Goal: Task Accomplishment & Management: Complete application form

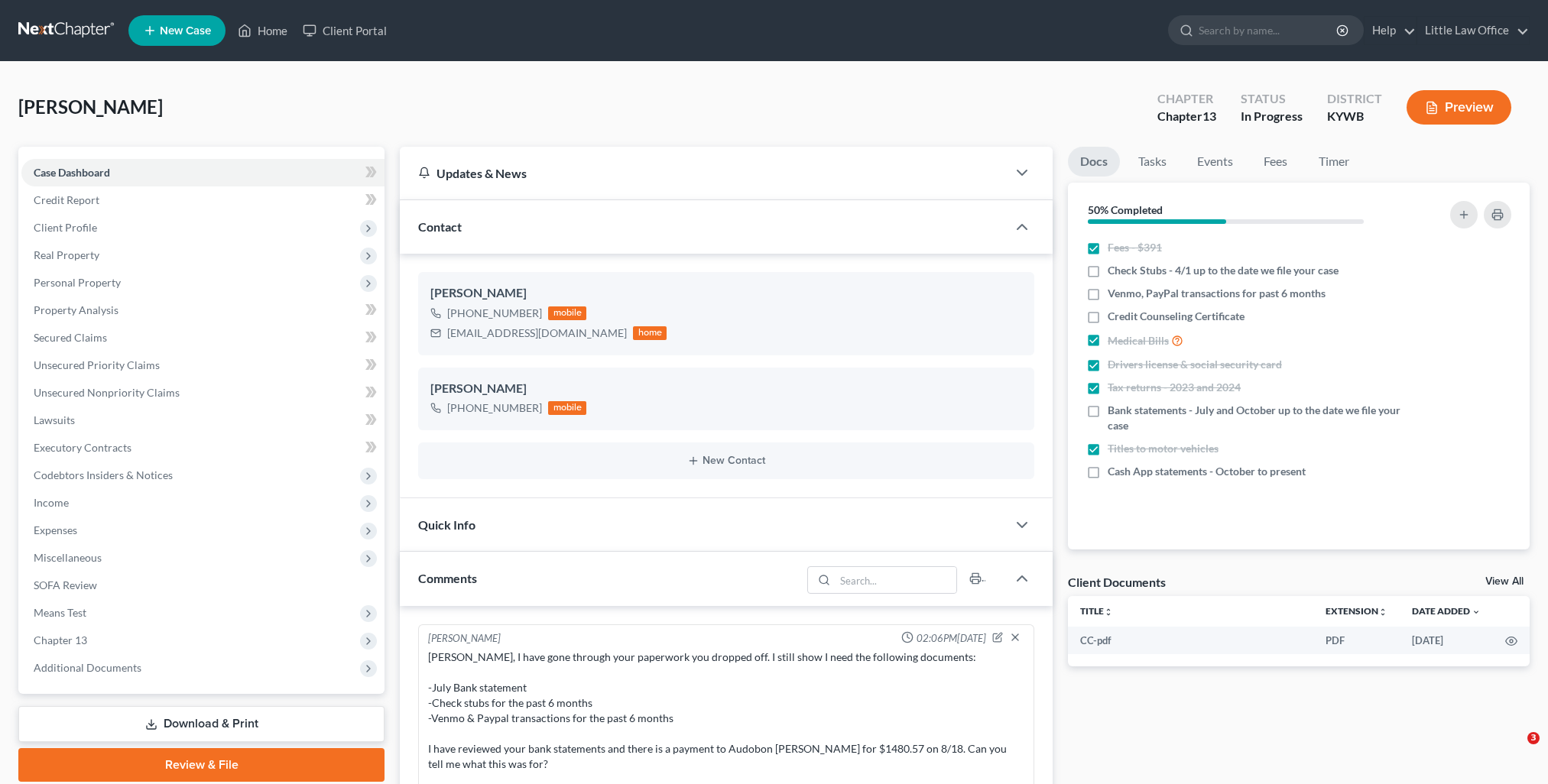
select select "0"
click at [283, 35] on link "Home" at bounding box center [263, 30] width 65 height 27
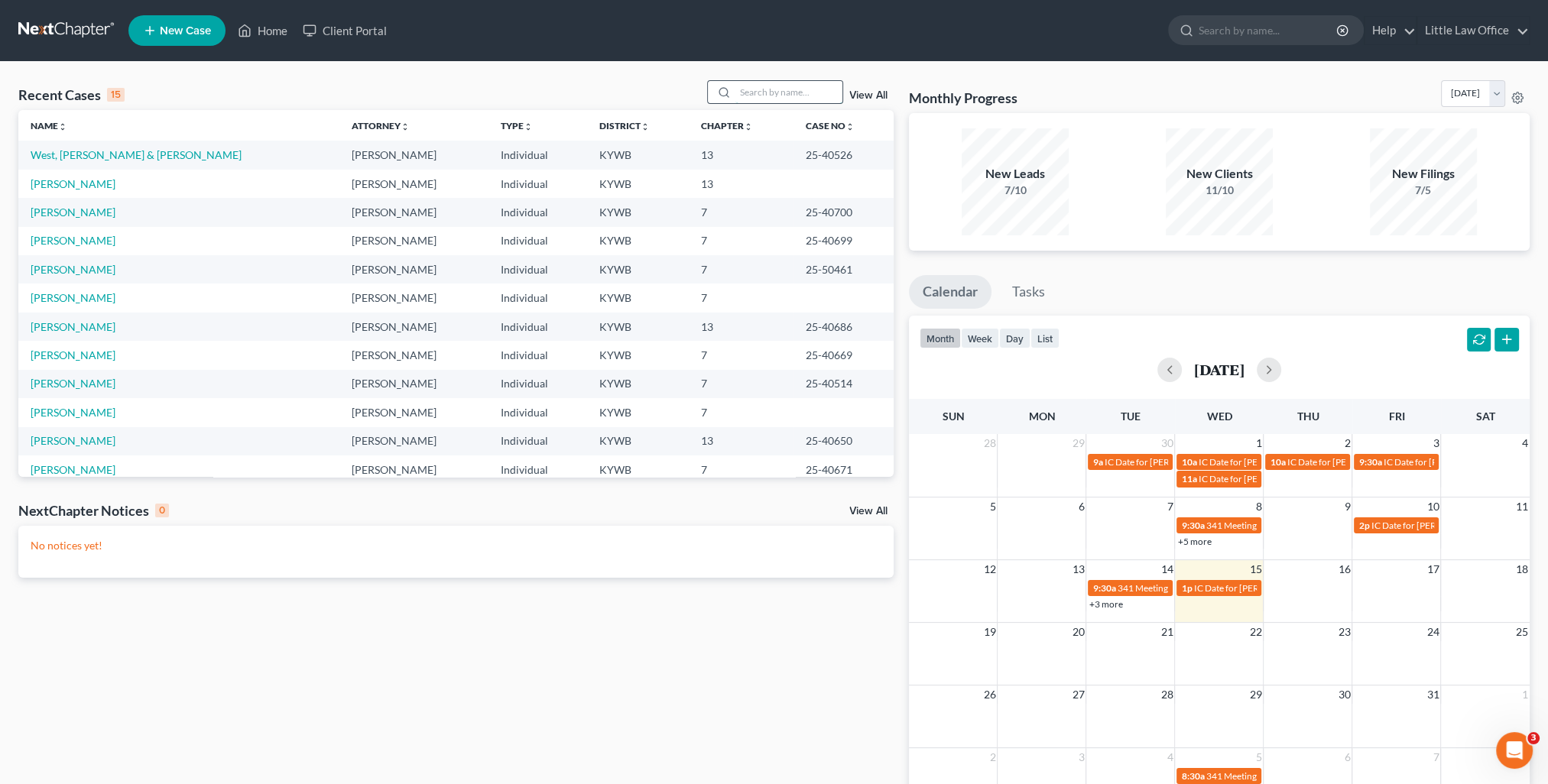
click at [769, 96] on input "search" at bounding box center [789, 91] width 107 height 22
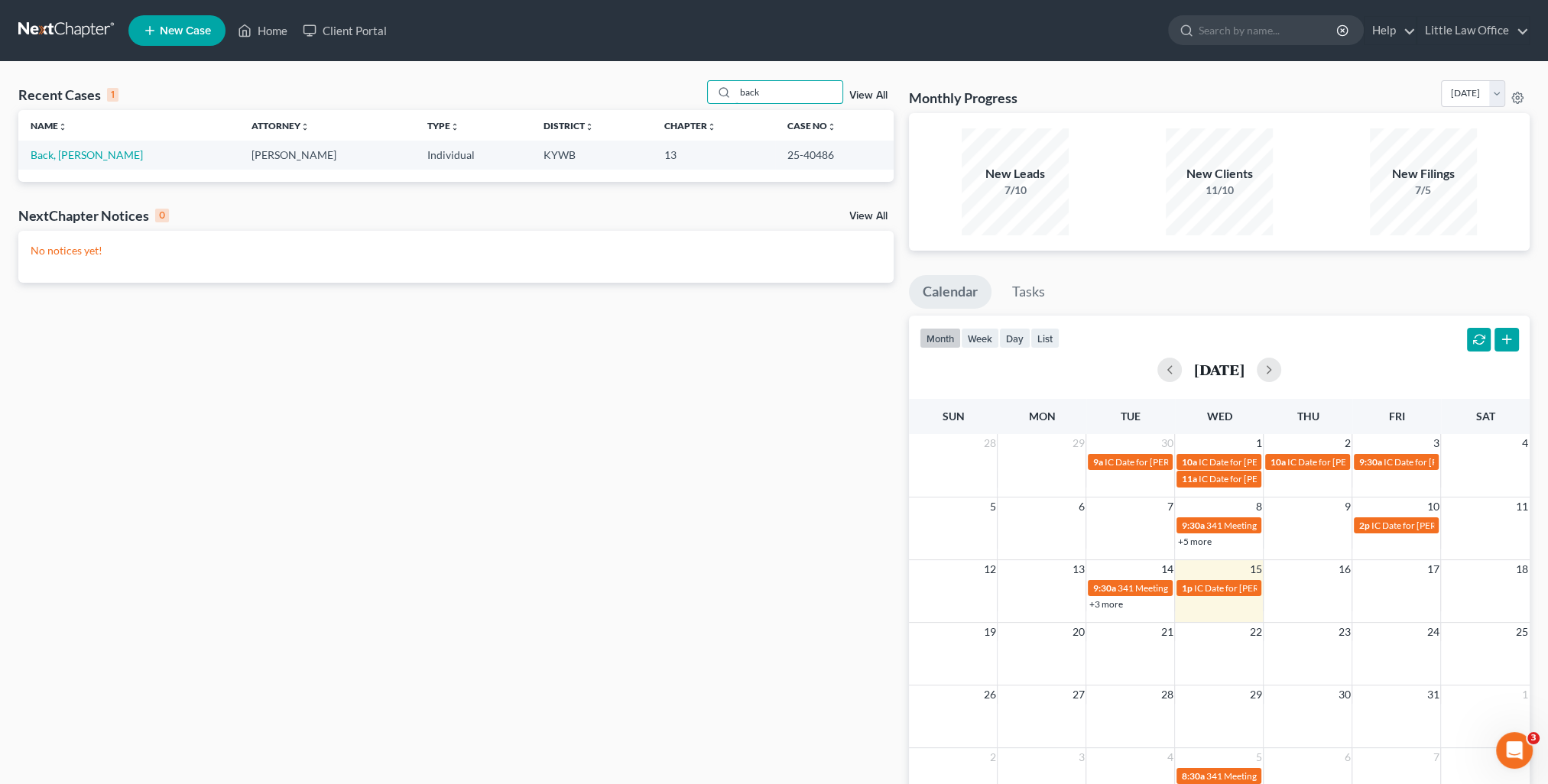
type input "back"
drag, startPoint x: 768, startPoint y: 158, endPoint x: 820, endPoint y: 157, distance: 52.0
click at [820, 157] on td "25-40486" at bounding box center [834, 155] width 118 height 28
copy td "25-40486"
click at [52, 160] on link "Back, Samuel" at bounding box center [87, 155] width 112 height 13
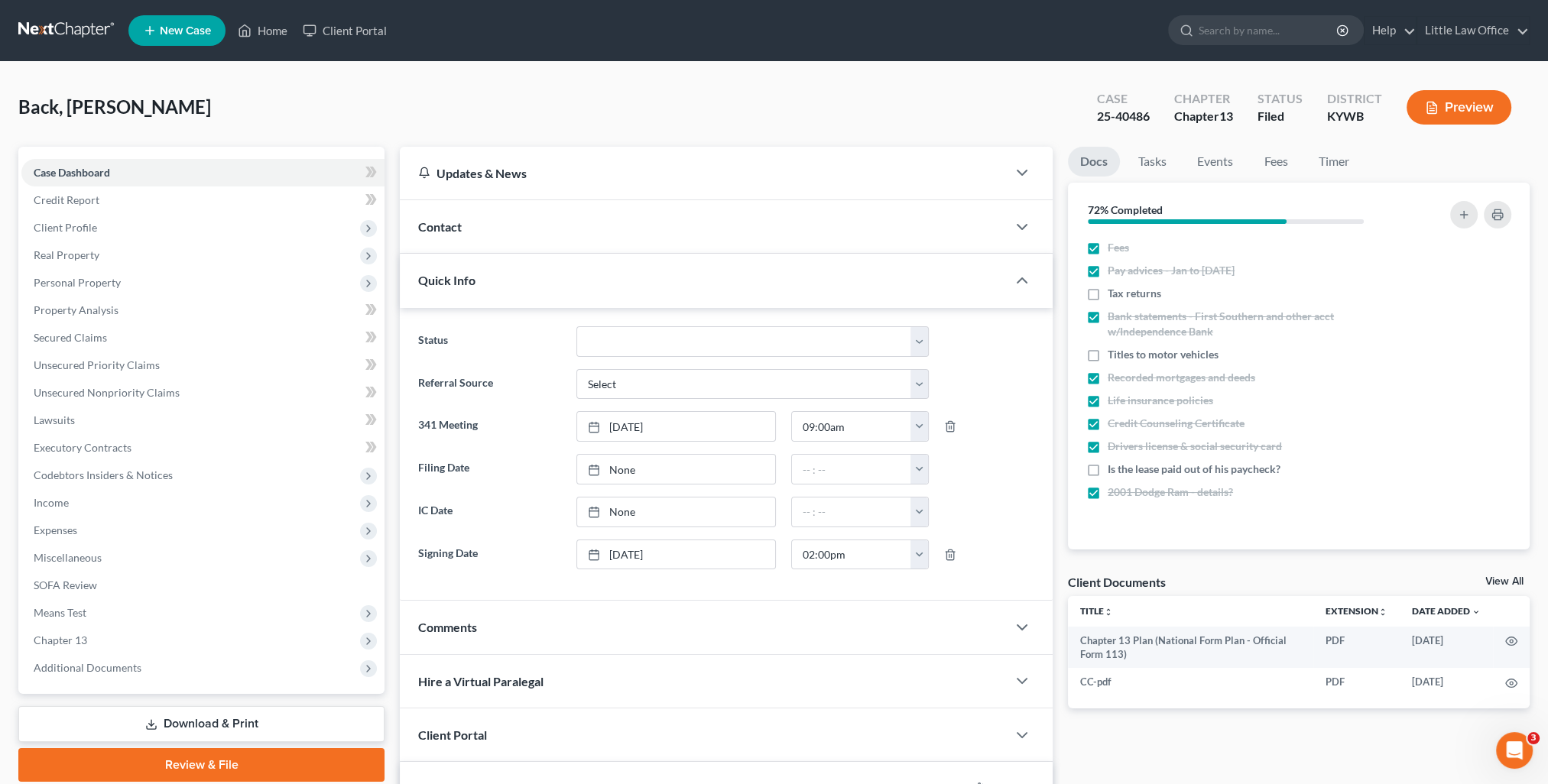
click at [495, 279] on div "Quick Info" at bounding box center [704, 279] width 607 height 52
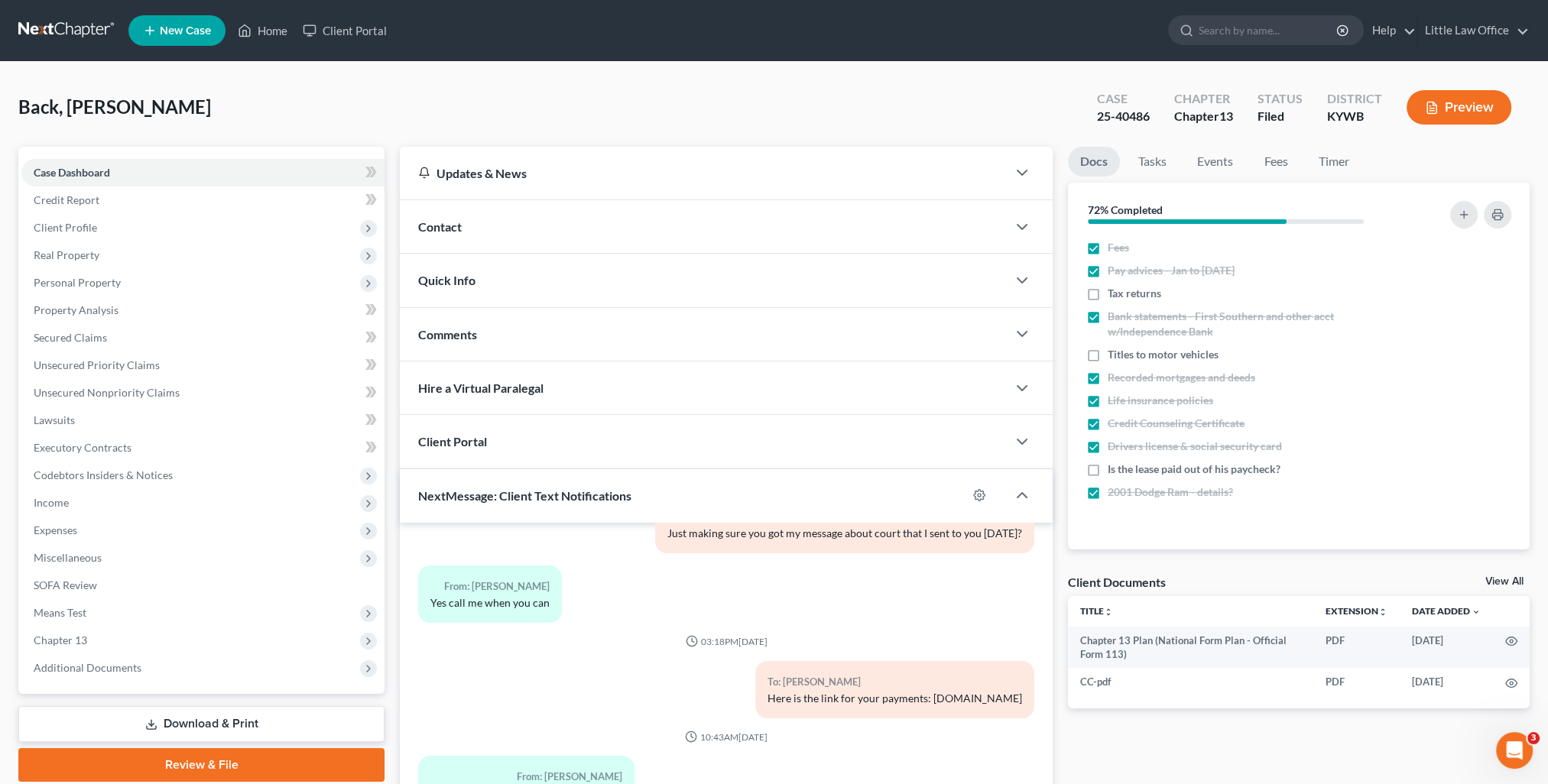
scroll to position [137, 0]
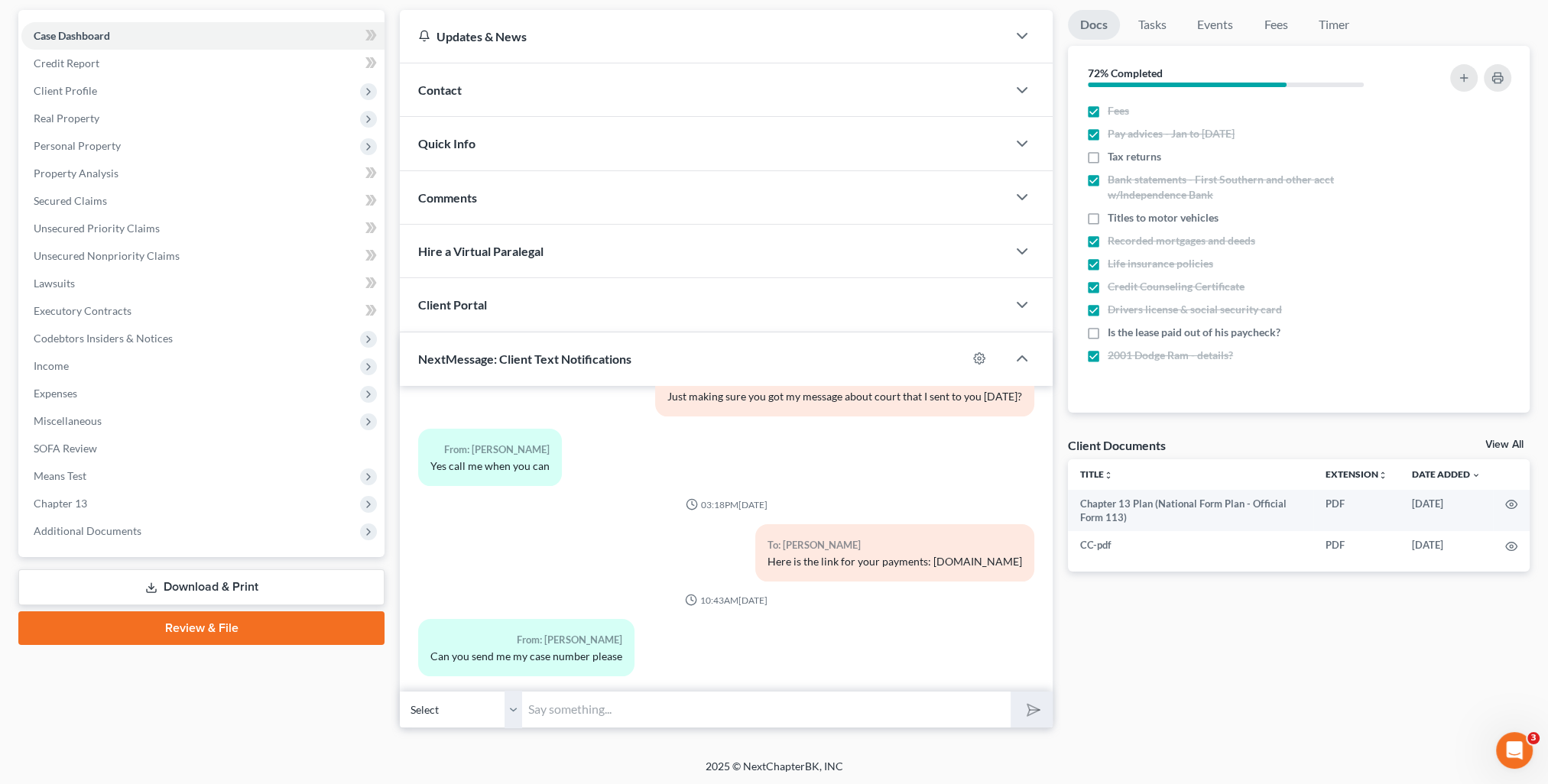
click at [618, 707] on input "text" at bounding box center [766, 709] width 488 height 37
paste input "25-40486"
type input "25-40486"
click at [1035, 712] on icon "submit" at bounding box center [1031, 709] width 22 height 22
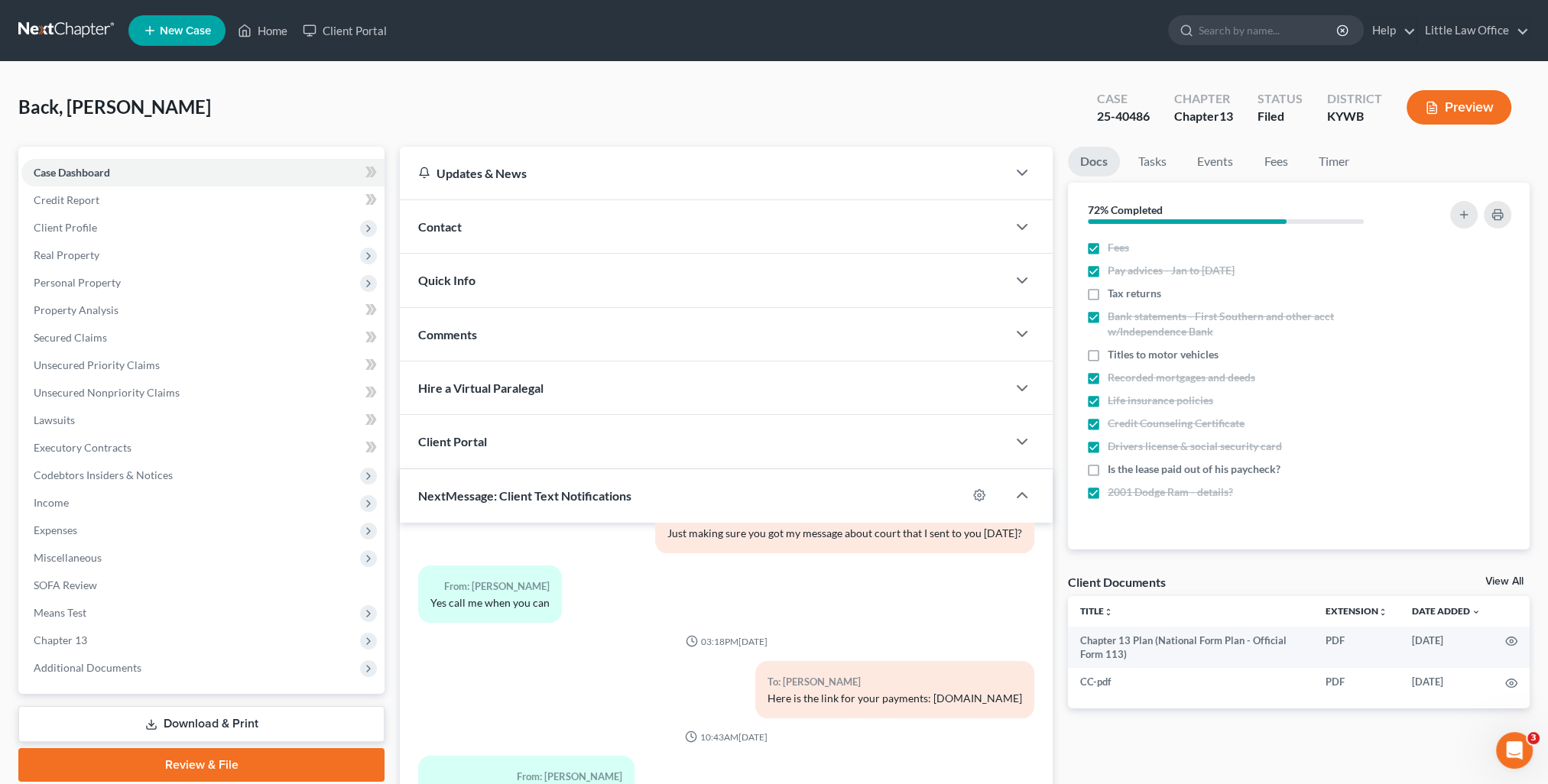
scroll to position [621, 0]
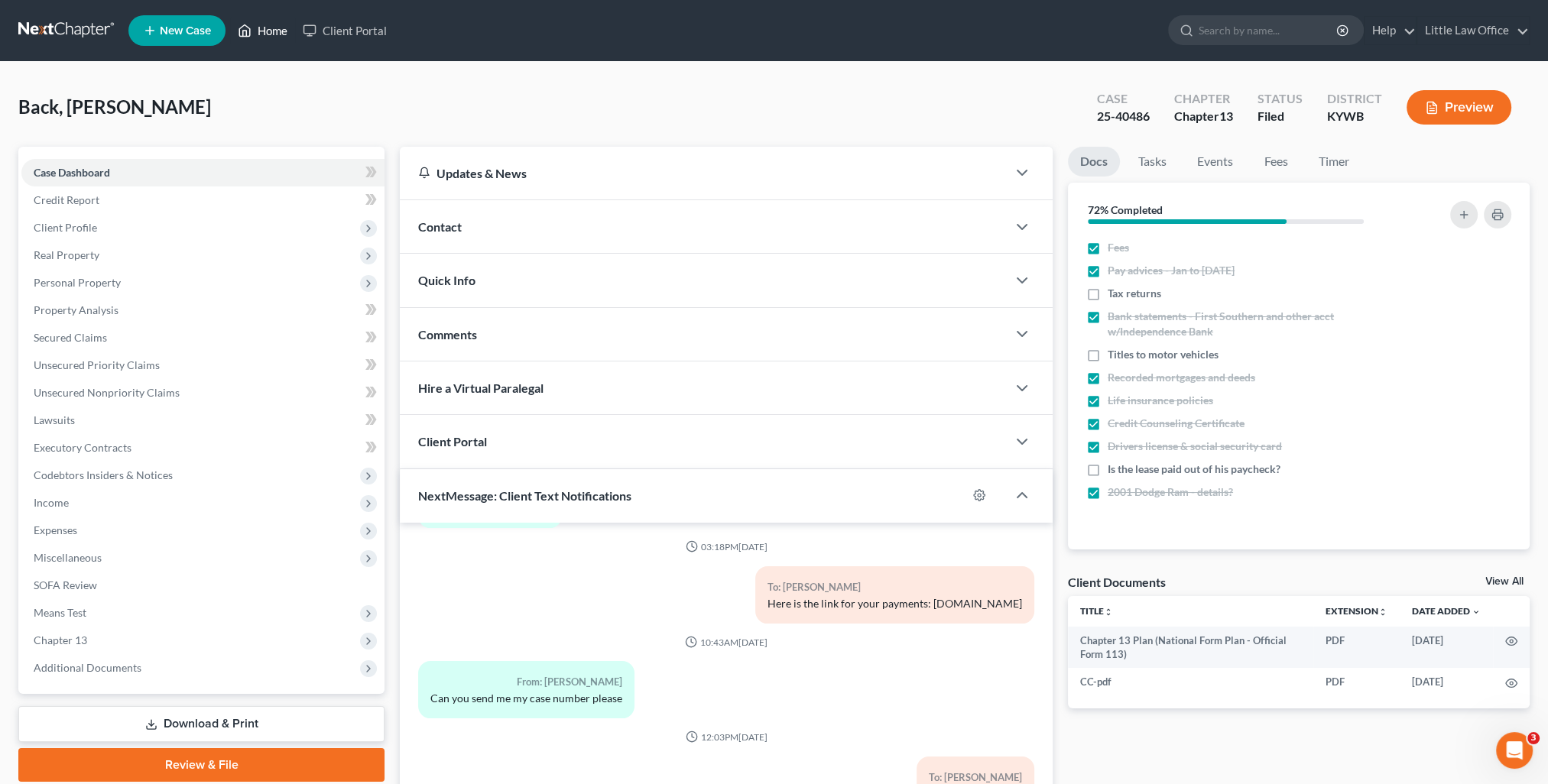
click at [288, 28] on link "Home" at bounding box center [263, 30] width 65 height 27
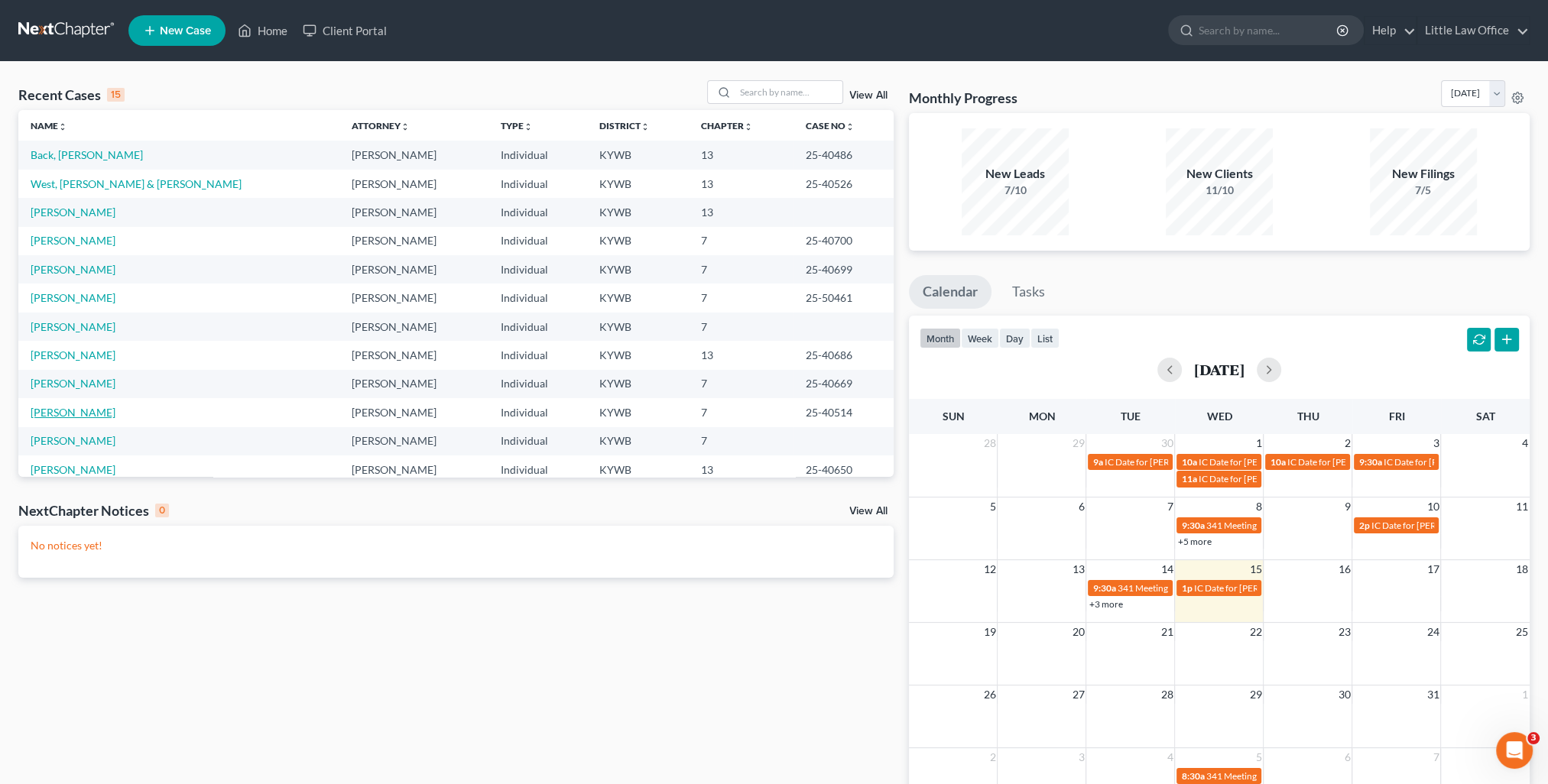
click at [95, 409] on link "Henderson, Matthew" at bounding box center [73, 412] width 85 height 13
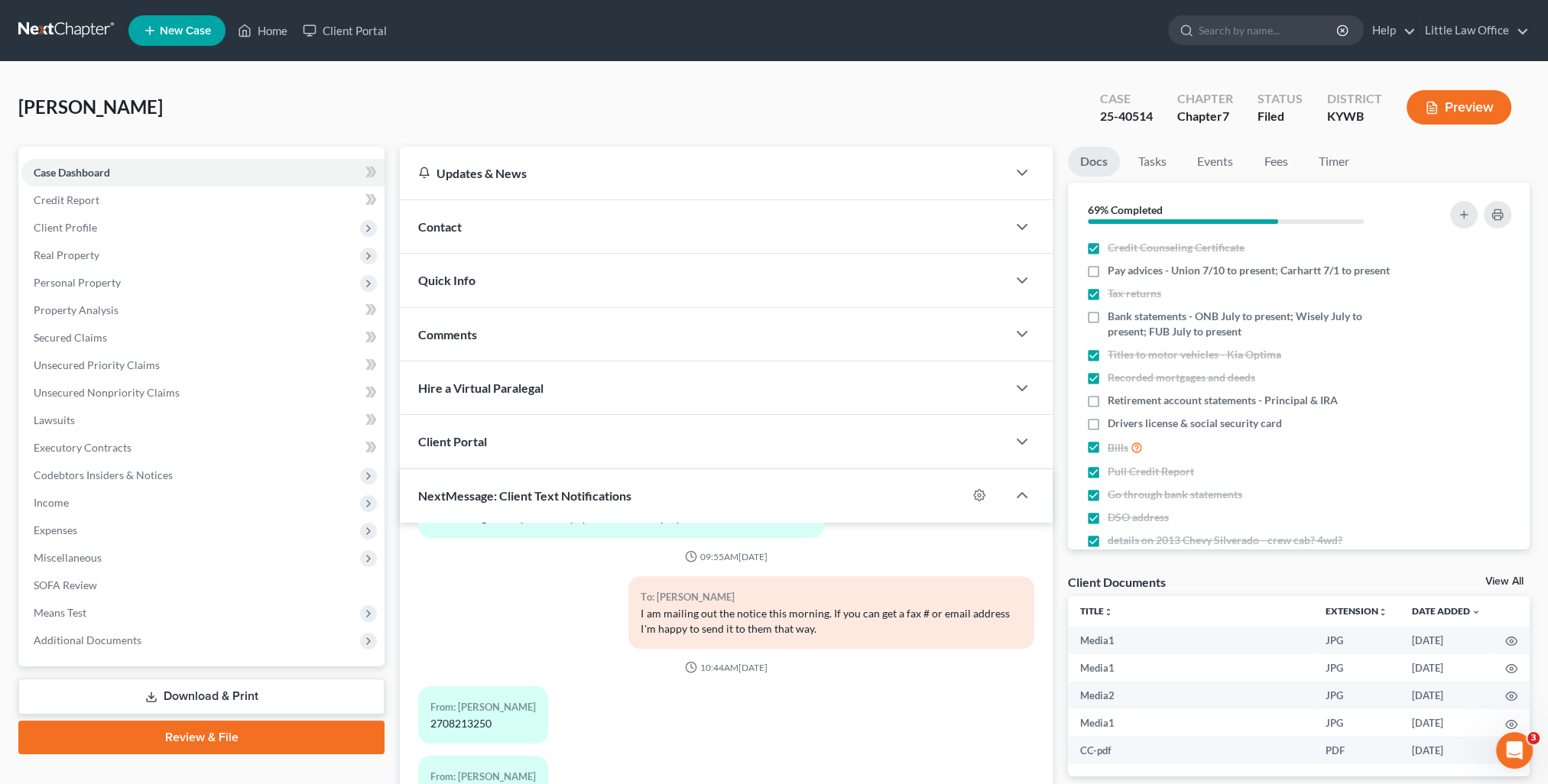
scroll to position [137, 0]
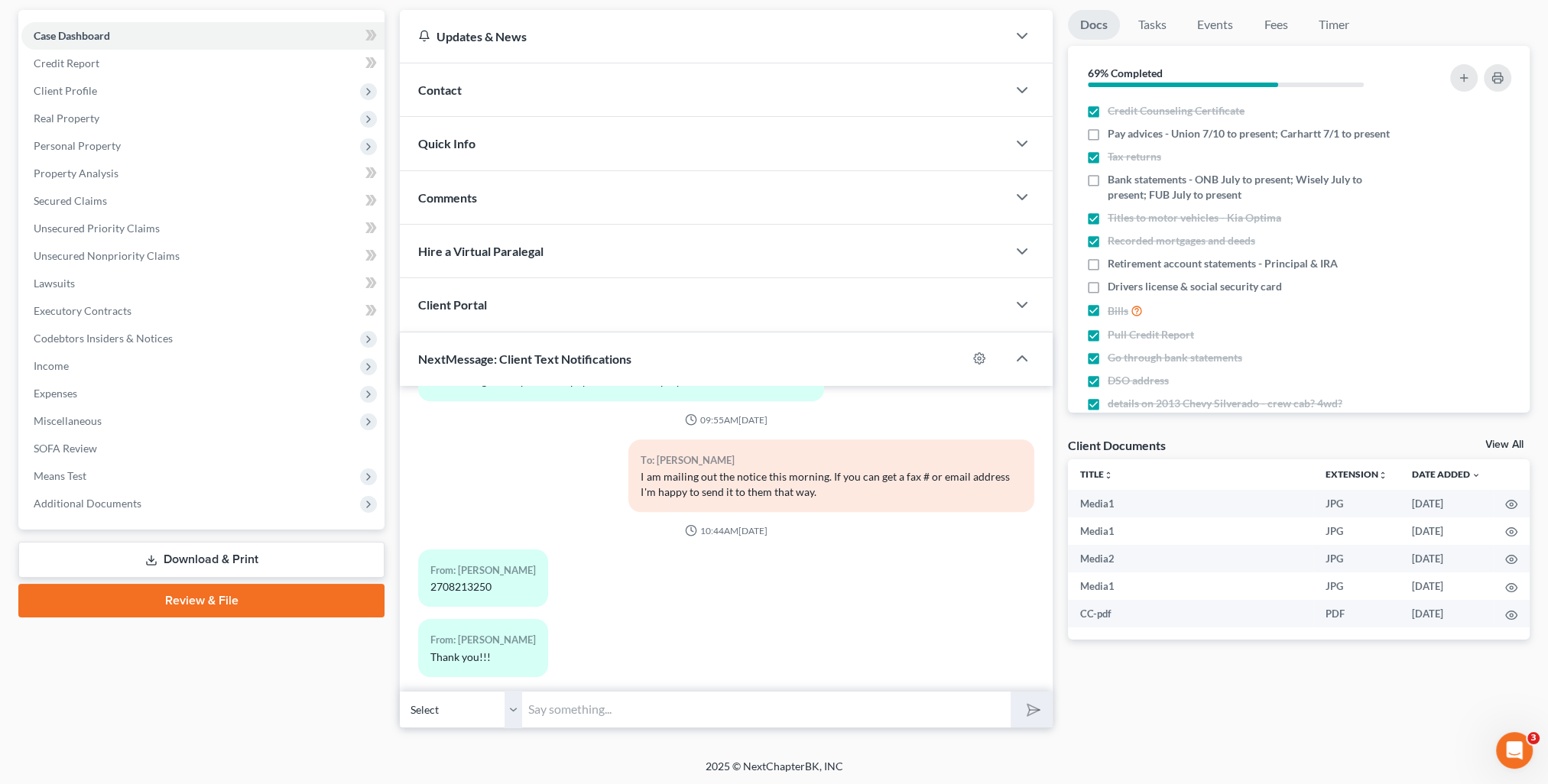
click at [641, 695] on input "text" at bounding box center [766, 709] width 488 height 37
type input "You're very welcome!"
drag, startPoint x: 1029, startPoint y: 715, endPoint x: 1554, endPoint y: 500, distance: 567.3
click at [1030, 715] on icon "submit" at bounding box center [1031, 709] width 22 height 22
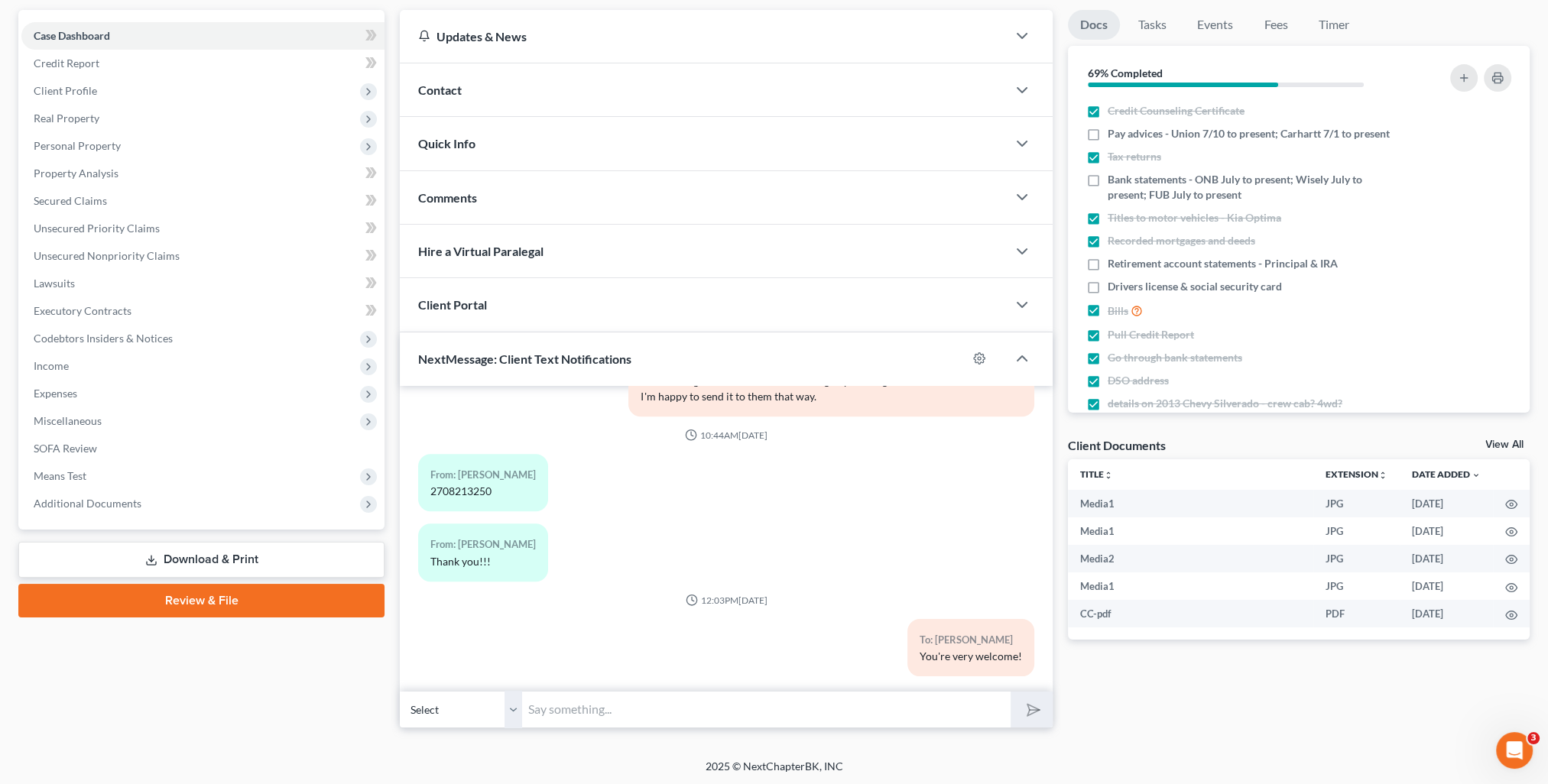
scroll to position [0, 0]
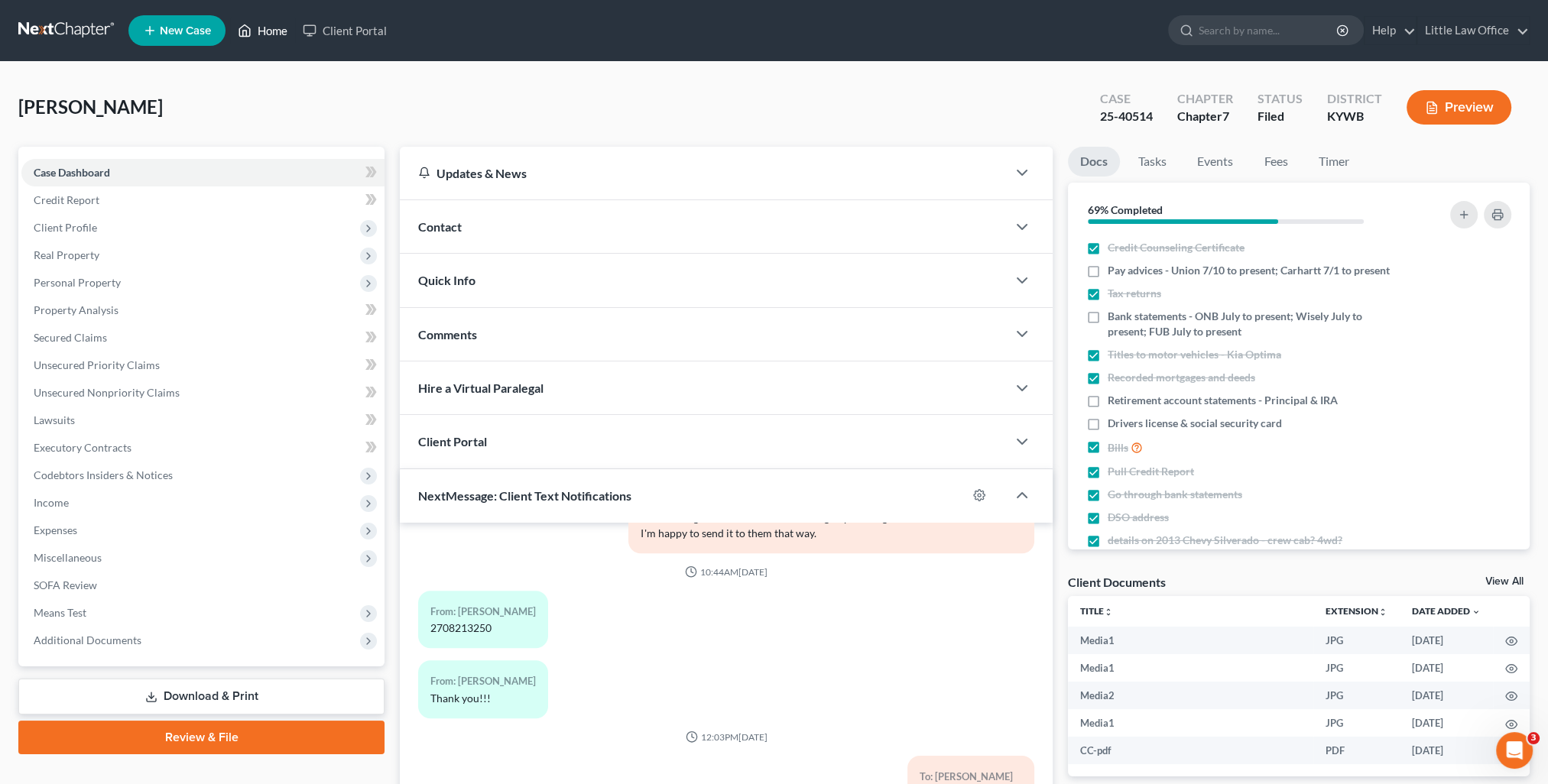
click at [283, 37] on link "Home" at bounding box center [263, 30] width 65 height 27
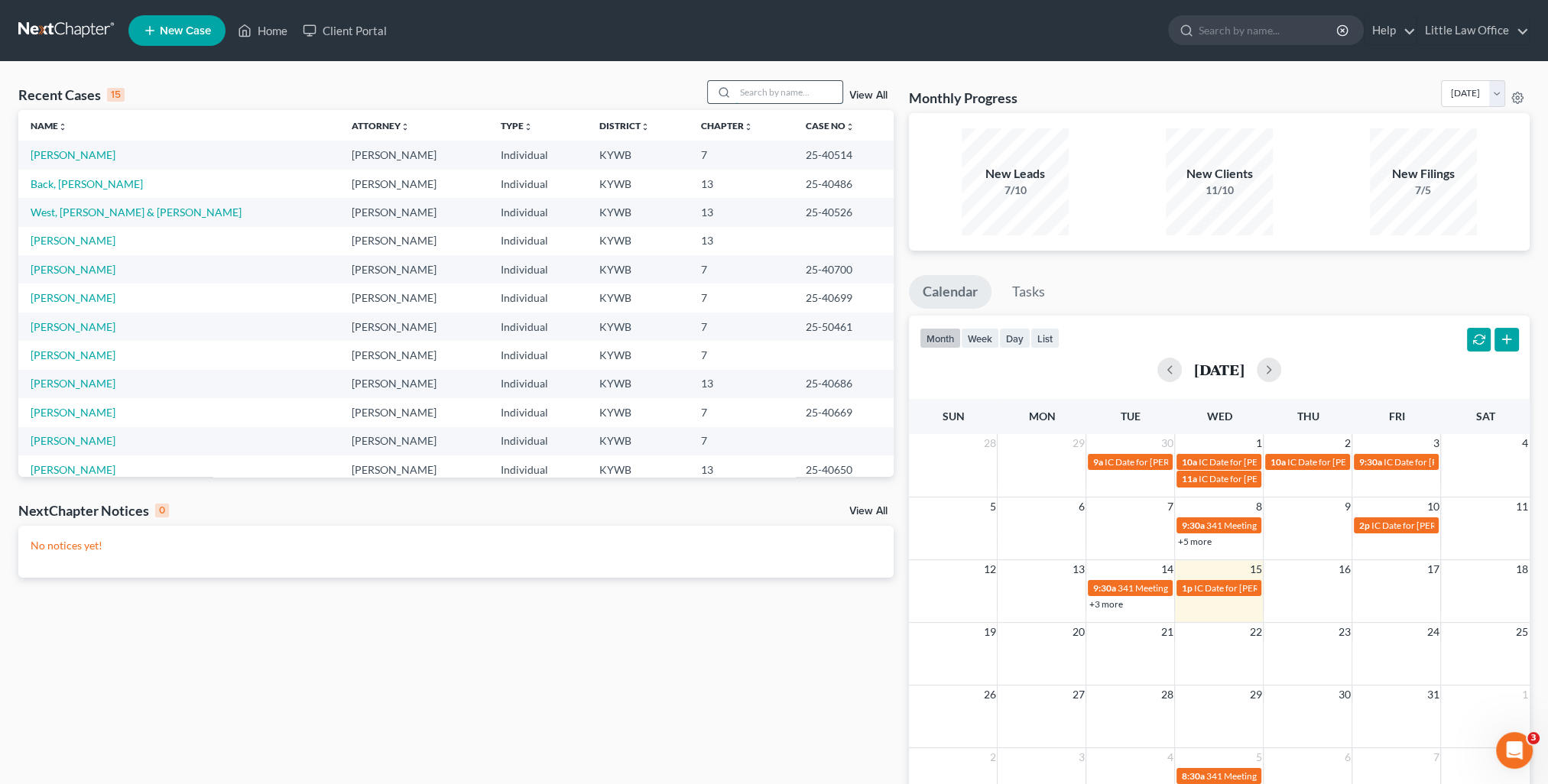
click at [741, 96] on input "search" at bounding box center [789, 91] width 107 height 22
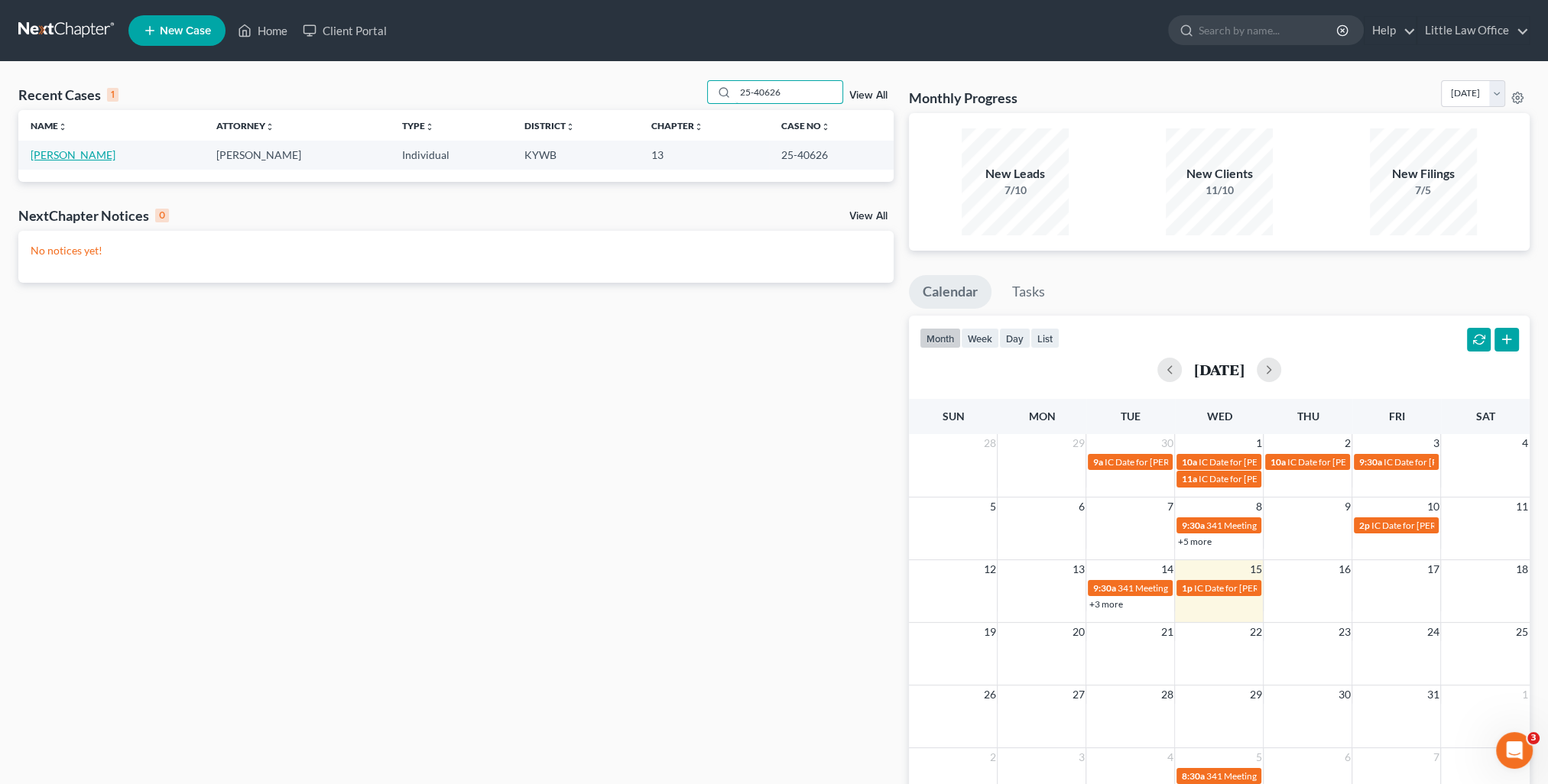
type input "25-40626"
click at [107, 155] on link "Midgett, Christopher" at bounding box center [73, 155] width 85 height 13
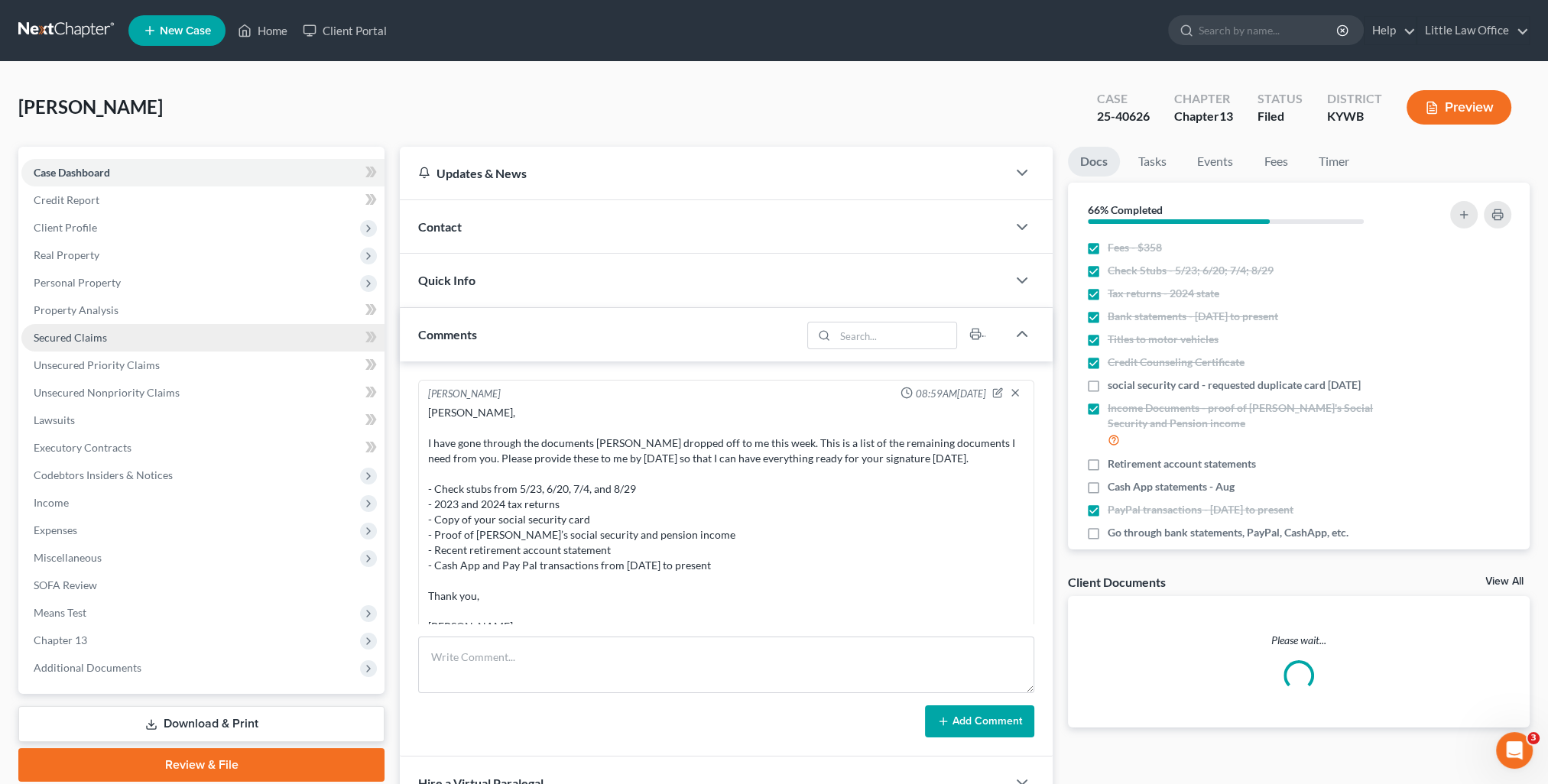
click at [101, 335] on span "Secured Claims" at bounding box center [70, 338] width 73 height 13
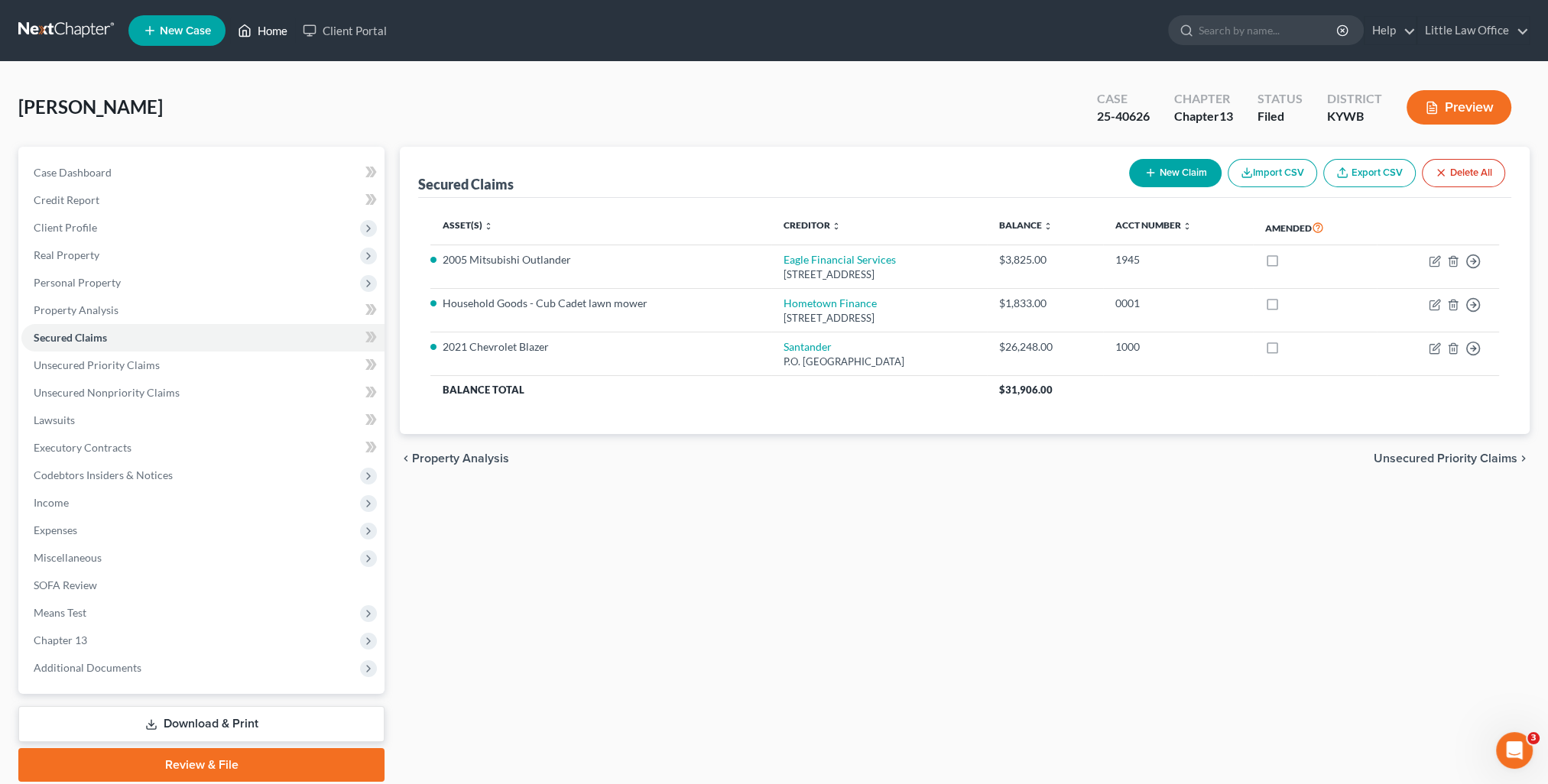
click at [286, 33] on link "Home" at bounding box center [263, 30] width 65 height 27
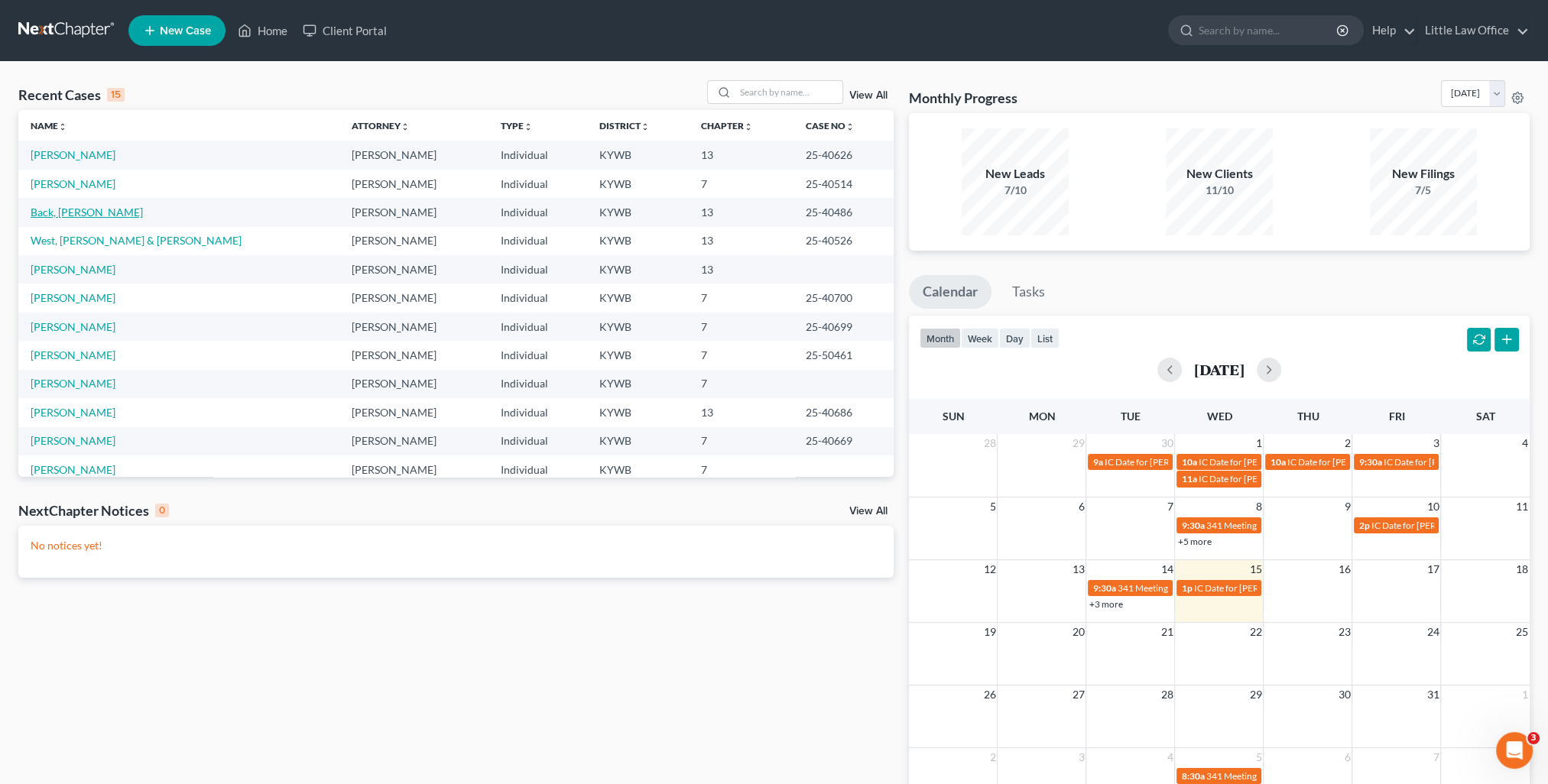
click at [87, 214] on link "Back, Samuel" at bounding box center [87, 212] width 112 height 13
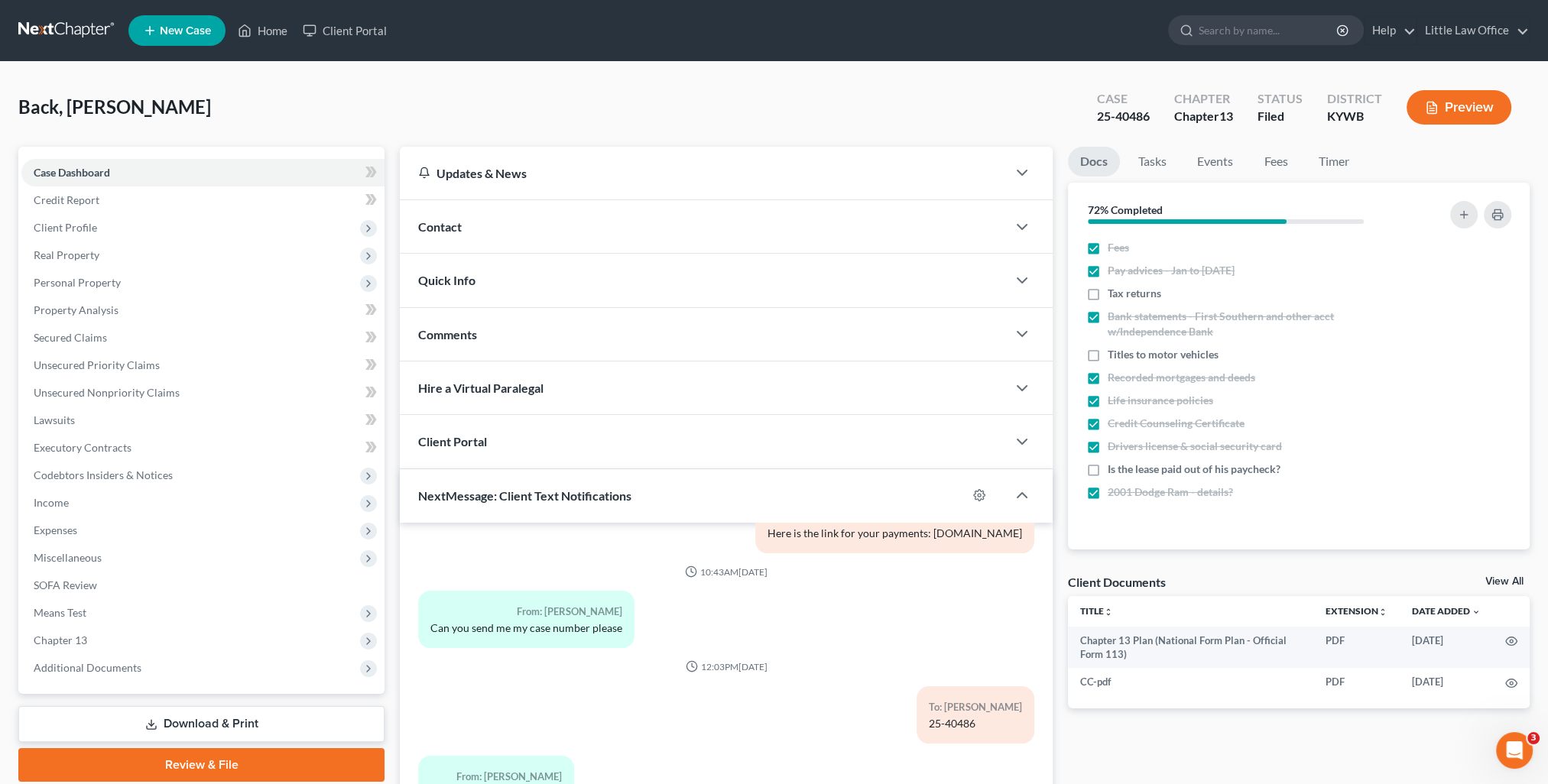
scroll to position [137, 0]
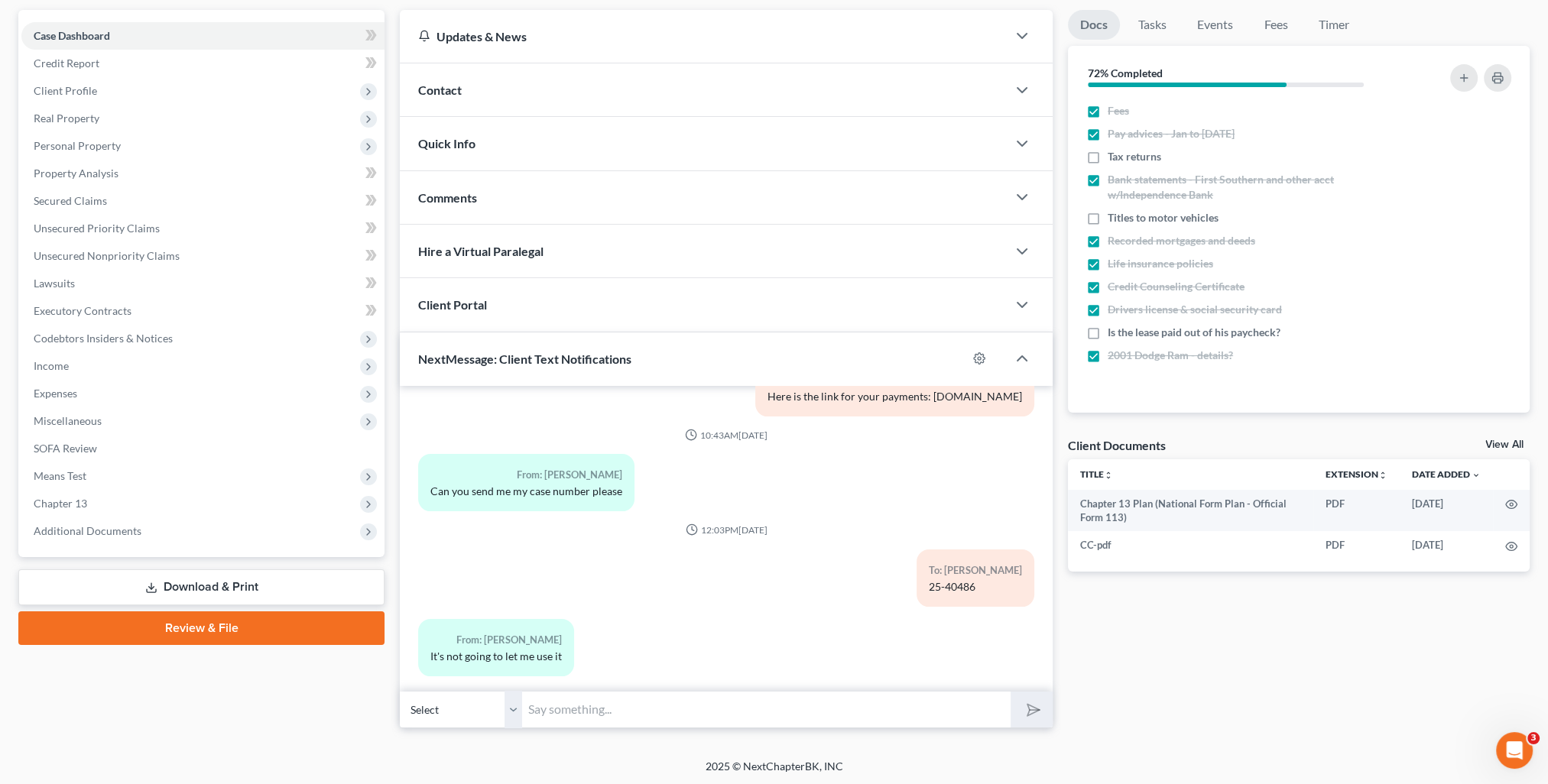
click at [642, 717] on input "text" at bounding box center [766, 709] width 488 height 37
type input "r"
type input "Are you trying to set up TFS bill pay?"
click at [1011, 692] on button "submit" at bounding box center [1031, 709] width 42 height 36
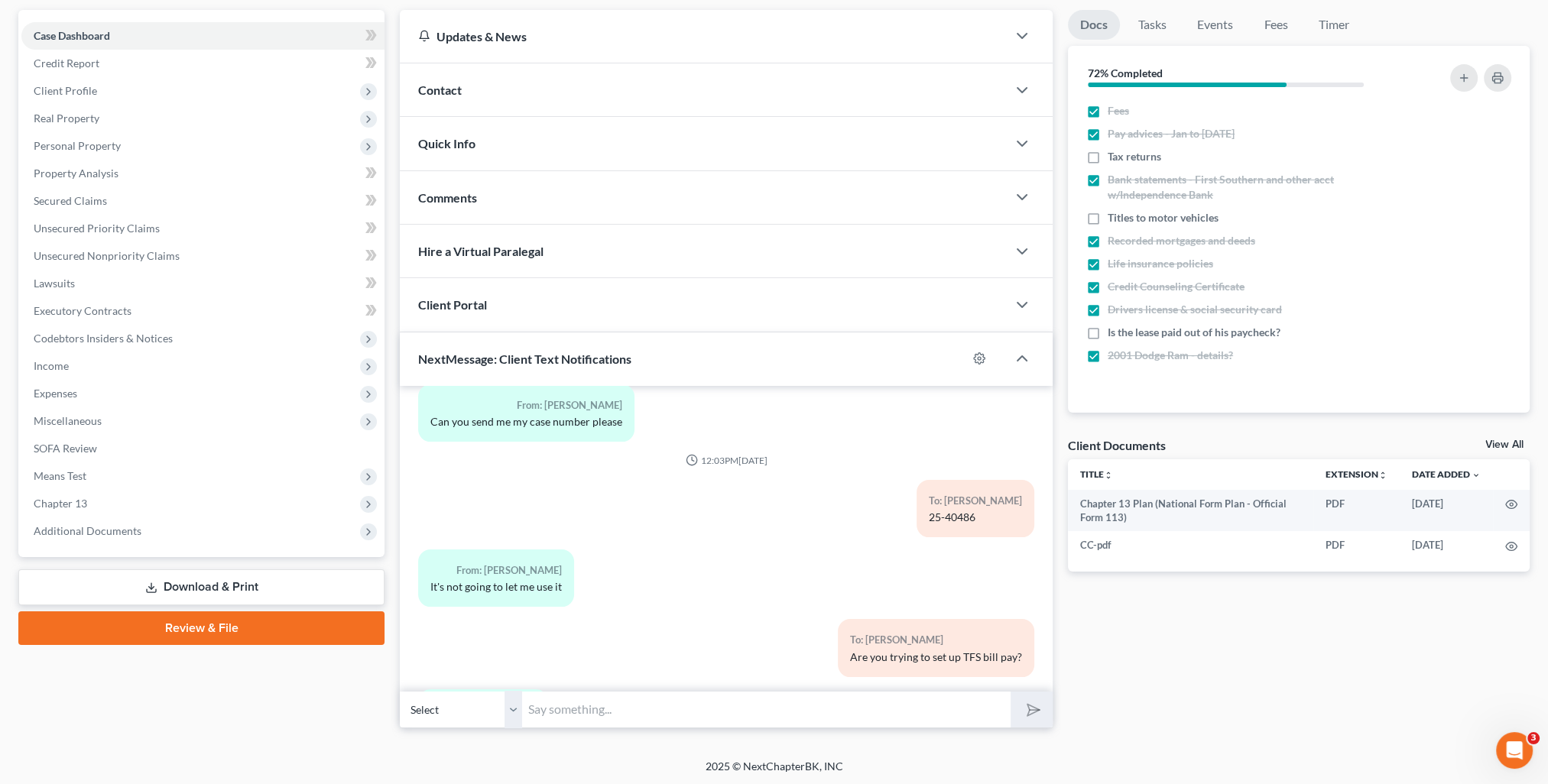
scroll to position [901, 0]
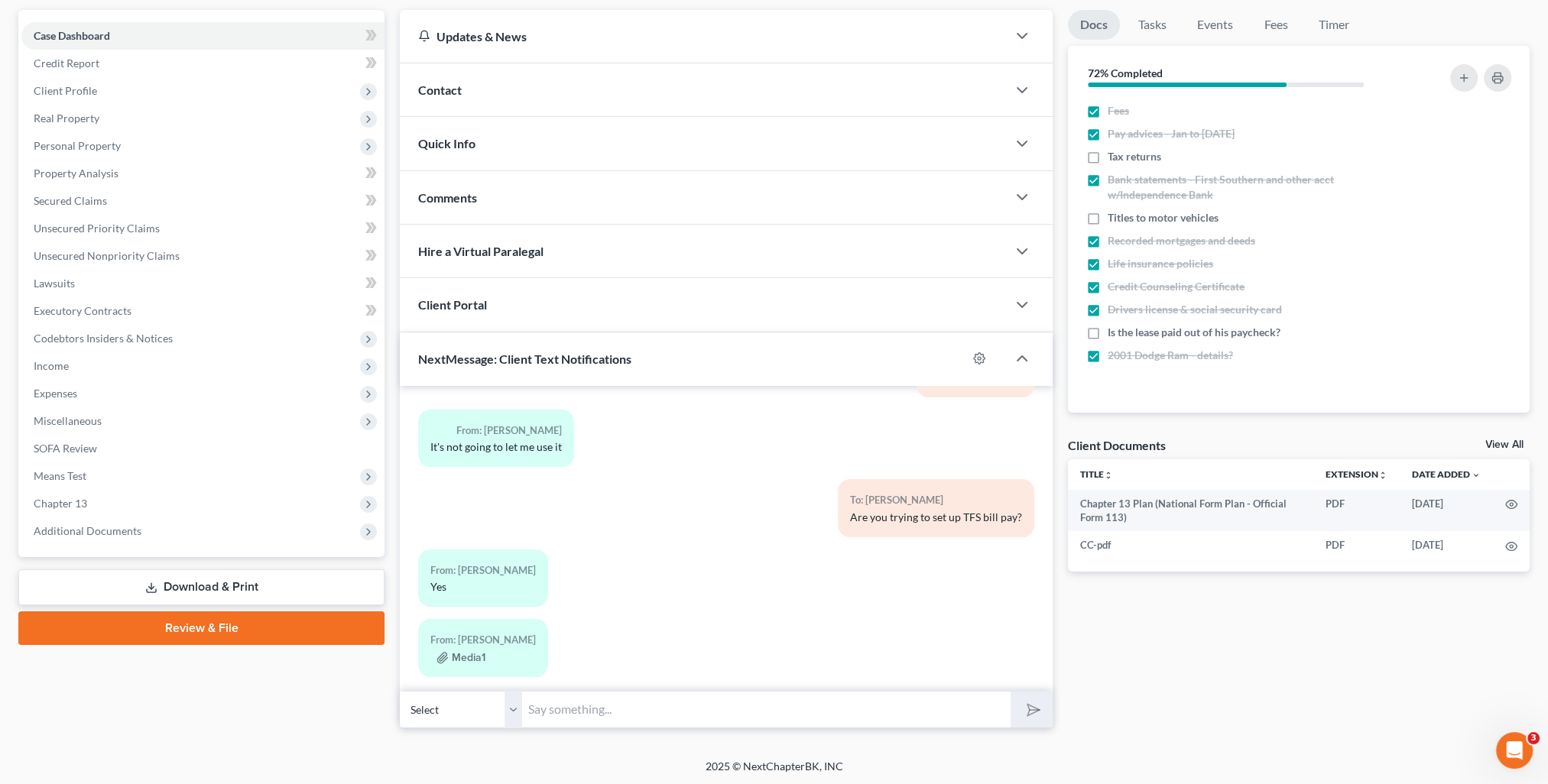
click at [710, 709] on input "text" at bounding box center [766, 709] width 488 height 37
type input "Please try again tomorrow. Sometimes there is a lag with TFS and your informati…"
click at [1011, 692] on button "submit" at bounding box center [1031, 709] width 42 height 36
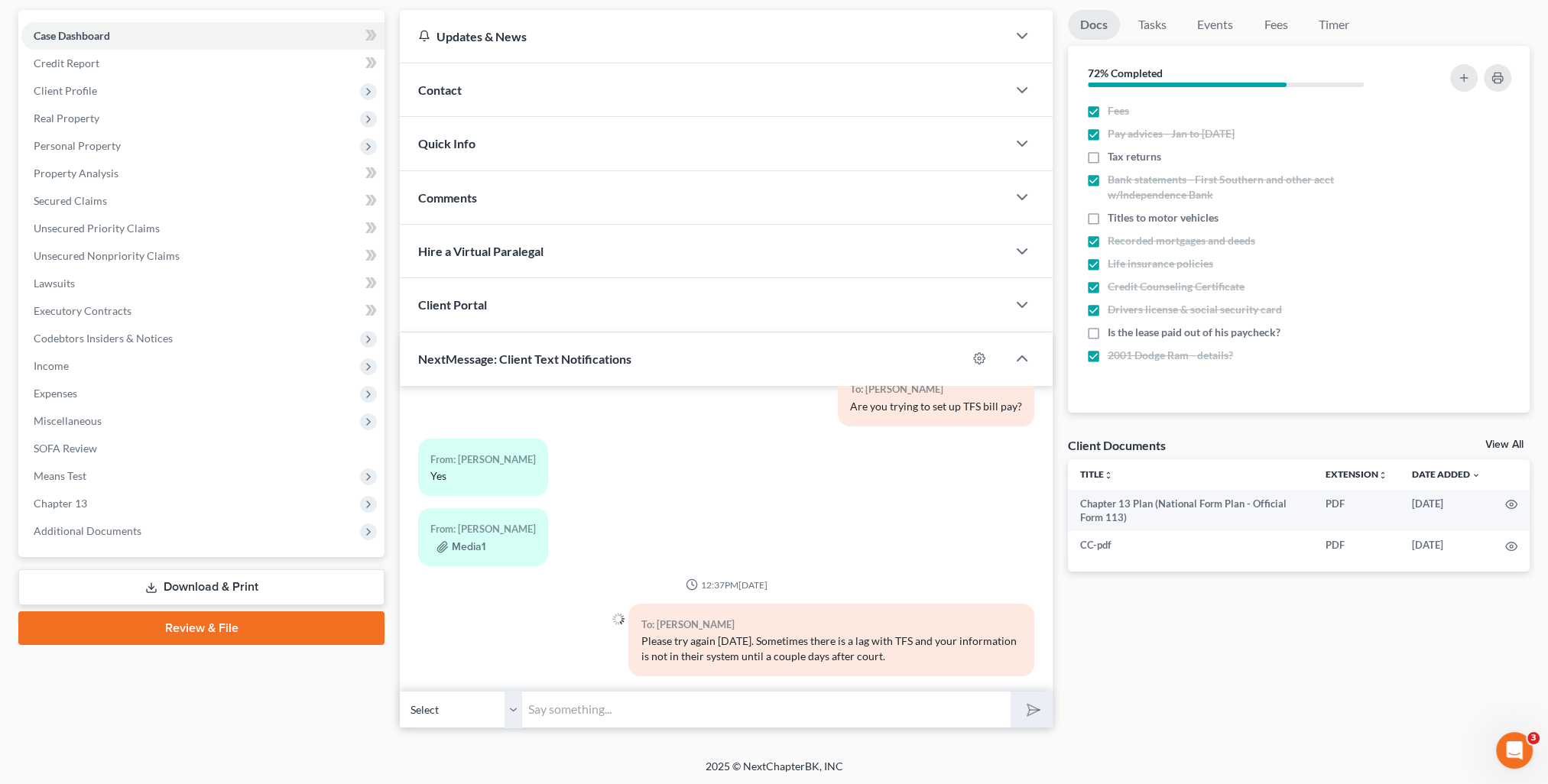
click at [888, 713] on input "text" at bounding box center [766, 709] width 488 height 37
type input "If you continue to have problems tomorrow, please let me know."
click at [1011, 692] on button "submit" at bounding box center [1031, 709] width 42 height 36
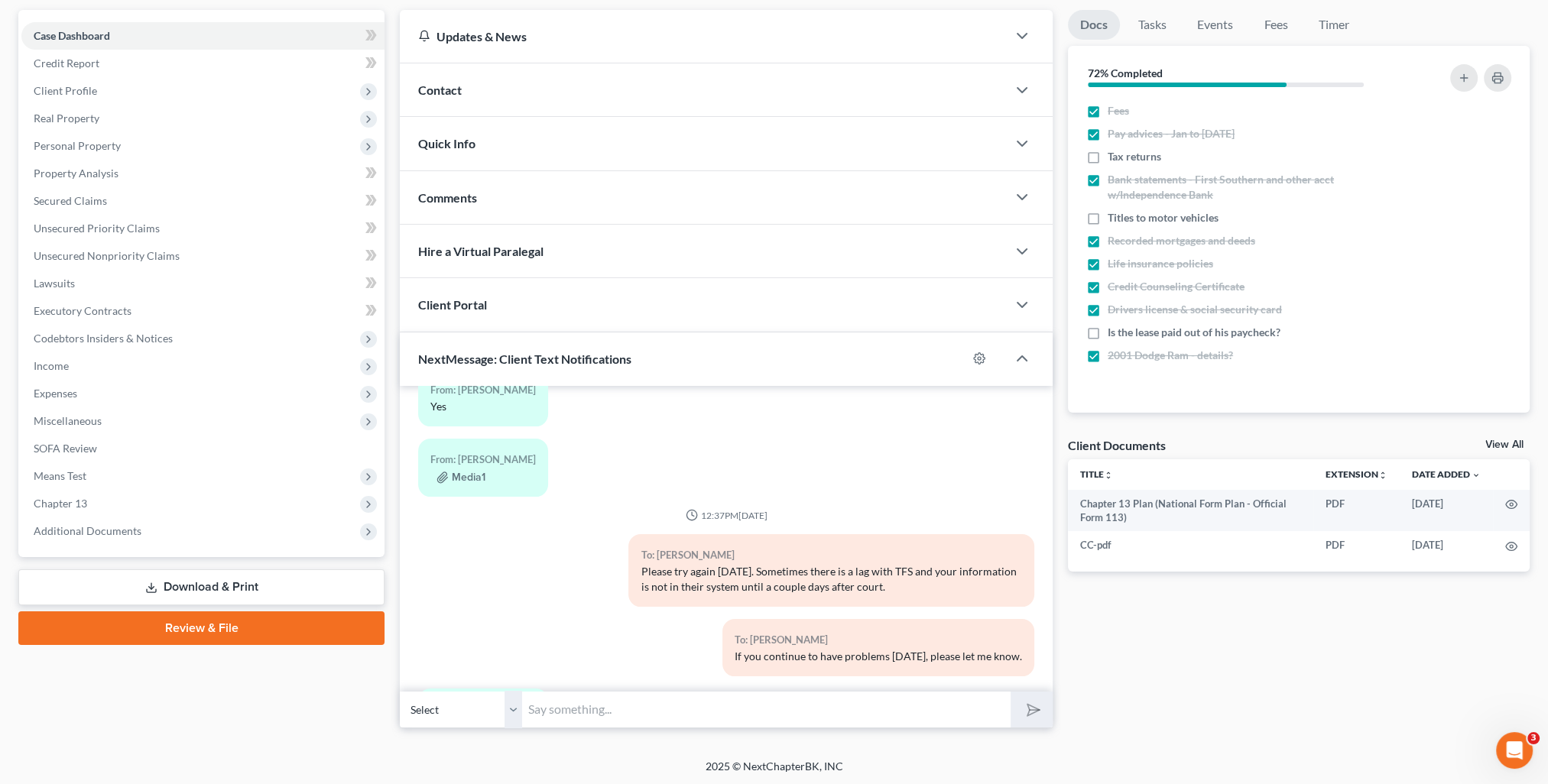
scroll to position [1221, 0]
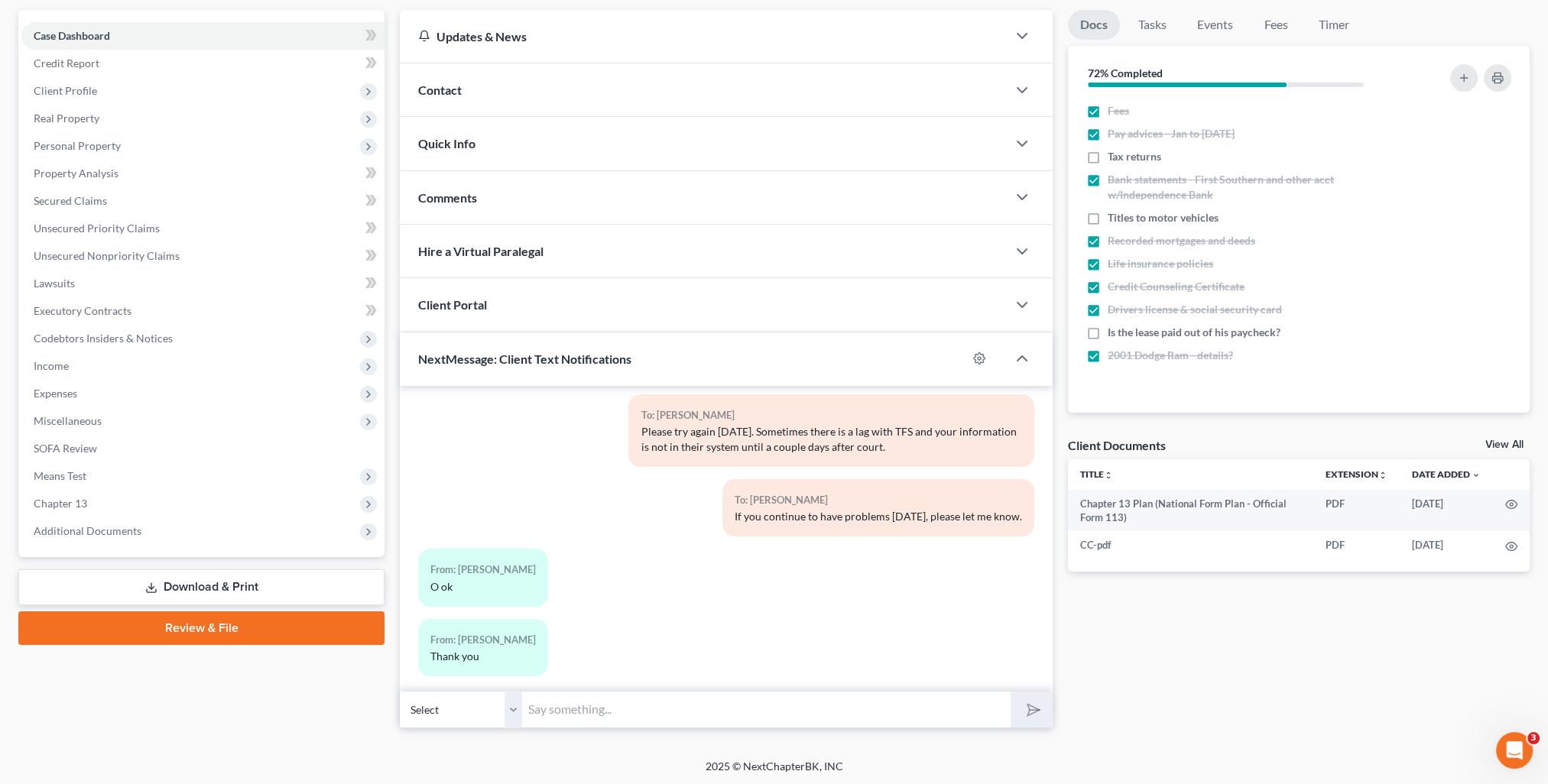
click at [601, 696] on input "text" at bounding box center [766, 709] width 488 height 37
type input "You're welcome!"
click at [1011, 692] on button "submit" at bounding box center [1031, 709] width 42 height 36
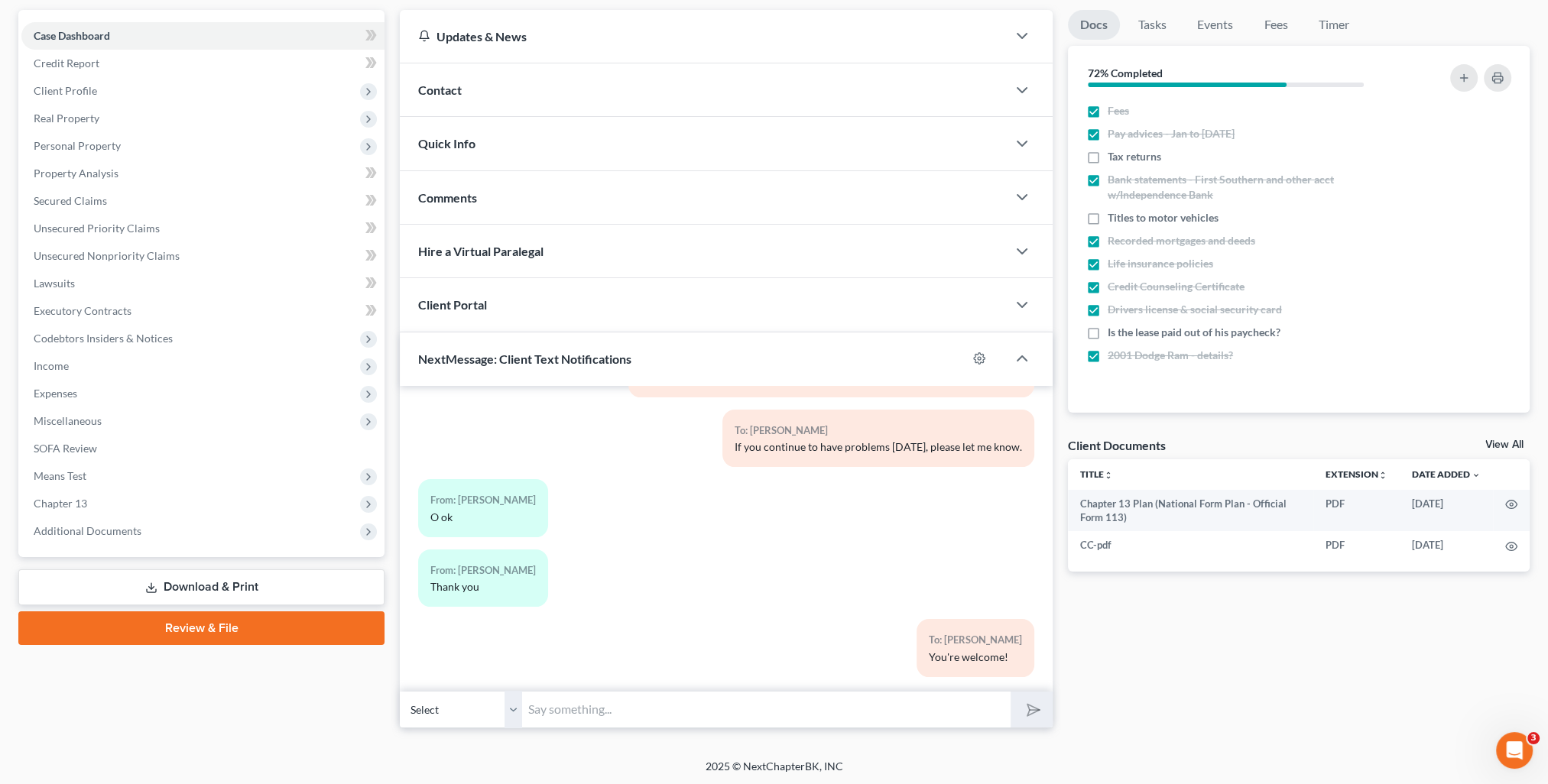
scroll to position [0, 0]
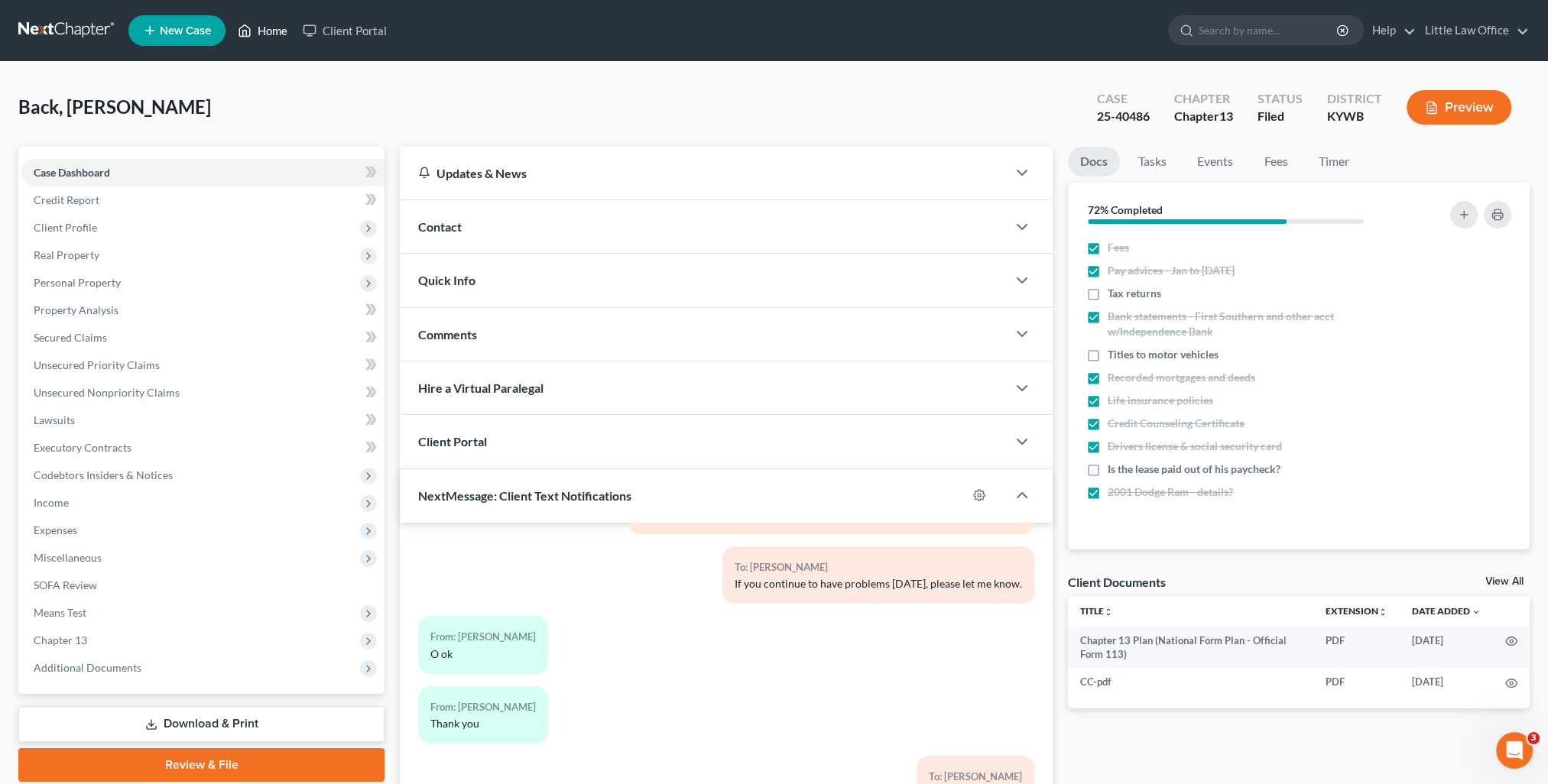
drag, startPoint x: 257, startPoint y: 17, endPoint x: 991, endPoint y: 182, distance: 752.3
click at [257, 17] on link "Home" at bounding box center [263, 30] width 65 height 27
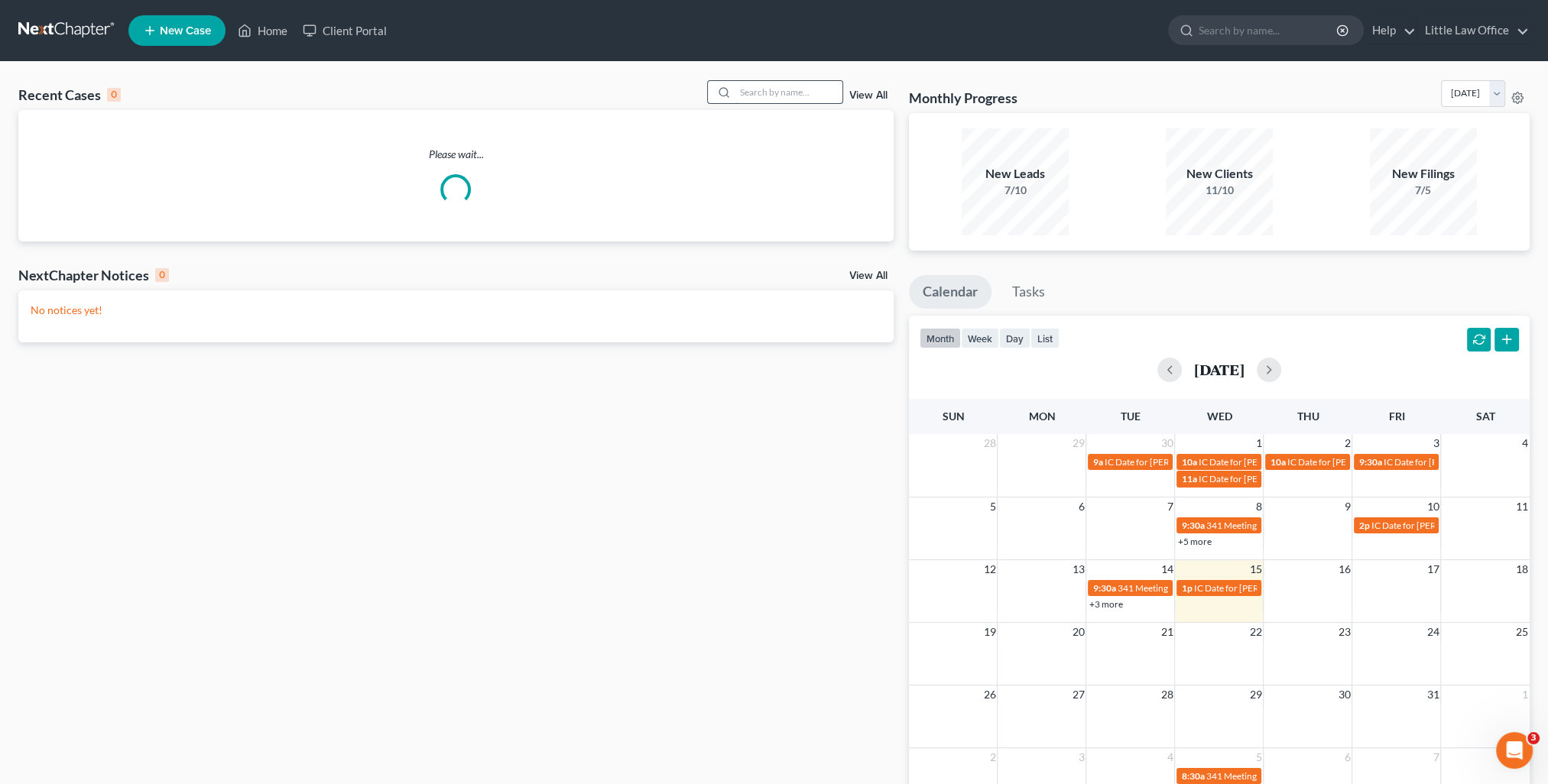
click at [762, 91] on input "search" at bounding box center [789, 91] width 107 height 22
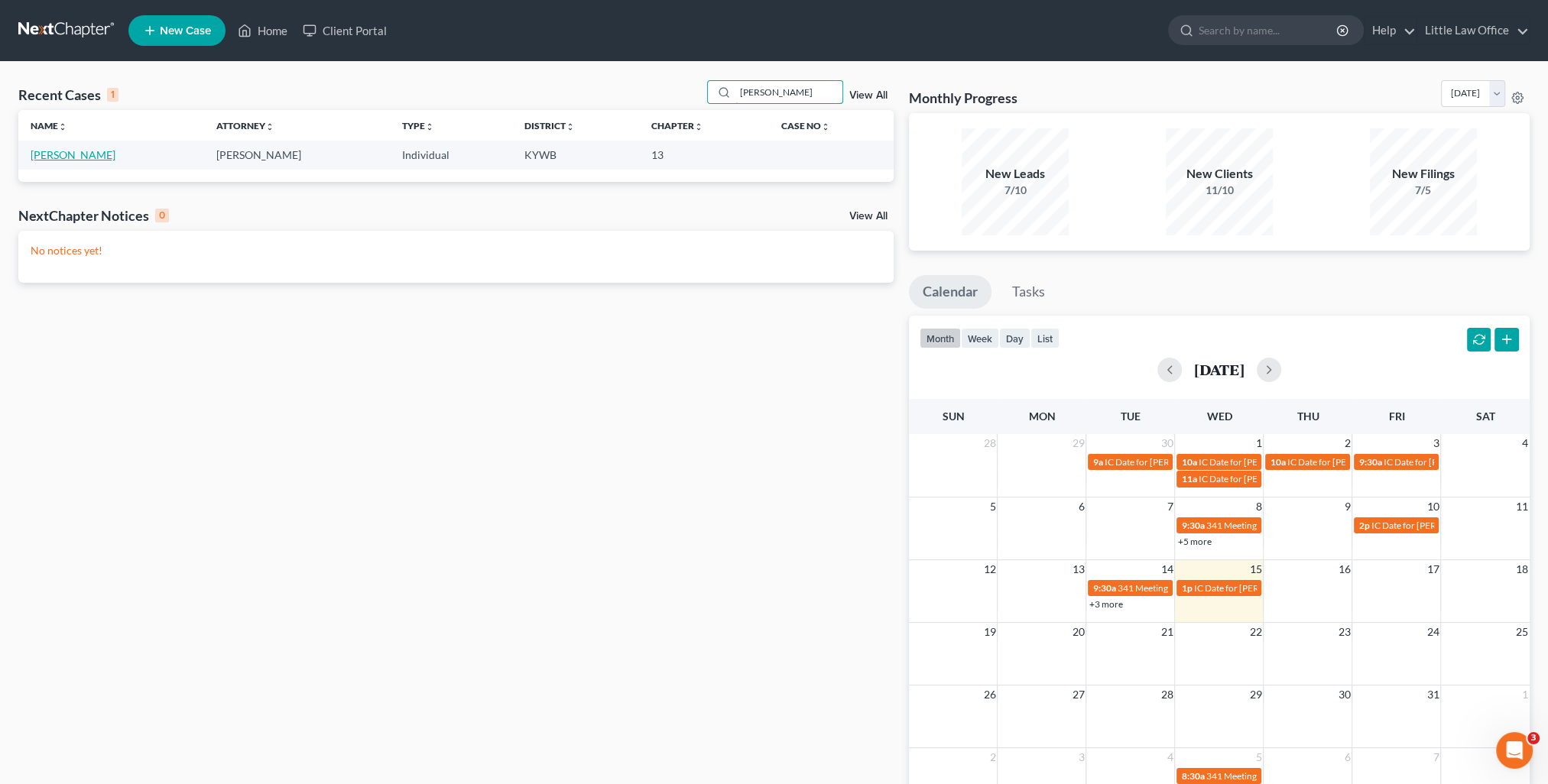
type input "messamore"
click at [116, 153] on link "Messamore, Amanda" at bounding box center [73, 155] width 85 height 13
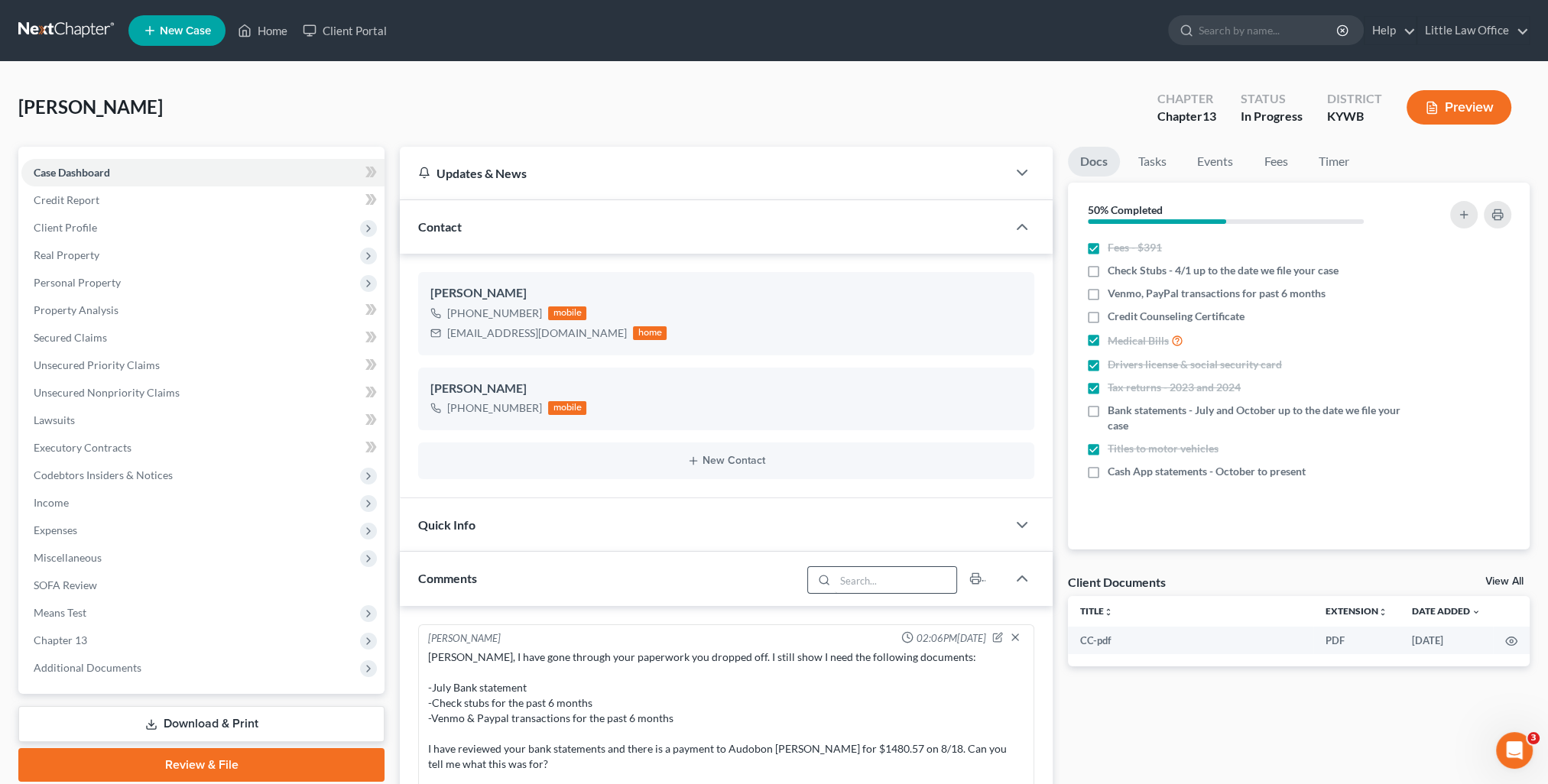
scroll to position [396, 0]
click at [54, 505] on span "Income" at bounding box center [51, 502] width 35 height 13
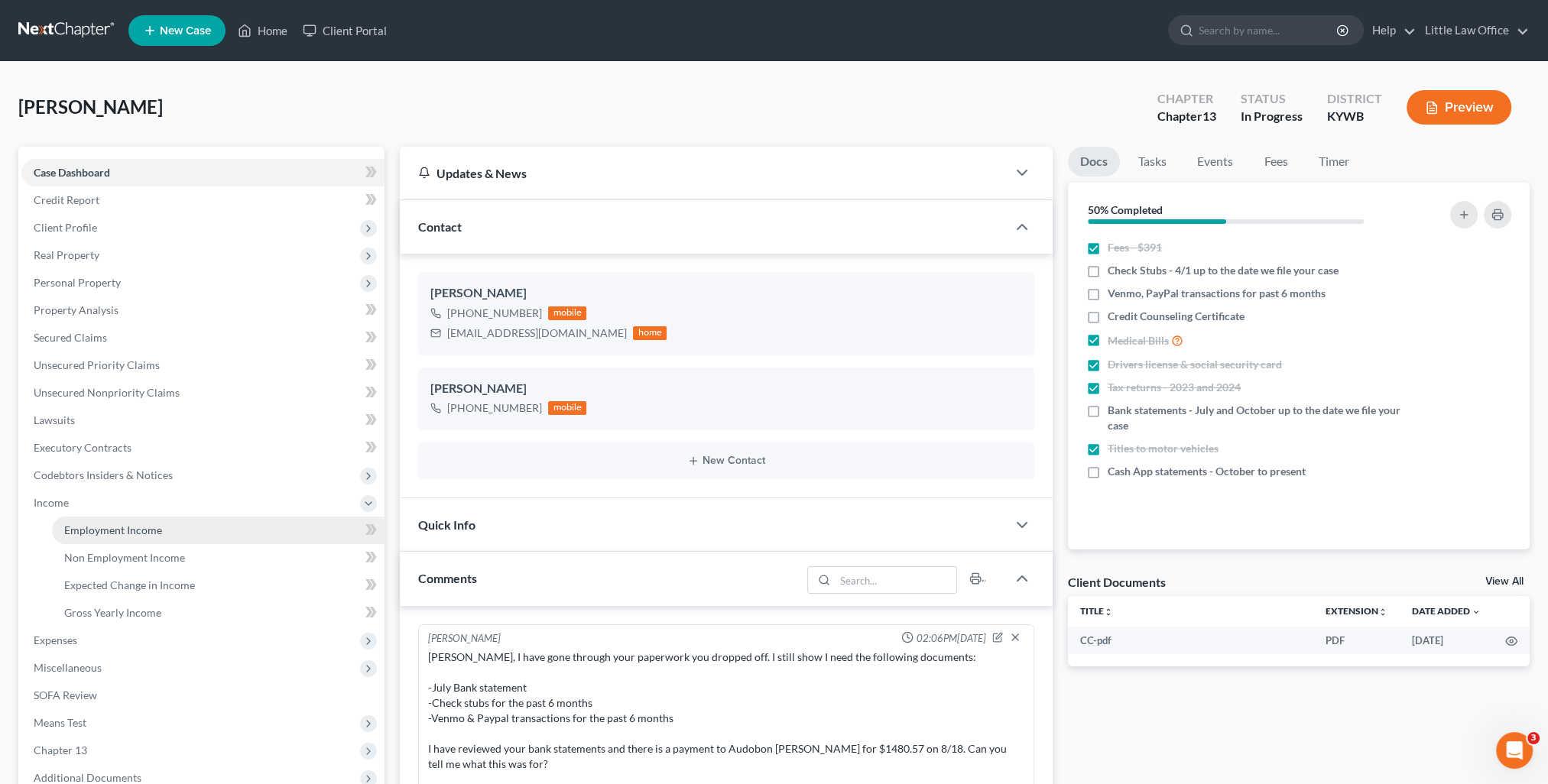
click at [176, 536] on link "Employment Income" at bounding box center [218, 530] width 333 height 27
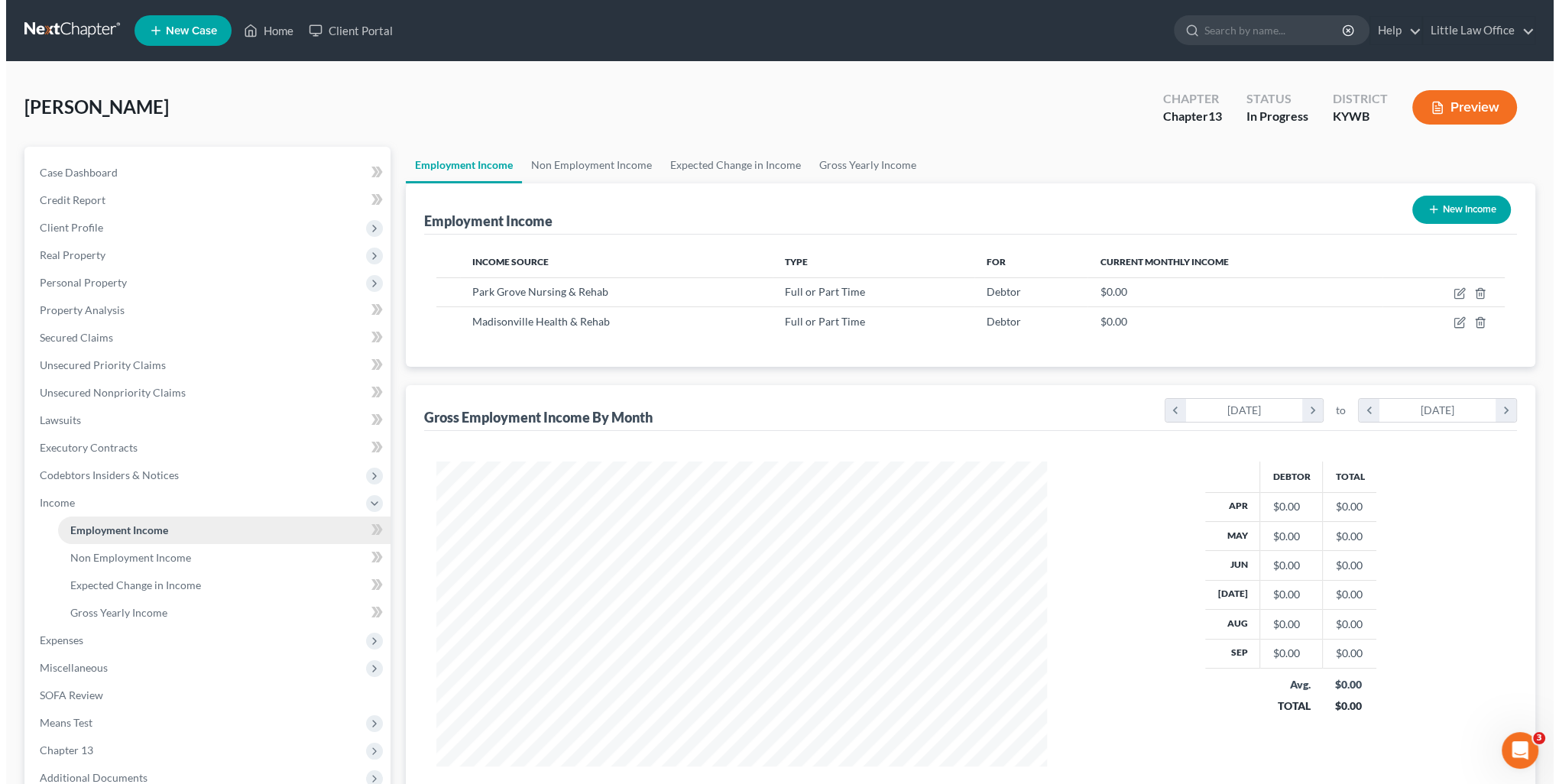
scroll to position [305, 641]
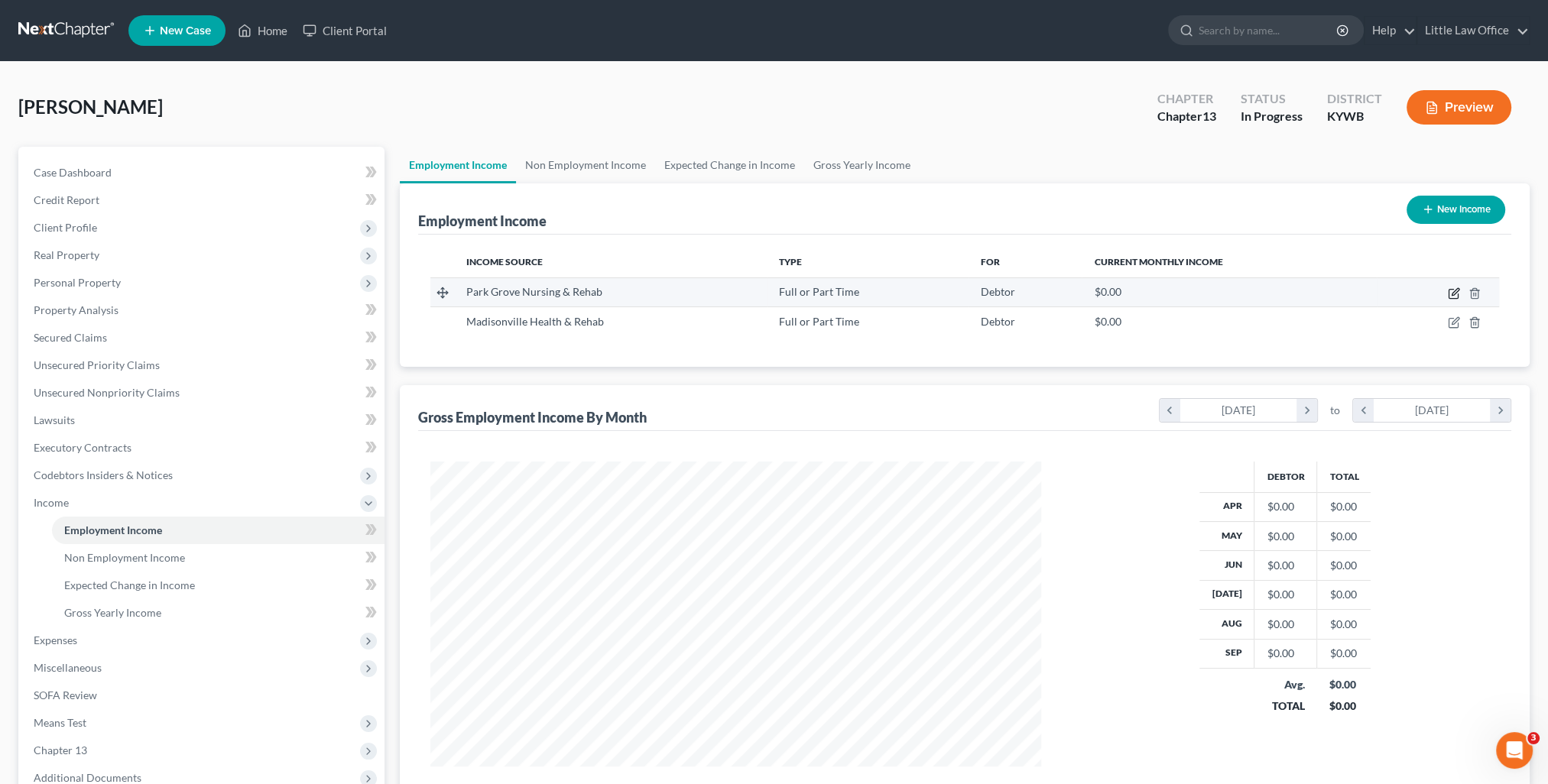
click at [1454, 298] on icon "button" at bounding box center [1453, 293] width 9 height 9
select select "0"
select select "2"
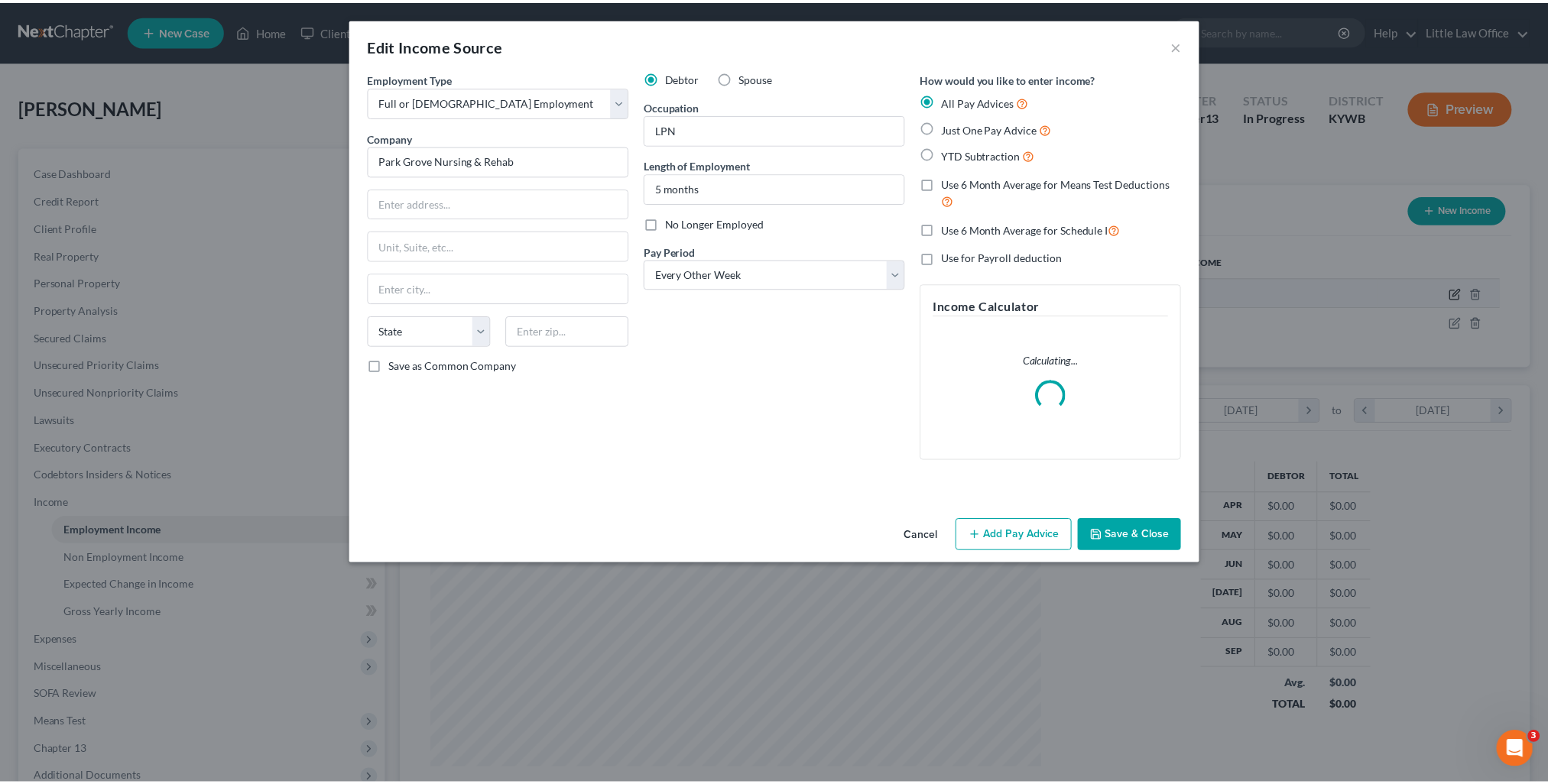
scroll to position [307, 645]
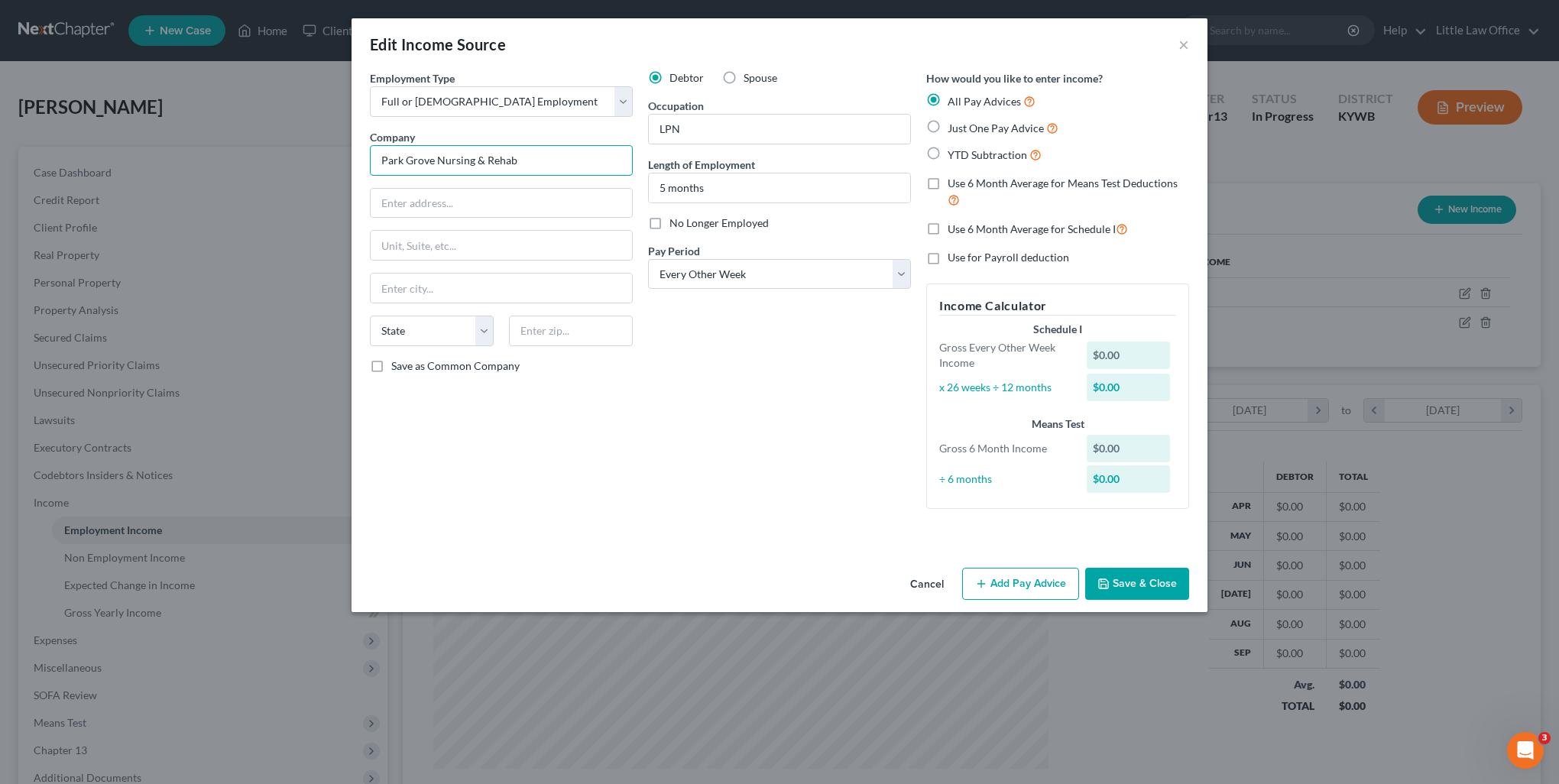
click at [560, 165] on input "Park Grove Nursing & Rehab" at bounding box center [501, 160] width 263 height 31
drag, startPoint x: 560, startPoint y: 165, endPoint x: 347, endPoint y: 142, distance: 214.2
click at [347, 142] on div "Edit Income Source × Employment Type * Select Full or Part Time Employment Self…" at bounding box center [779, 392] width 1559 height 784
type input "Hillside Health Center LLC"
click at [1147, 584] on button "Save & Close" at bounding box center [1137, 584] width 104 height 32
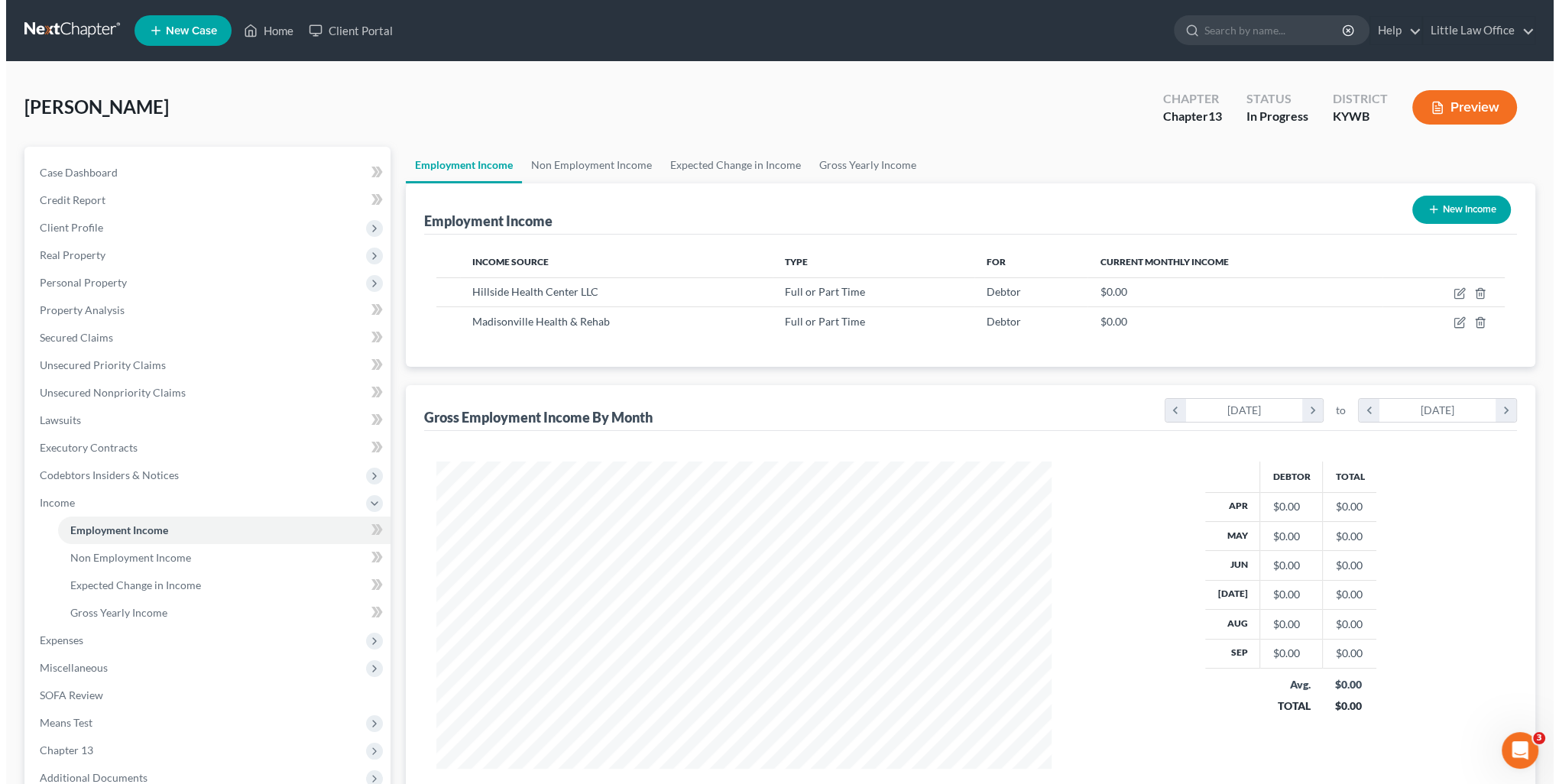
scroll to position [763757, 763493]
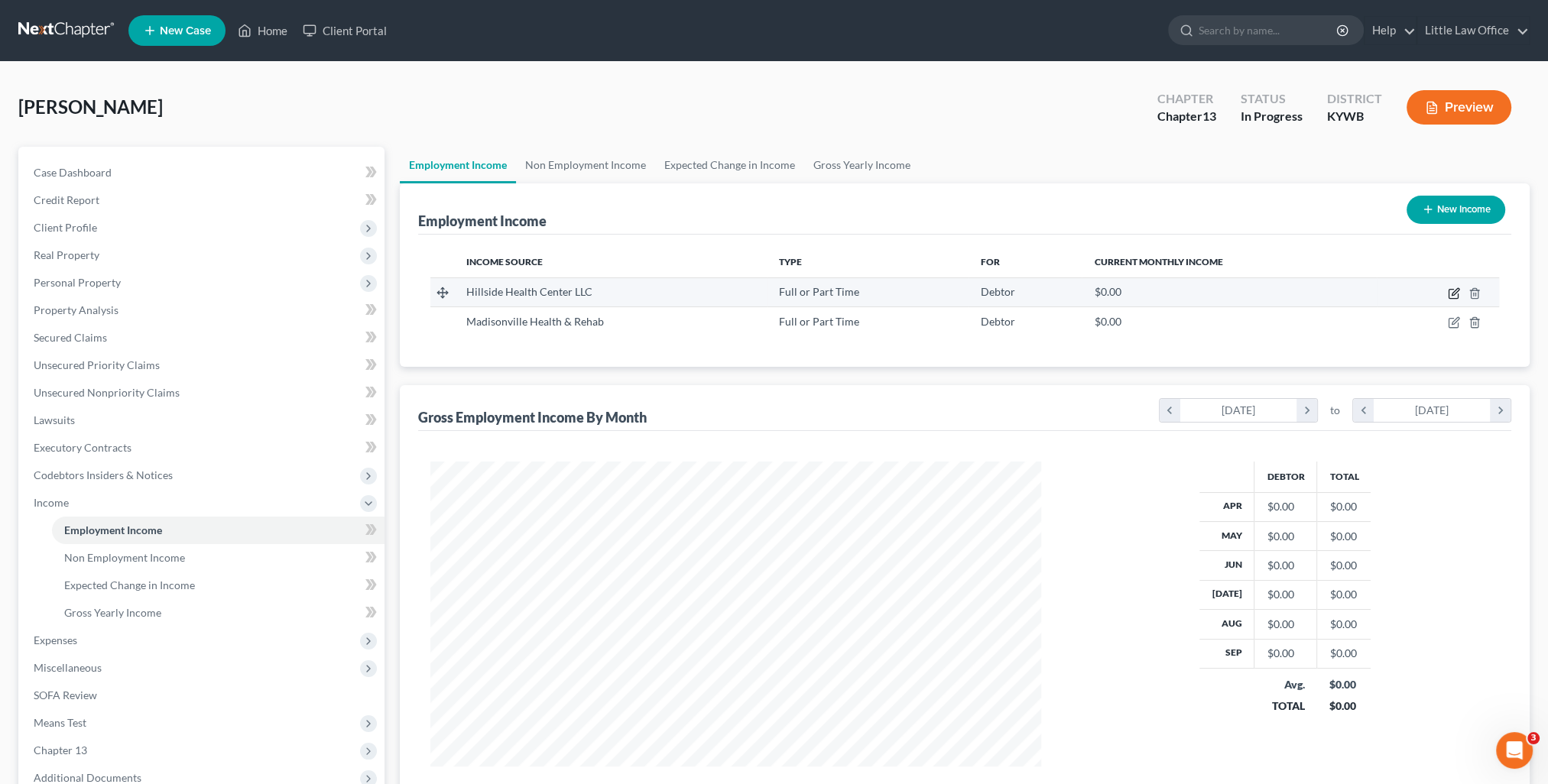
click at [1455, 292] on icon "button" at bounding box center [1454, 293] width 12 height 12
select select "0"
select select "2"
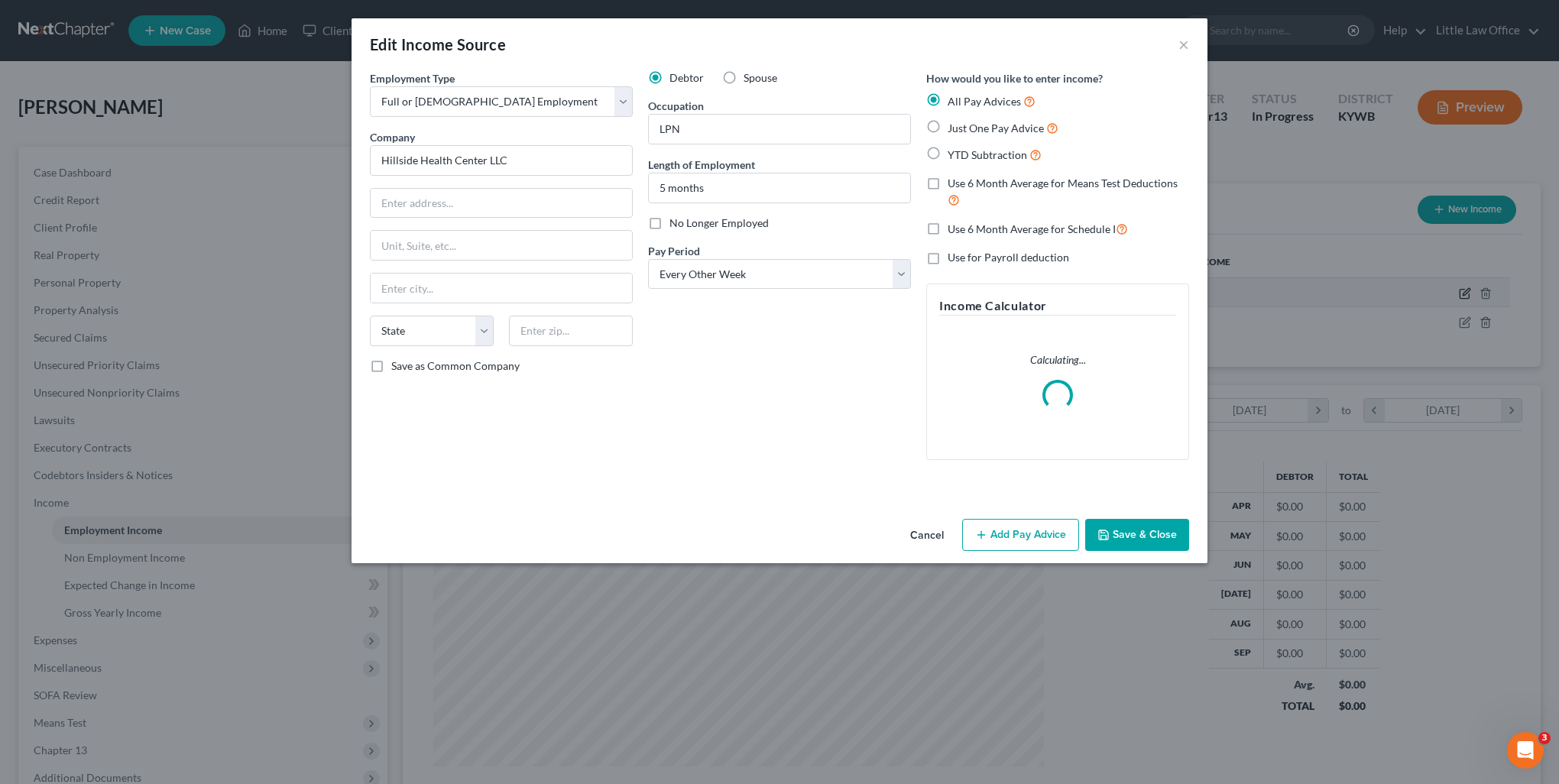
scroll to position [307, 645]
click at [501, 197] on input "text" at bounding box center [501, 203] width 261 height 29
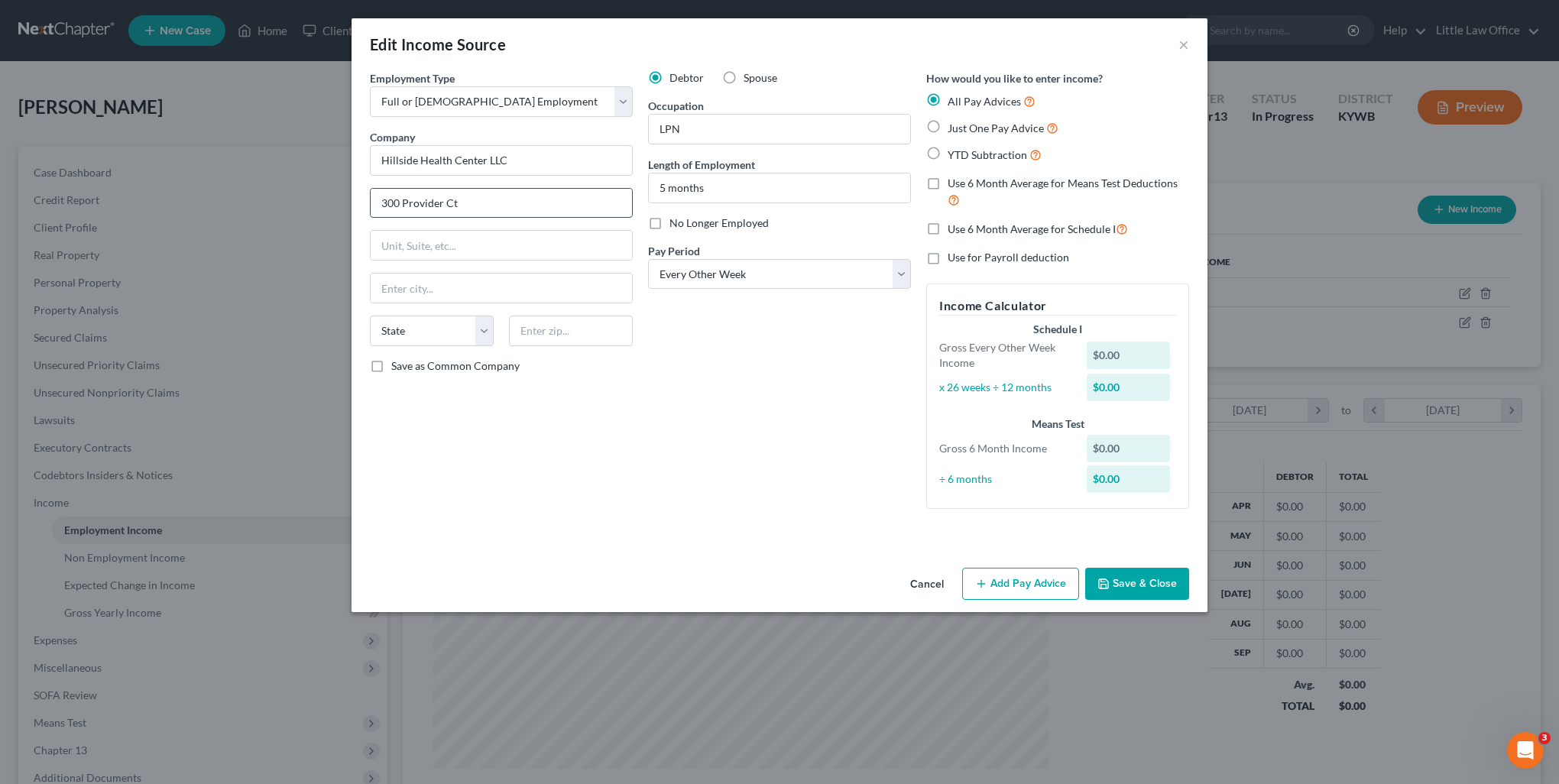
type input "300 Provider Ct"
type input "40475"
type input "Richmond"
select select "18"
click at [392, 367] on label "Save as Common Company" at bounding box center [456, 366] width 128 height 15
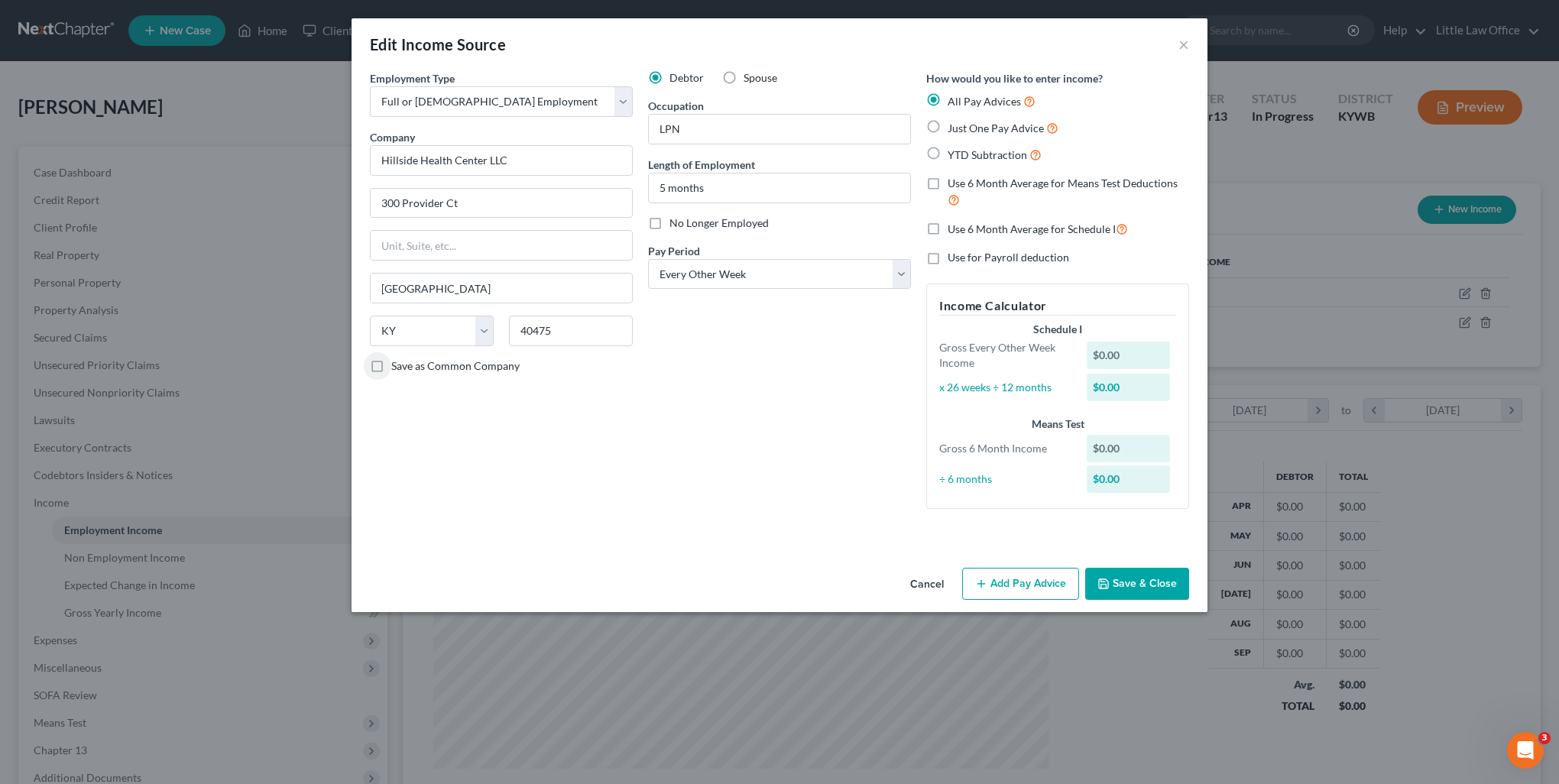
click at [397, 367] on input "Save as Common Company" at bounding box center [402, 363] width 10 height 10
checkbox input "true"
click at [731, 414] on div "Debtor Spouse Occupation LPN Length of Employment 5 months No Longer Employed P…" at bounding box center [779, 296] width 279 height 451
click at [1002, 586] on button "Add Pay Advice" at bounding box center [1020, 584] width 117 height 32
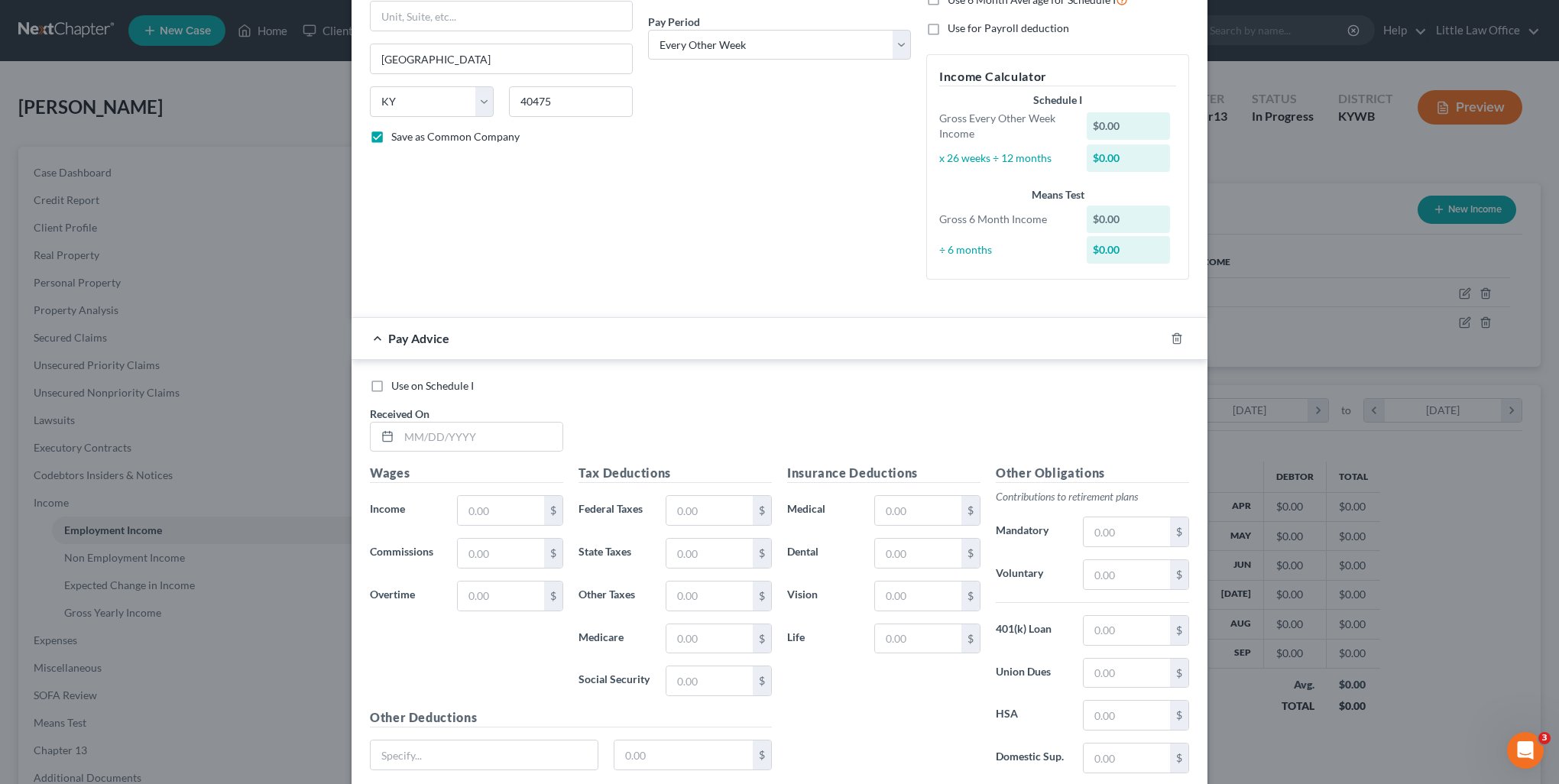
scroll to position [344, 0]
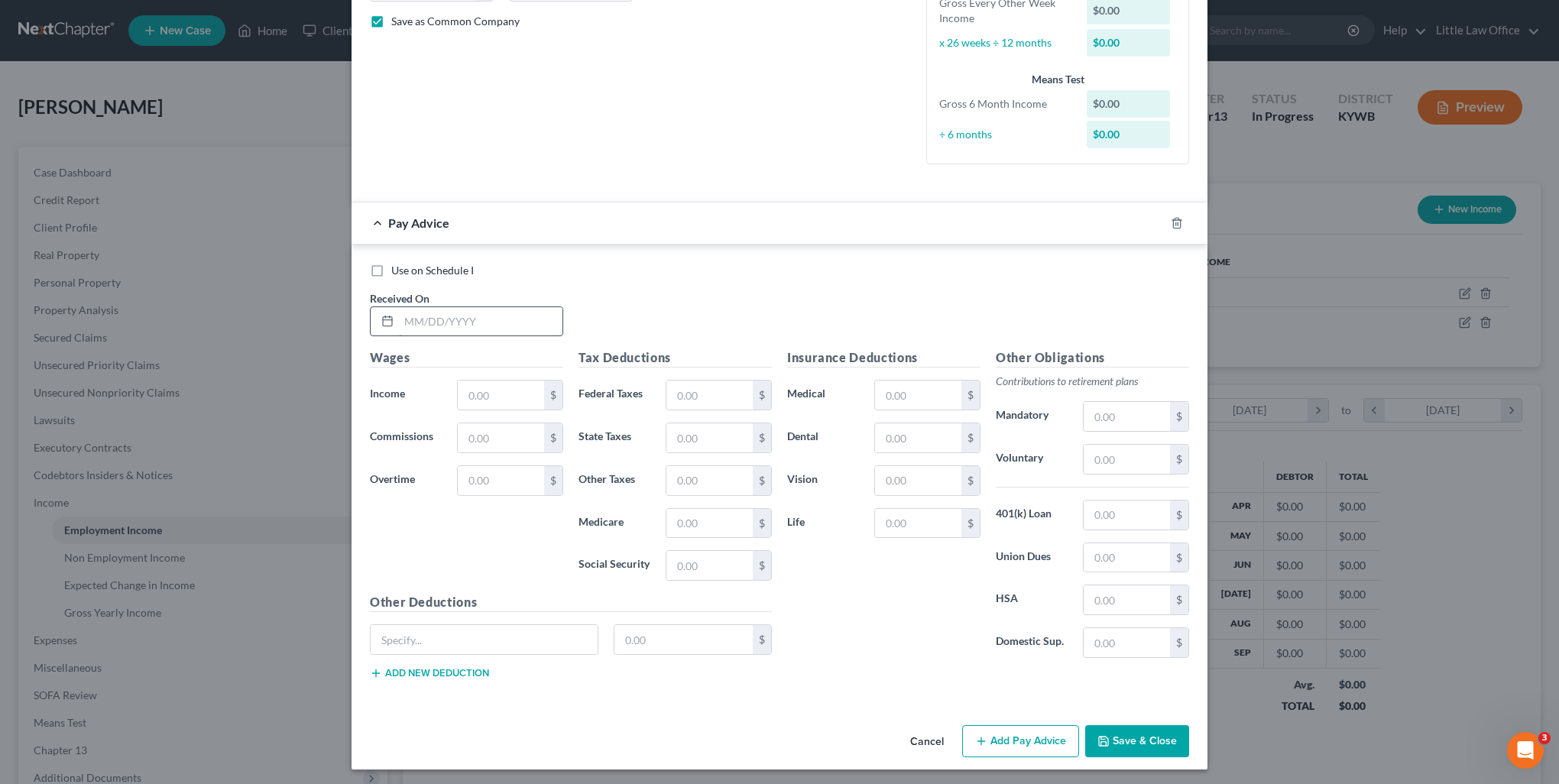
click at [476, 326] on input "text" at bounding box center [481, 321] width 164 height 29
type input "06/06/2025"
type input "1,835.41"
type input "553.10"
type input "2,388.51"
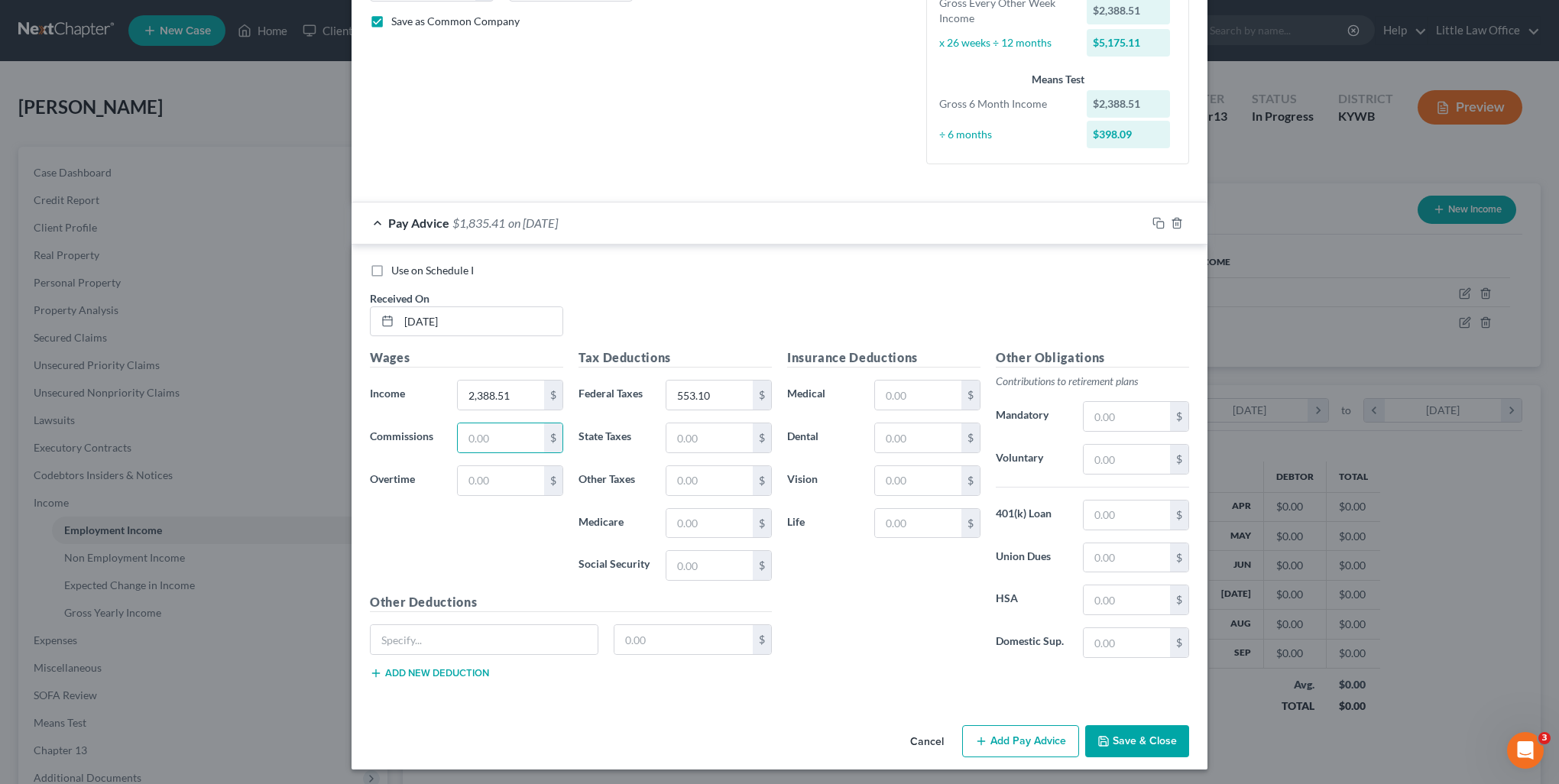
click at [1029, 732] on button "Add Pay Advice" at bounding box center [1020, 741] width 117 height 32
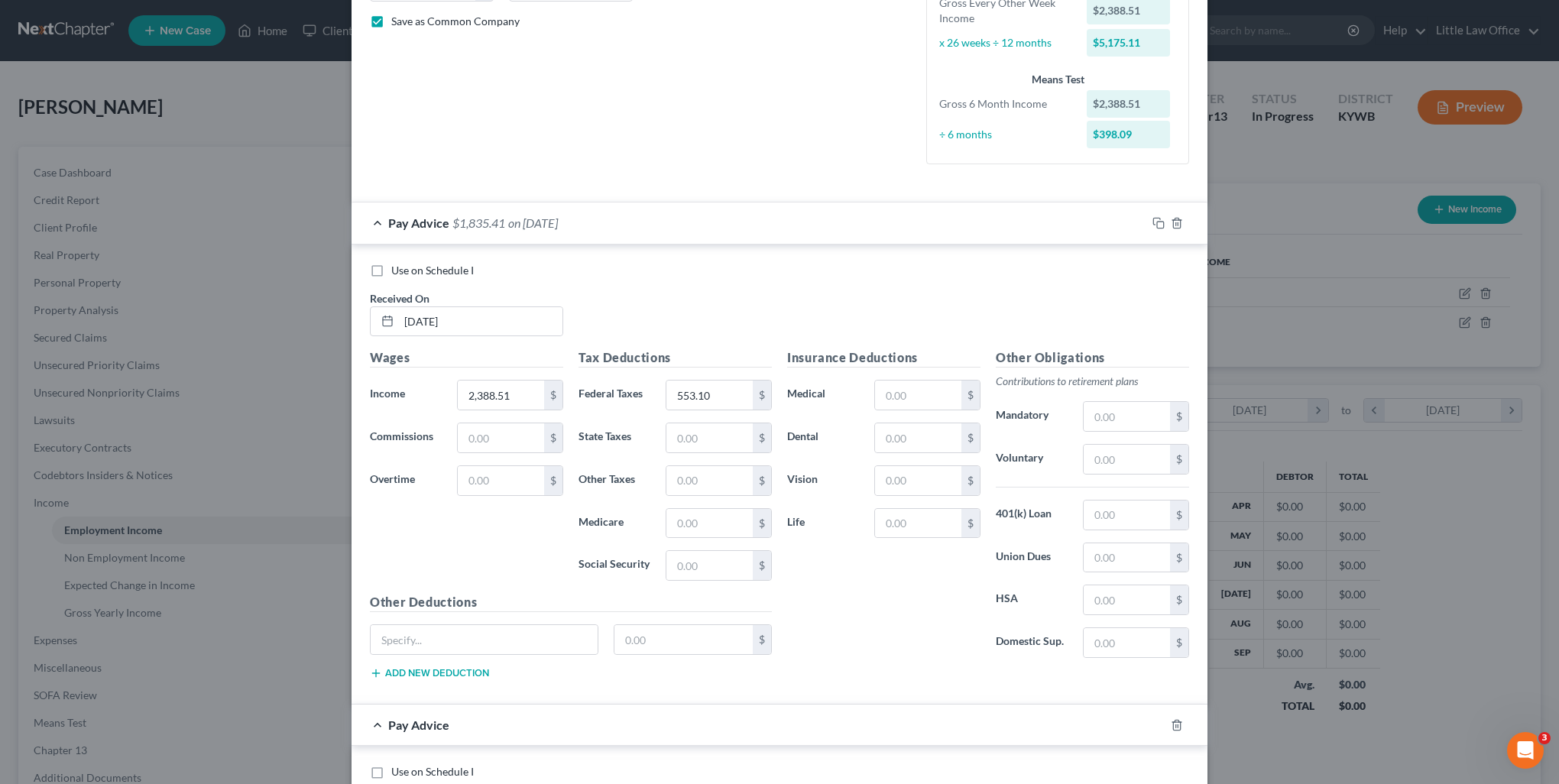
scroll to position [727, 0]
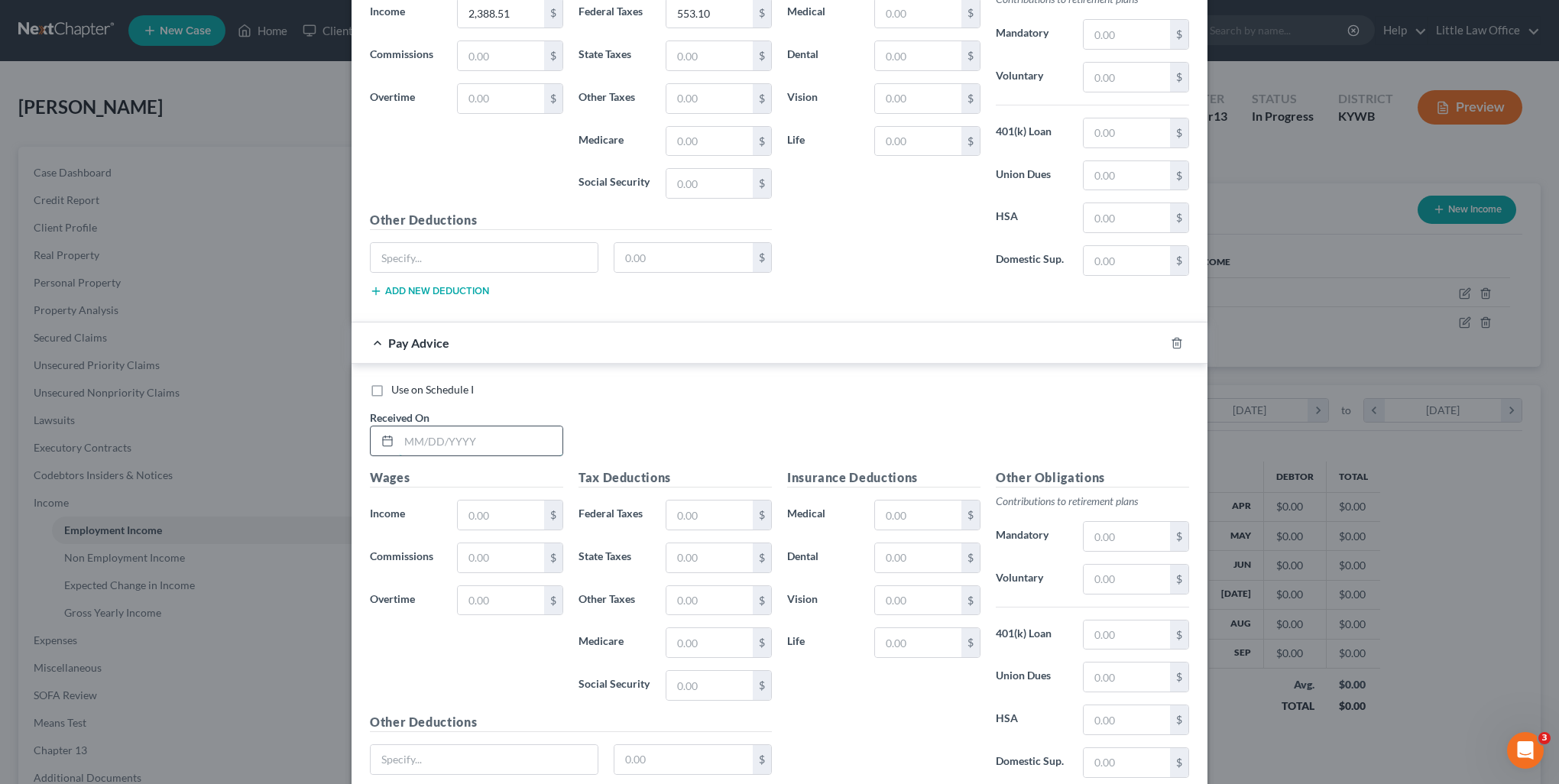
click at [440, 429] on input "text" at bounding box center [481, 441] width 164 height 29
click at [1171, 338] on icon "button" at bounding box center [1177, 343] width 12 height 12
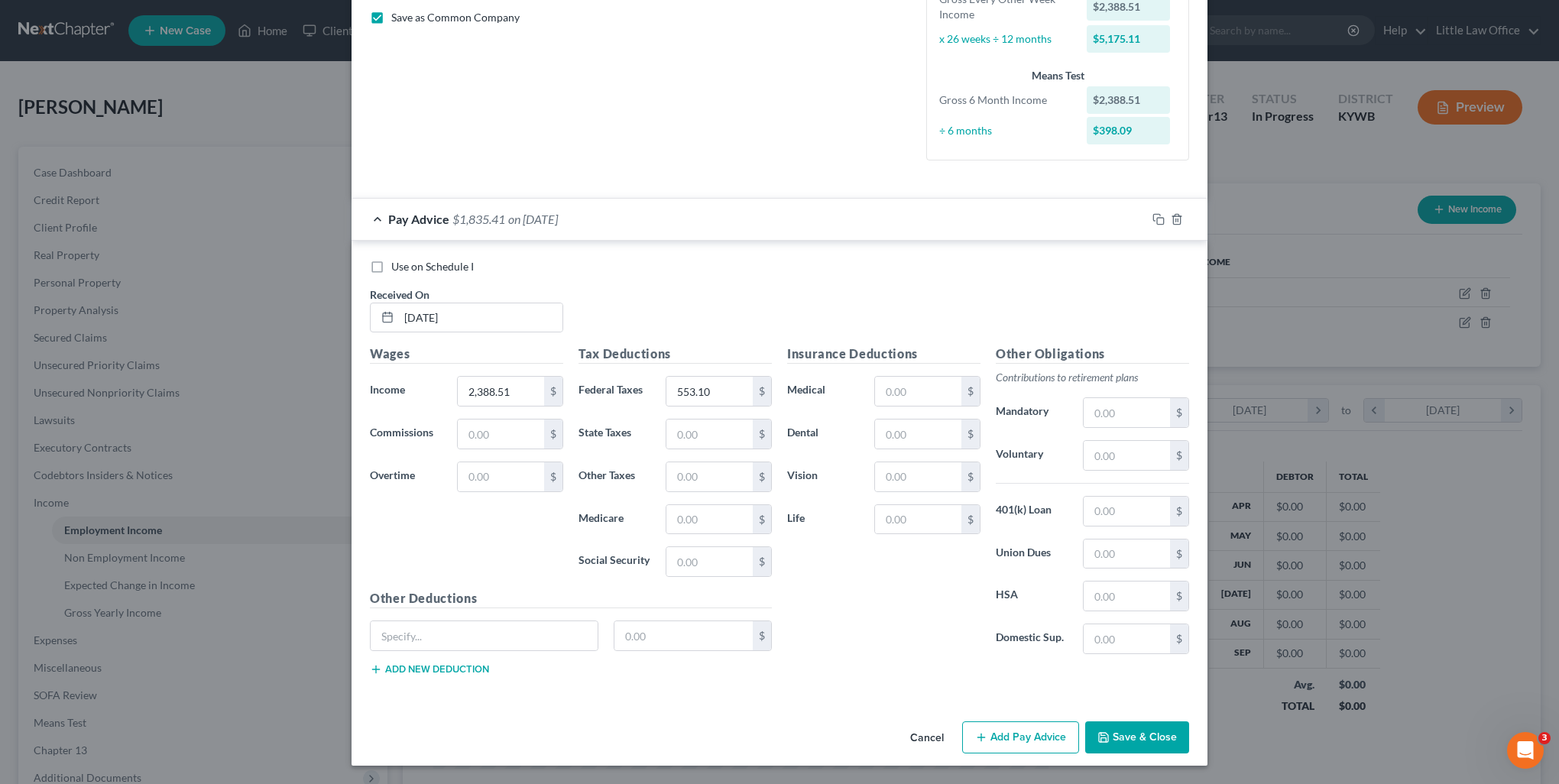
scroll to position [344, 0]
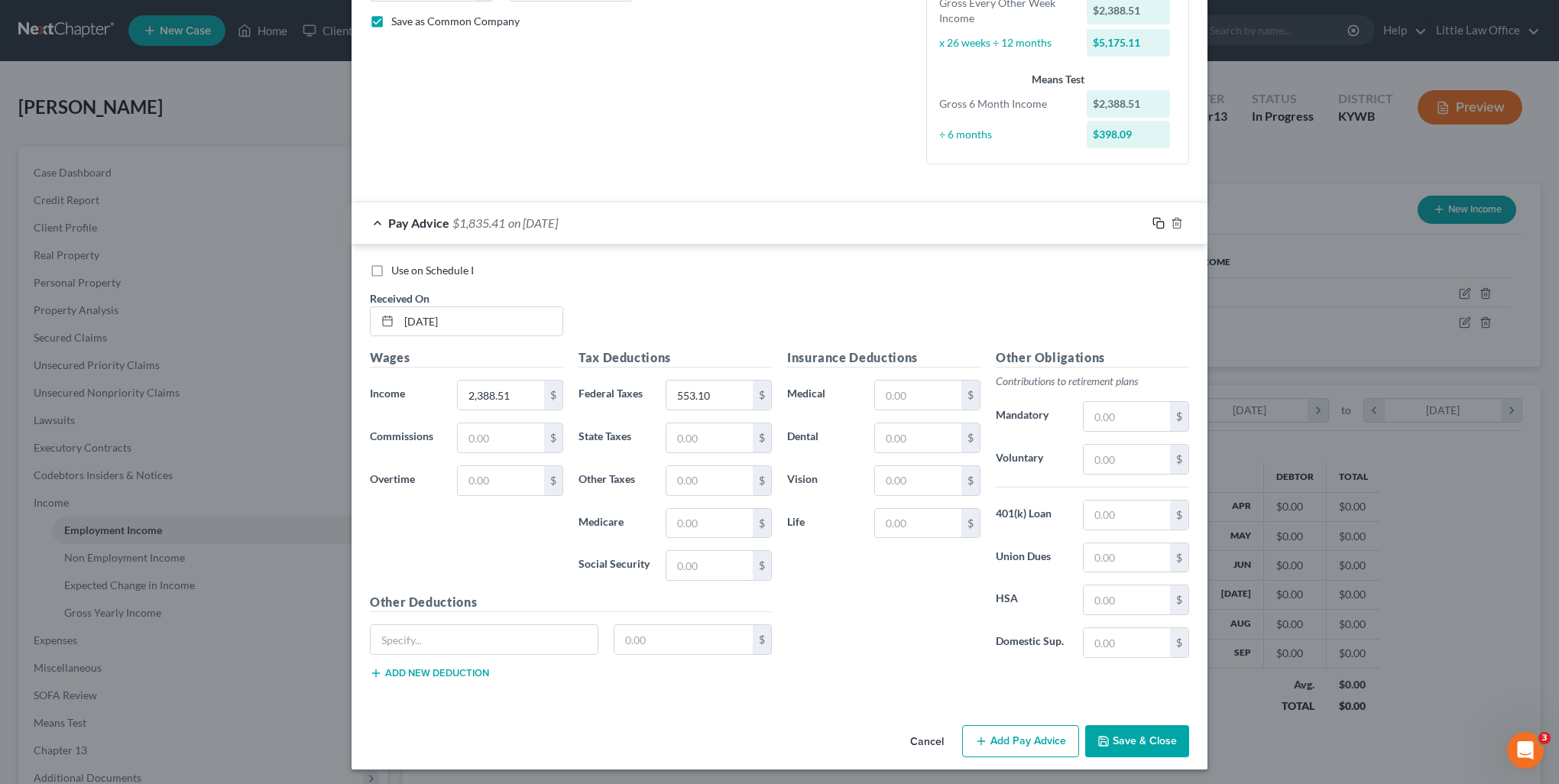
click at [1153, 225] on icon "button" at bounding box center [1158, 223] width 12 height 12
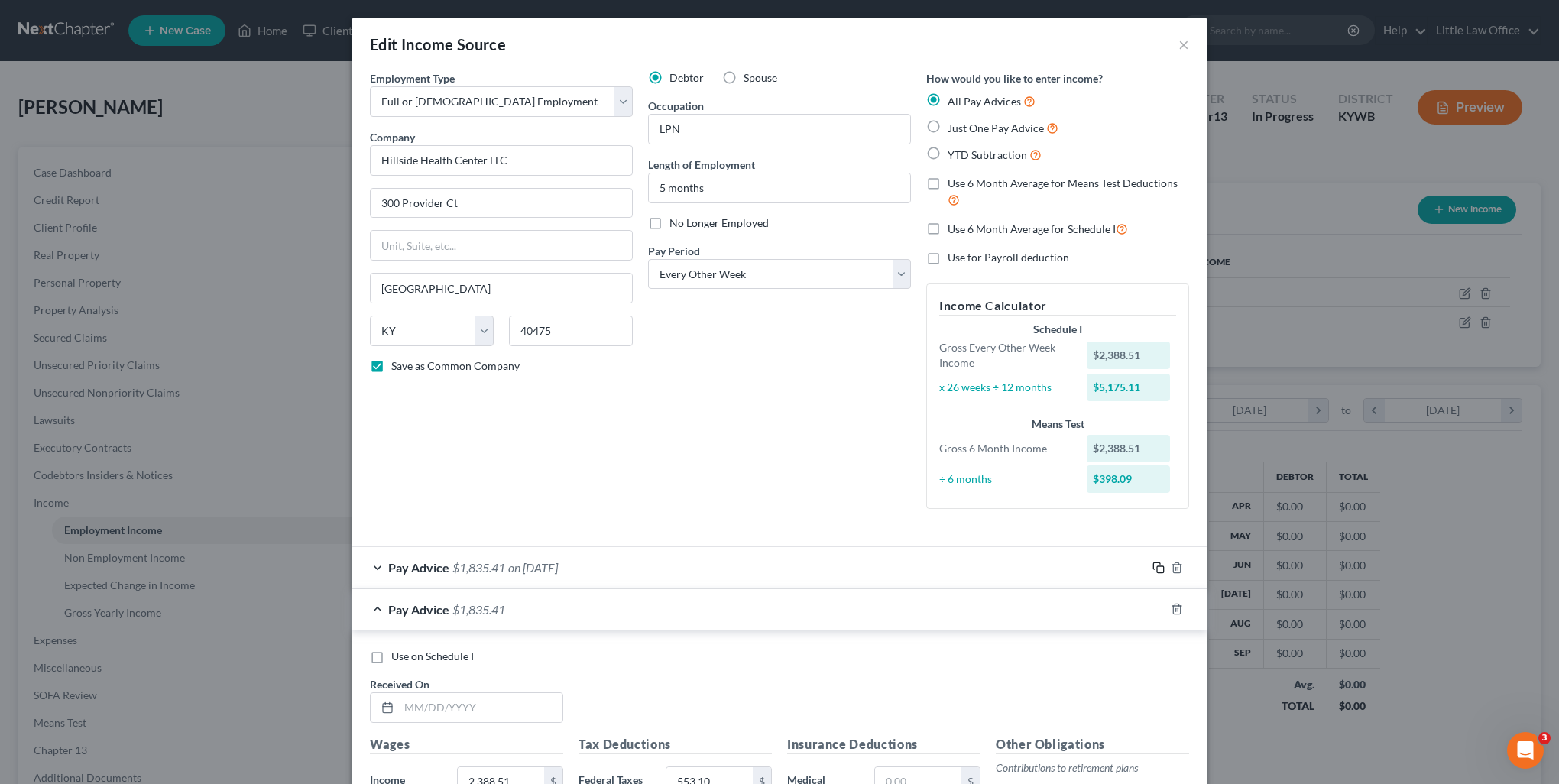
scroll to position [229, 0]
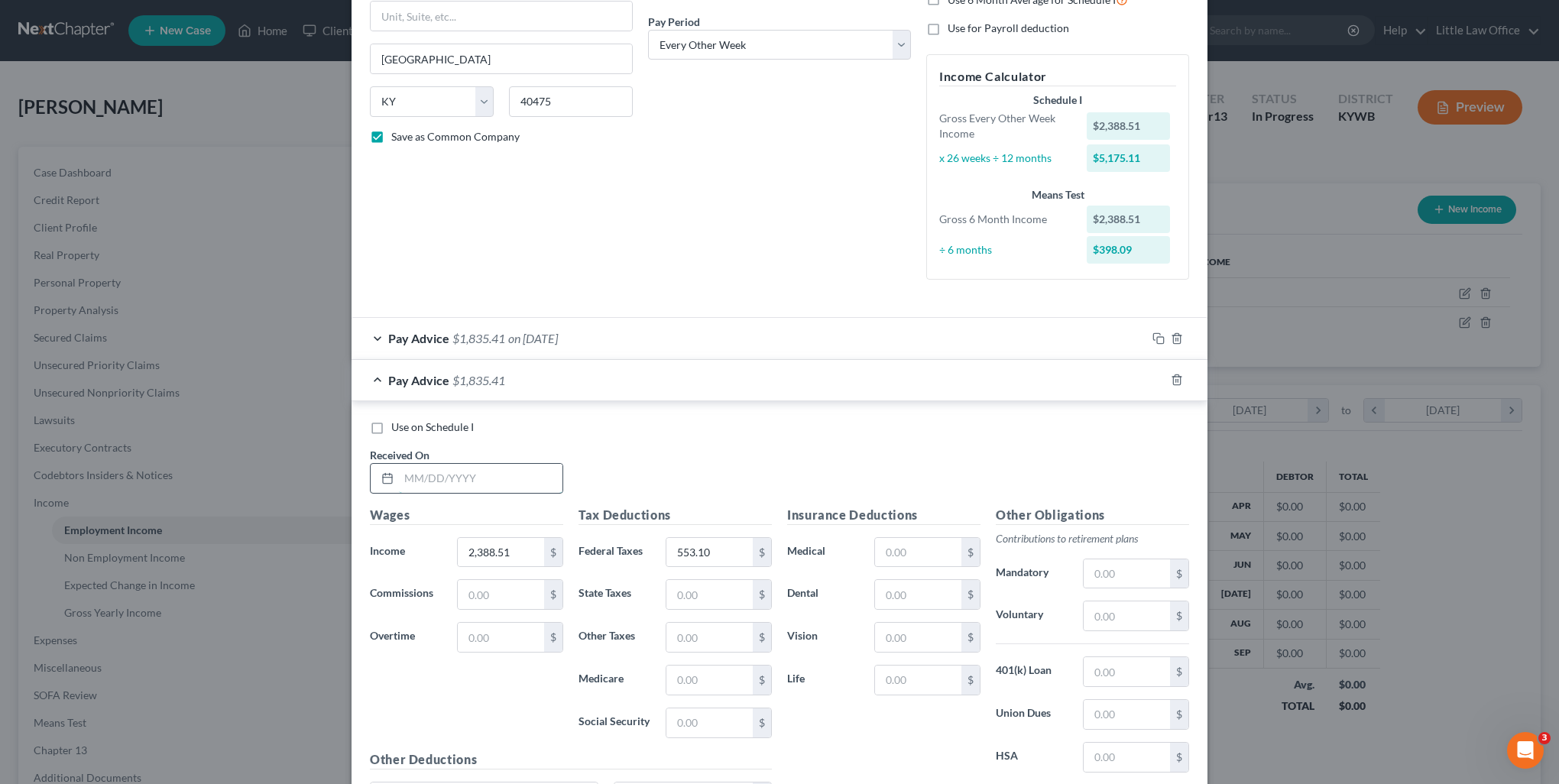
click at [401, 481] on input "text" at bounding box center [481, 478] width 164 height 29
click at [399, 472] on input "text" at bounding box center [481, 478] width 164 height 29
type input "06/20/2025"
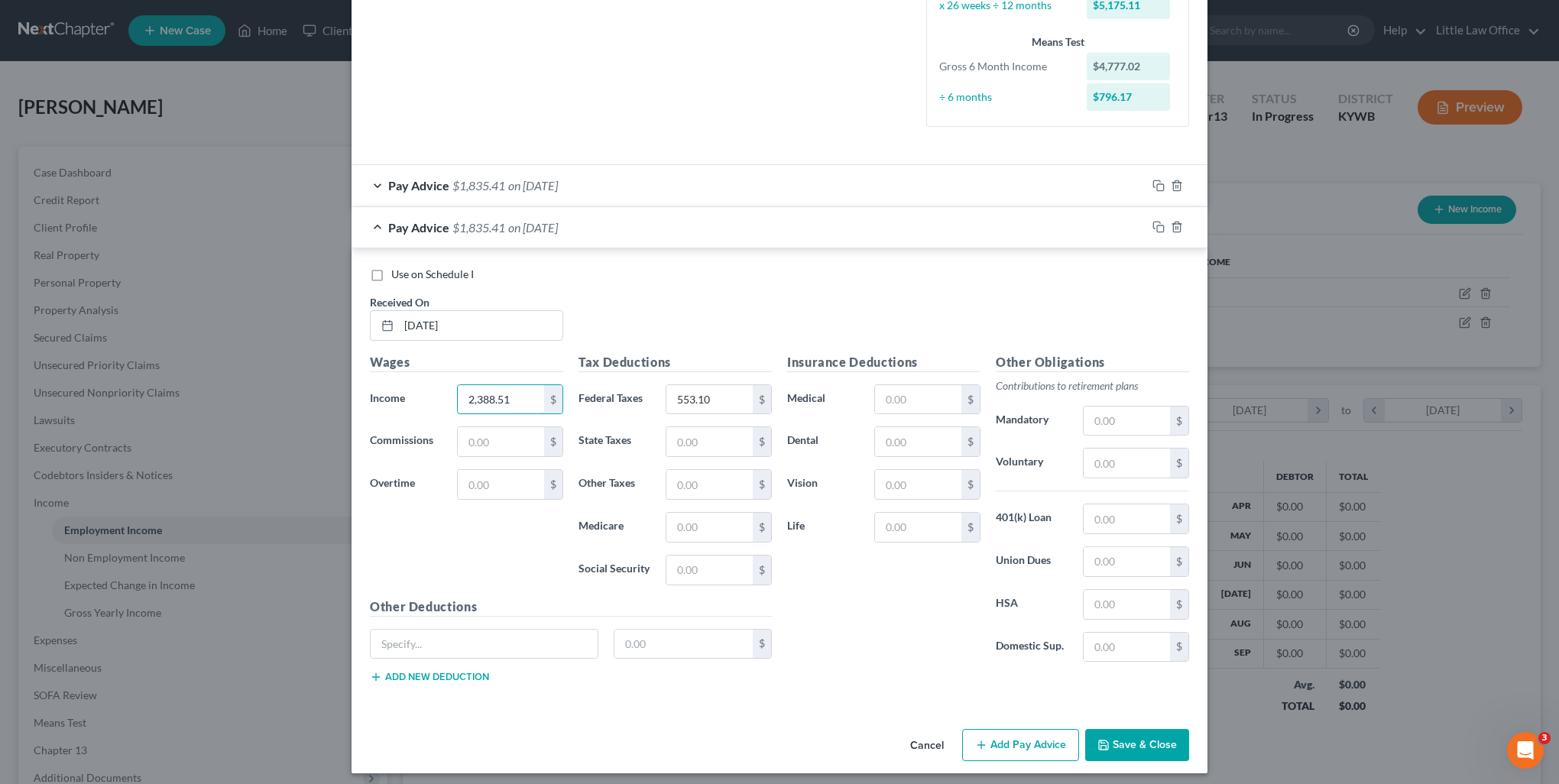
scroll to position [386, 0]
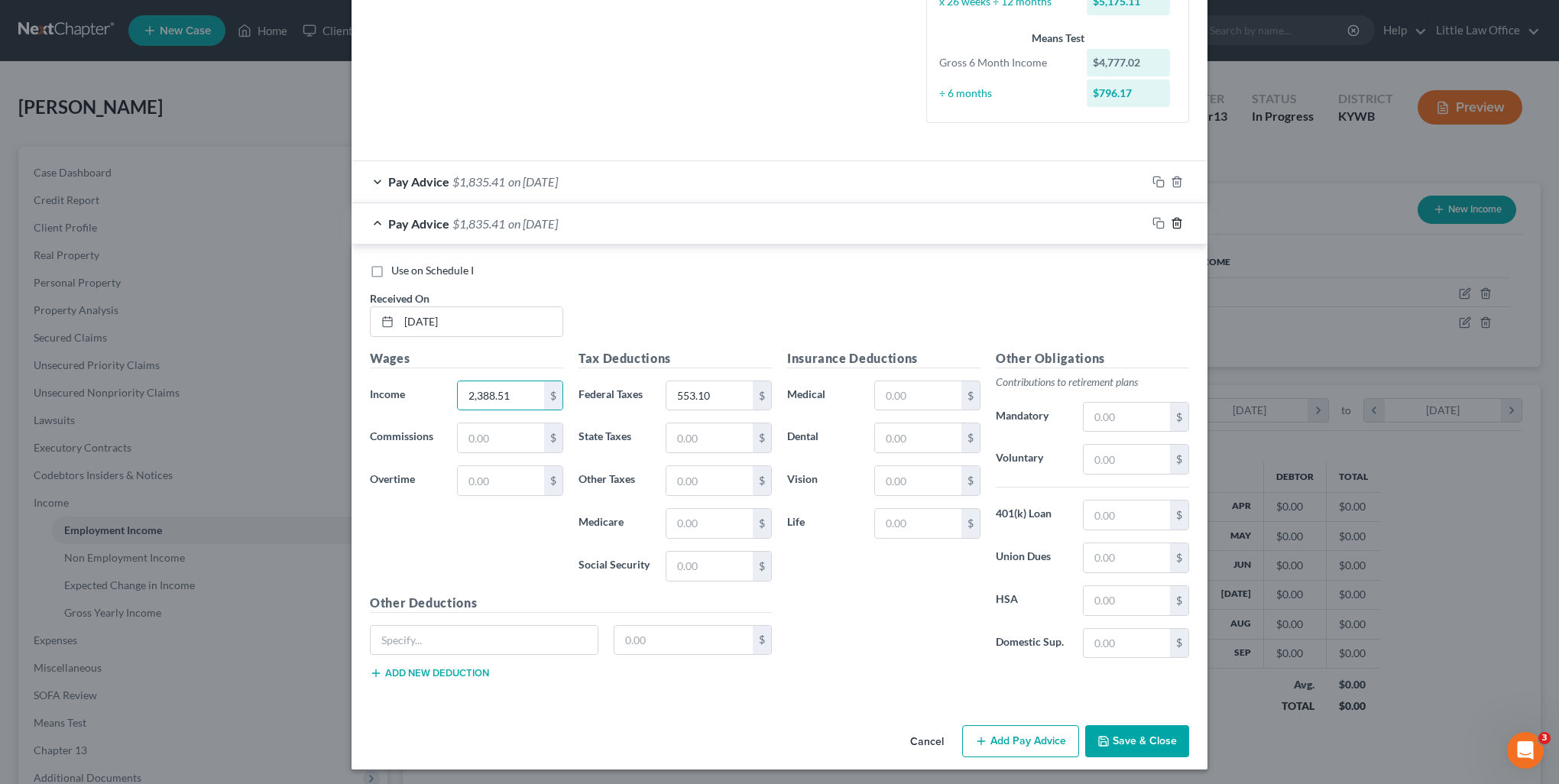
click at [1174, 222] on icon "button" at bounding box center [1177, 223] width 12 height 12
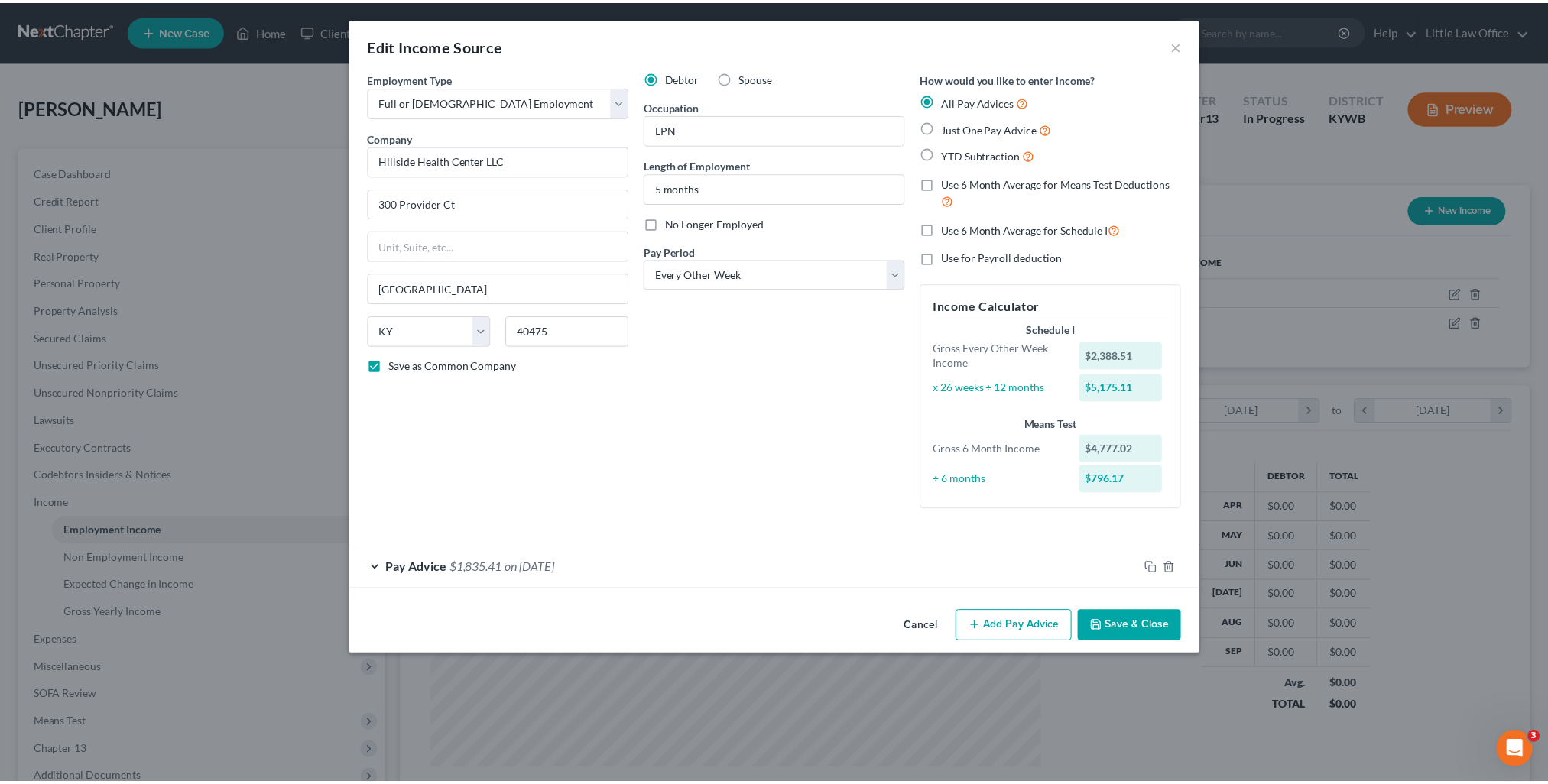
scroll to position [0, 0]
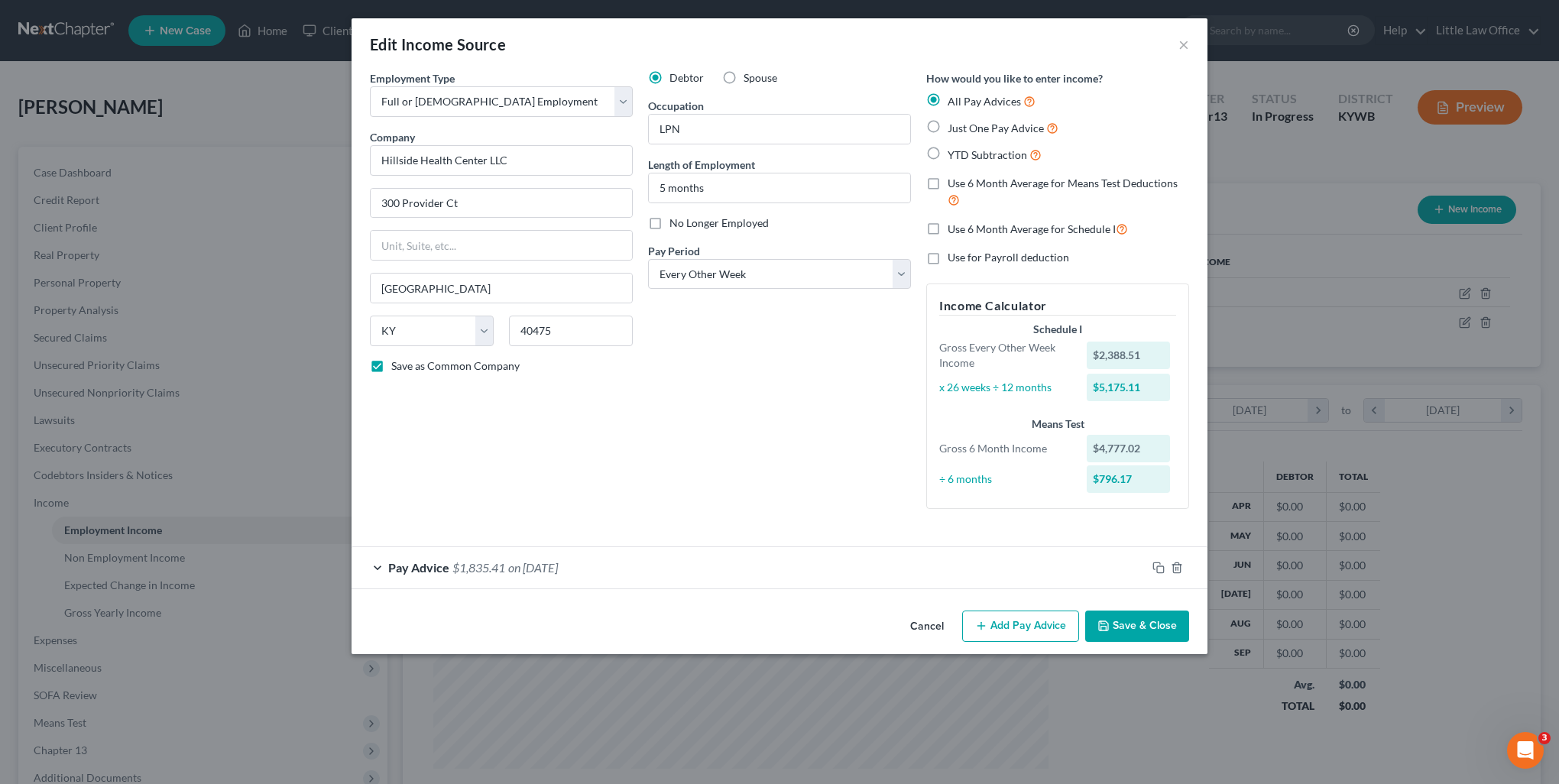
click at [1145, 627] on button "Save & Close" at bounding box center [1137, 626] width 104 height 32
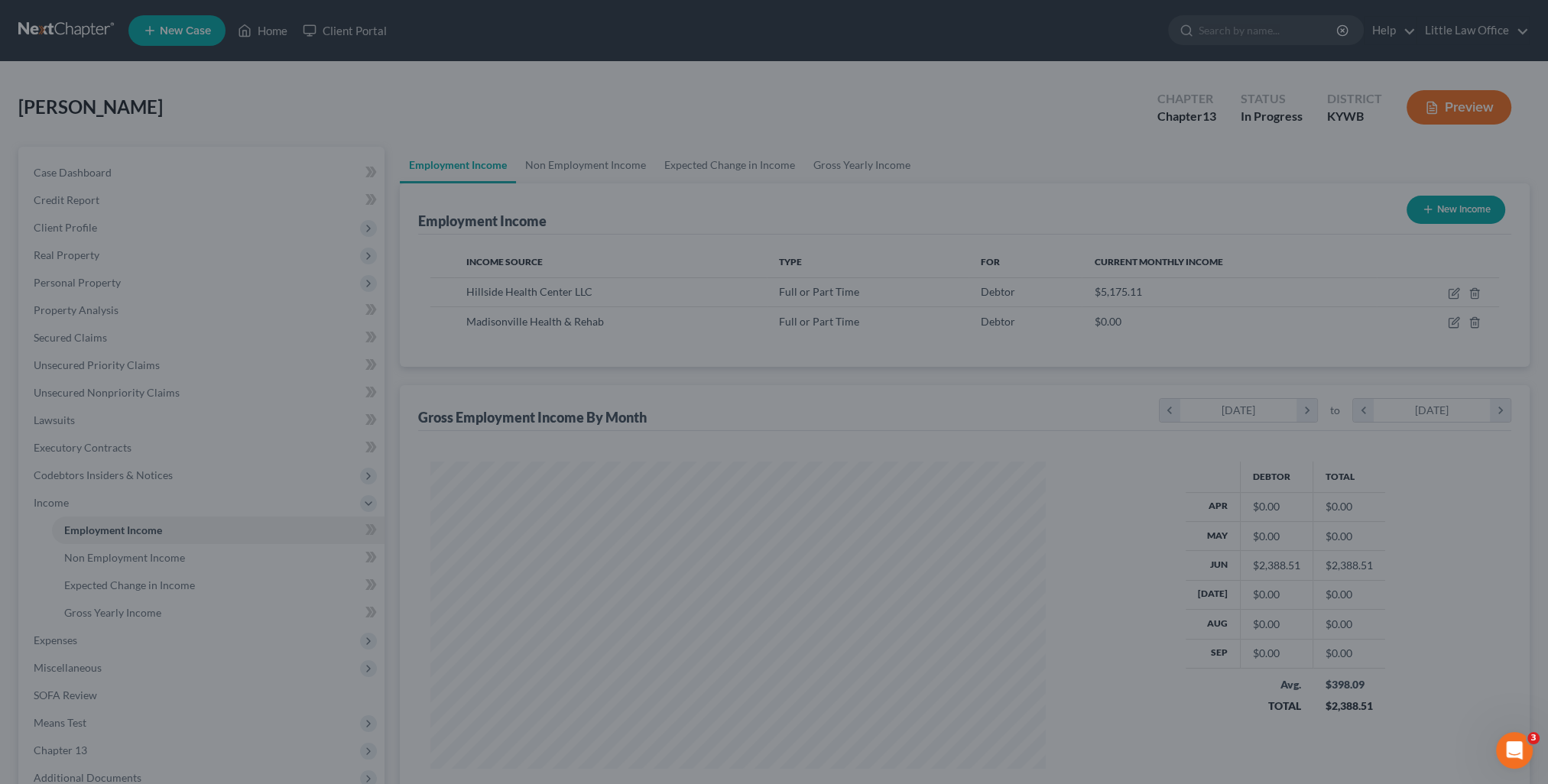
scroll to position [763757, 763809]
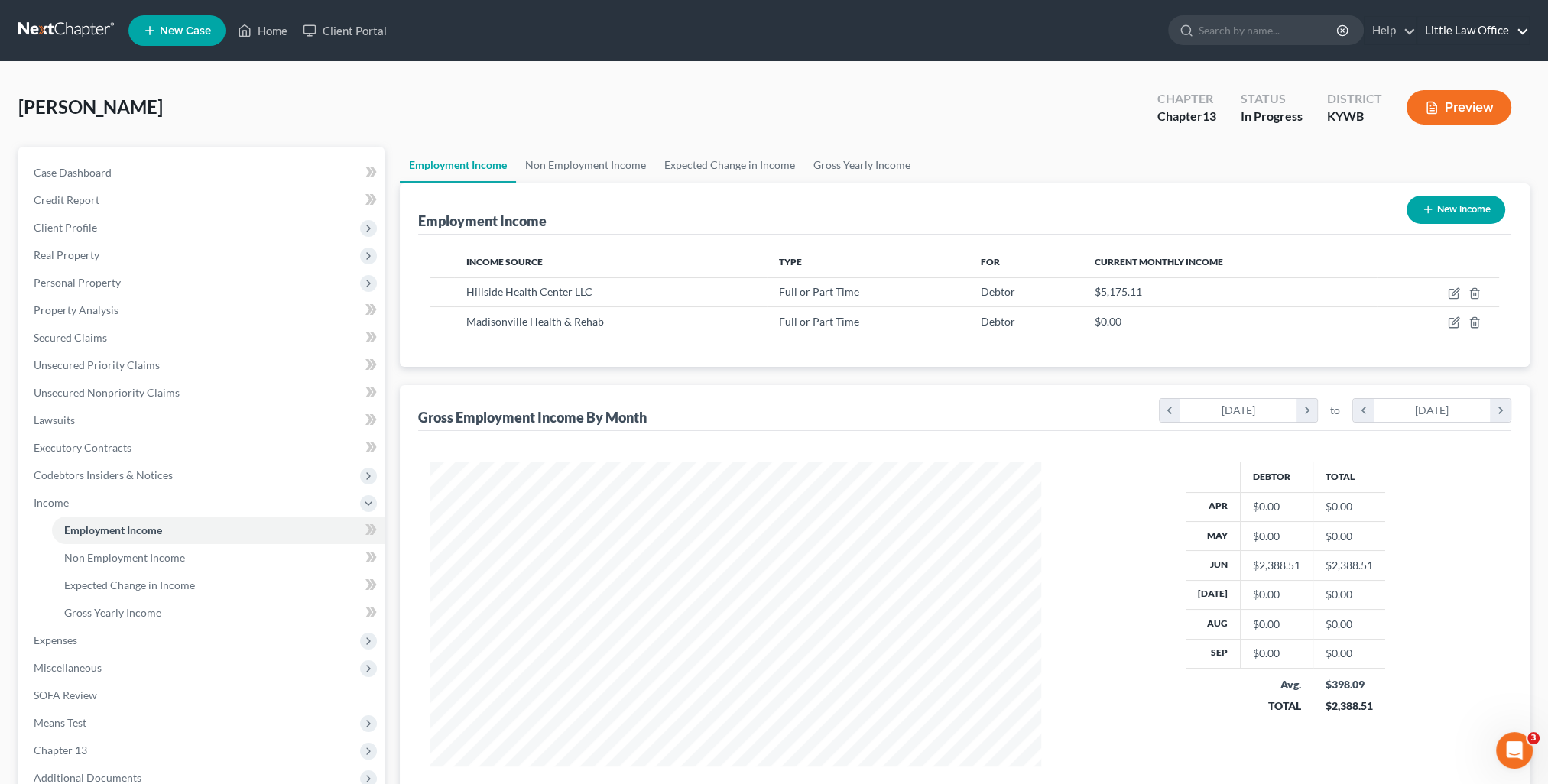
click at [1496, 32] on link "Little Law Office" at bounding box center [1473, 30] width 111 height 27
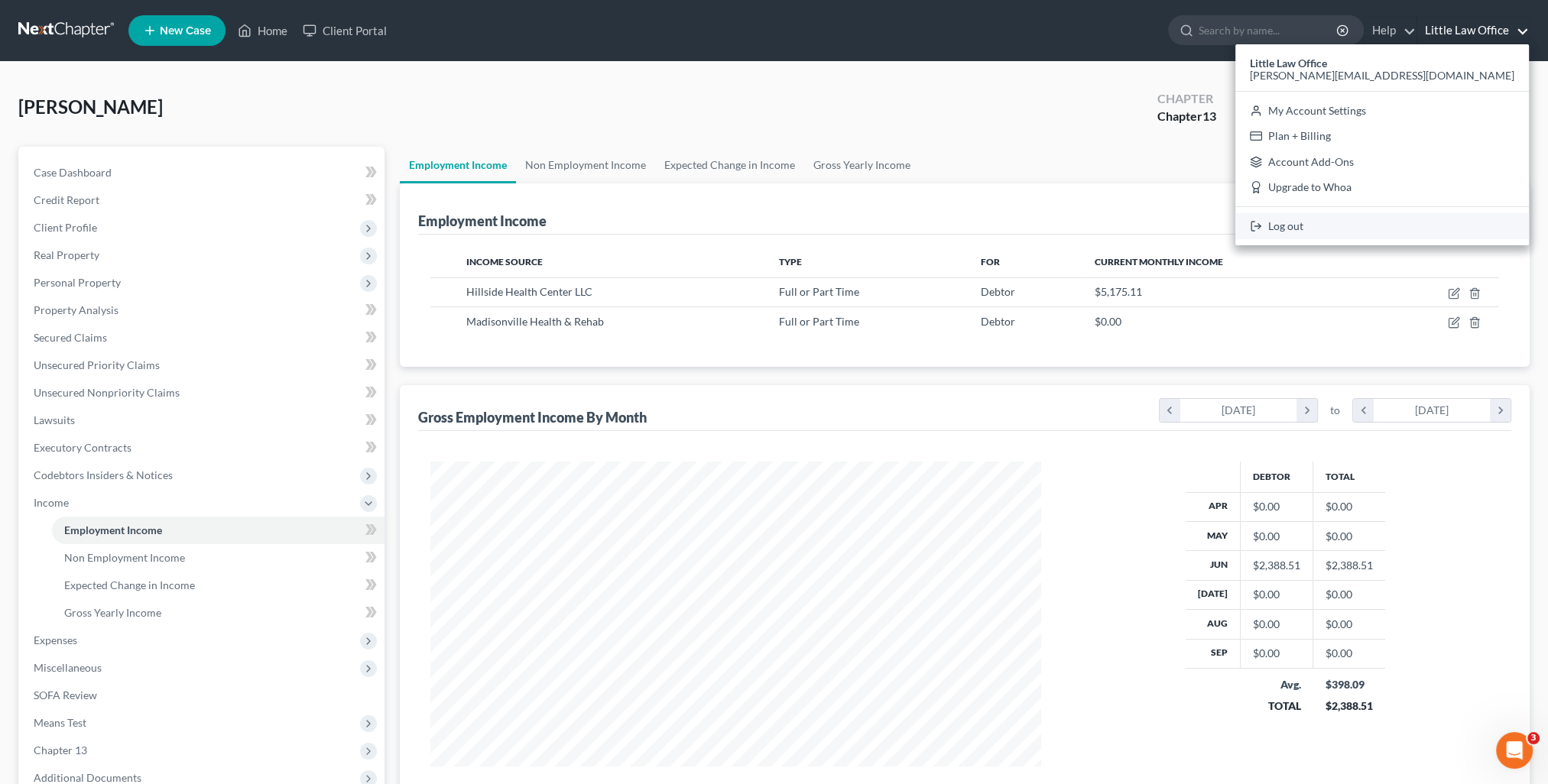
click at [1450, 225] on link "Log out" at bounding box center [1382, 225] width 294 height 26
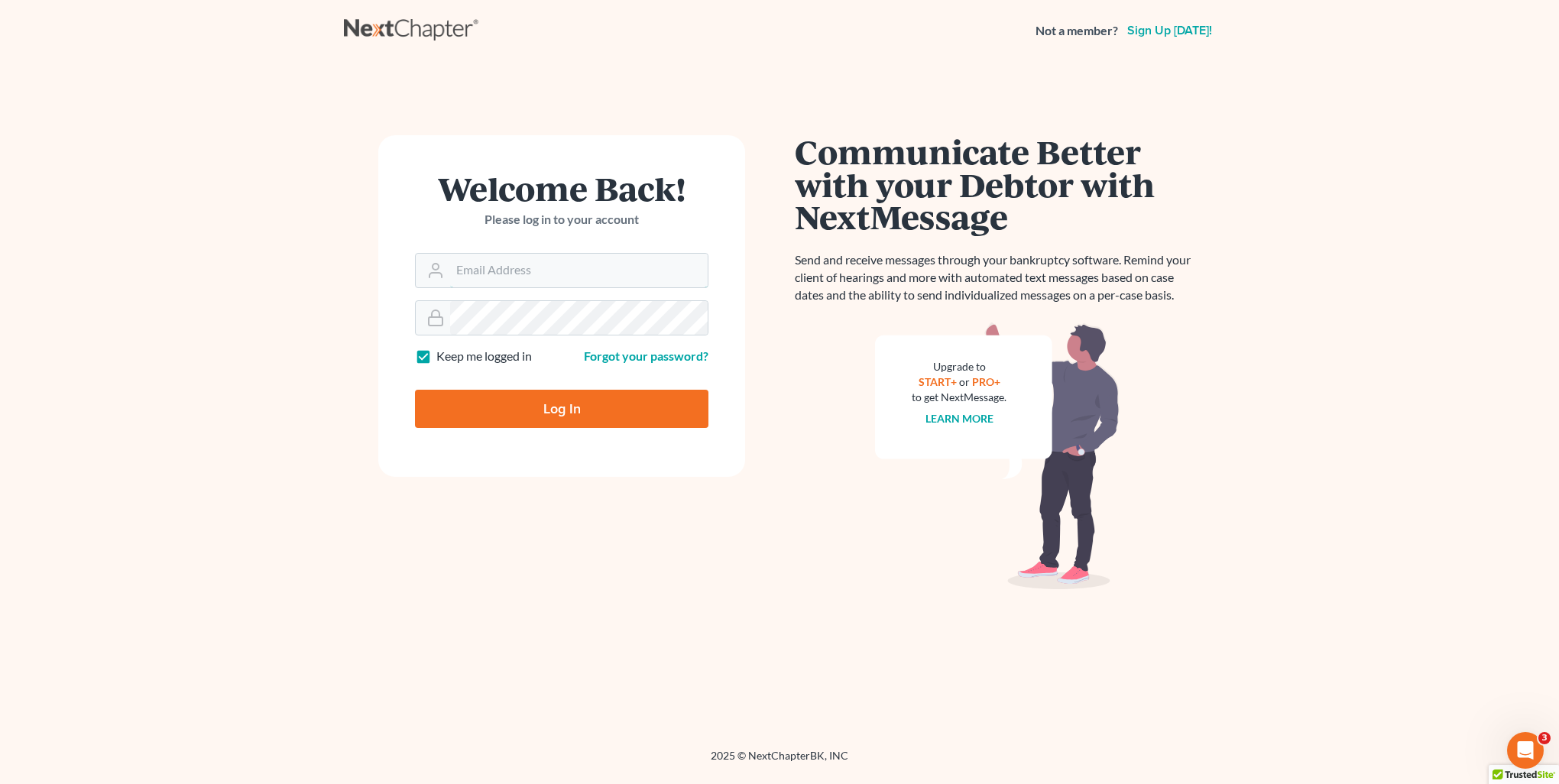
type input "[PERSON_NAME][EMAIL_ADDRESS][DOMAIN_NAME]"
click at [541, 413] on input "Log In" at bounding box center [561, 409] width 294 height 38
type input "Thinking..."
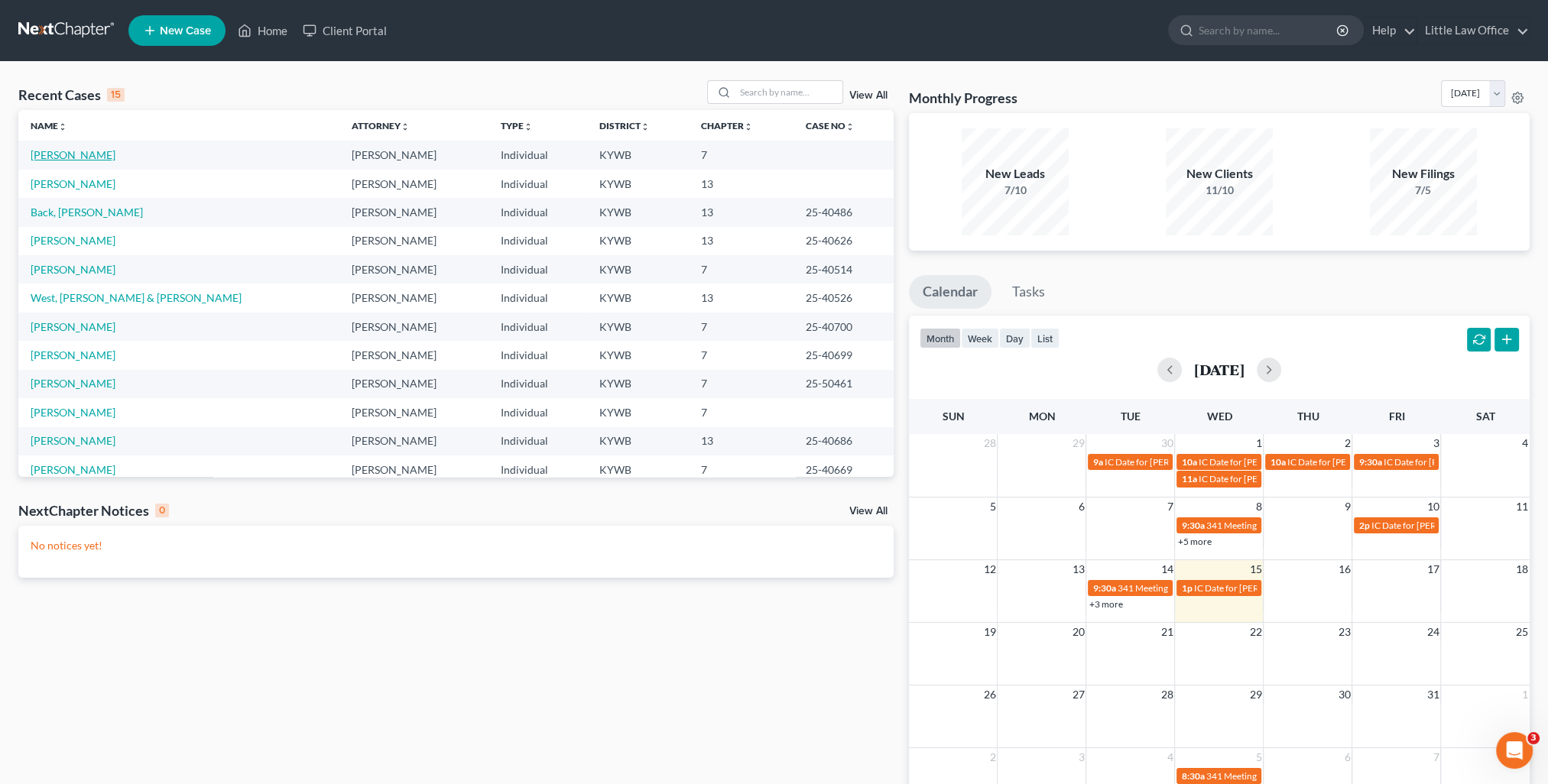
click at [99, 152] on link "[PERSON_NAME]" at bounding box center [73, 155] width 85 height 13
select select "1"
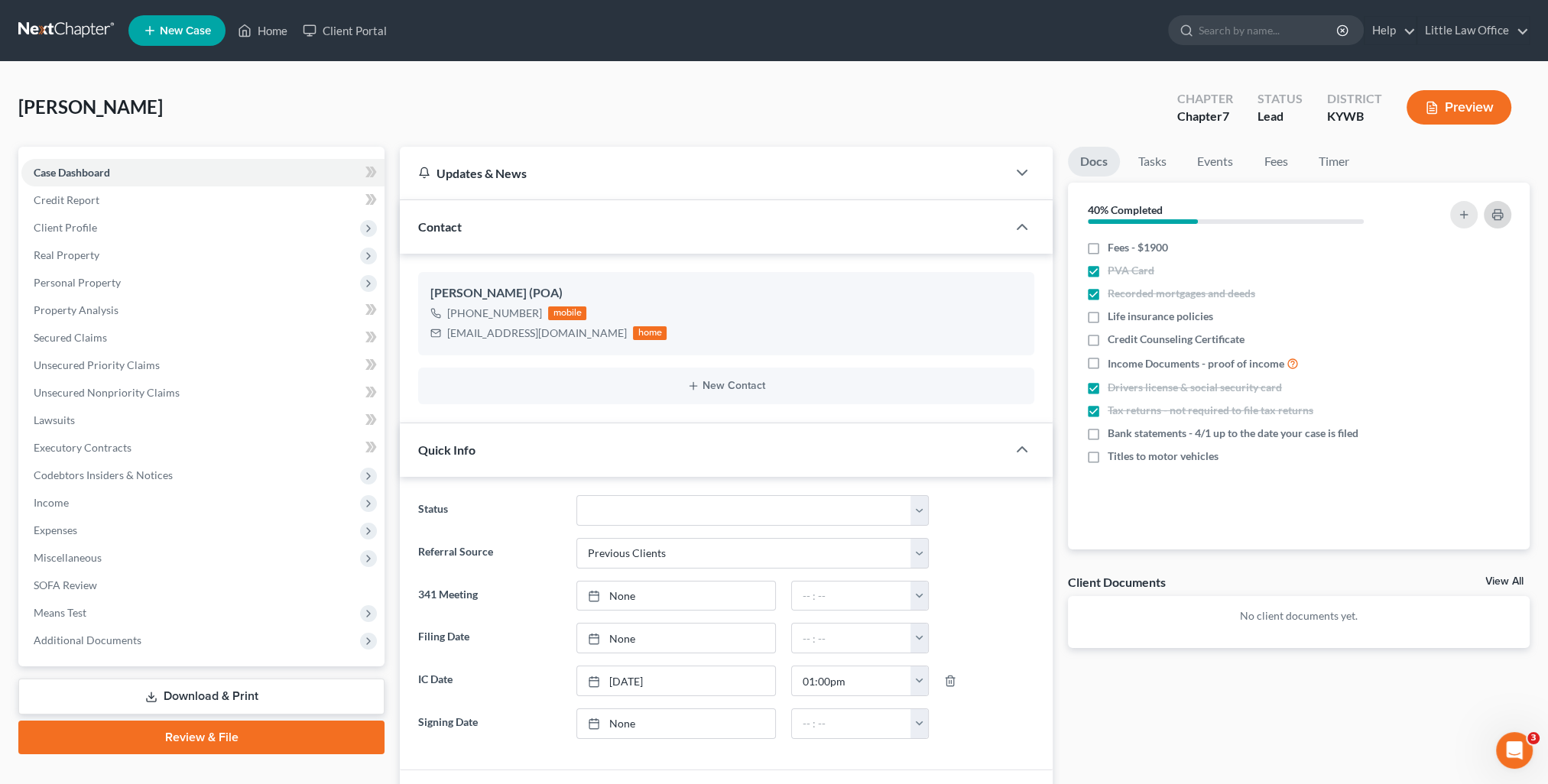
click at [1501, 219] on icon "button" at bounding box center [1497, 214] width 12 height 12
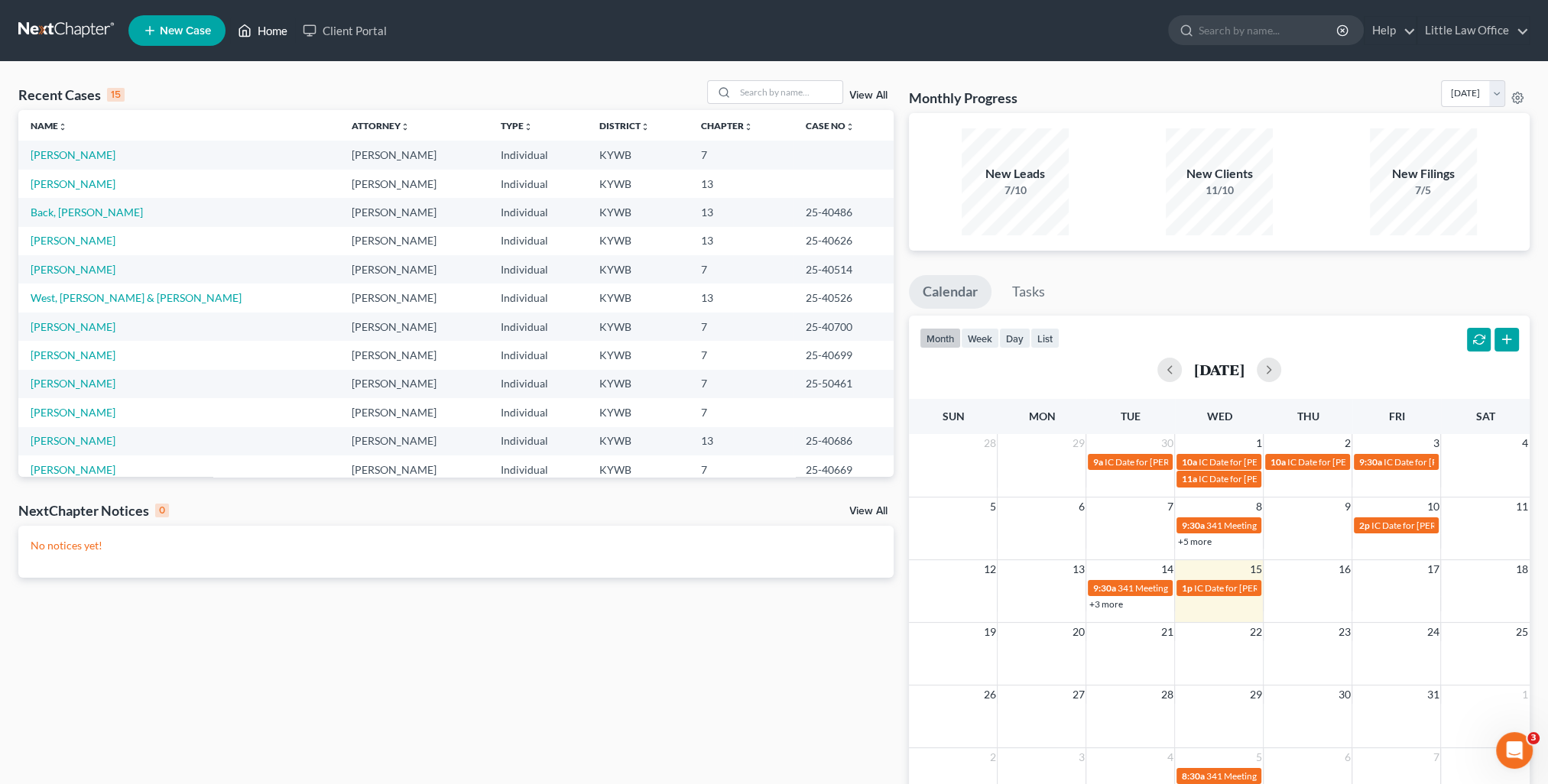
click at [251, 26] on icon at bounding box center [245, 31] width 14 height 18
click at [776, 92] on input "search" at bounding box center [789, 91] width 107 height 22
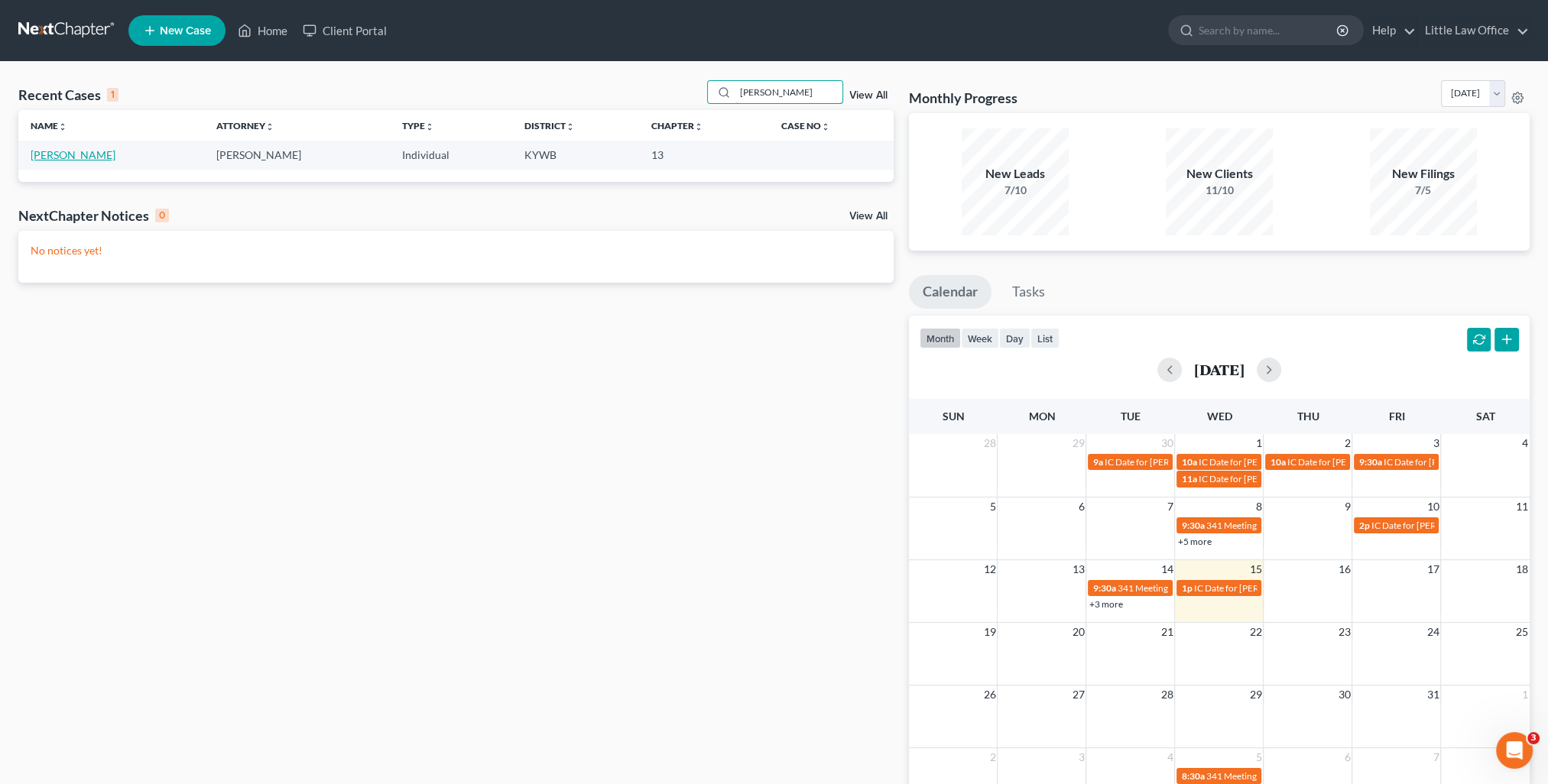
type input "messamore"
click at [108, 156] on link "Messamore, Amanda" at bounding box center [73, 155] width 85 height 13
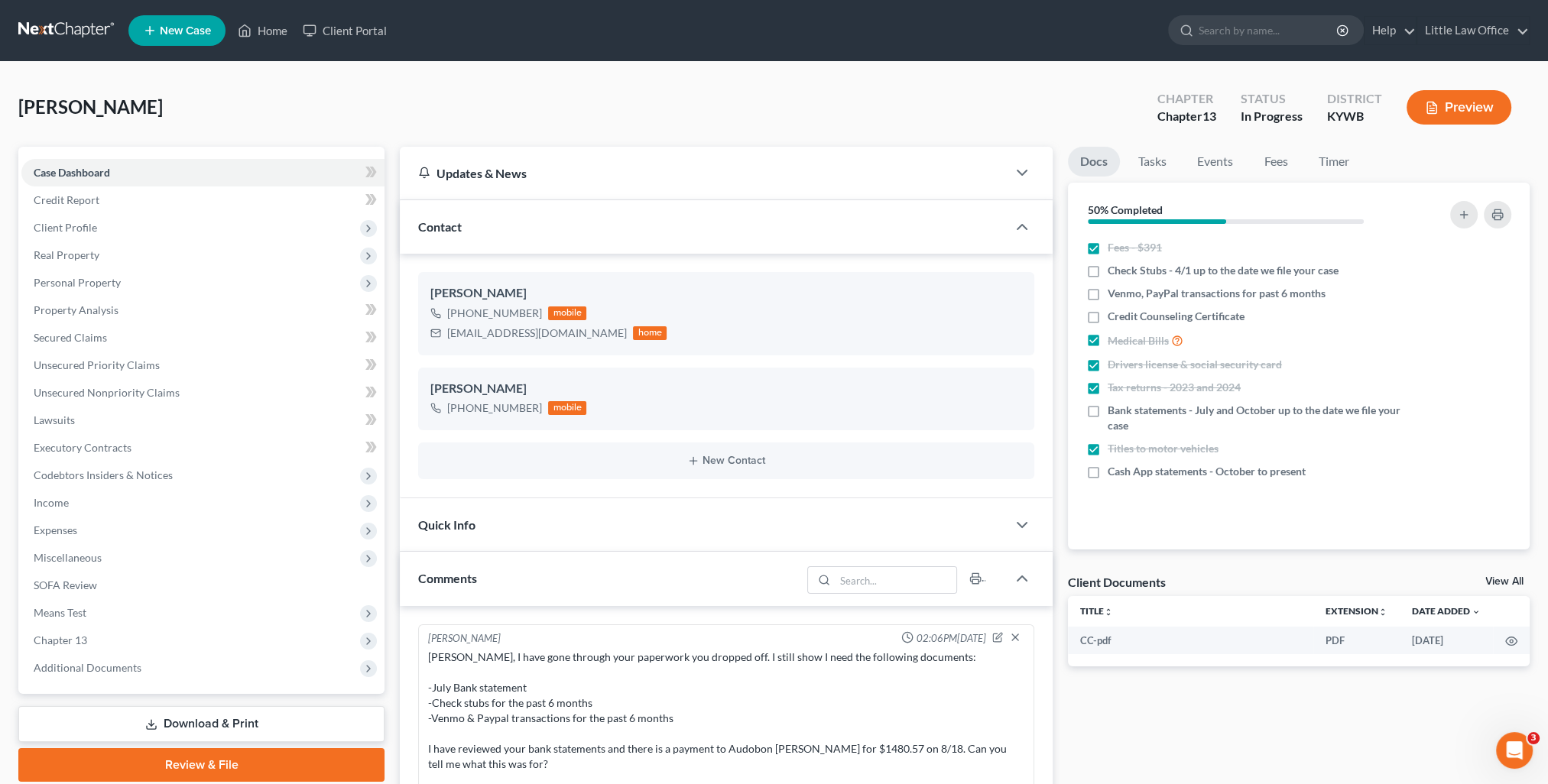
scroll to position [396, 0]
click at [79, 499] on span "Income" at bounding box center [203, 502] width 364 height 27
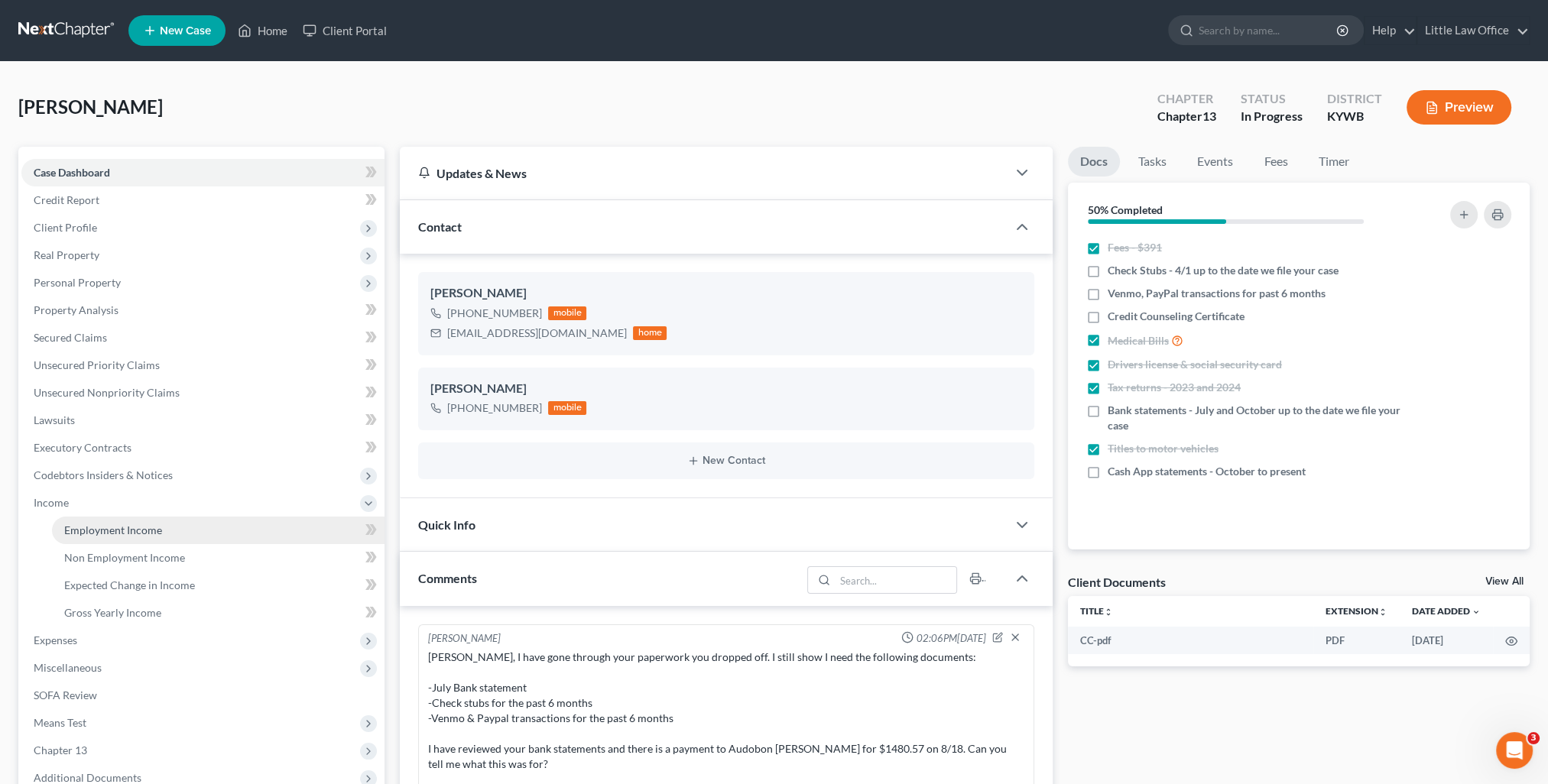
click at [156, 535] on span "Employment Income" at bounding box center [113, 530] width 98 height 13
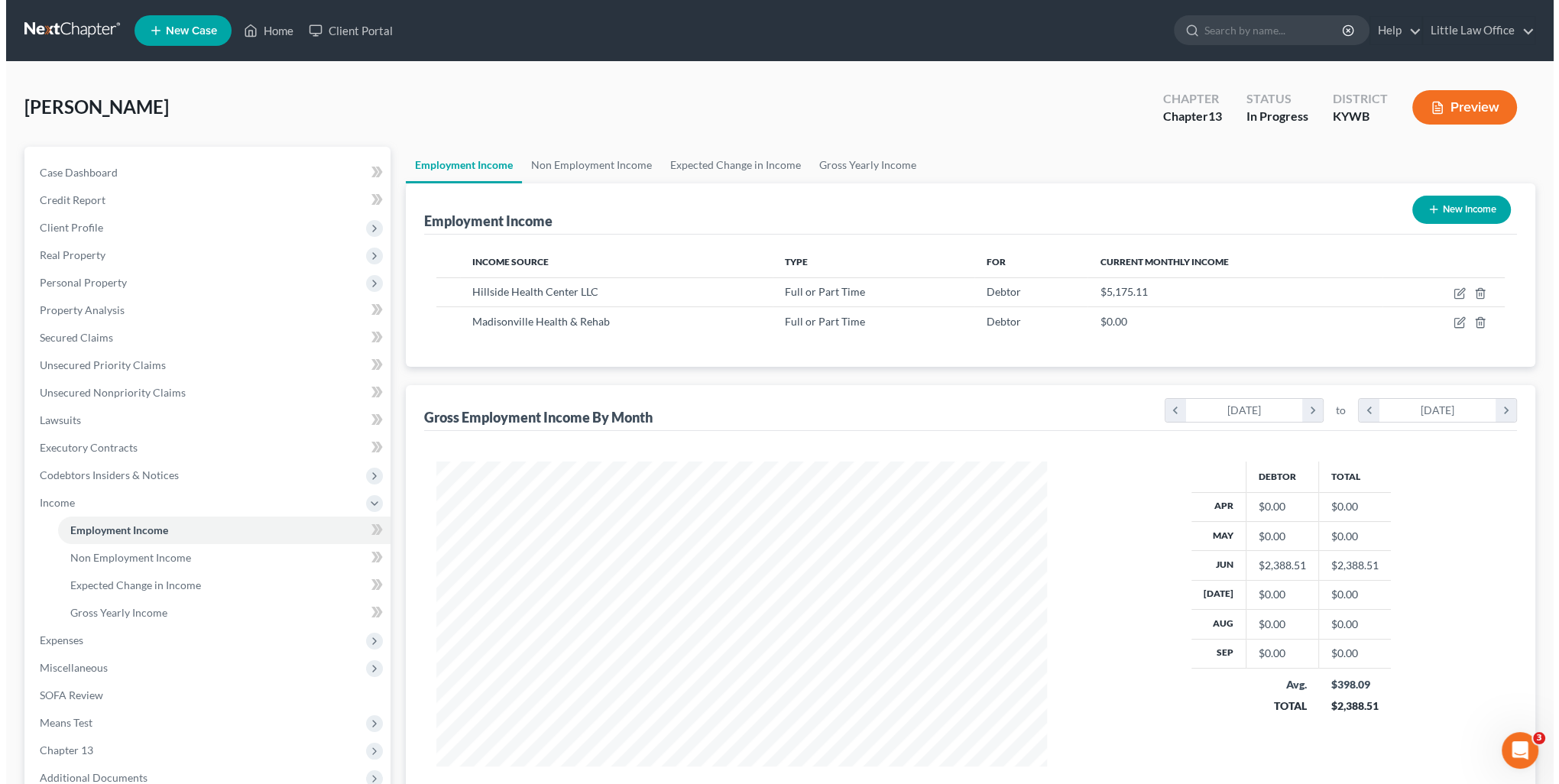
scroll to position [305, 641]
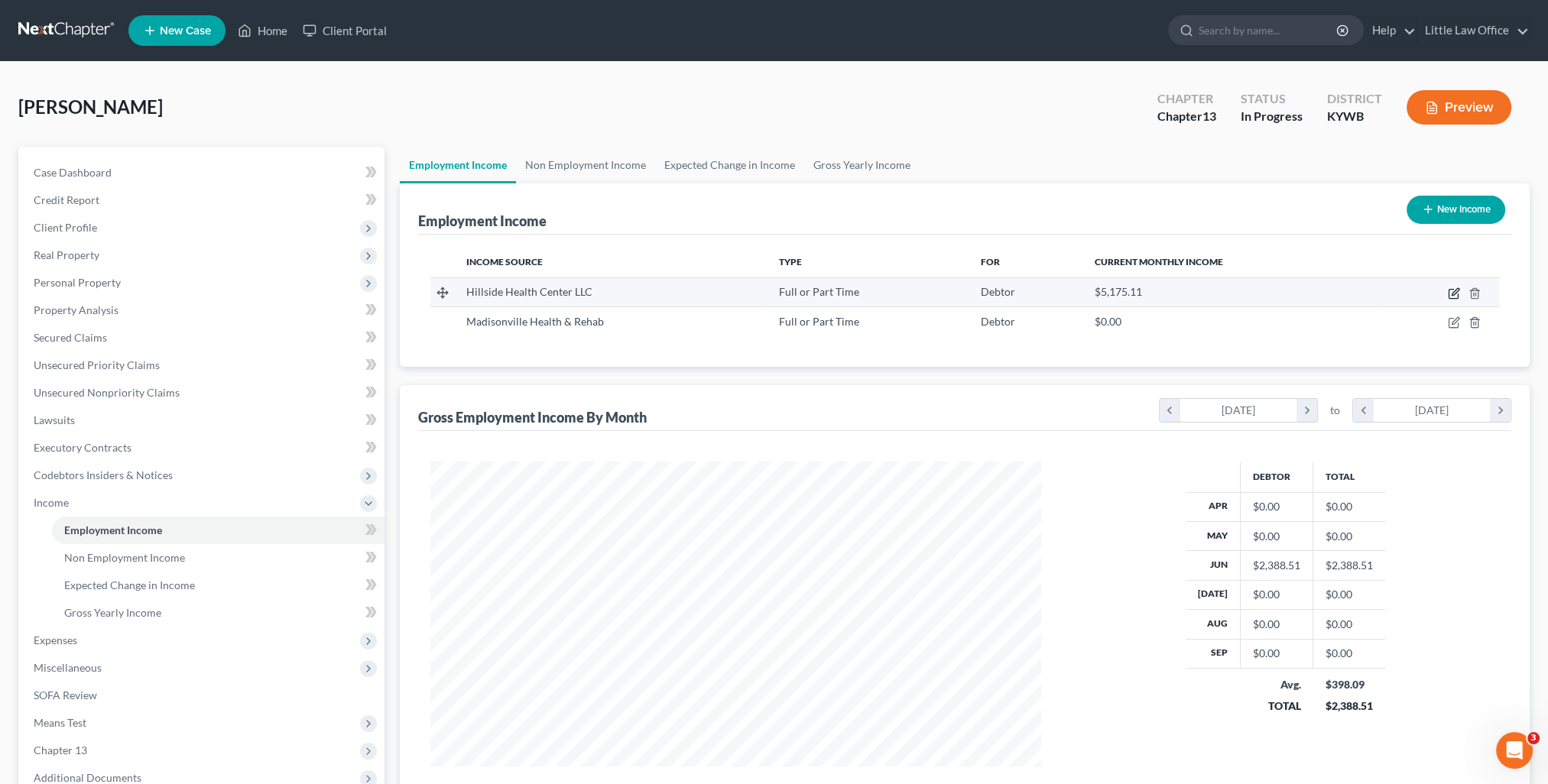
click at [1456, 296] on icon "button" at bounding box center [1454, 293] width 12 height 12
select select "0"
select select "18"
select select "2"
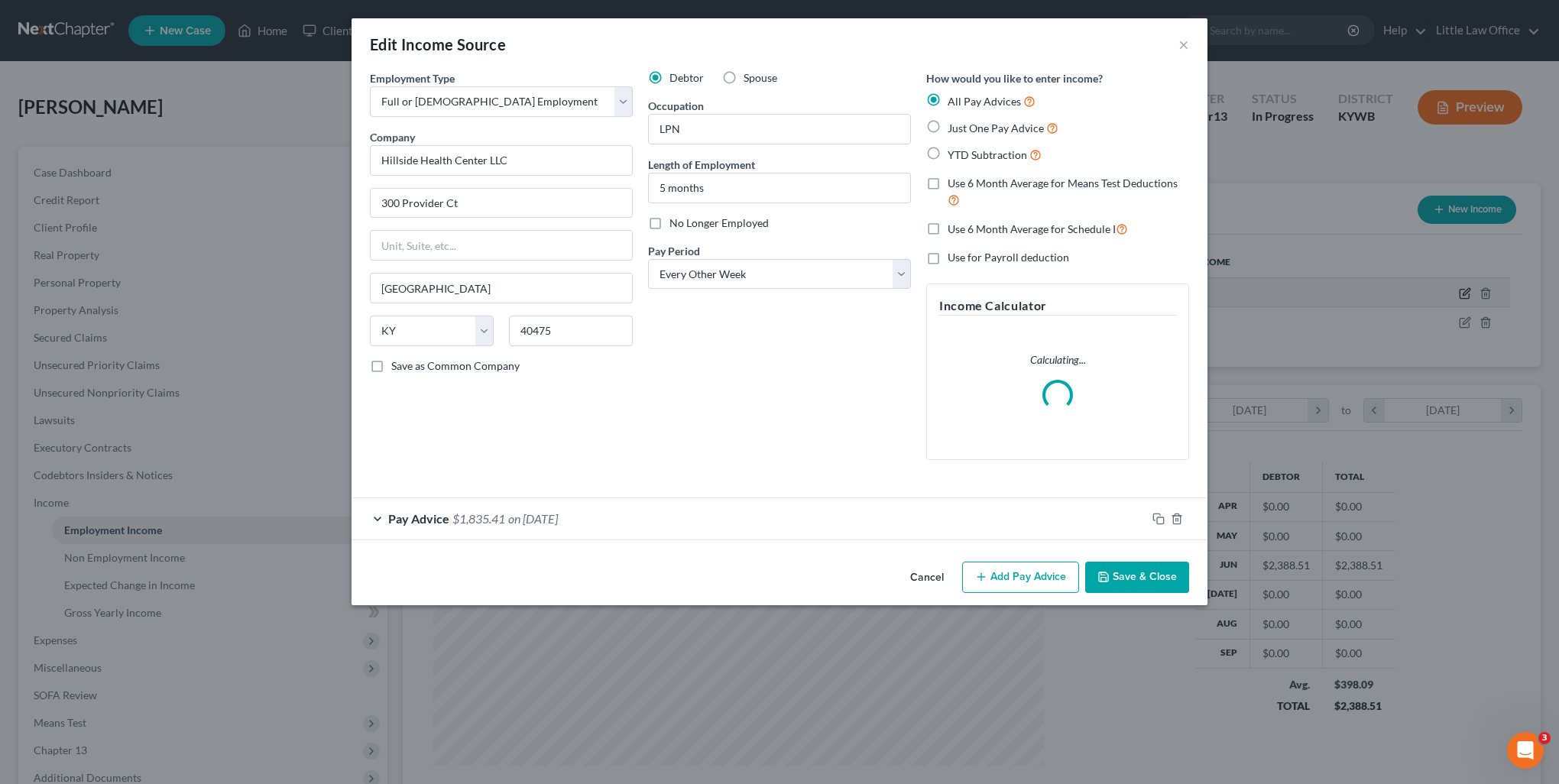
scroll to position [307, 645]
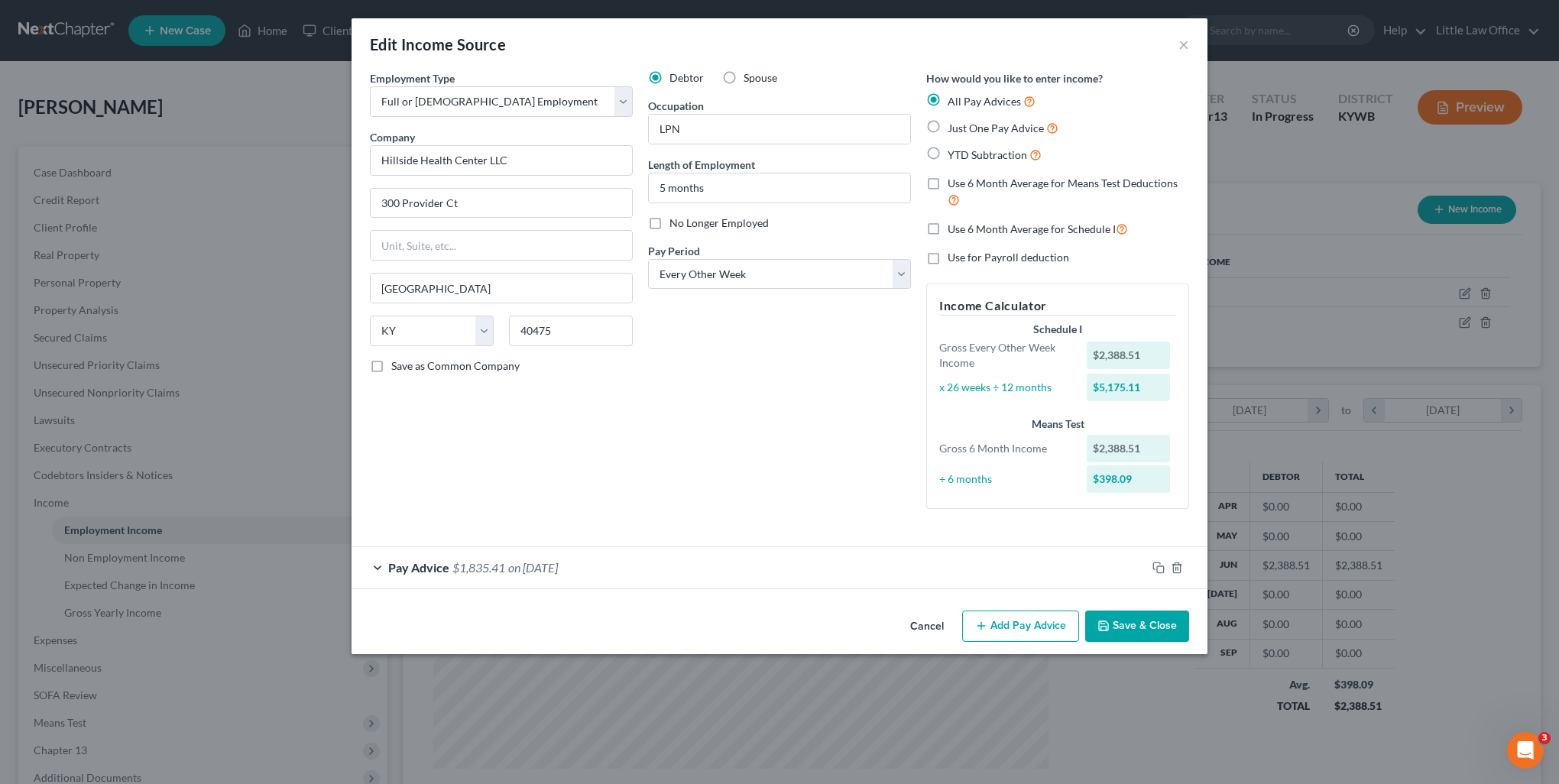
click at [430, 566] on span "Pay Advice" at bounding box center [419, 567] width 62 height 14
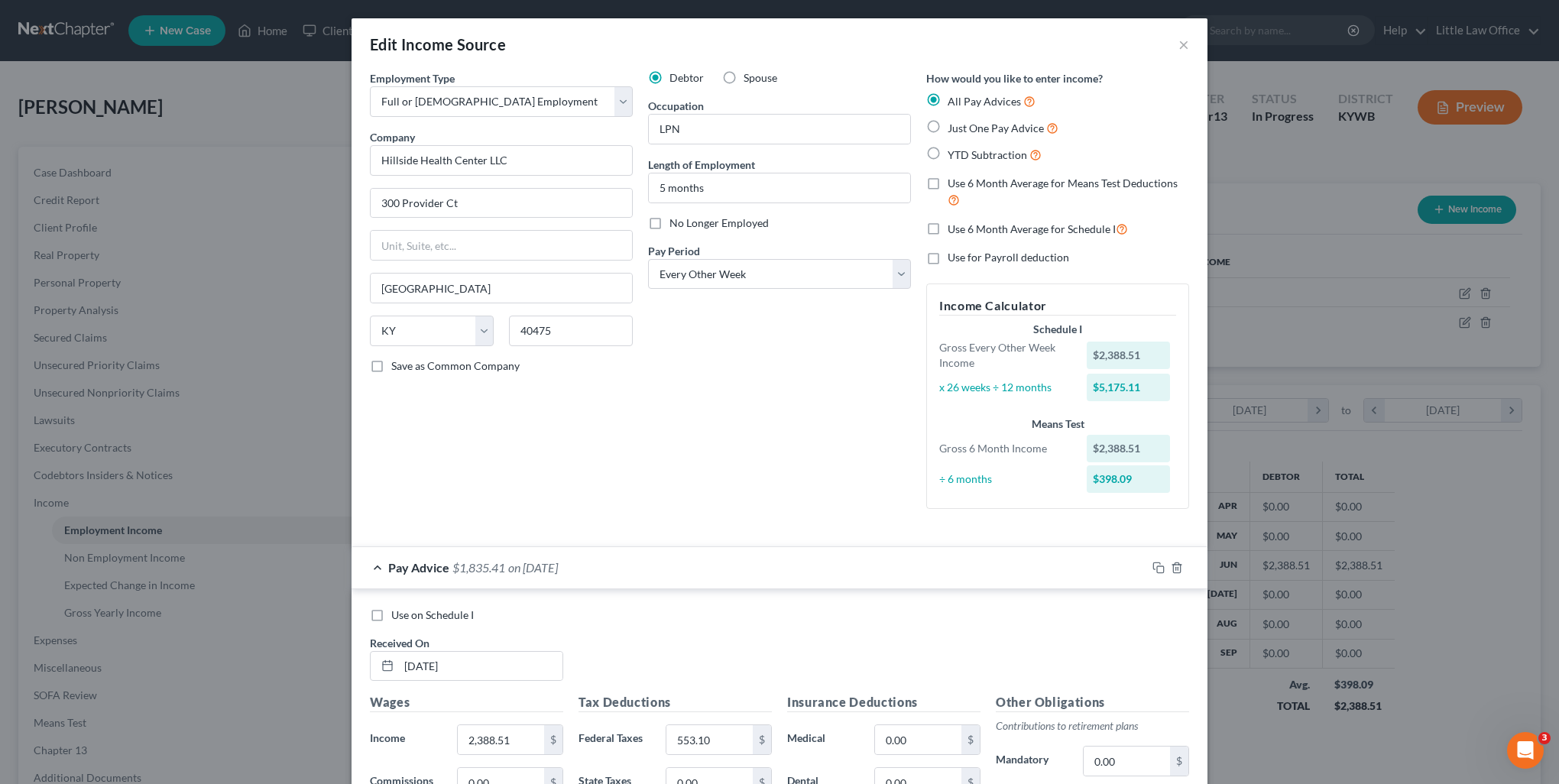
scroll to position [229, 0]
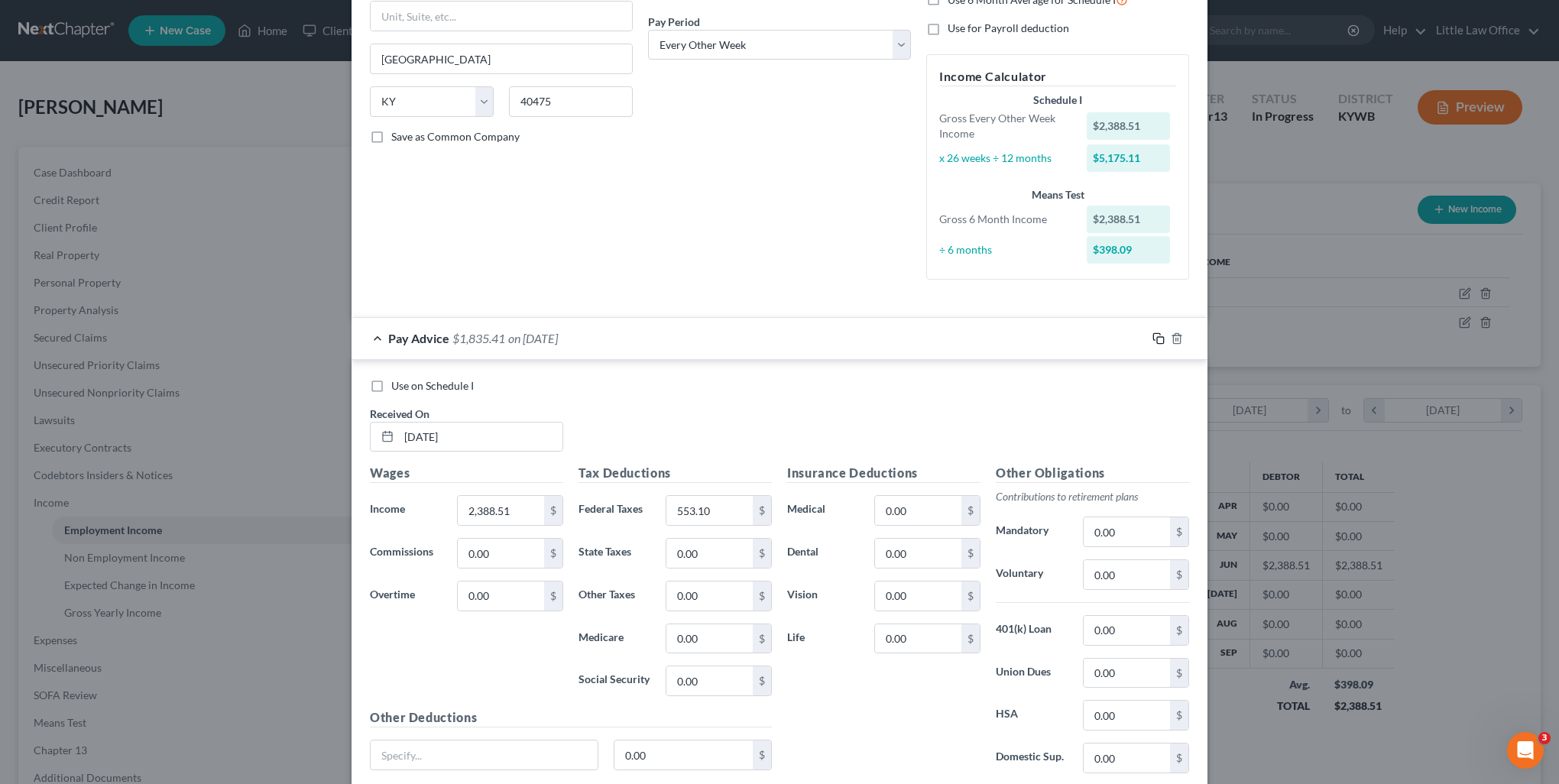
click at [1152, 339] on icon "button" at bounding box center [1158, 338] width 12 height 12
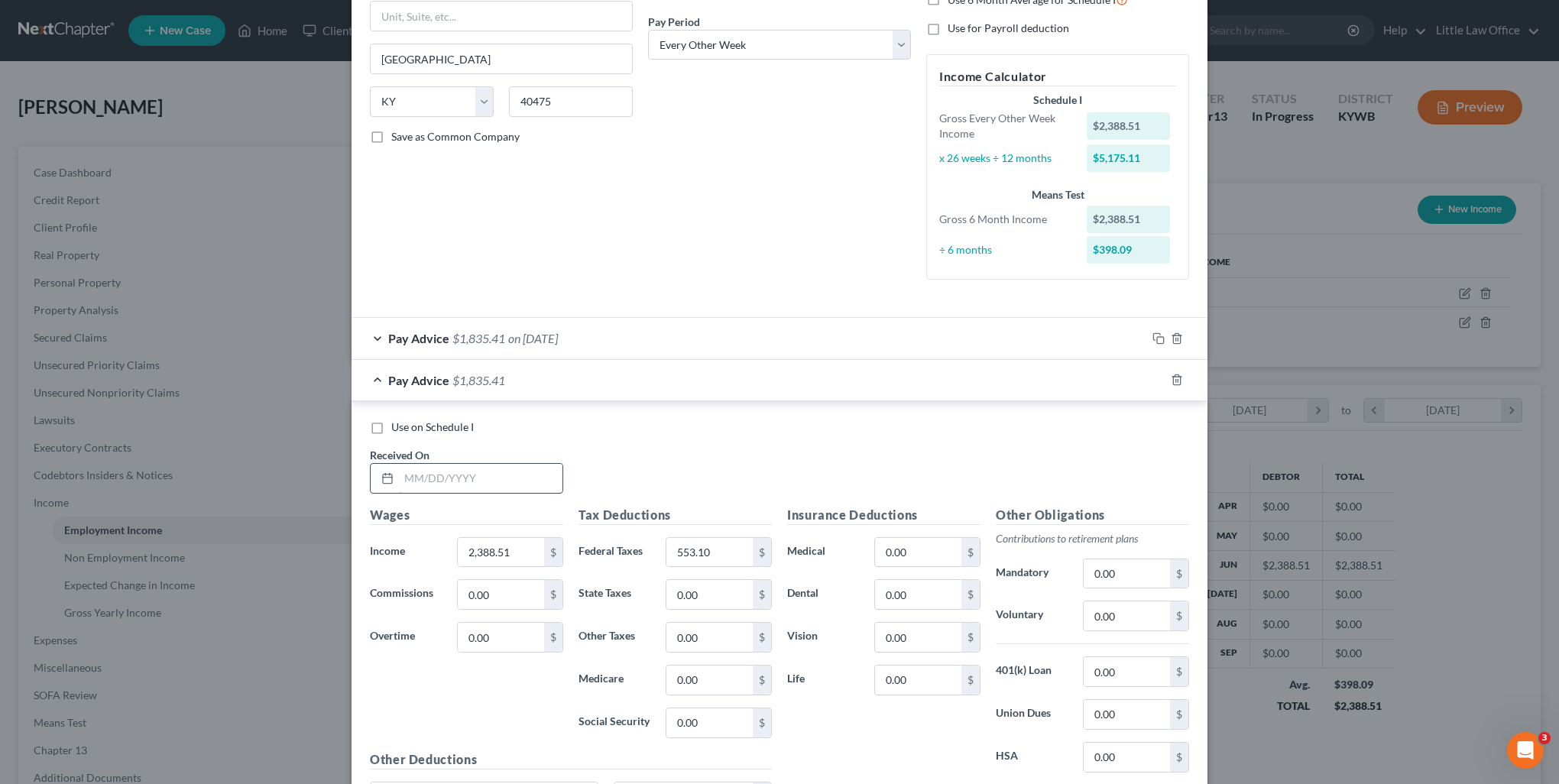
click at [414, 466] on input "text" at bounding box center [481, 478] width 164 height 29
type input "06/20/2025"
click at [726, 552] on input "553.10" at bounding box center [709, 552] width 86 height 29
drag, startPoint x: 726, startPoint y: 552, endPoint x: 654, endPoint y: 570, distance: 74.2
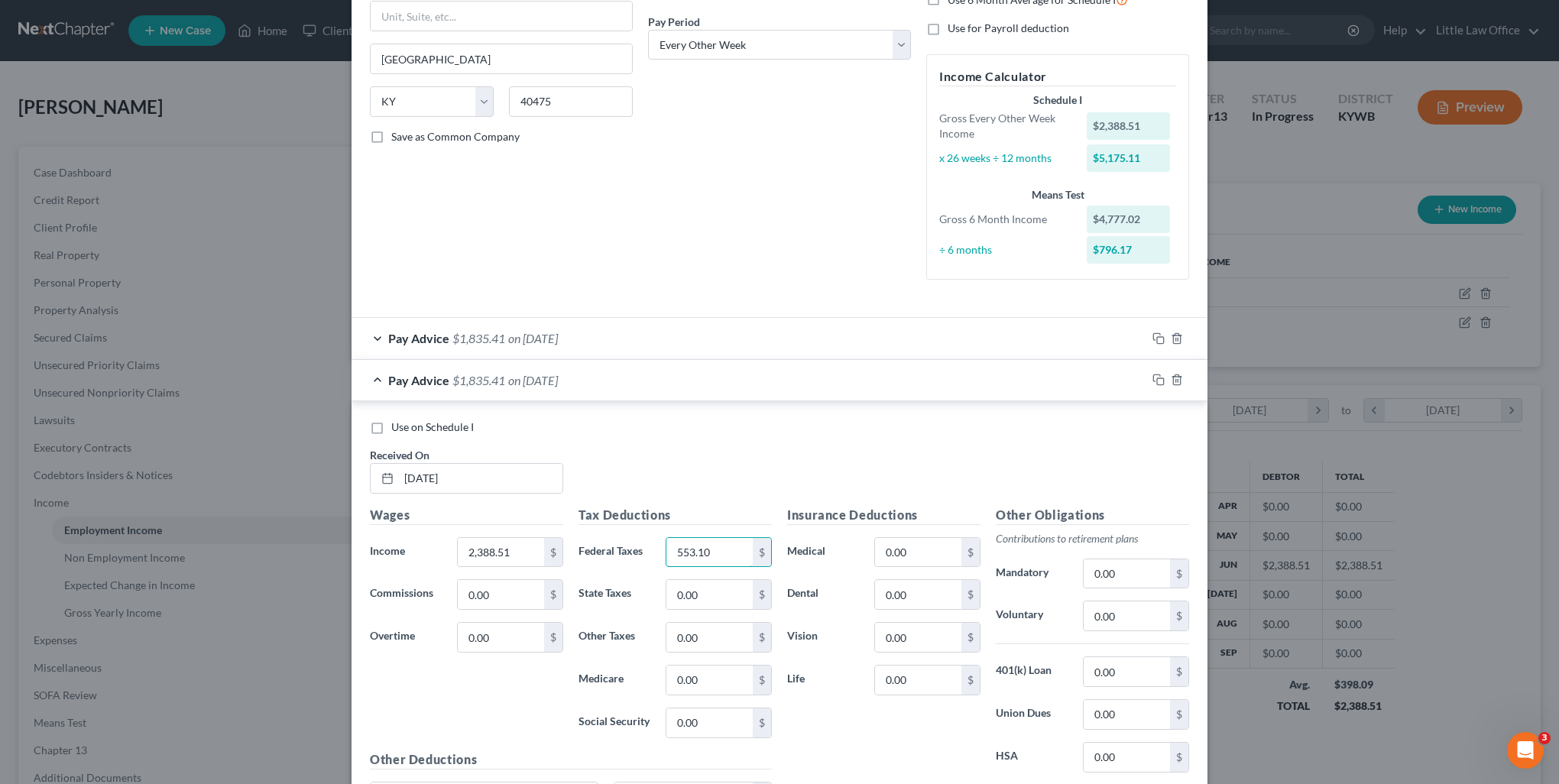
click at [654, 570] on div "Tax Deductions Federal Taxes 553.10 $ State Taxes 0.00 $ Other Taxes 0.00 $ Med…" at bounding box center [675, 628] width 209 height 244
type input "2,374.87"
type input "549.46"
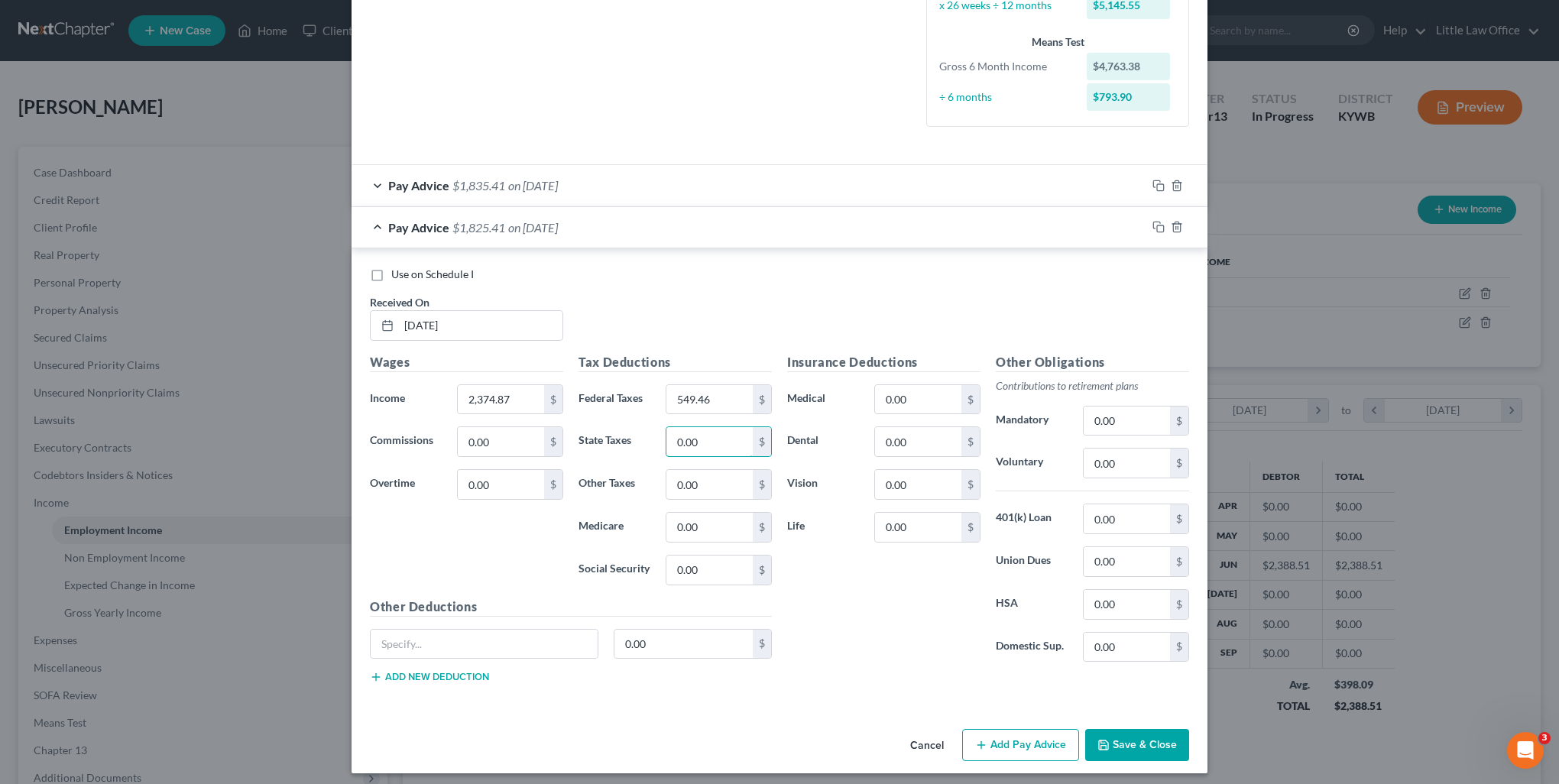
scroll to position [386, 0]
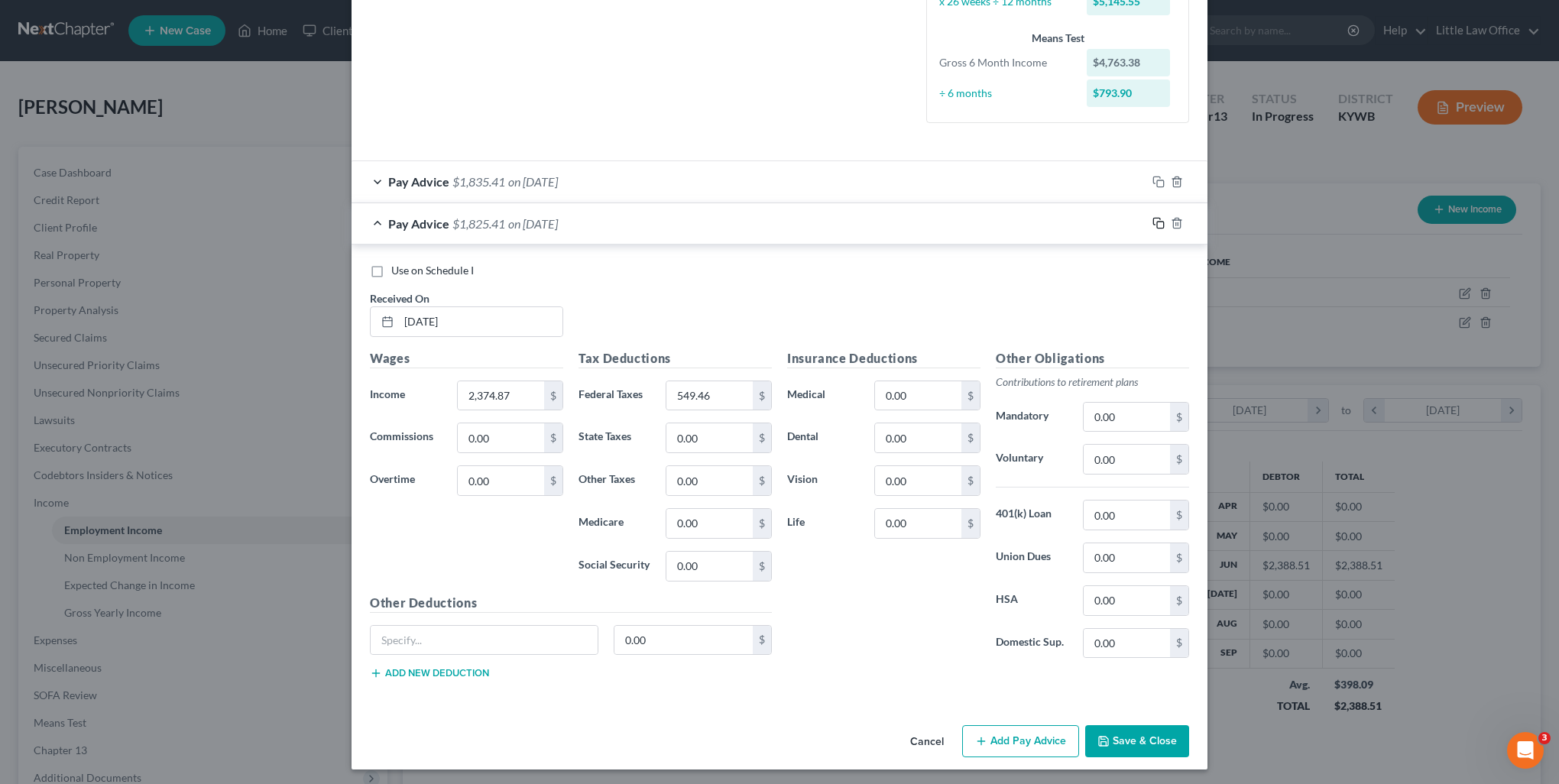
click at [1153, 224] on icon "button" at bounding box center [1158, 223] width 12 height 12
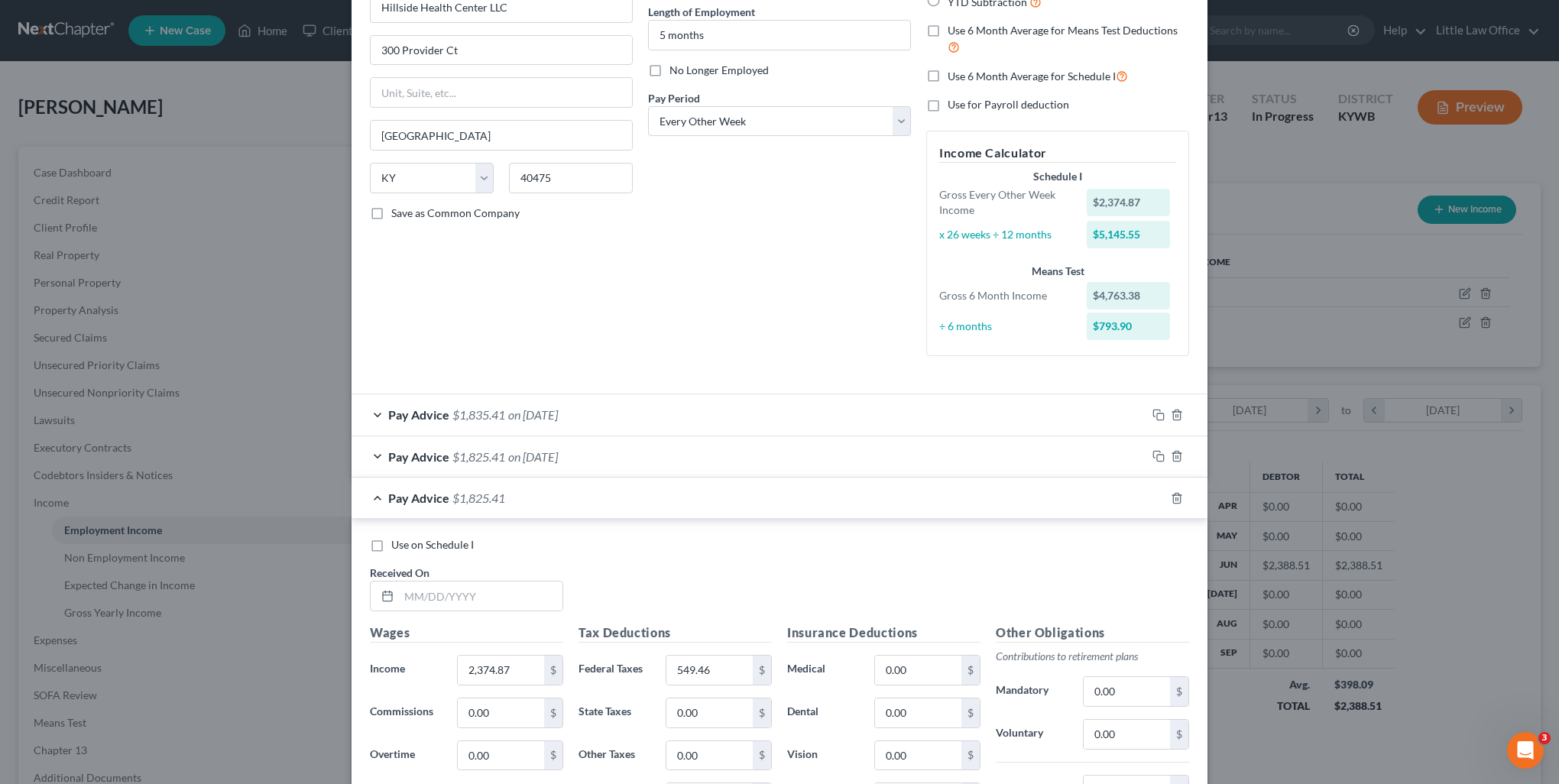
scroll to position [229, 0]
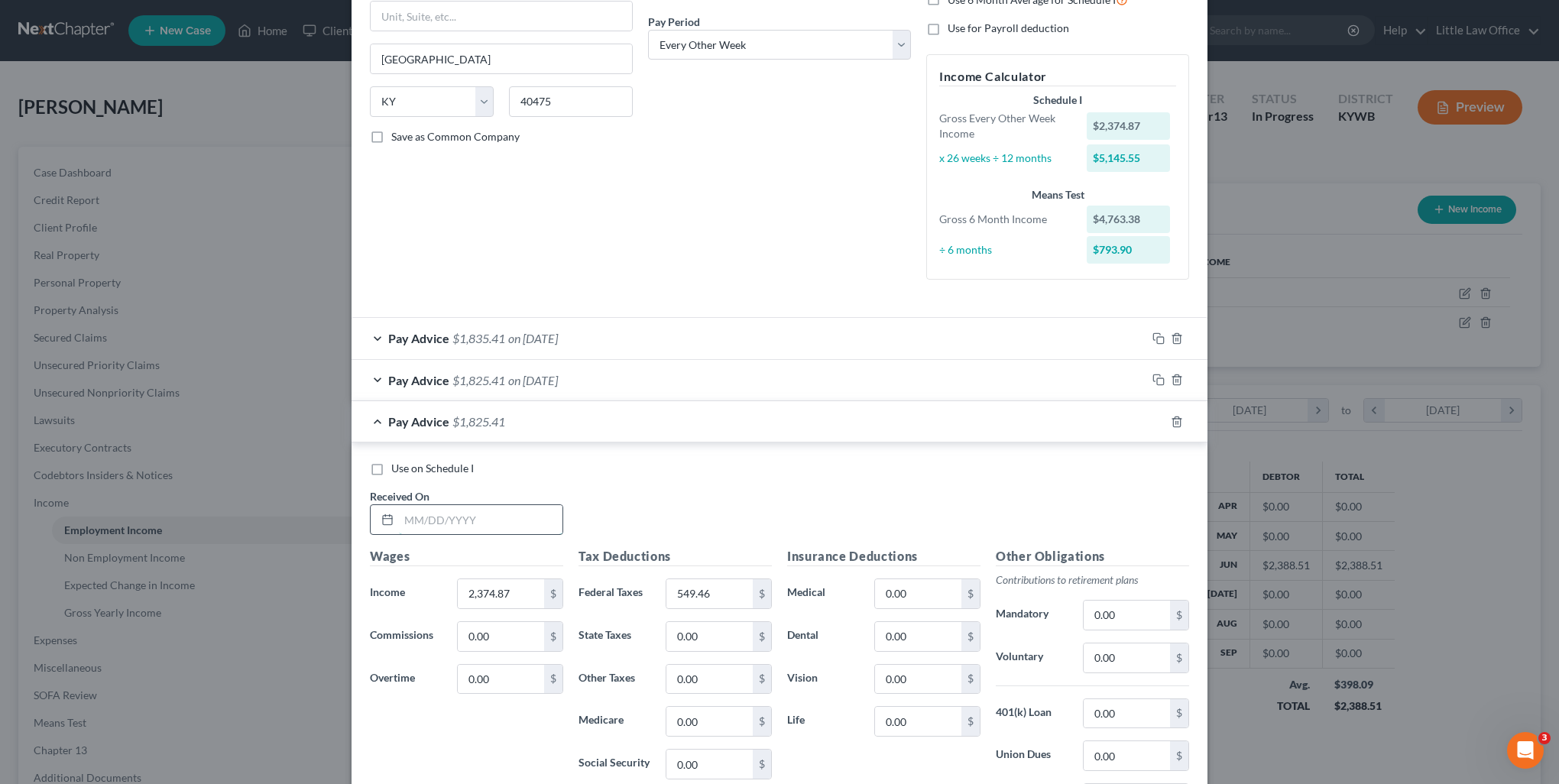
click at [411, 520] on input "text" at bounding box center [481, 519] width 164 height 29
type input "07/03/2025"
type input "2,439.91"
type input "566.81"
click at [1157, 420] on rect "button" at bounding box center [1160, 423] width 7 height 7
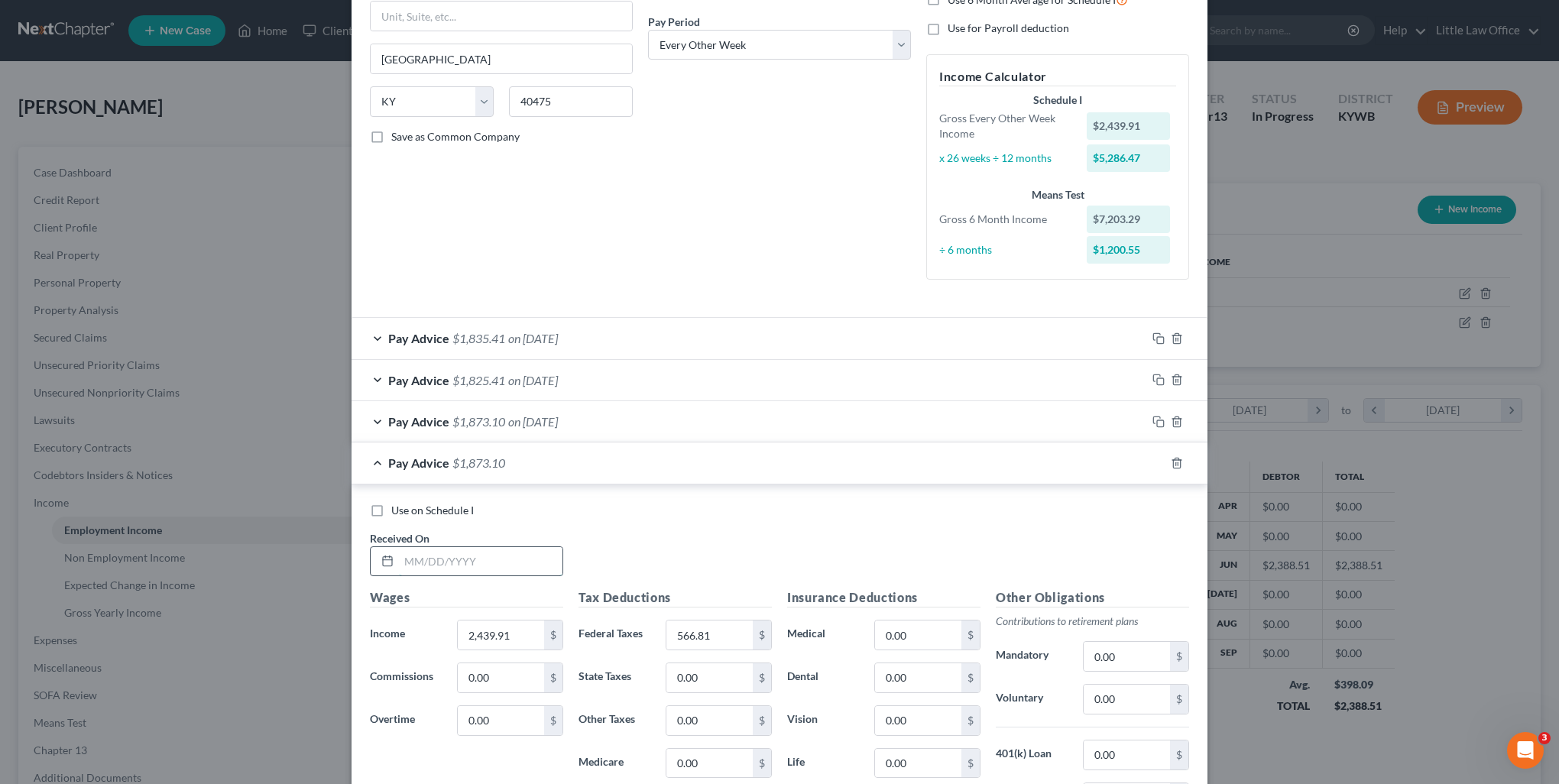
click at [408, 555] on input "text" at bounding box center [481, 561] width 164 height 29
type input "07/18/2025"
type input "2,953.35"
click at [713, 634] on input "754.83" at bounding box center [709, 634] width 86 height 29
type input "747.94"
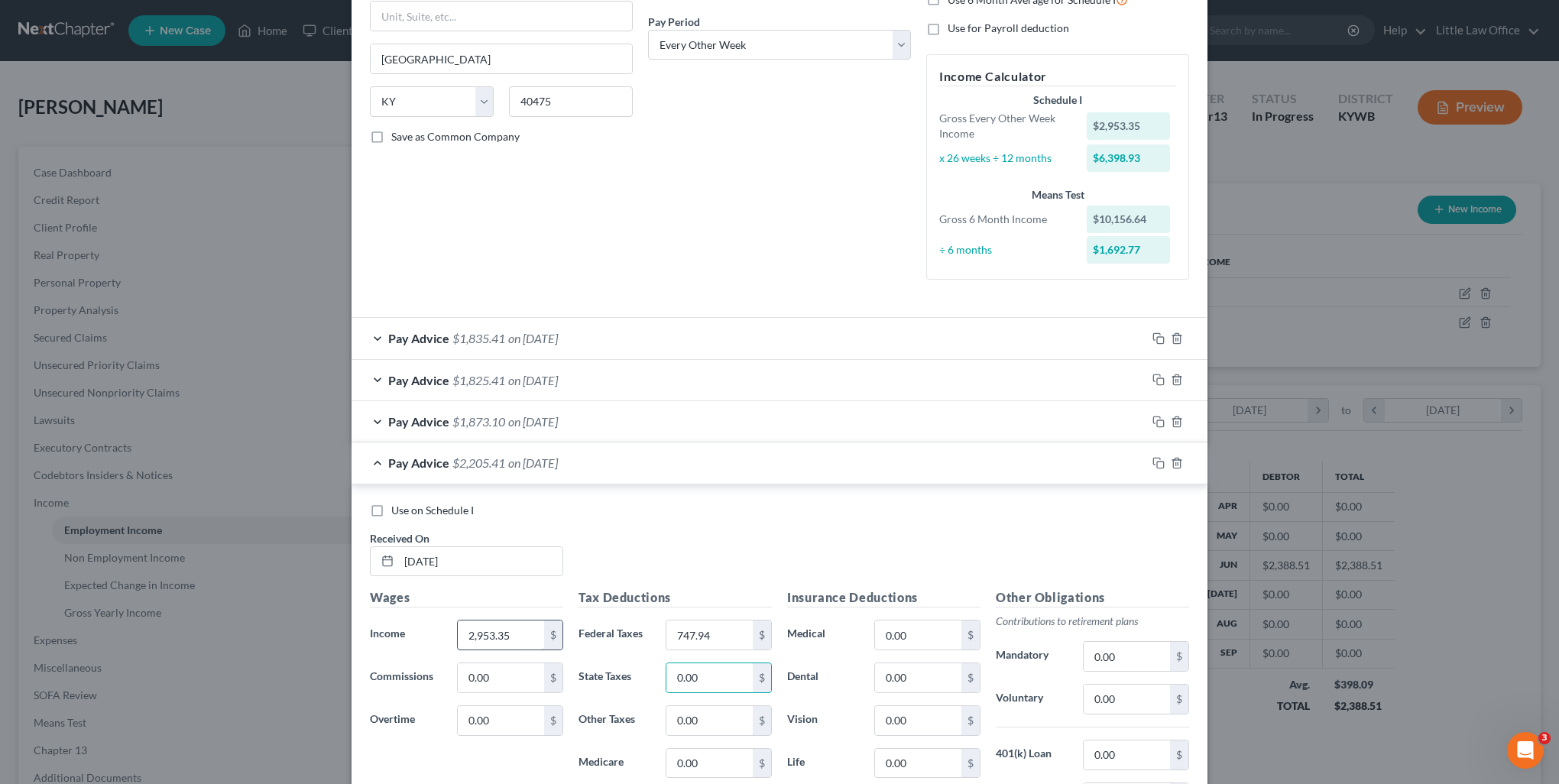
click at [519, 639] on input "2,953.35" at bounding box center [501, 634] width 86 height 29
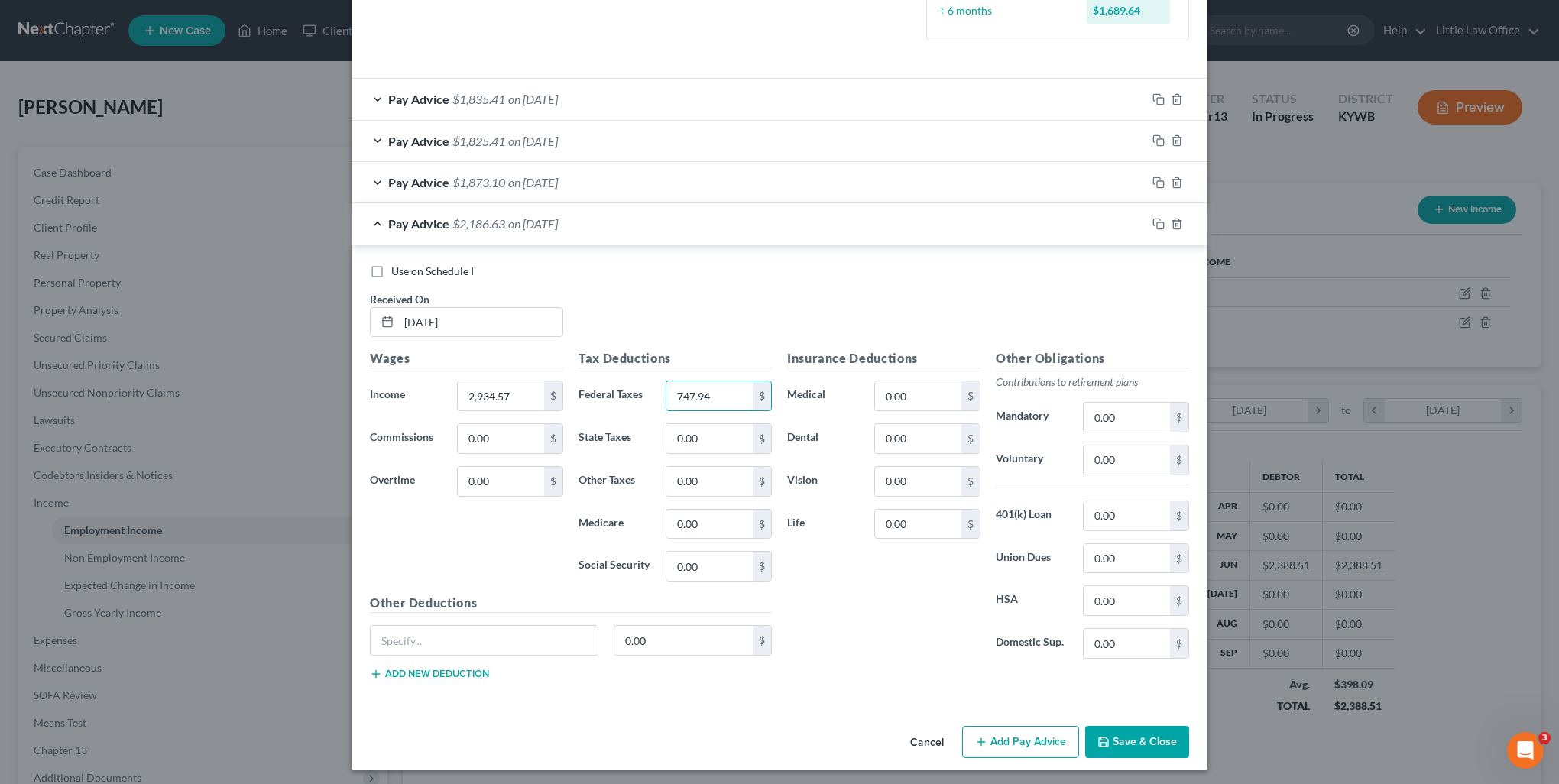
scroll to position [316, 0]
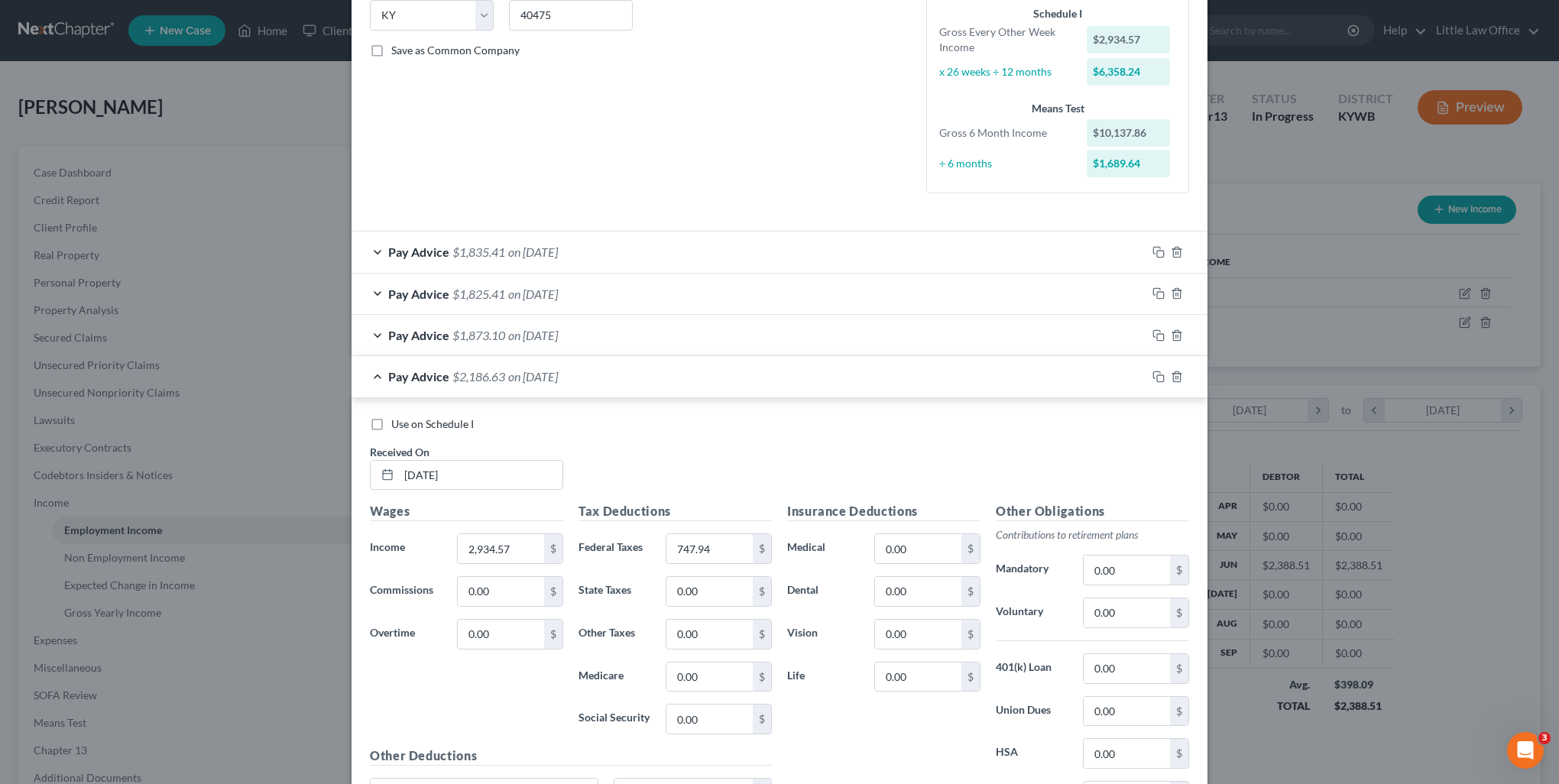
click at [458, 335] on span "$1,873.10" at bounding box center [478, 334] width 52 height 14
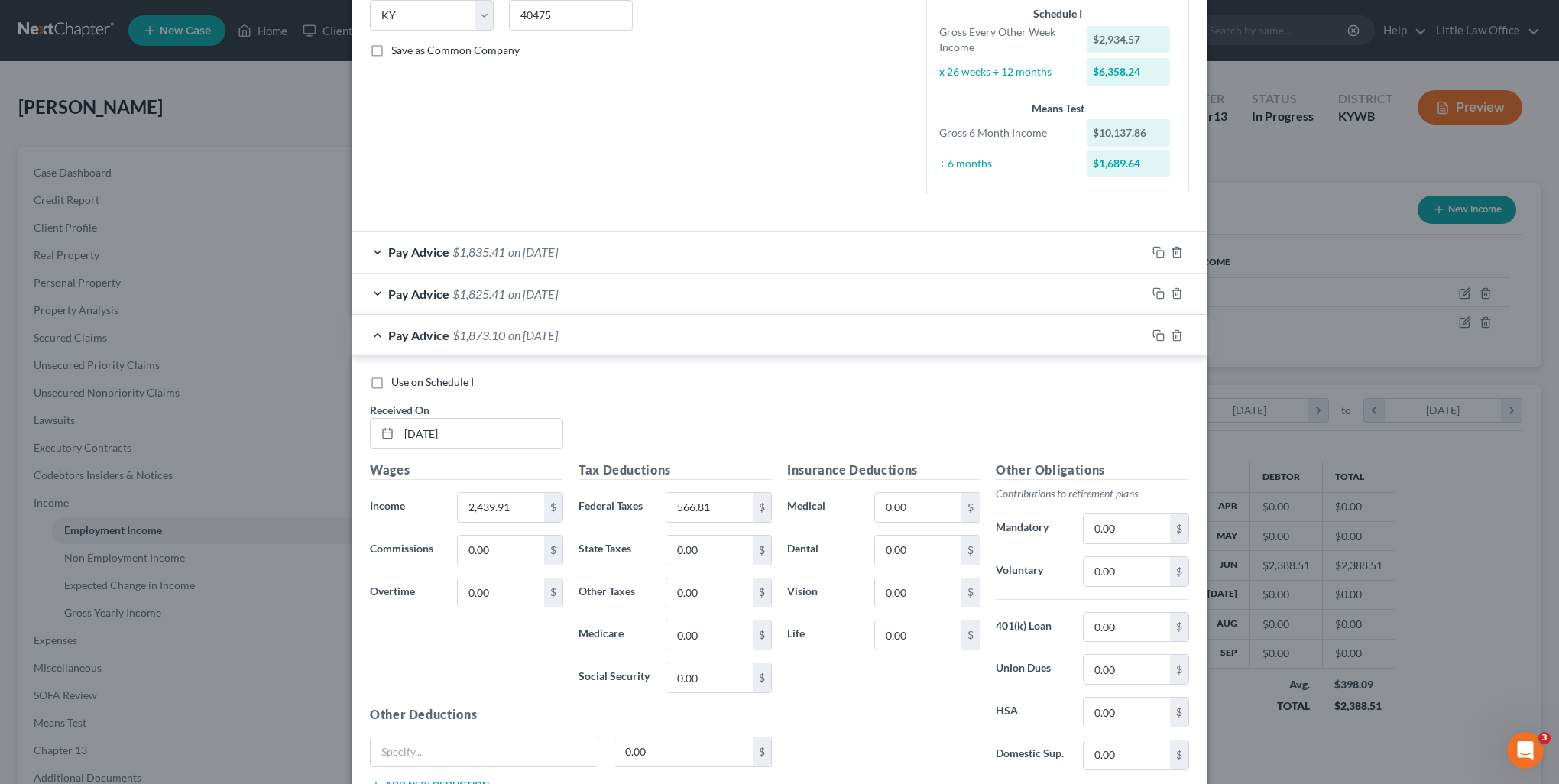
scroll to position [392, 0]
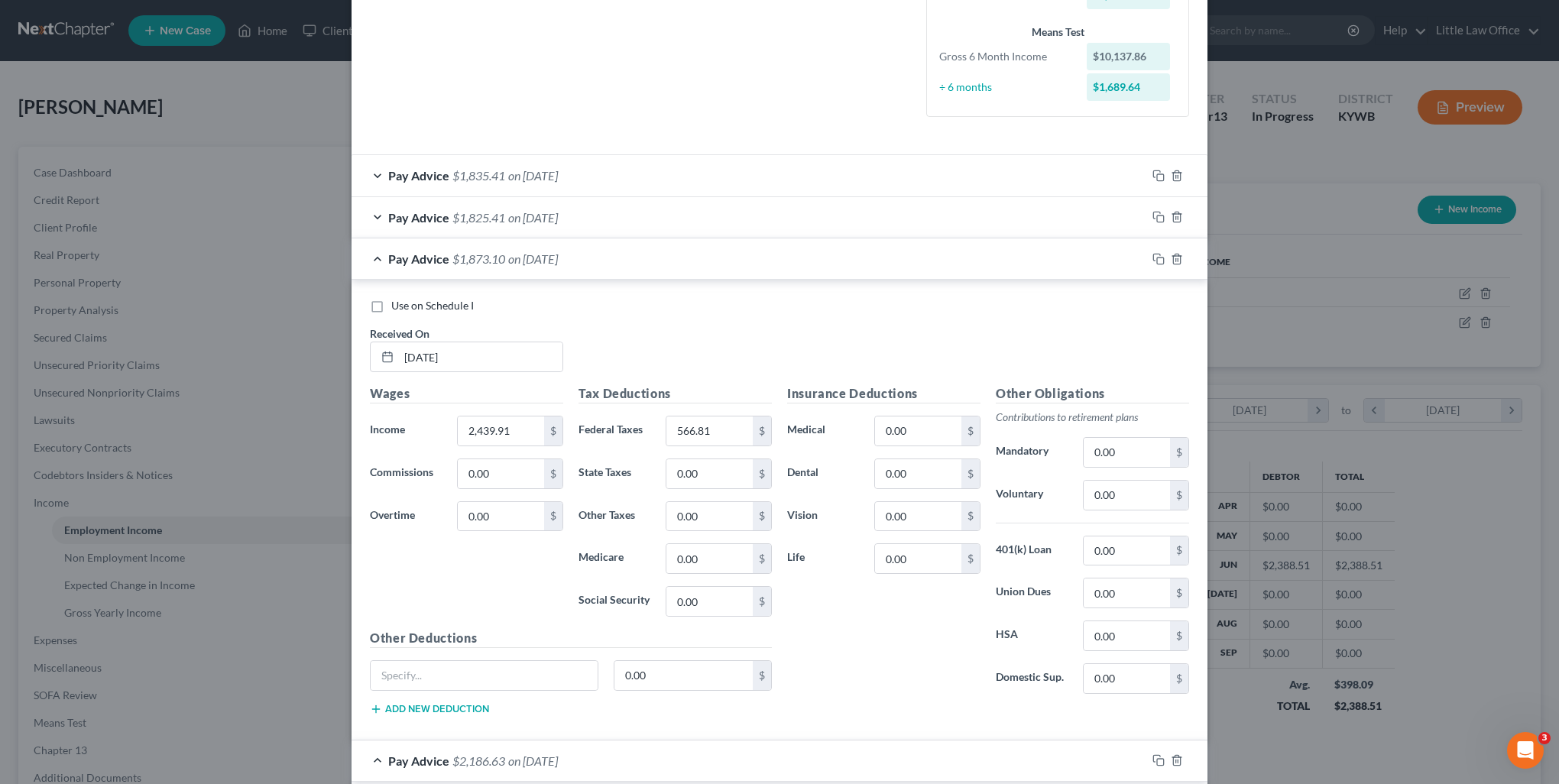
click at [372, 260] on div "Pay Advice $1,873.10 on 07/03/2025" at bounding box center [749, 259] width 795 height 41
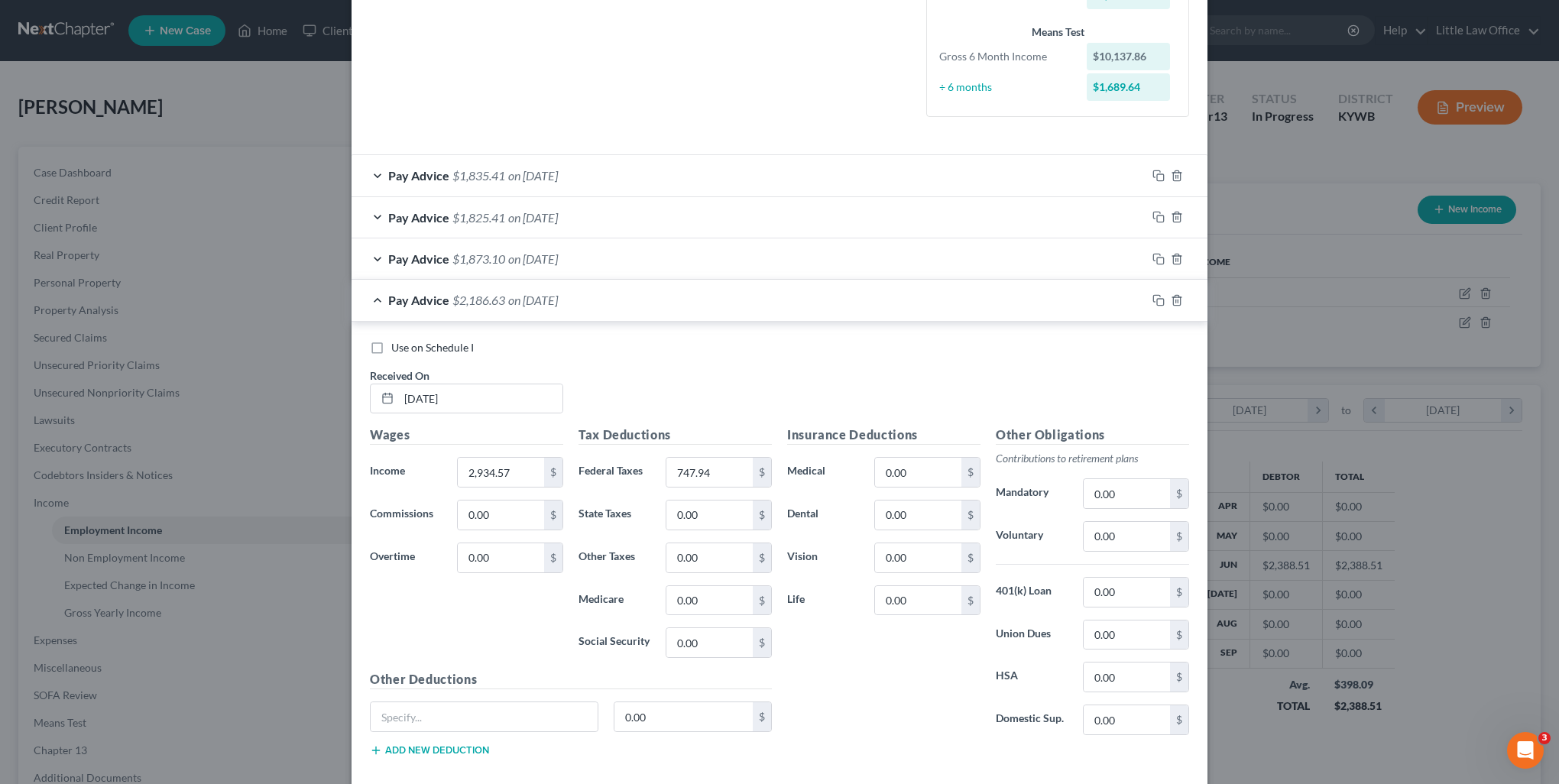
click at [388, 301] on span "Pay Advice" at bounding box center [419, 299] width 62 height 14
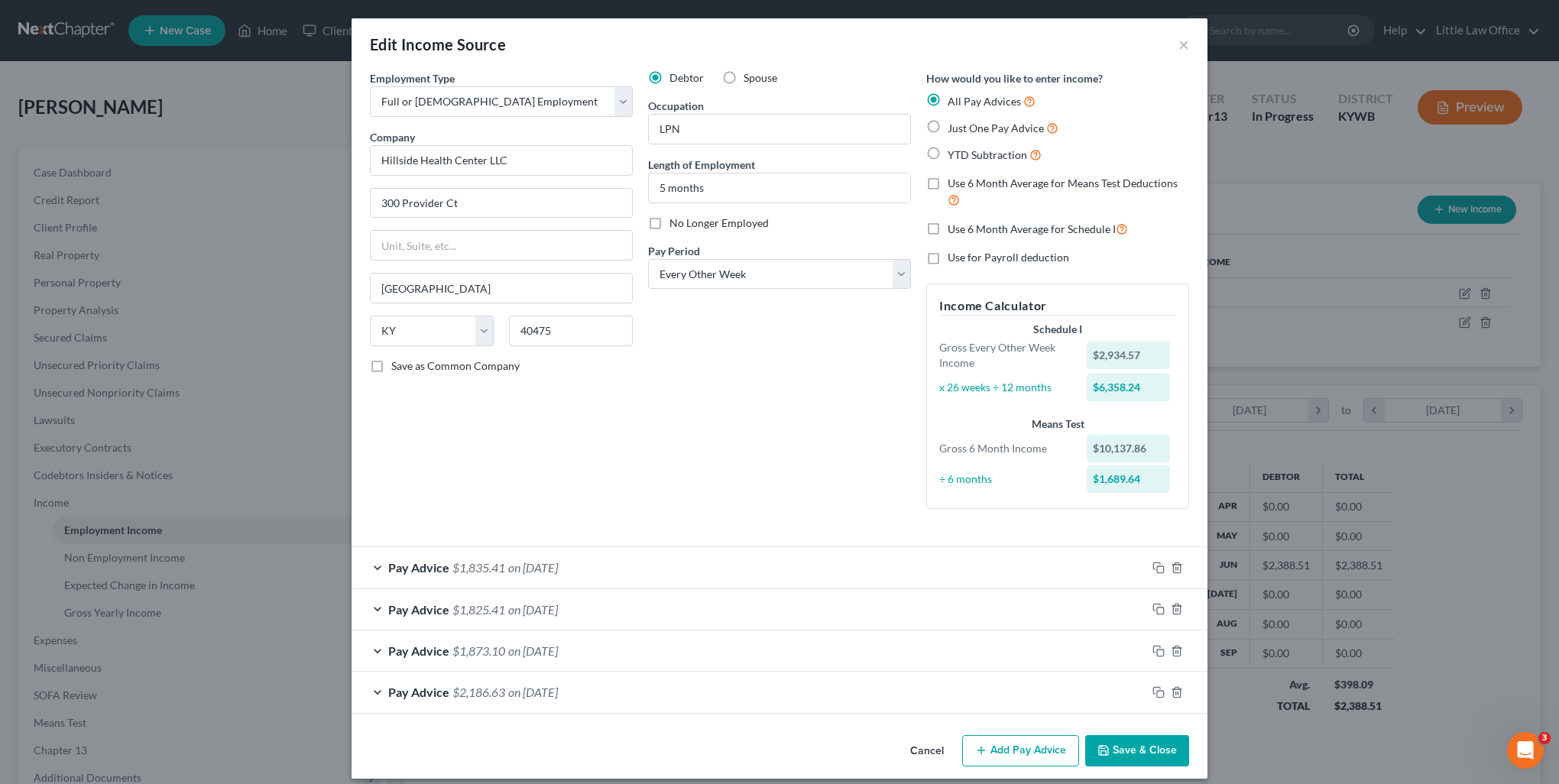
scroll to position [12, 0]
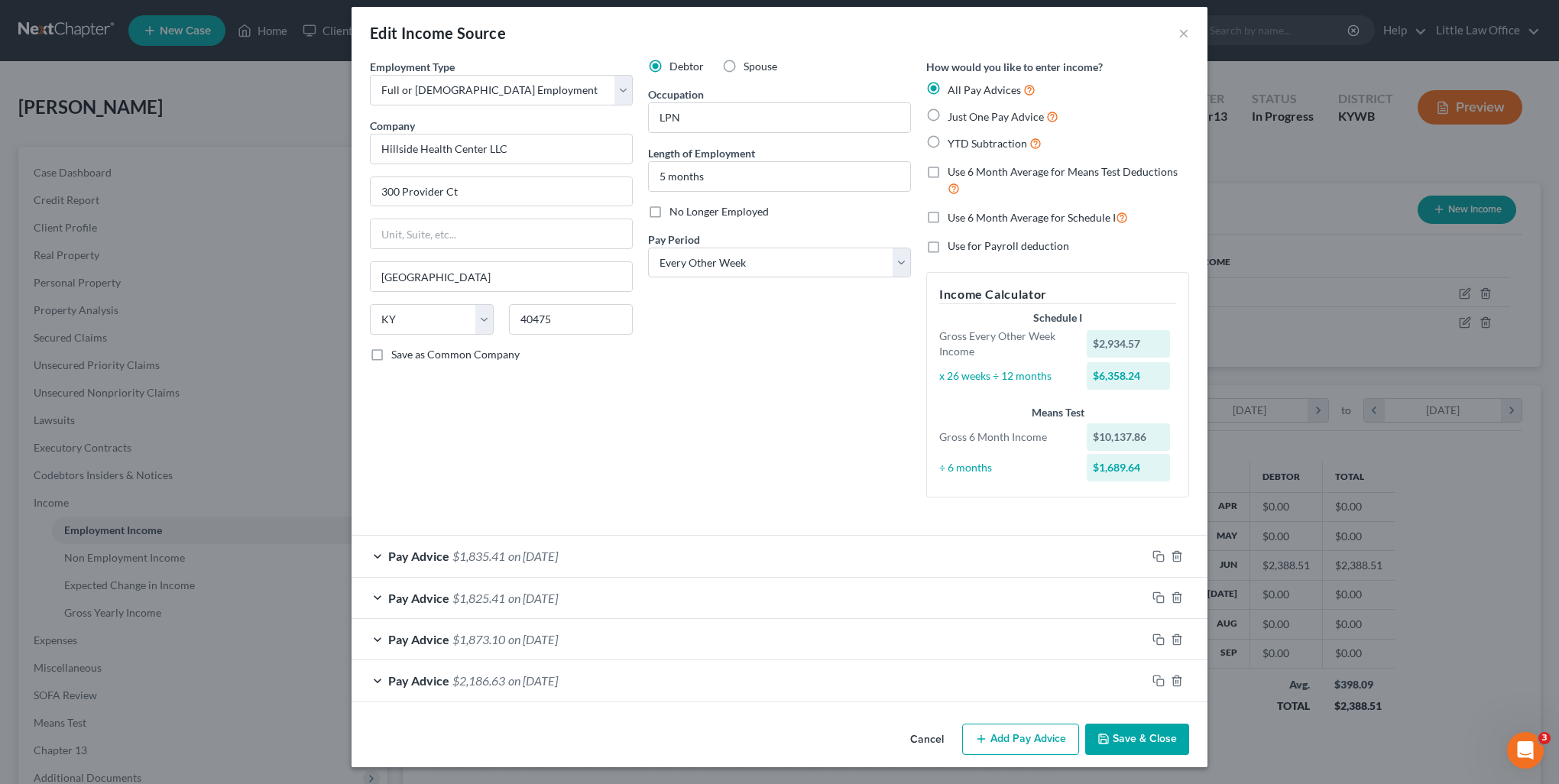
click at [486, 683] on span "$2,186.63" at bounding box center [478, 680] width 52 height 14
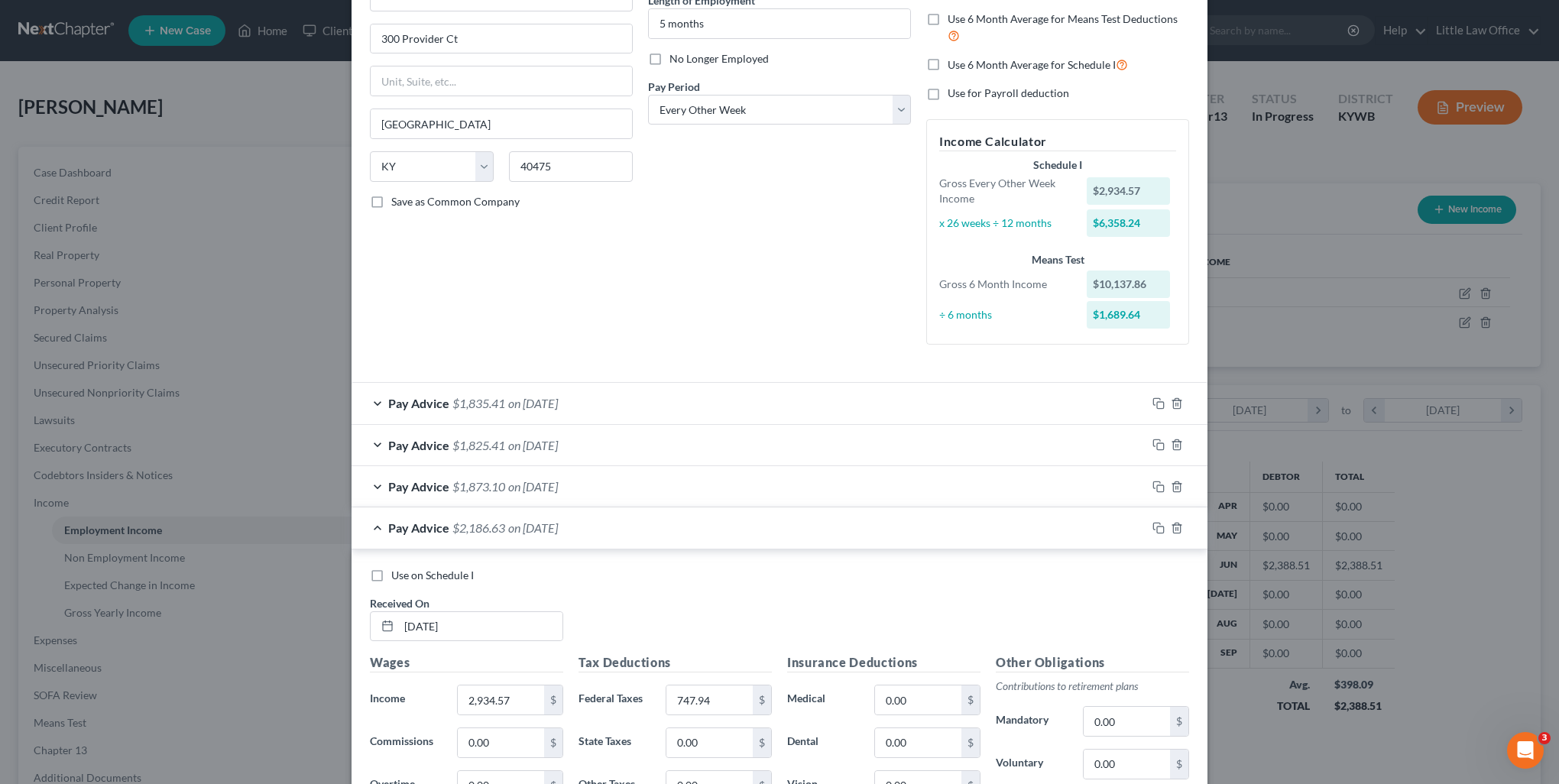
scroll to position [240, 0]
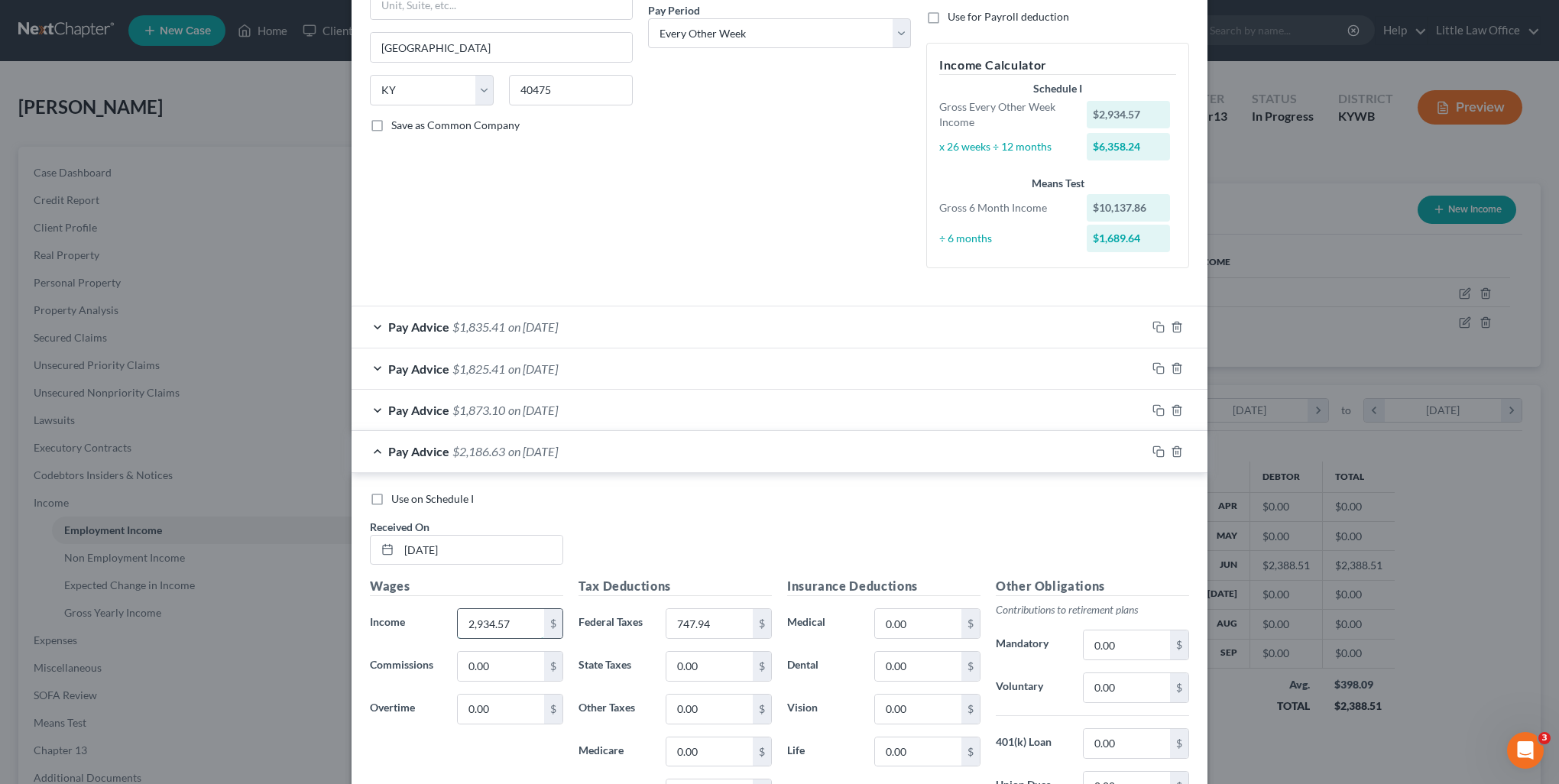
click at [516, 628] on input "2,934.57" at bounding box center [501, 623] width 86 height 29
type input "2,953.35"
type input "754.83"
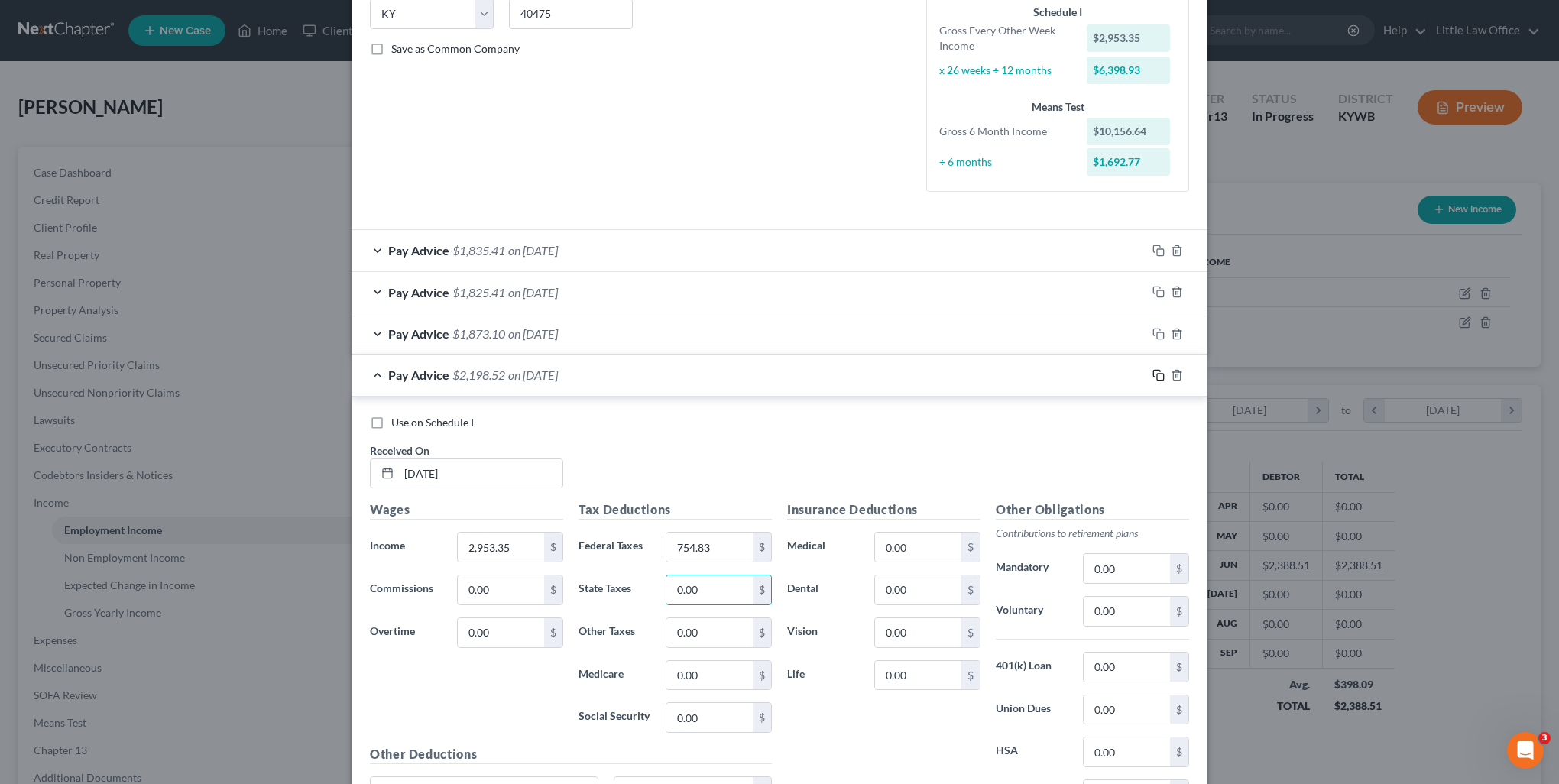
click at [1152, 376] on icon "button" at bounding box center [1158, 375] width 12 height 12
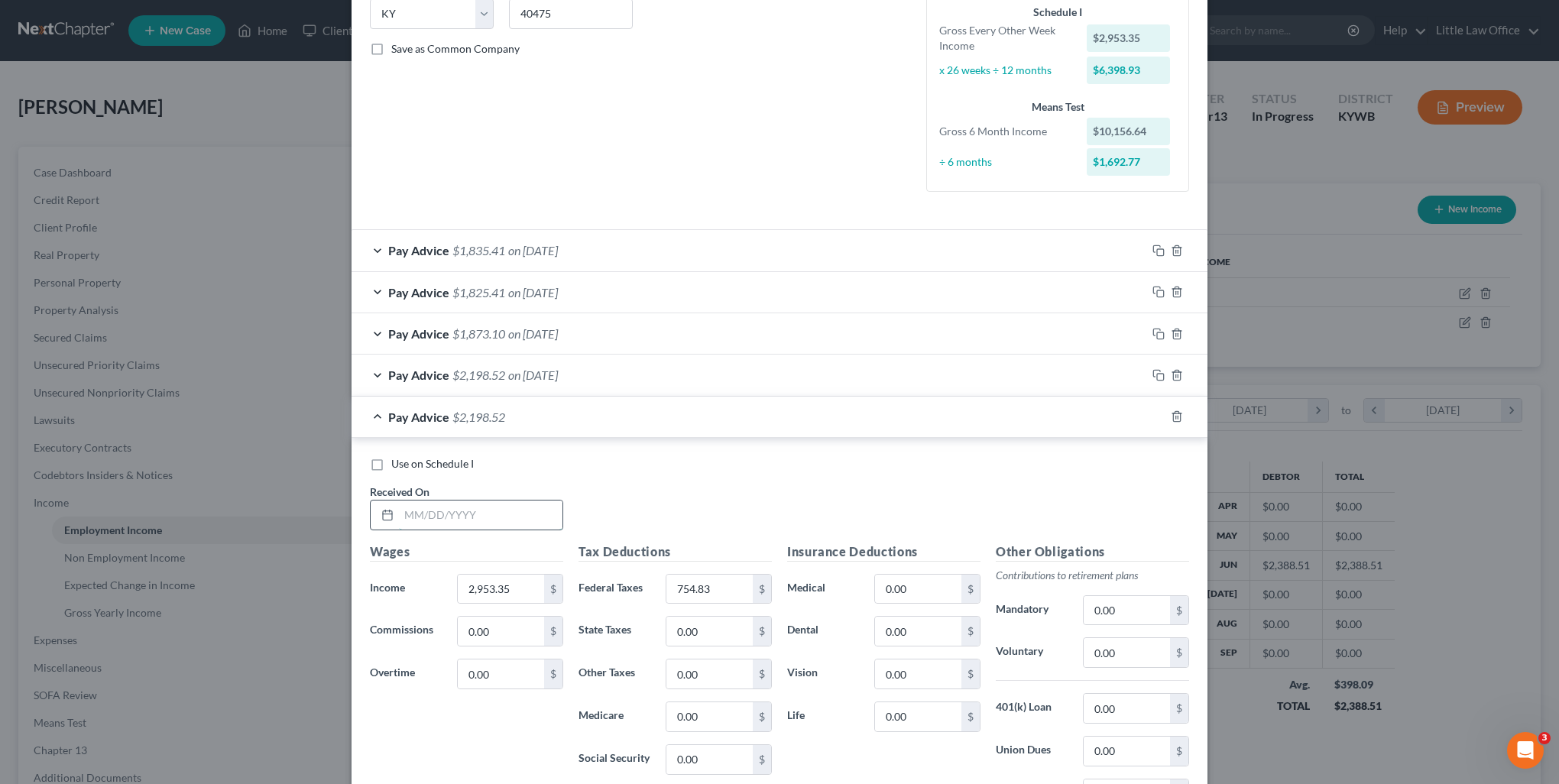
click at [399, 505] on input "text" at bounding box center [481, 515] width 164 height 29
type input "08/01/2025"
type input "2,934.57"
type input "747.94"
click at [1159, 414] on div at bounding box center [1177, 416] width 62 height 24
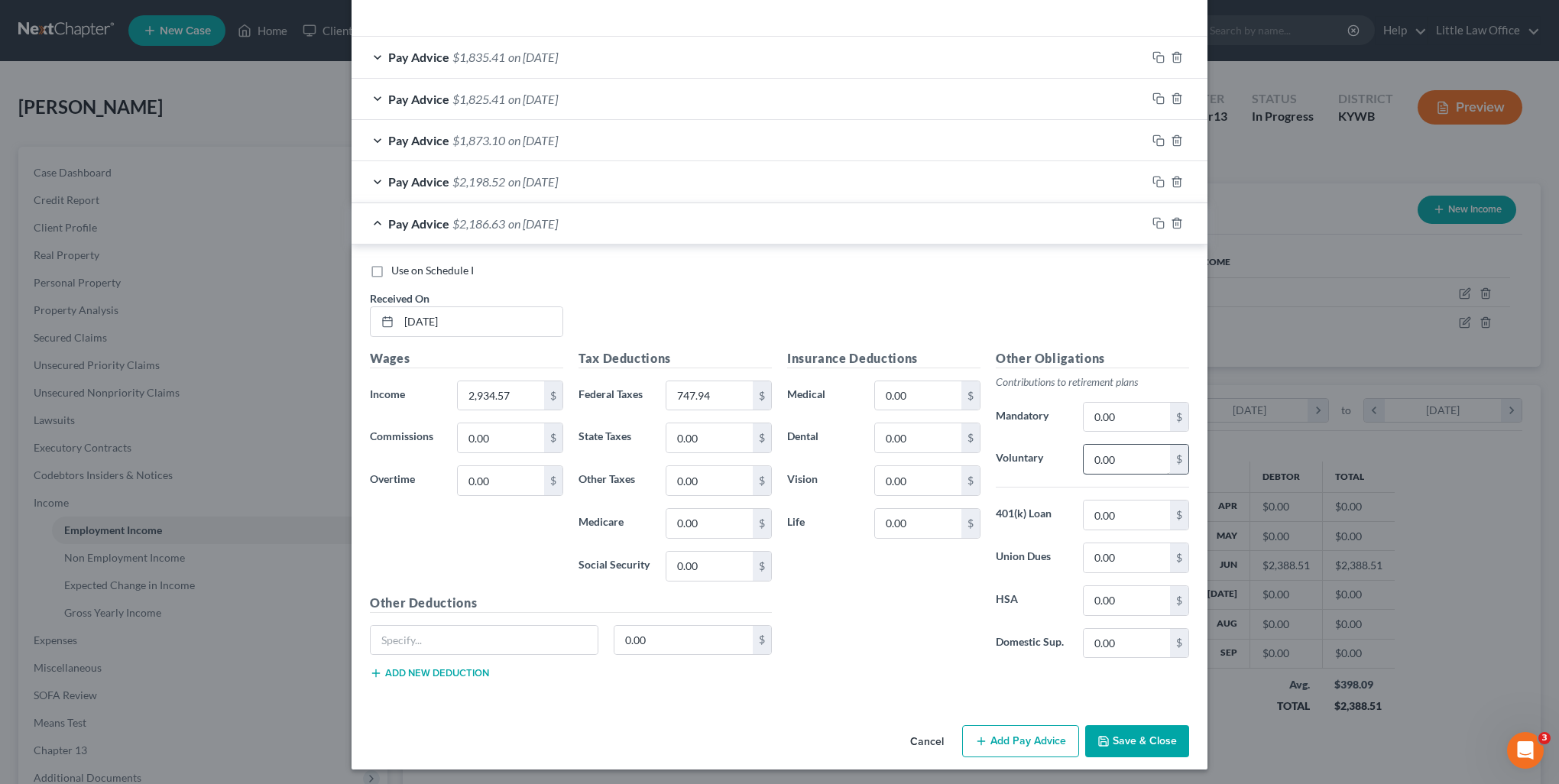
scroll to position [357, 0]
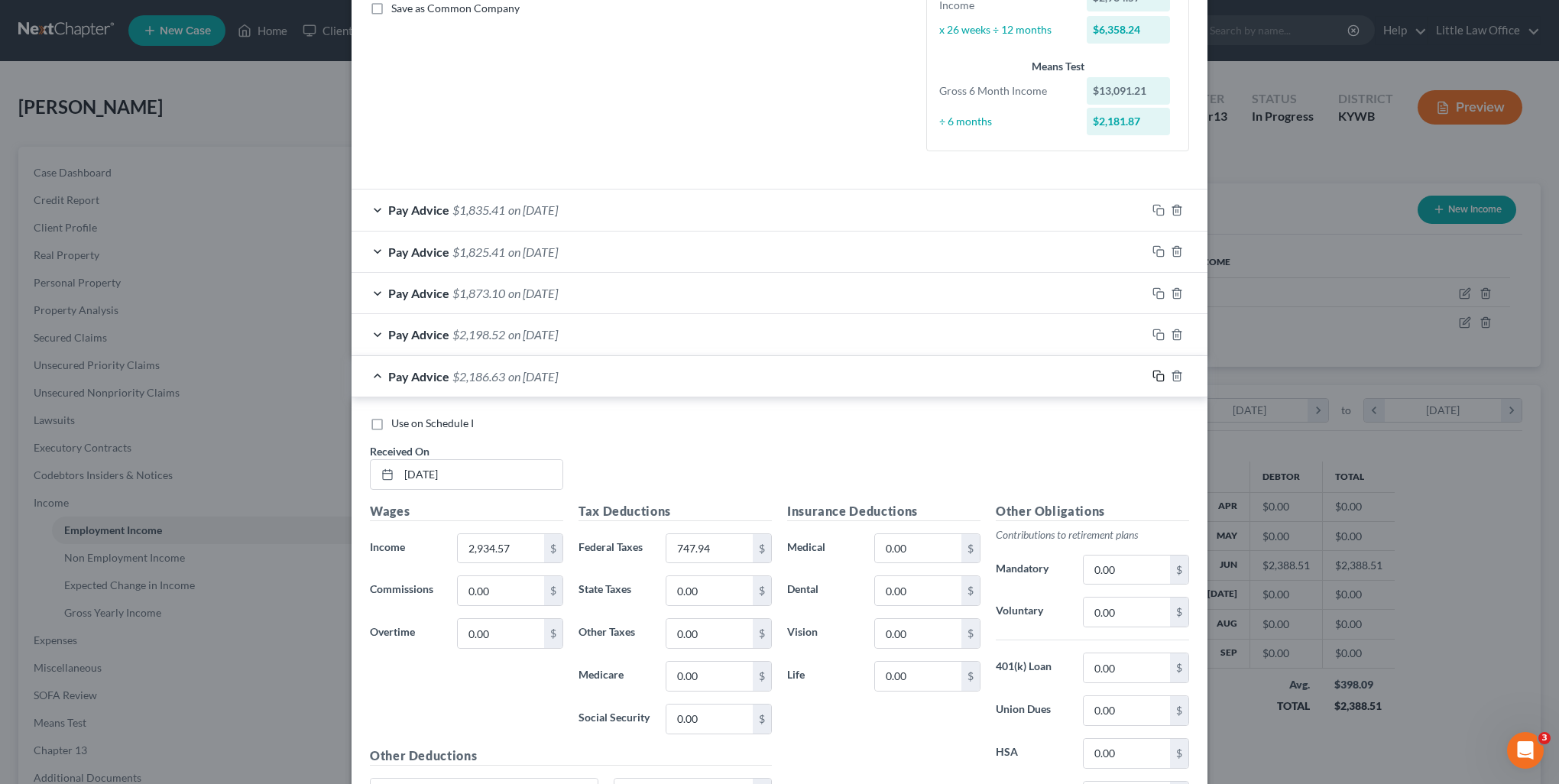
click at [1152, 377] on icon "button" at bounding box center [1158, 376] width 12 height 12
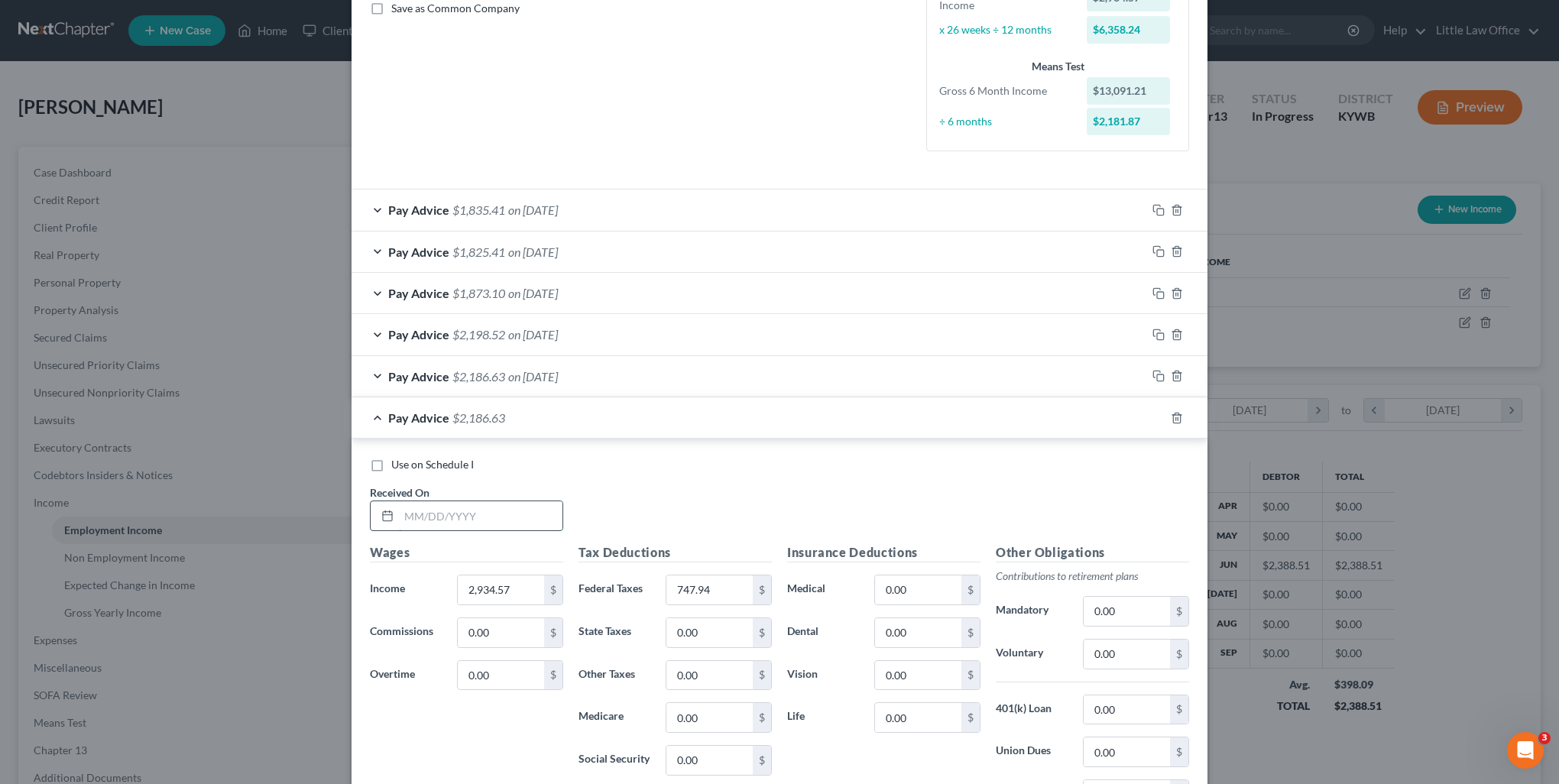
click at [412, 516] on input "text" at bounding box center [481, 515] width 164 height 29
type input "08/15/2025"
type input "5,220.79"
click at [716, 604] on div "Tax Deductions Federal Taxes 747.94 $ State Taxes 0.00 $ Other Taxes 0.00 $ Med…" at bounding box center [675, 665] width 209 height 244
click at [720, 597] on input "747.94" at bounding box center [709, 589] width 86 height 29
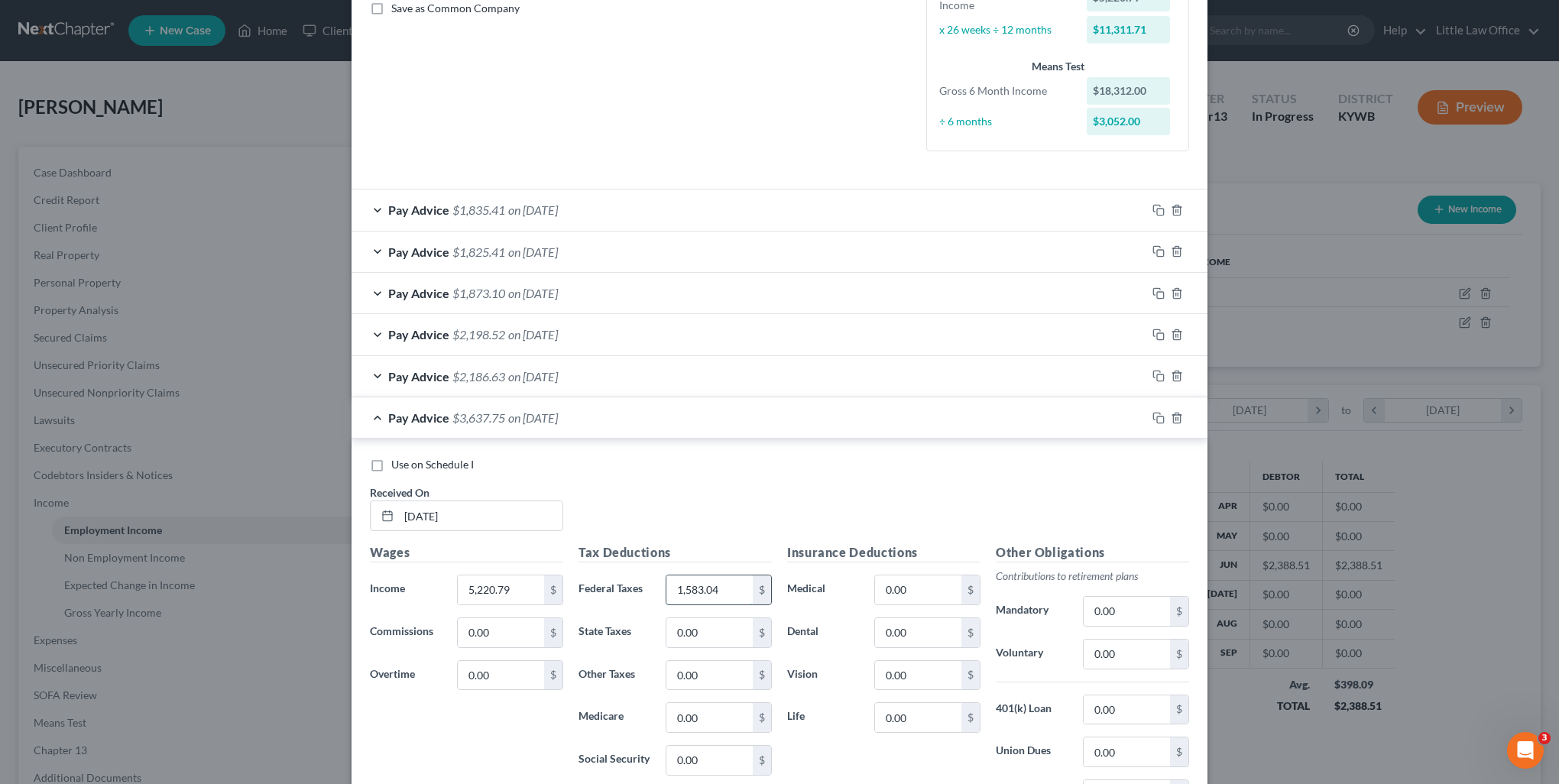
type input "1,583.04"
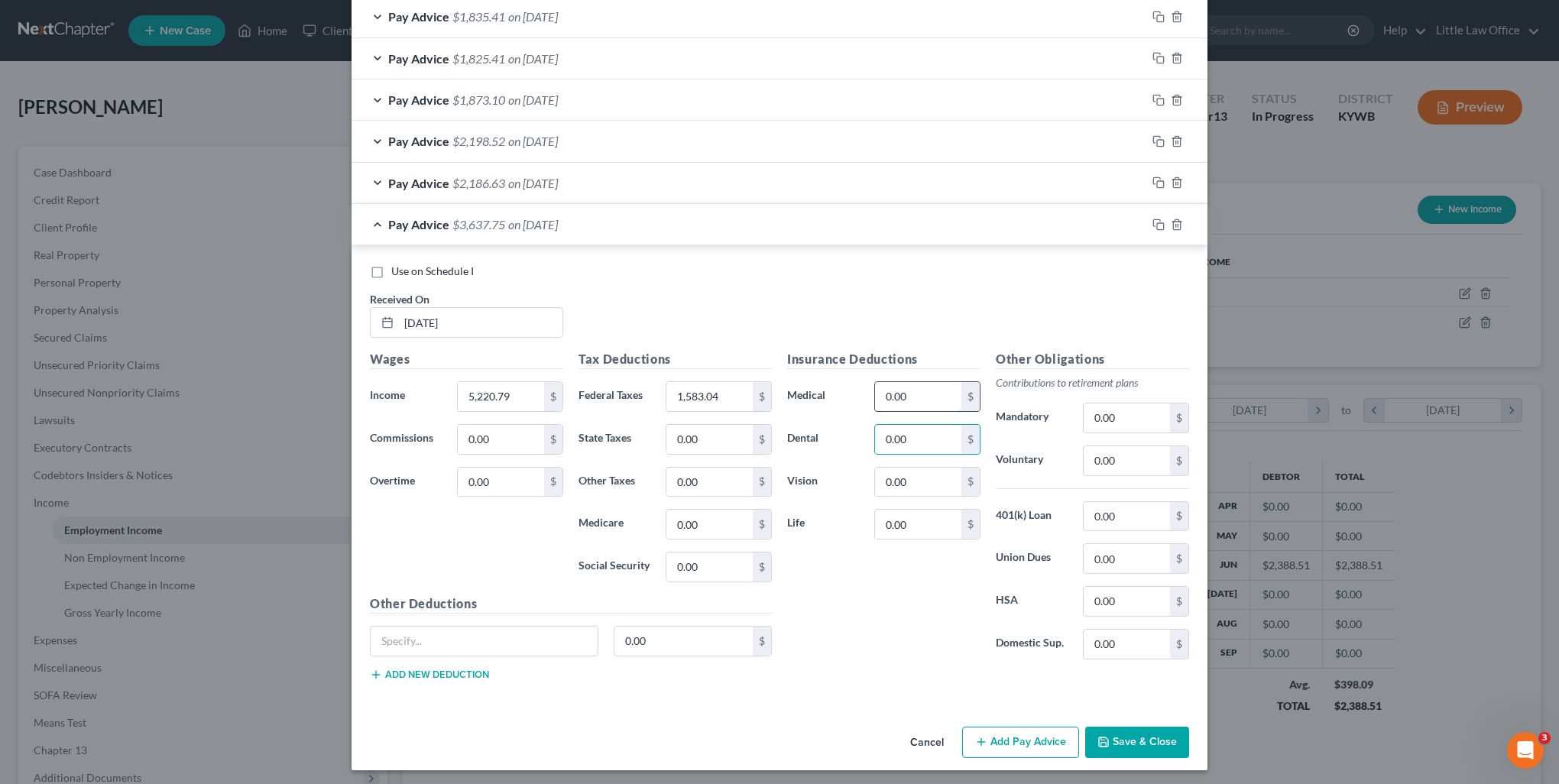
click at [902, 395] on input "0.00" at bounding box center [918, 397] width 86 height 29
type input "42.98"
type input "2.41"
click at [1155, 224] on icon "button" at bounding box center [1158, 224] width 12 height 12
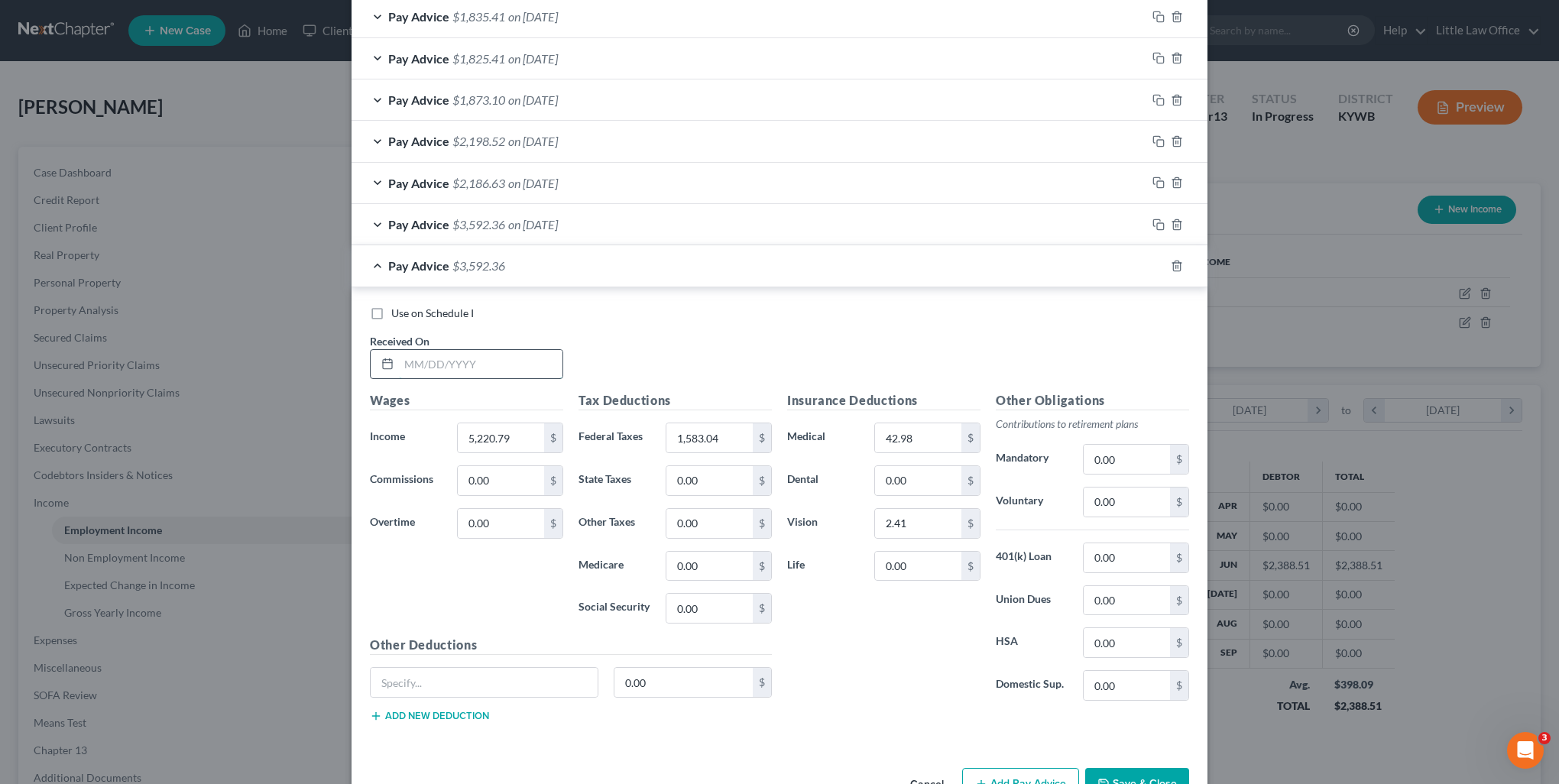
click at [415, 358] on input "text" at bounding box center [481, 364] width 164 height 29
type input "08/29/2025"
type input "2,966.34"
type input "744.32"
click at [1157, 269] on rect "button" at bounding box center [1160, 268] width 7 height 7
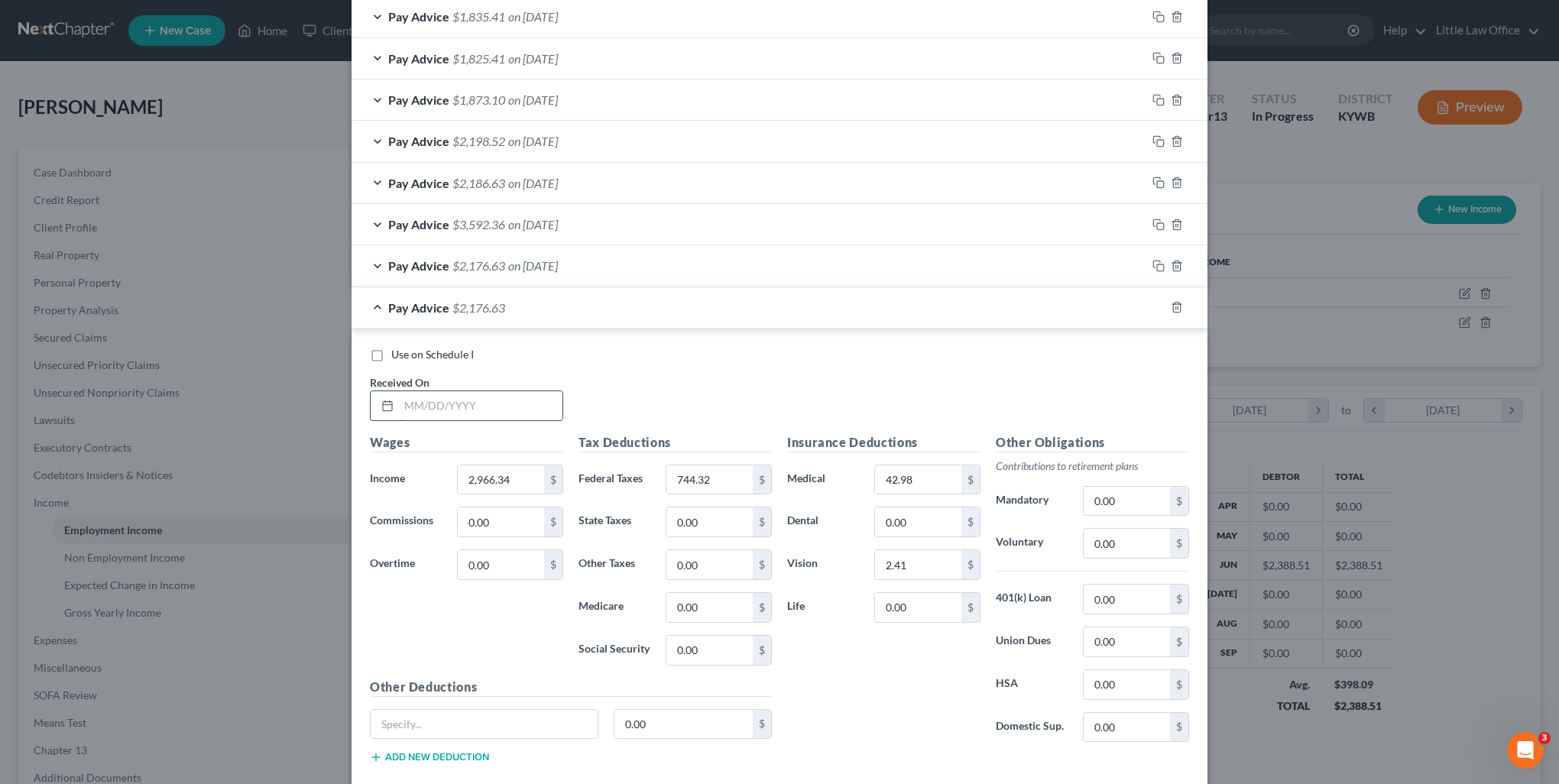
click at [399, 402] on input "text" at bounding box center [481, 406] width 164 height 29
type input "09/12/2025"
type input "2,986.15"
type input "751.58"
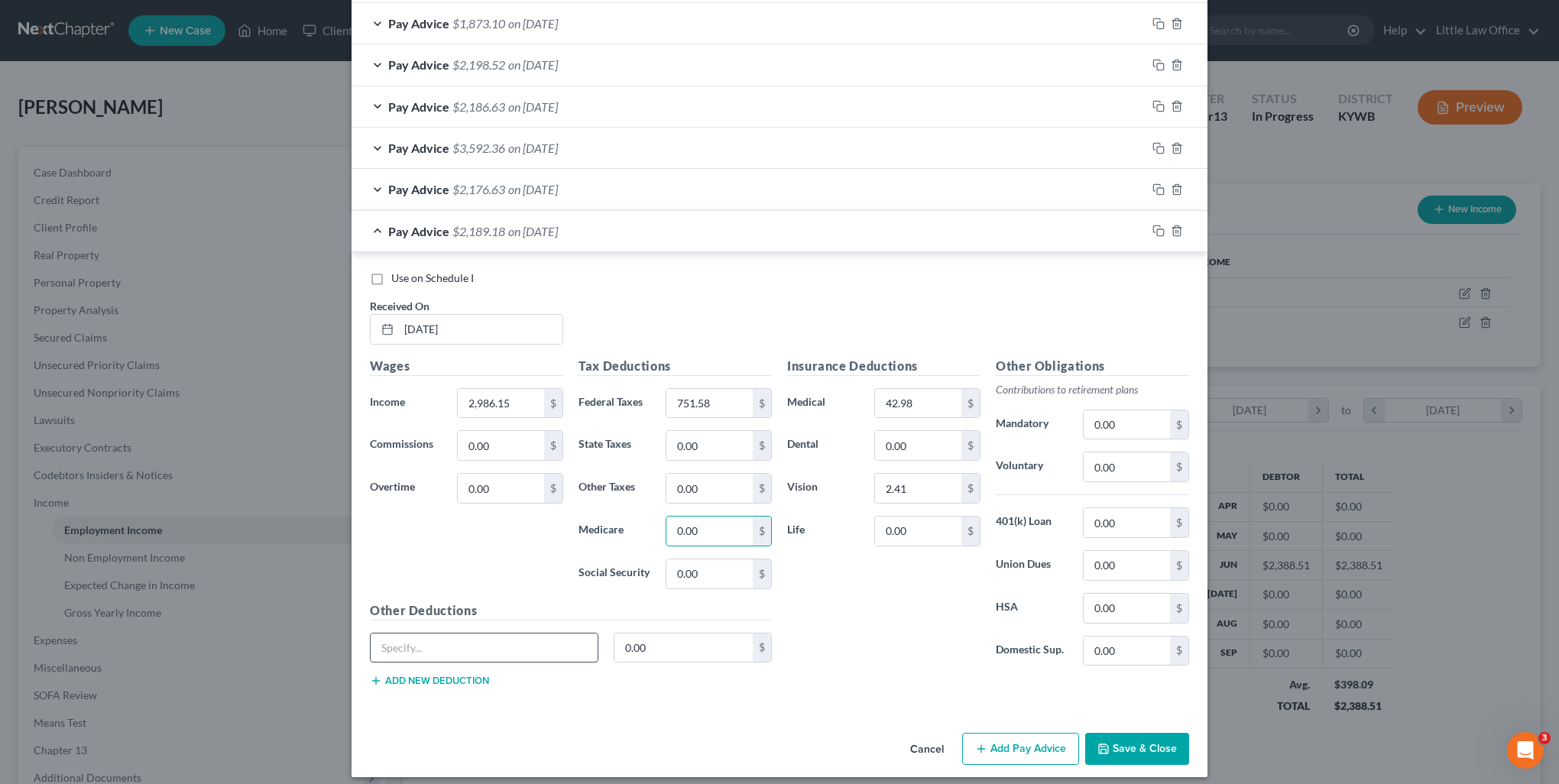
click at [470, 652] on input "text" at bounding box center [484, 648] width 227 height 29
type input "Accident"
type input "6.33"
click at [927, 532] on input "0.00" at bounding box center [918, 530] width 86 height 29
type input "14.99"
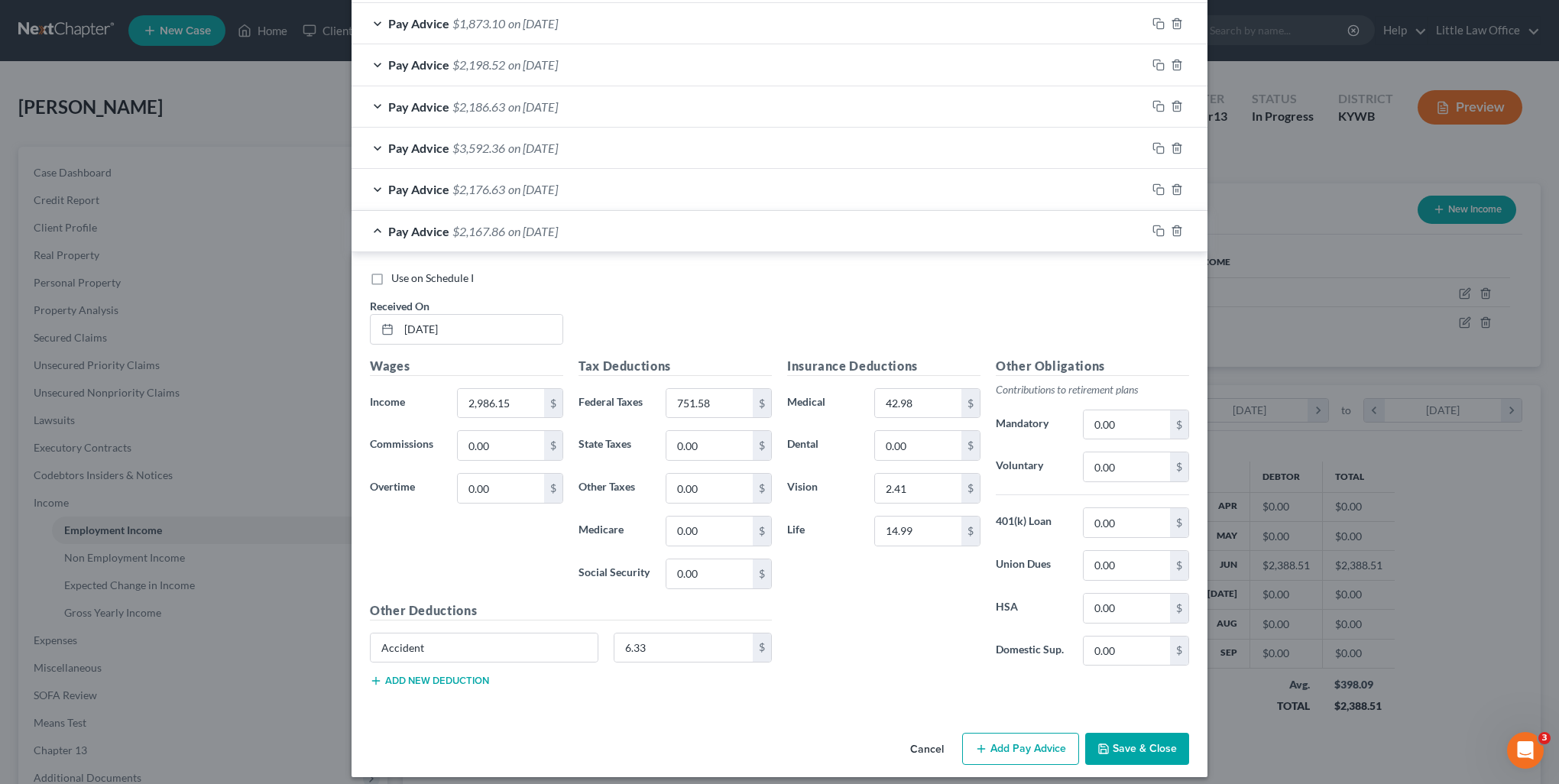
click at [410, 681] on button "Add new deduction" at bounding box center [429, 680] width 119 height 12
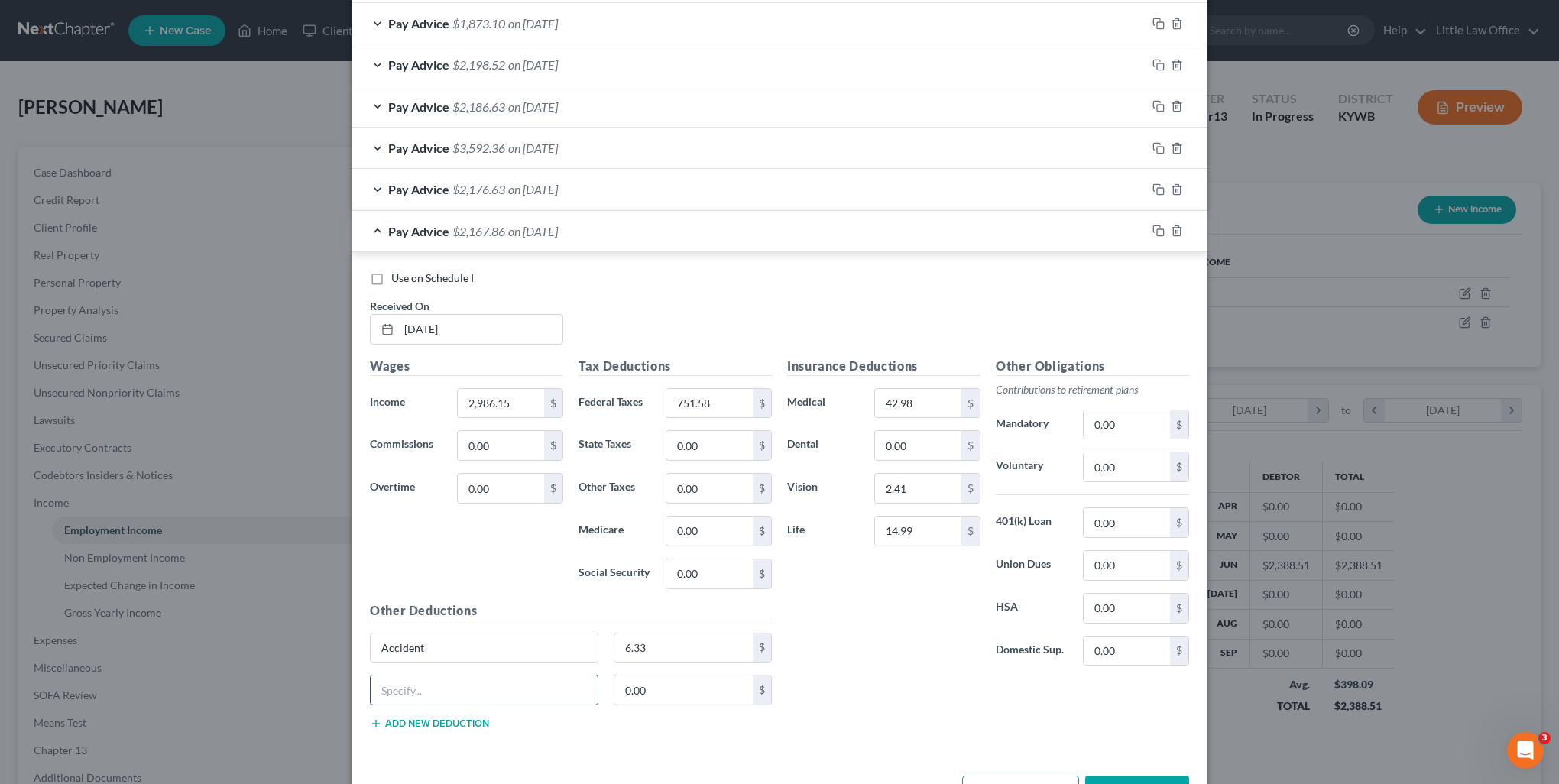
click at [410, 681] on input "text" at bounding box center [484, 689] width 227 height 29
type input "Critical Illness"
type input "6.84"
click at [410, 726] on div "Other Deductions Accident 6.33 $ Critical Illness 6.84 $ Add new deduction" at bounding box center [571, 672] width 417 height 141
click at [411, 722] on button "Add new deduction" at bounding box center [429, 723] width 119 height 12
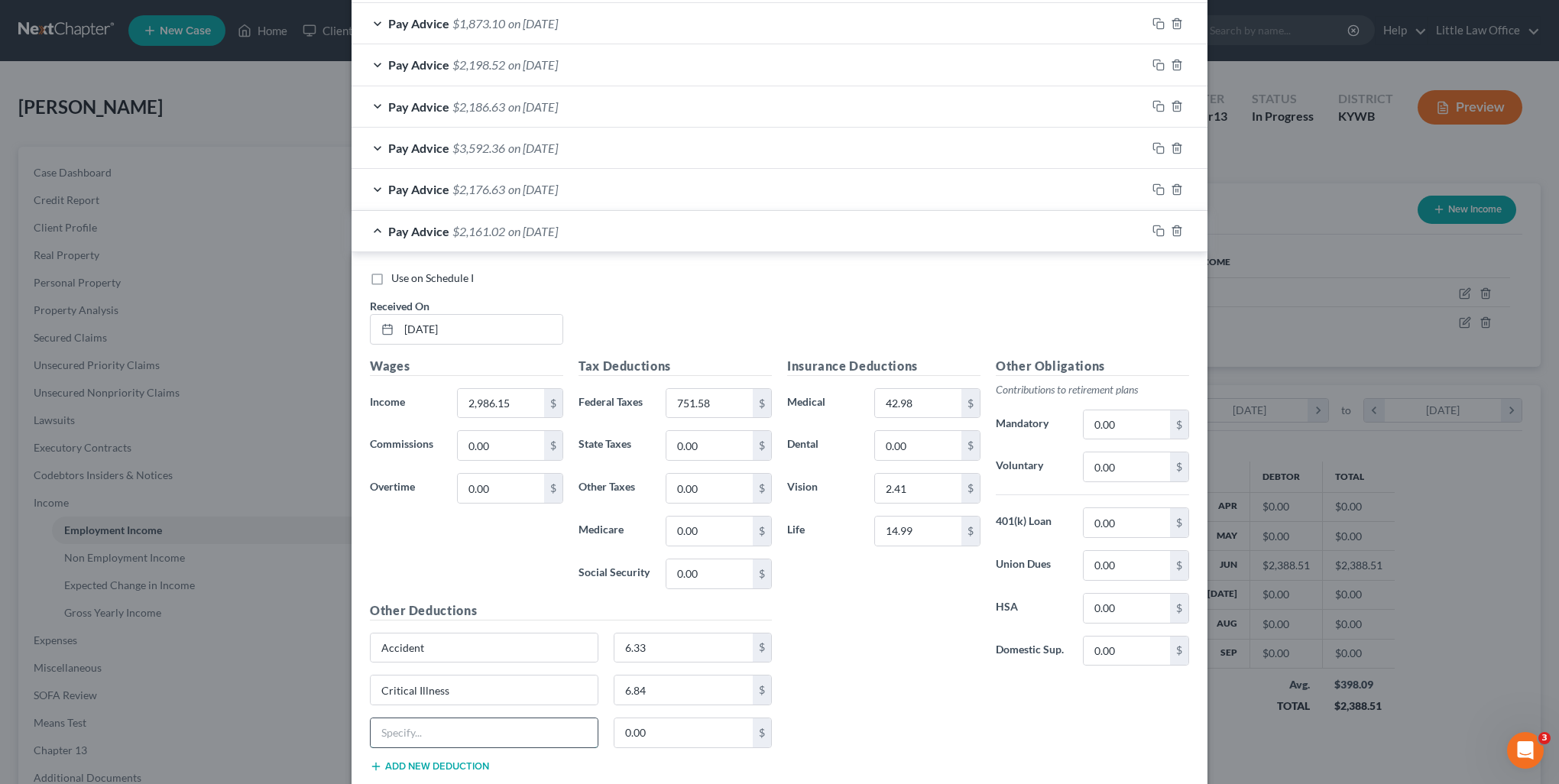
click at [411, 722] on input "text" at bounding box center [484, 732] width 227 height 29
type input "Hospital"
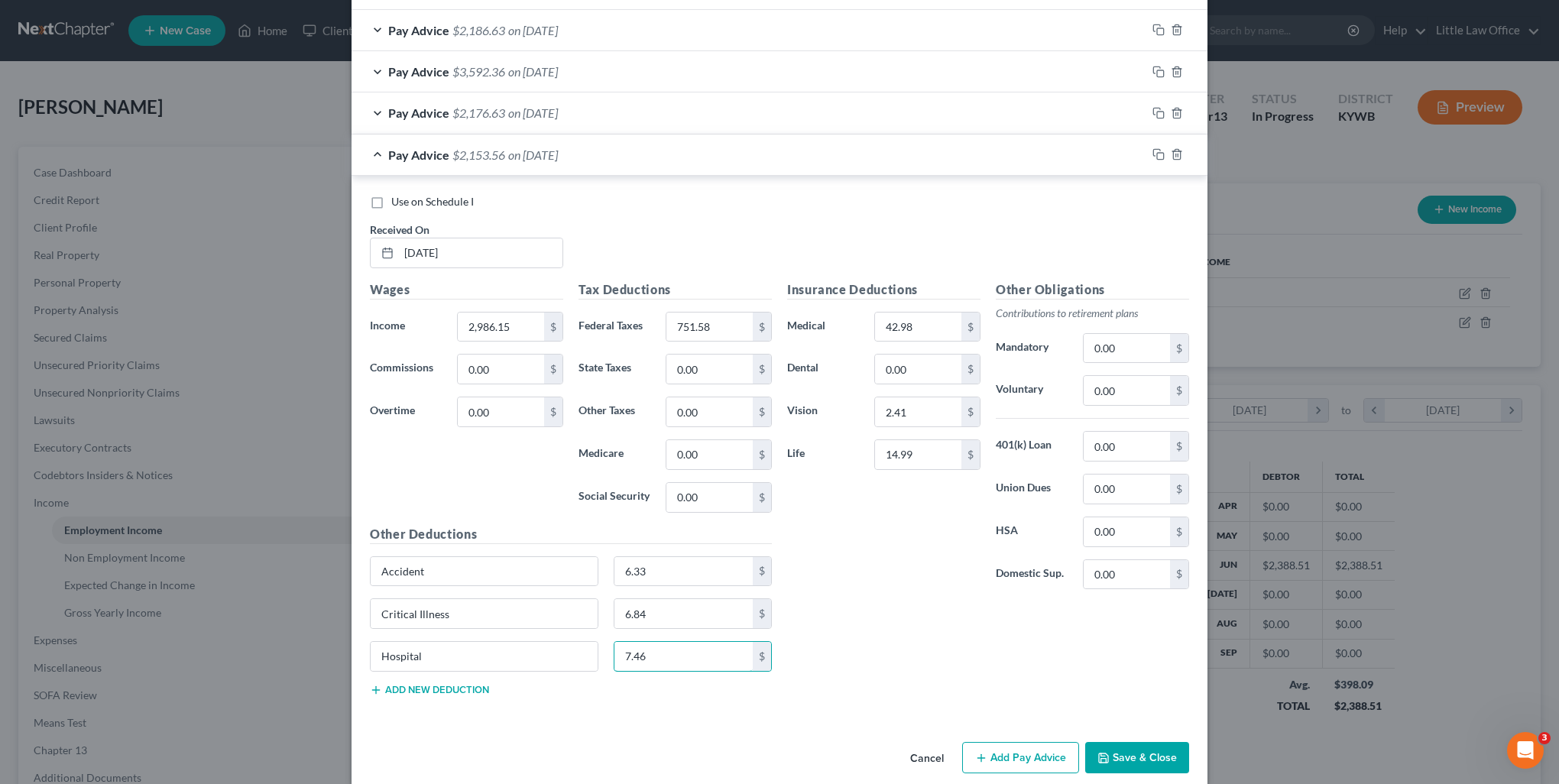
type input "7.46"
click at [419, 684] on button "Add new deduction" at bounding box center [429, 690] width 119 height 12
click at [405, 697] on input "text" at bounding box center [484, 698] width 227 height 29
type input "Short Term Disability"
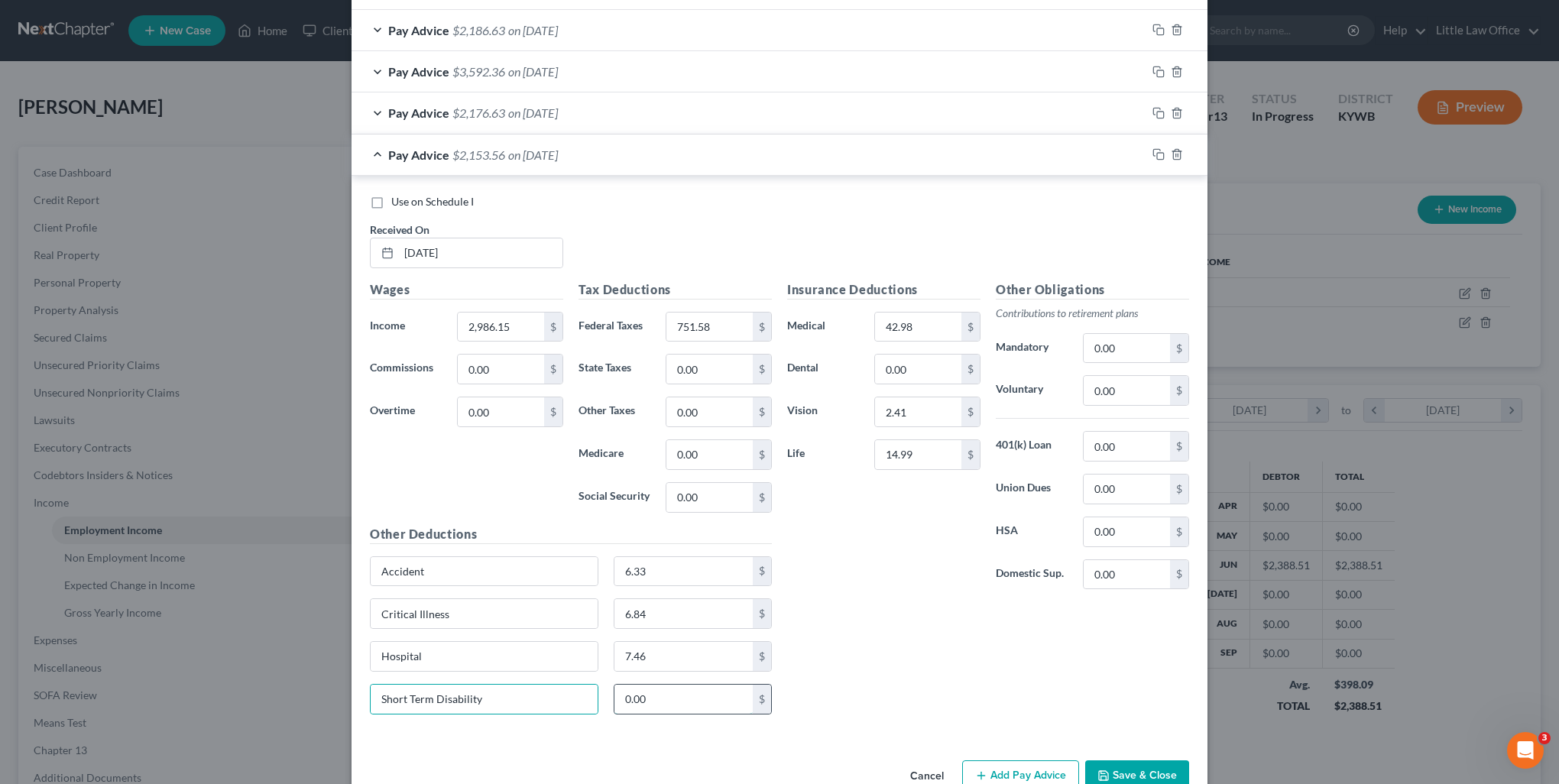
click at [665, 692] on input "0.00" at bounding box center [683, 698] width 139 height 29
type input "22.35"
click at [967, 625] on div "Insurance Deductions Medical 42.98 $ Dental 0.00 $ Vision 2.41 $ Life 14.99 $ O…" at bounding box center [988, 503] width 417 height 446
click at [1156, 148] on icon "button" at bounding box center [1158, 154] width 12 height 12
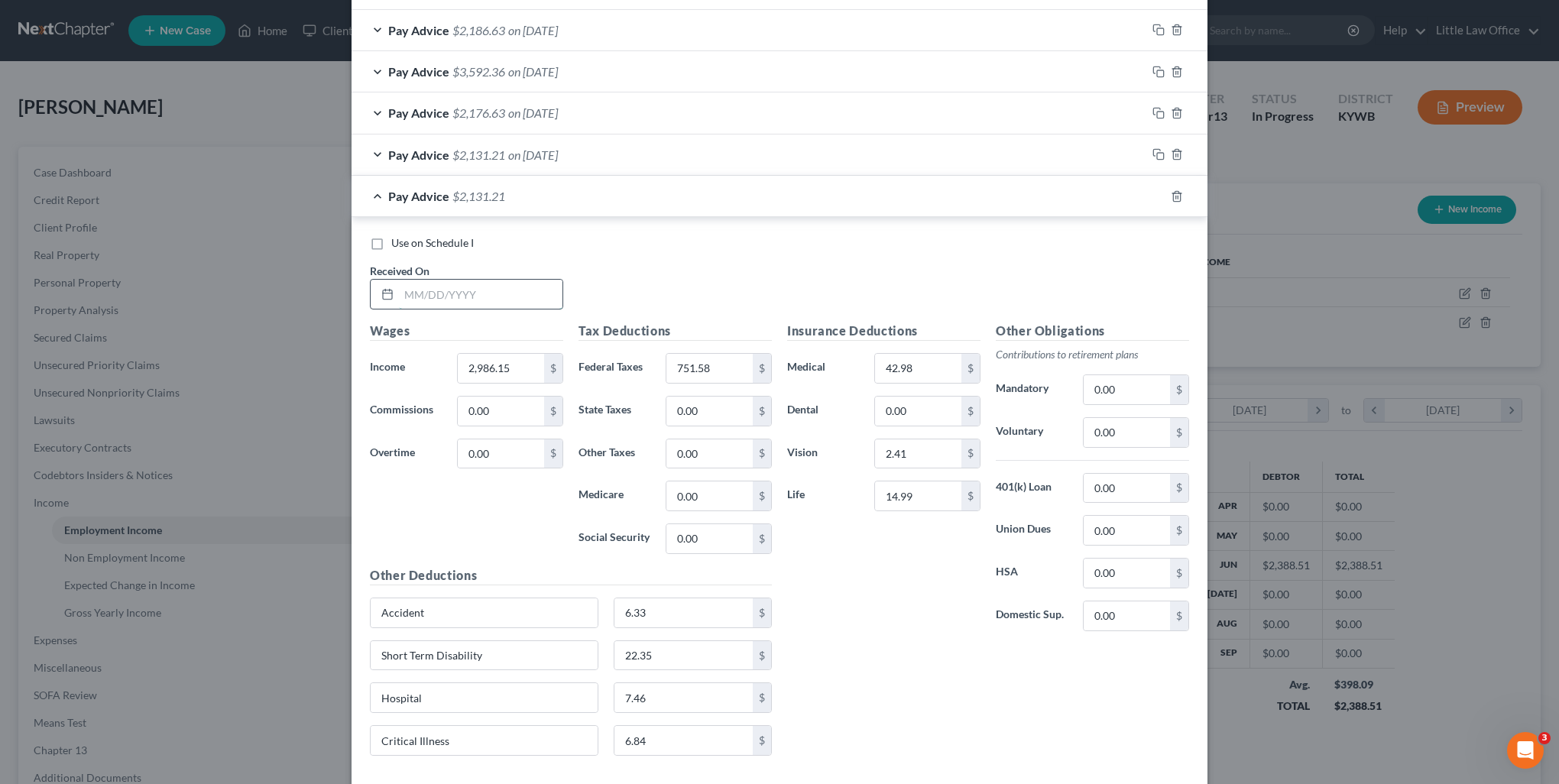
click at [407, 288] on input "text" at bounding box center [481, 293] width 164 height 29
type input "09/26/2025"
type input "2,986.71"
click at [713, 364] on input "751.58" at bounding box center [709, 368] width 86 height 29
type input "751.78"
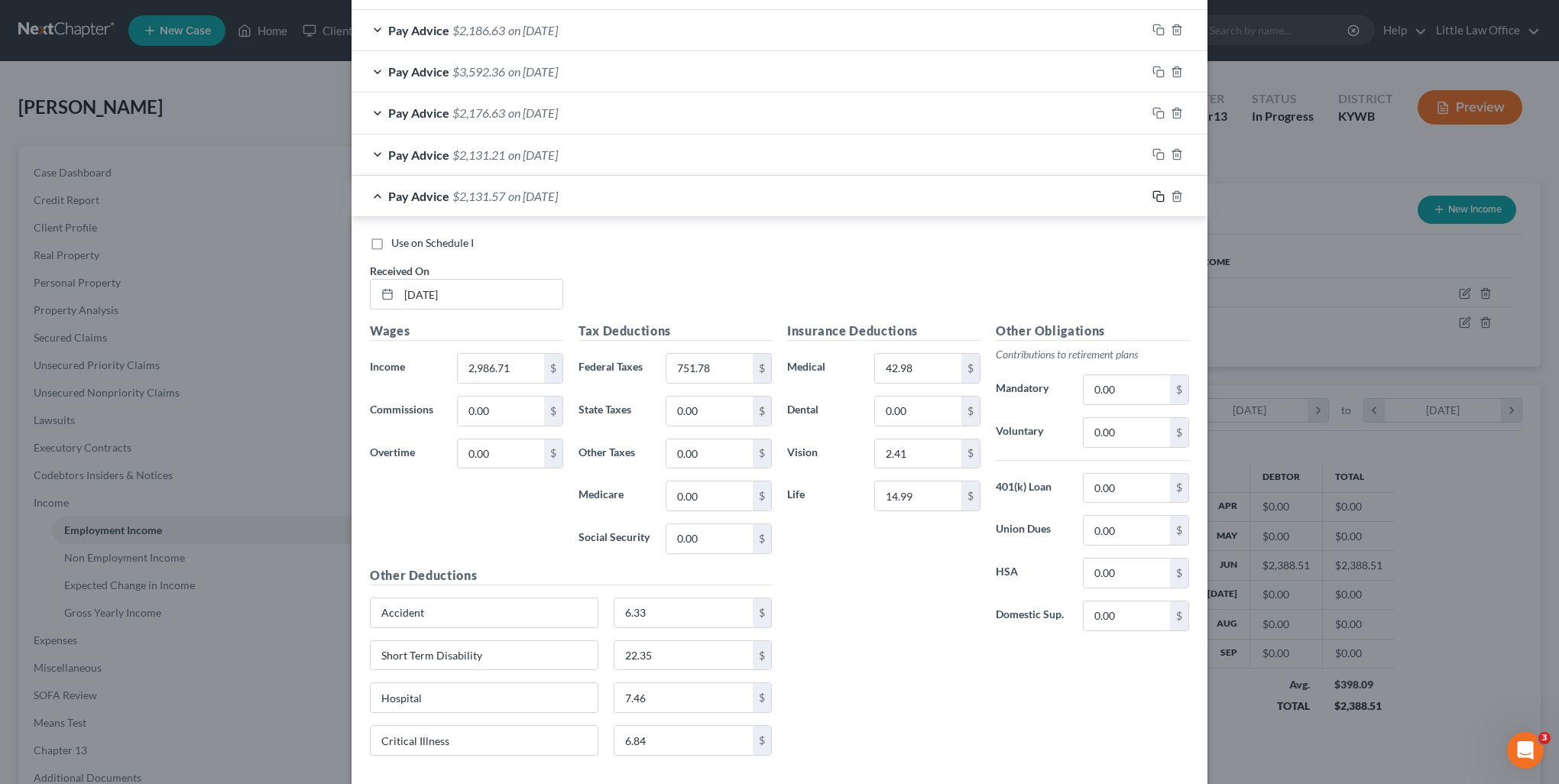
click at [1156, 195] on icon "button" at bounding box center [1158, 196] width 12 height 12
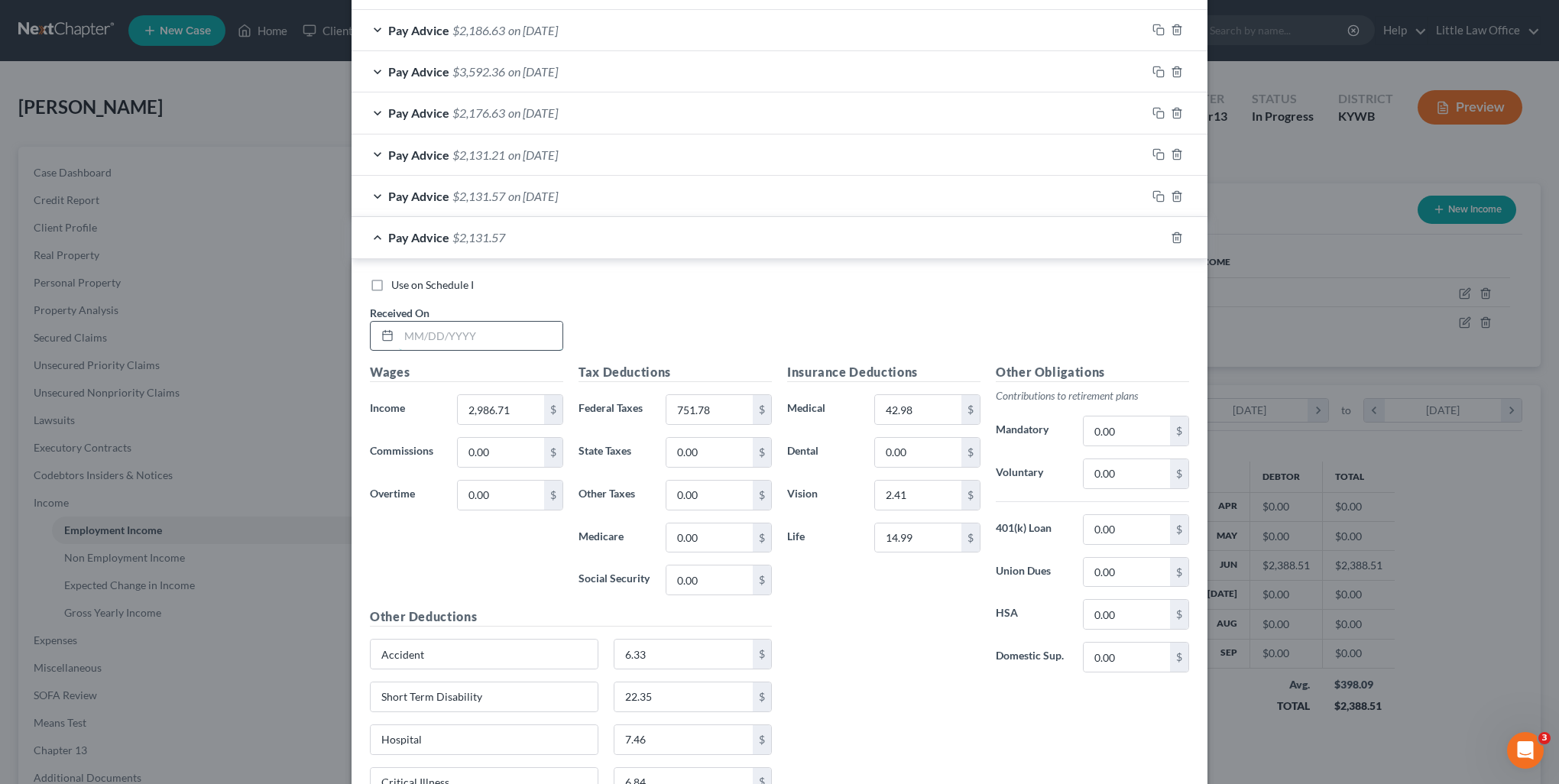
click at [403, 331] on input "text" at bounding box center [481, 336] width 164 height 29
type input "10/10/2025"
type input "3,006.67"
type input "759.10"
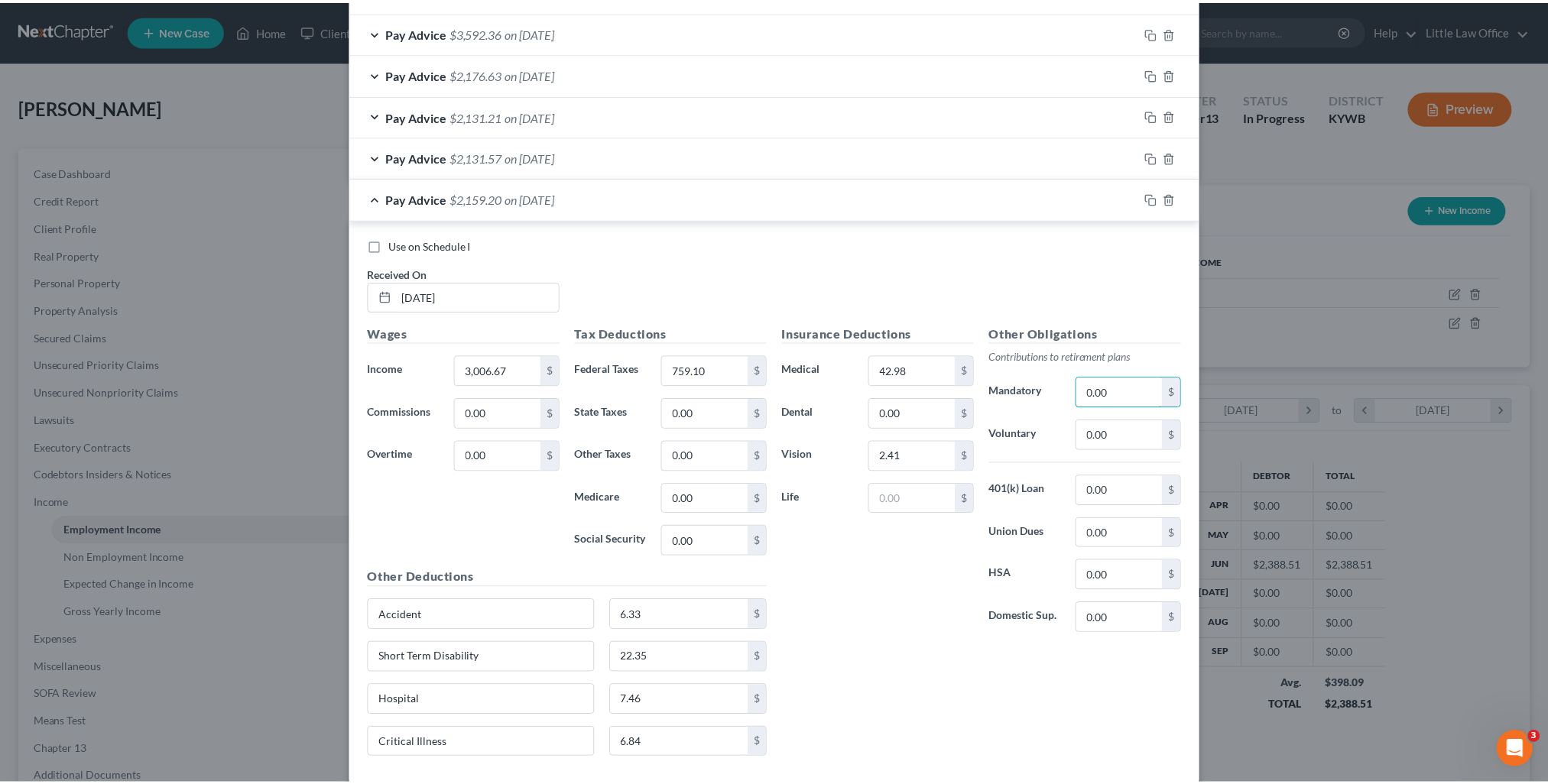
scroll to position [819, 0]
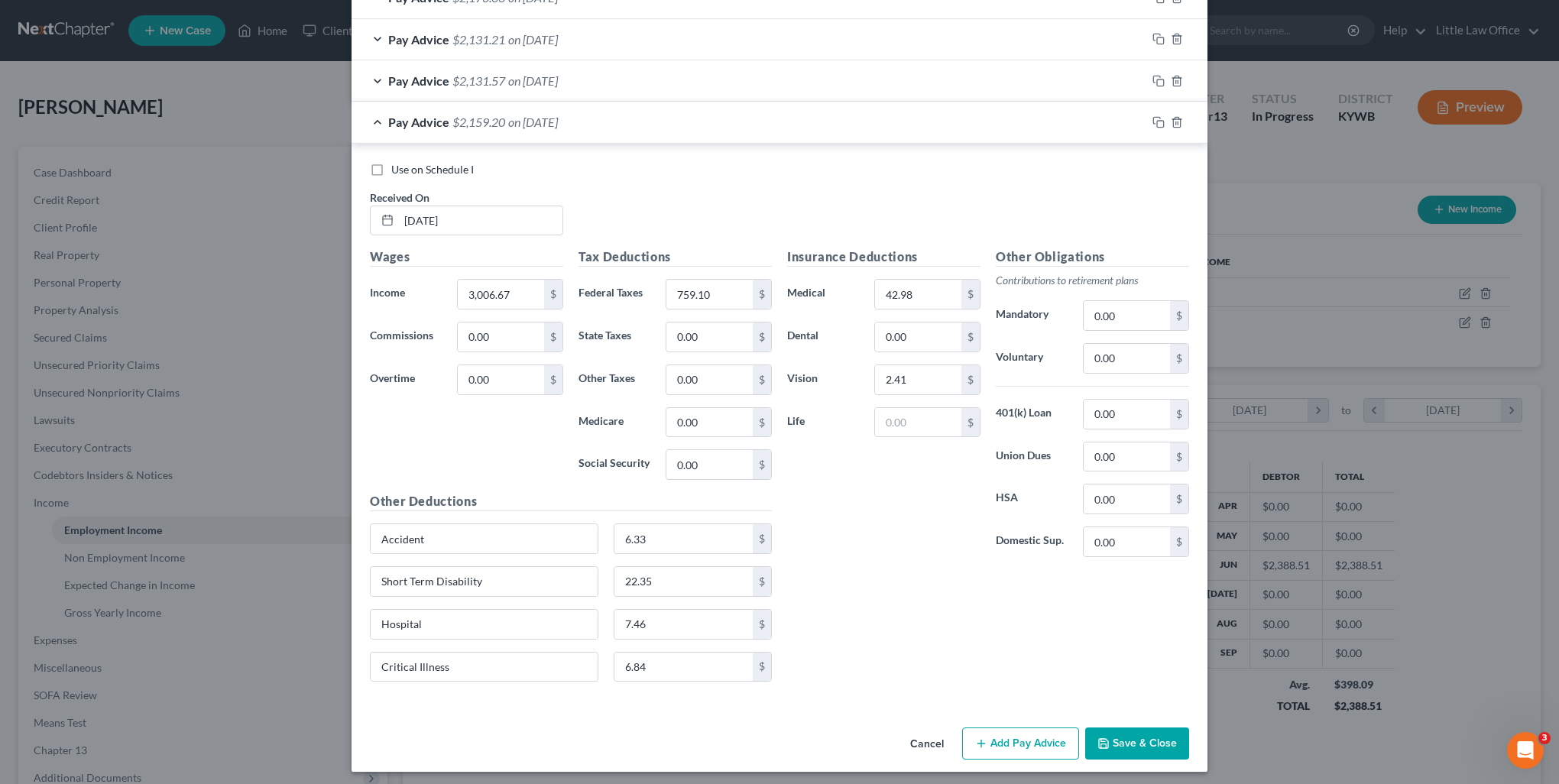
click at [1115, 747] on button "Save & Close" at bounding box center [1137, 743] width 104 height 32
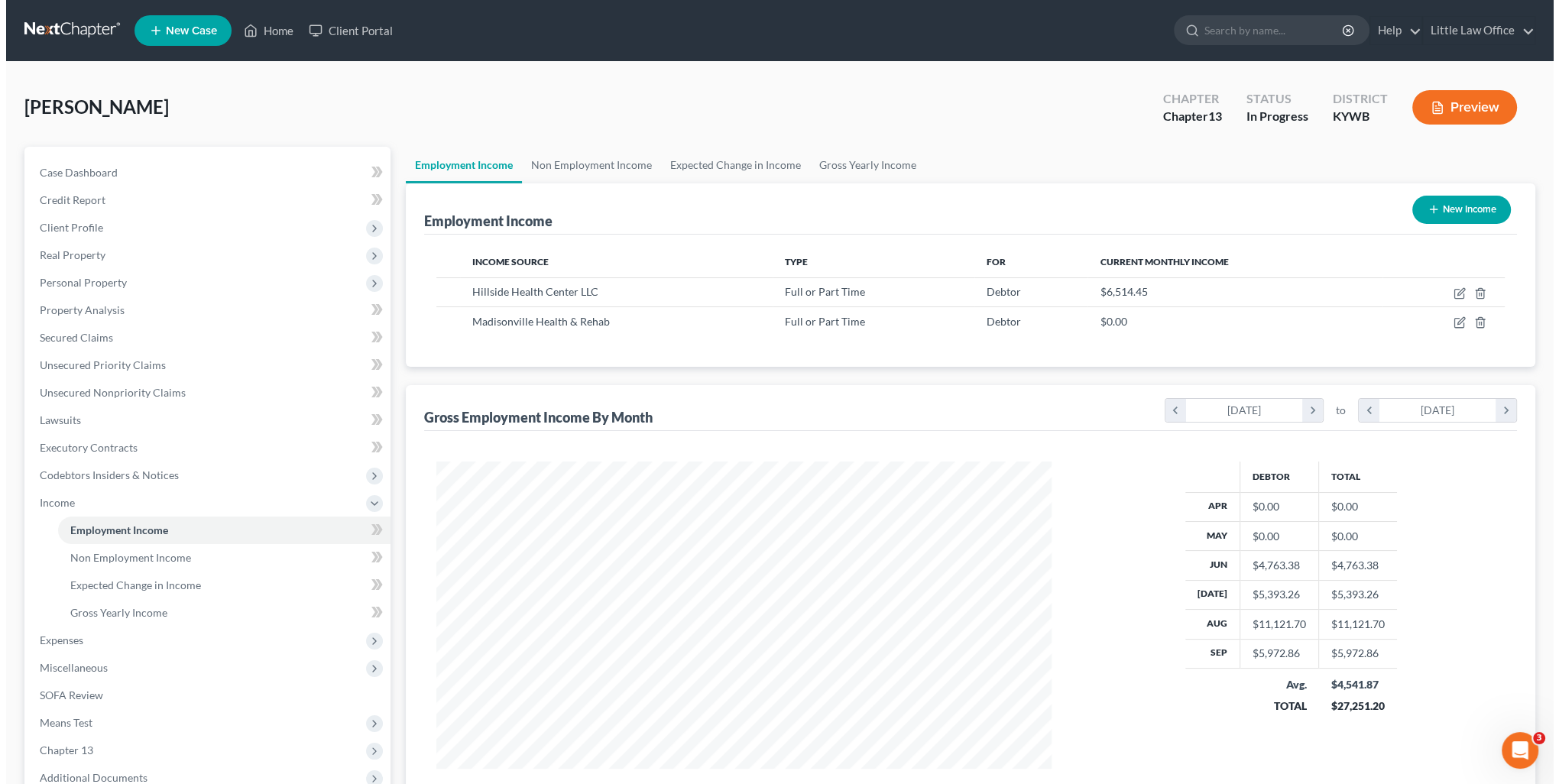
scroll to position [763757, 763493]
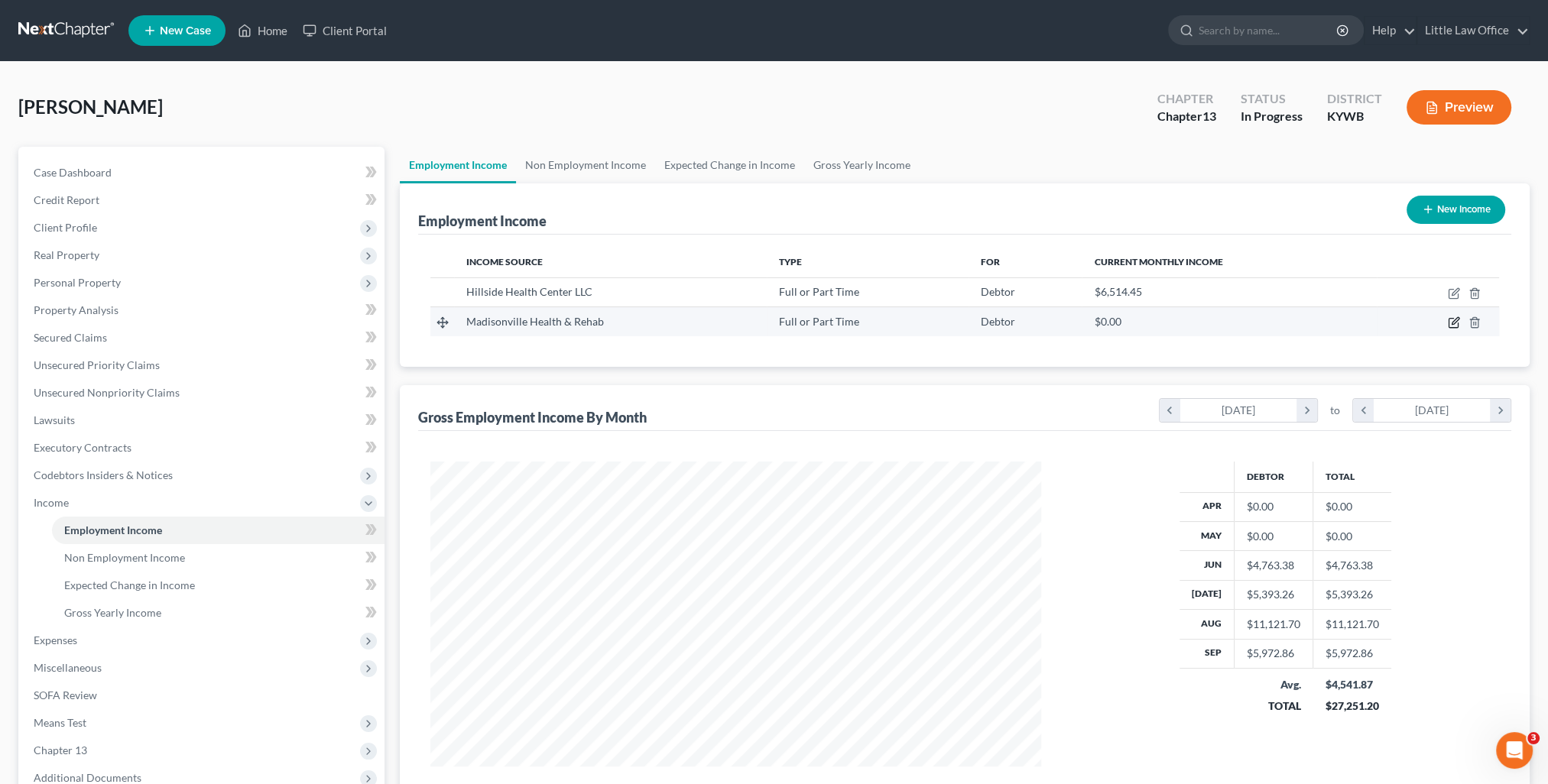
click at [1452, 323] on icon "button" at bounding box center [1455, 321] width 7 height 7
select select "0"
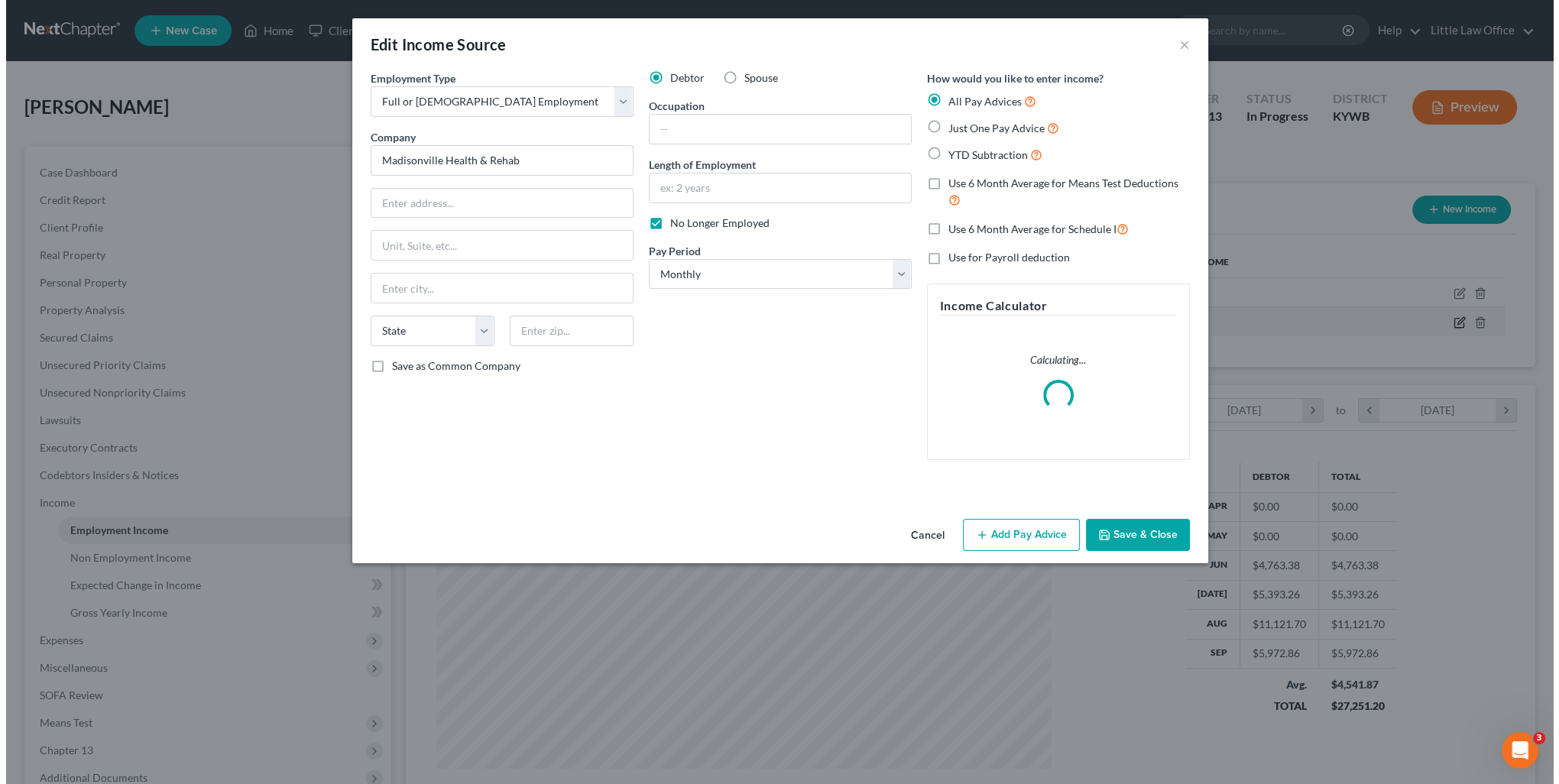
scroll to position [307, 645]
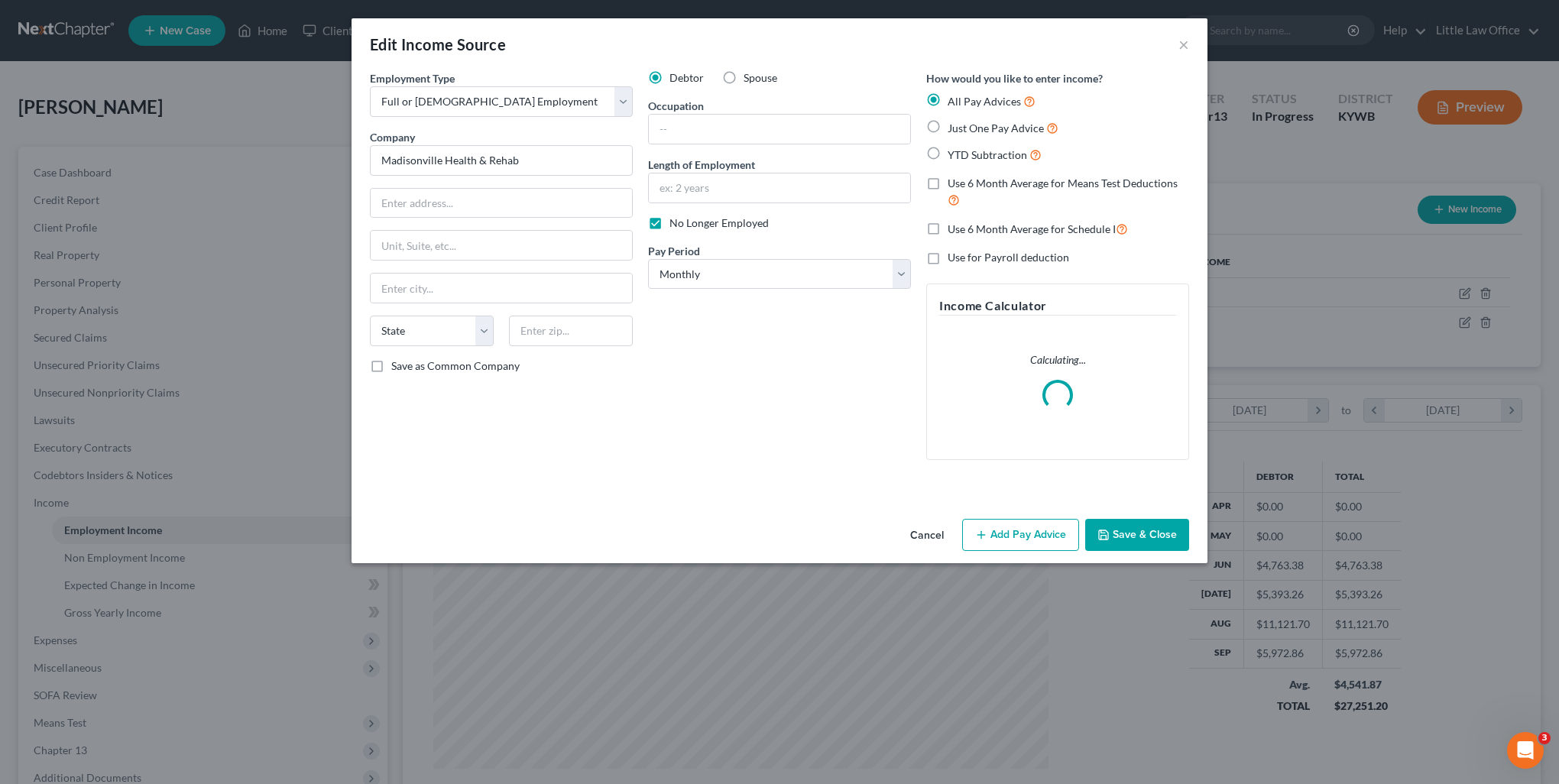
click at [1030, 531] on button "Add Pay Advice" at bounding box center [1020, 535] width 117 height 32
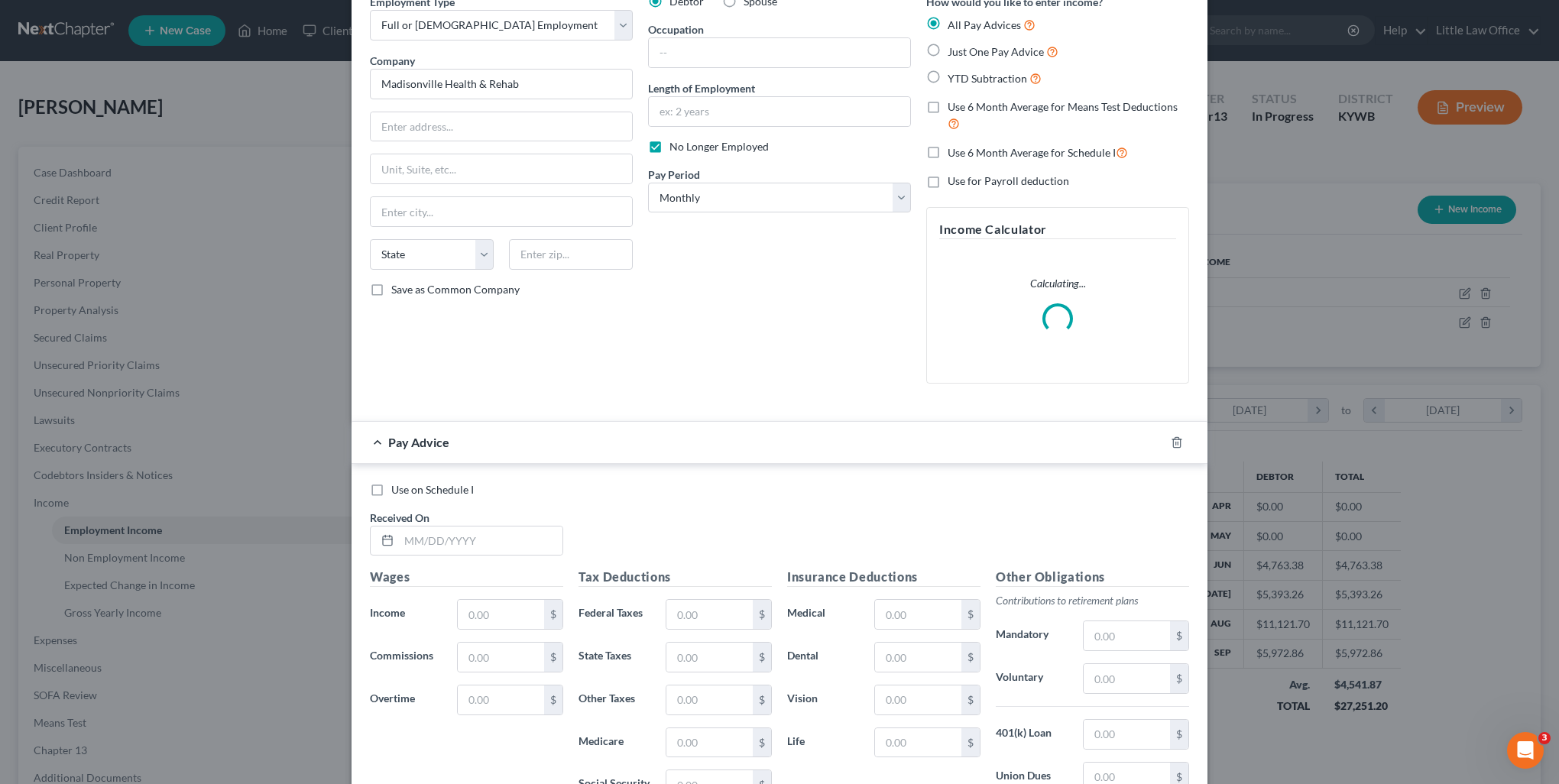
scroll to position [153, 0]
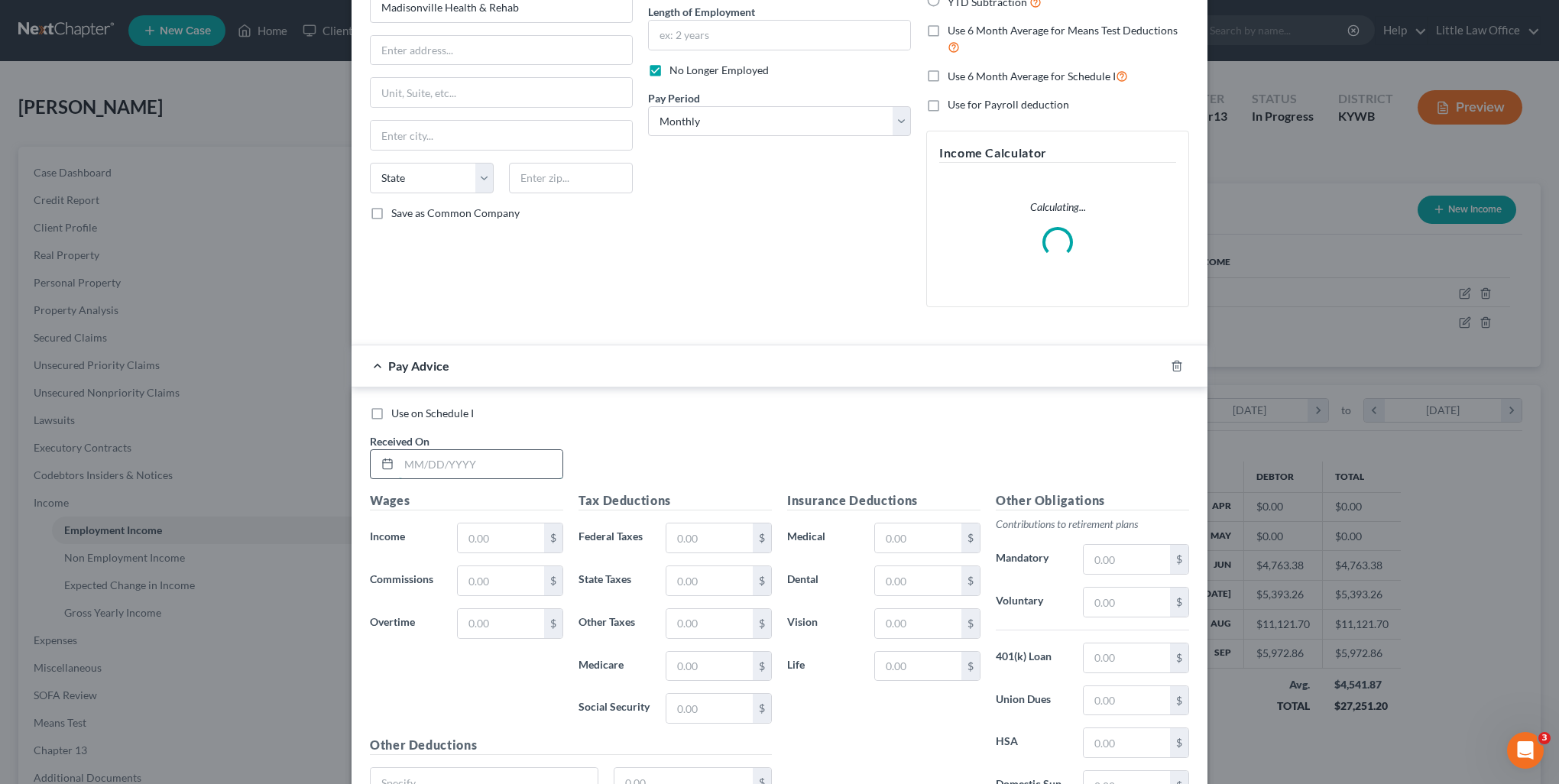
click at [412, 463] on input "text" at bounding box center [481, 464] width 164 height 29
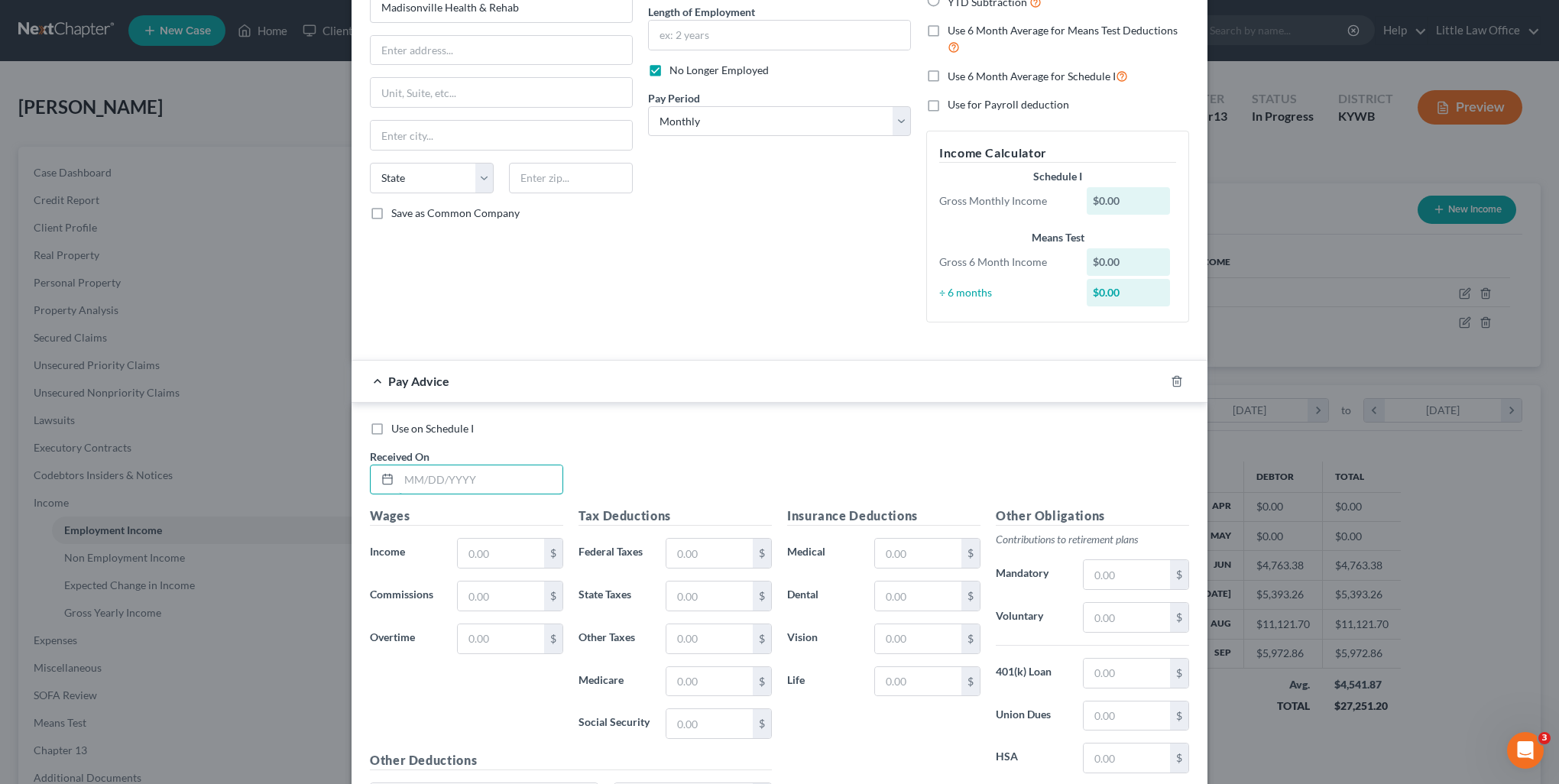
scroll to position [76, 0]
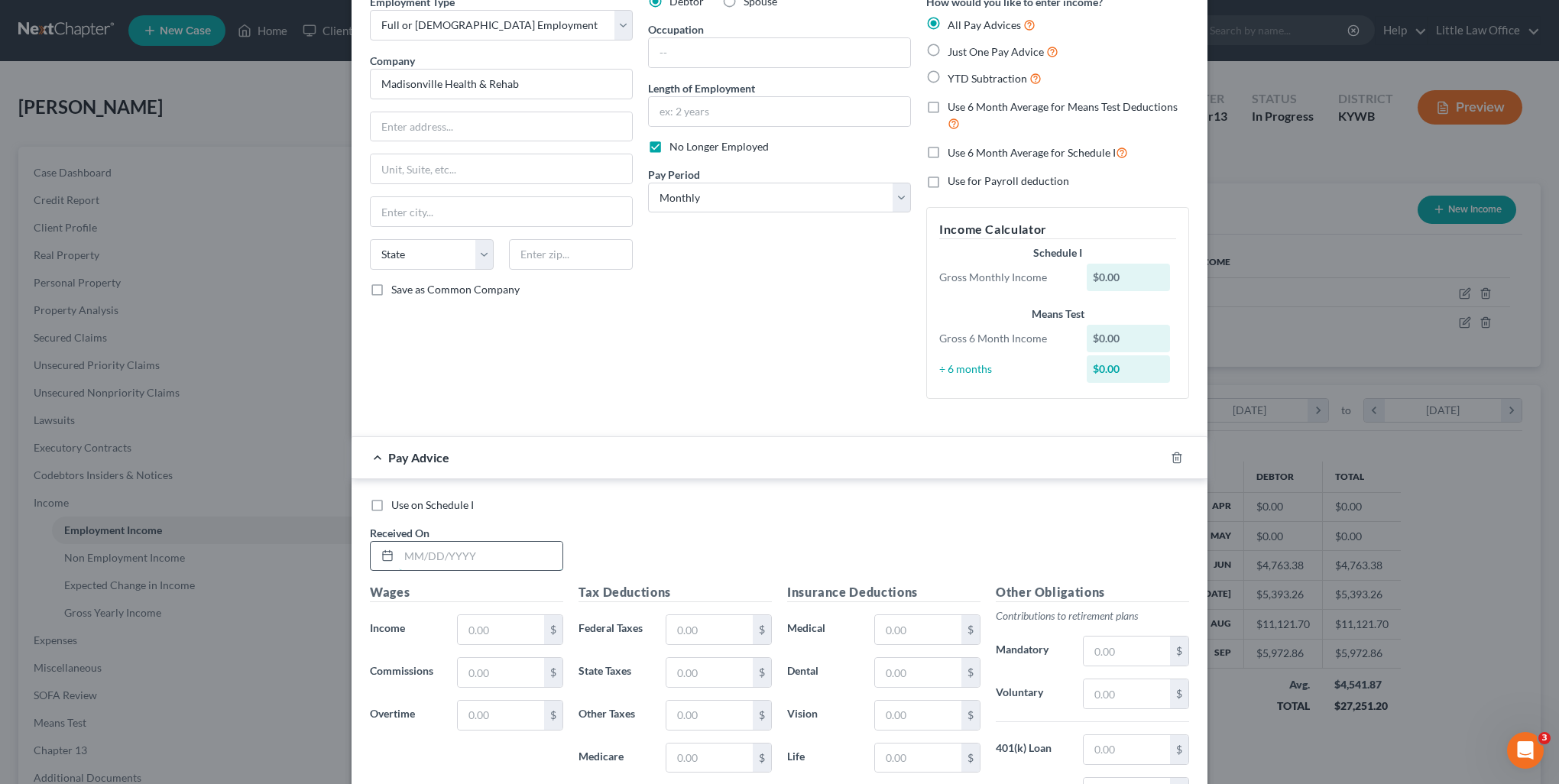
click at [399, 559] on input "text" at bounding box center [481, 556] width 164 height 29
type input "06/06/2025"
click at [493, 638] on input "text" at bounding box center [501, 629] width 86 height 29
type input "370.13"
click at [718, 615] on input "text" at bounding box center [709, 629] width 86 height 29
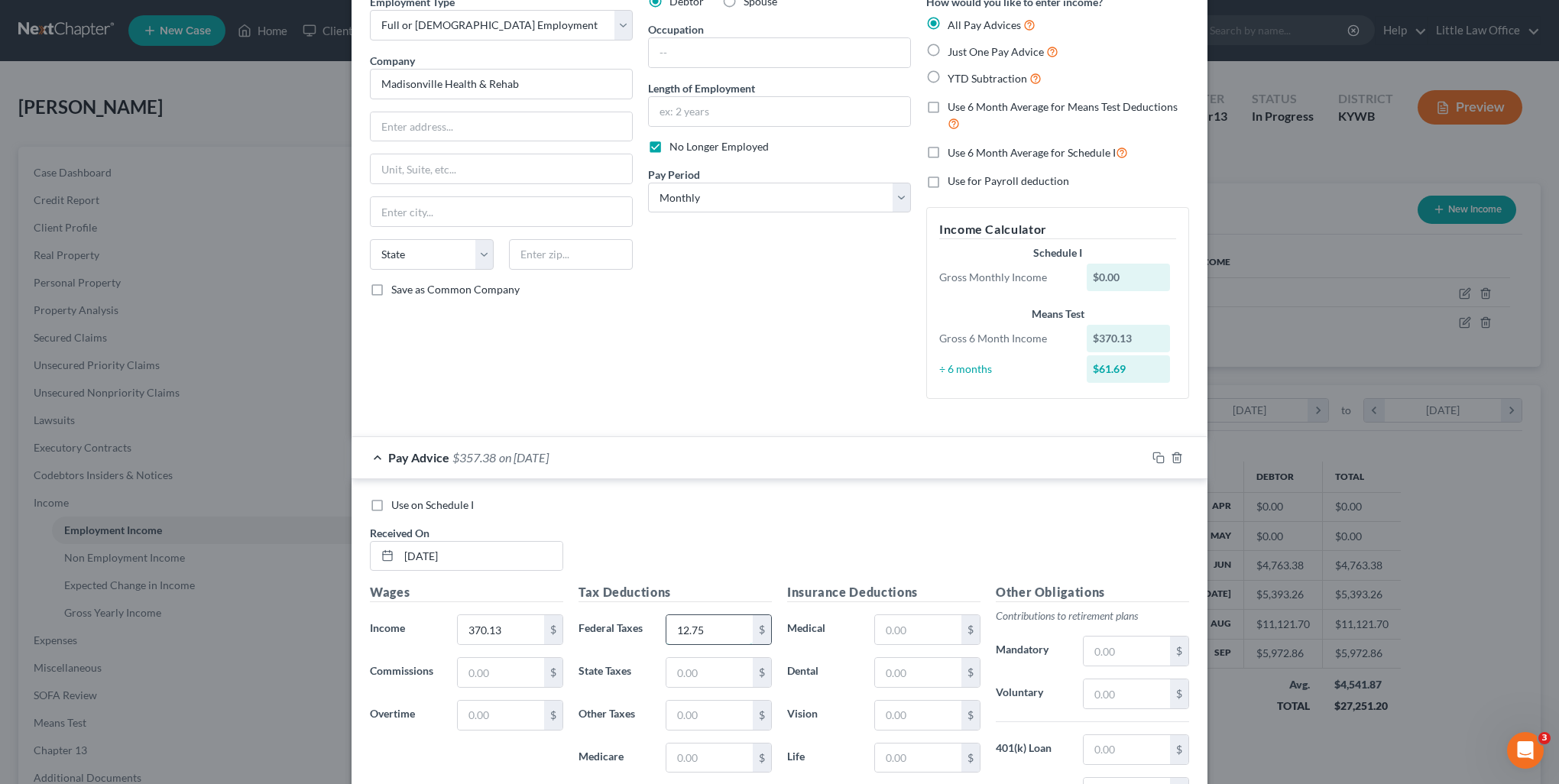
type input "12.75"
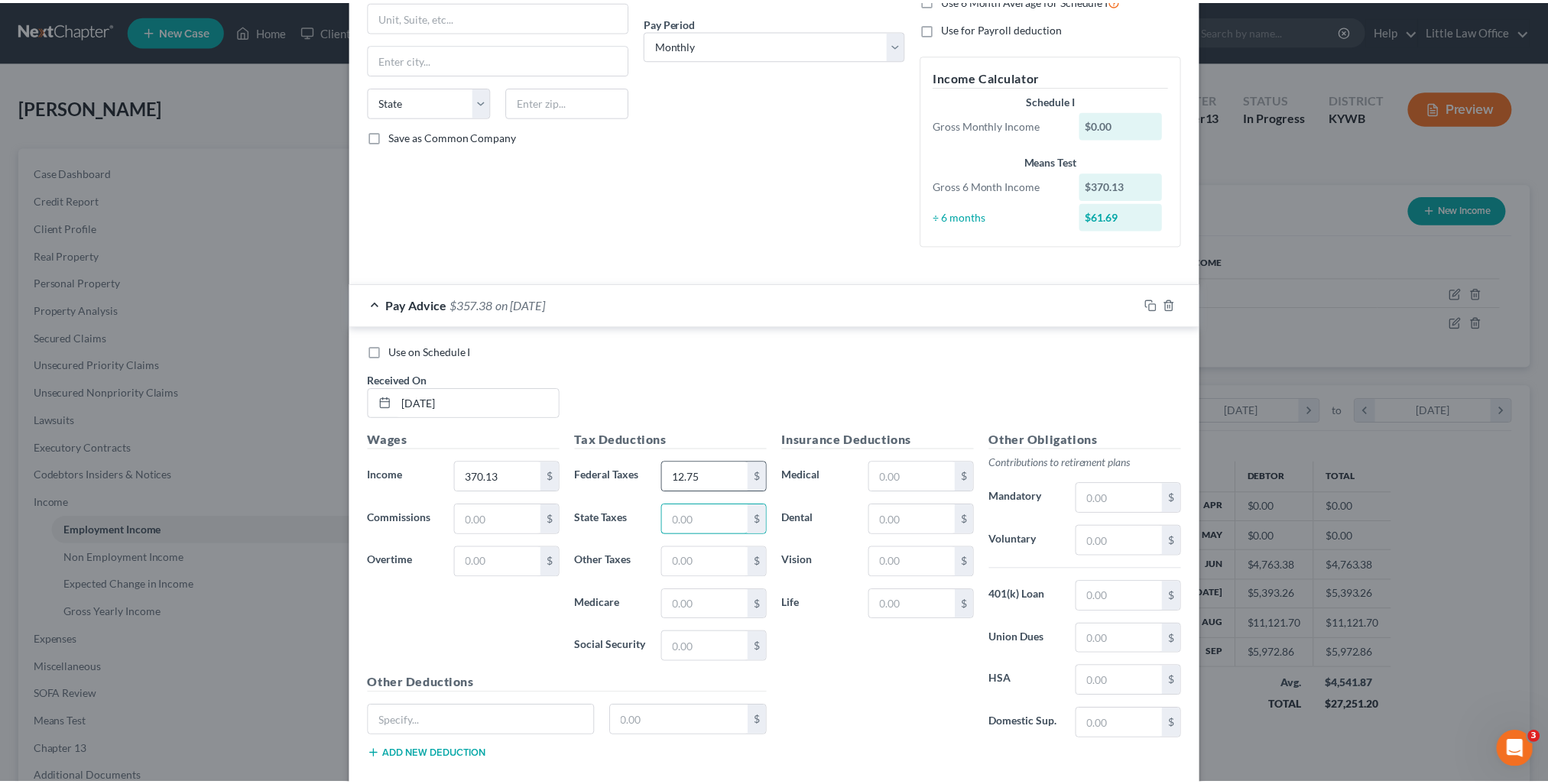
scroll to position [311, 0]
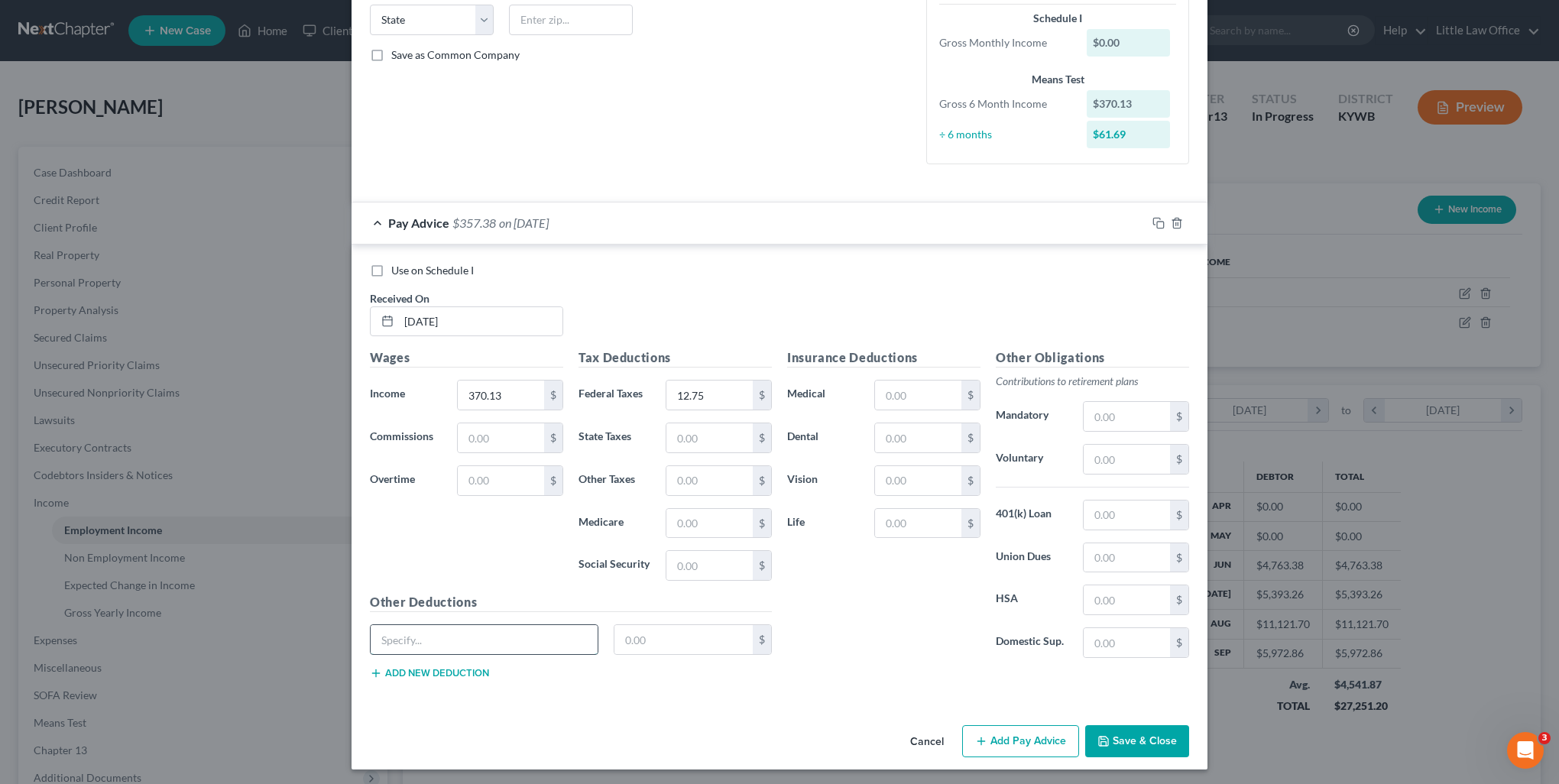
click at [488, 634] on input "text" at bounding box center [484, 639] width 227 height 29
type input "PHMP Claim"
type input "60.00"
click at [1133, 745] on button "Save & Close" at bounding box center [1137, 741] width 104 height 32
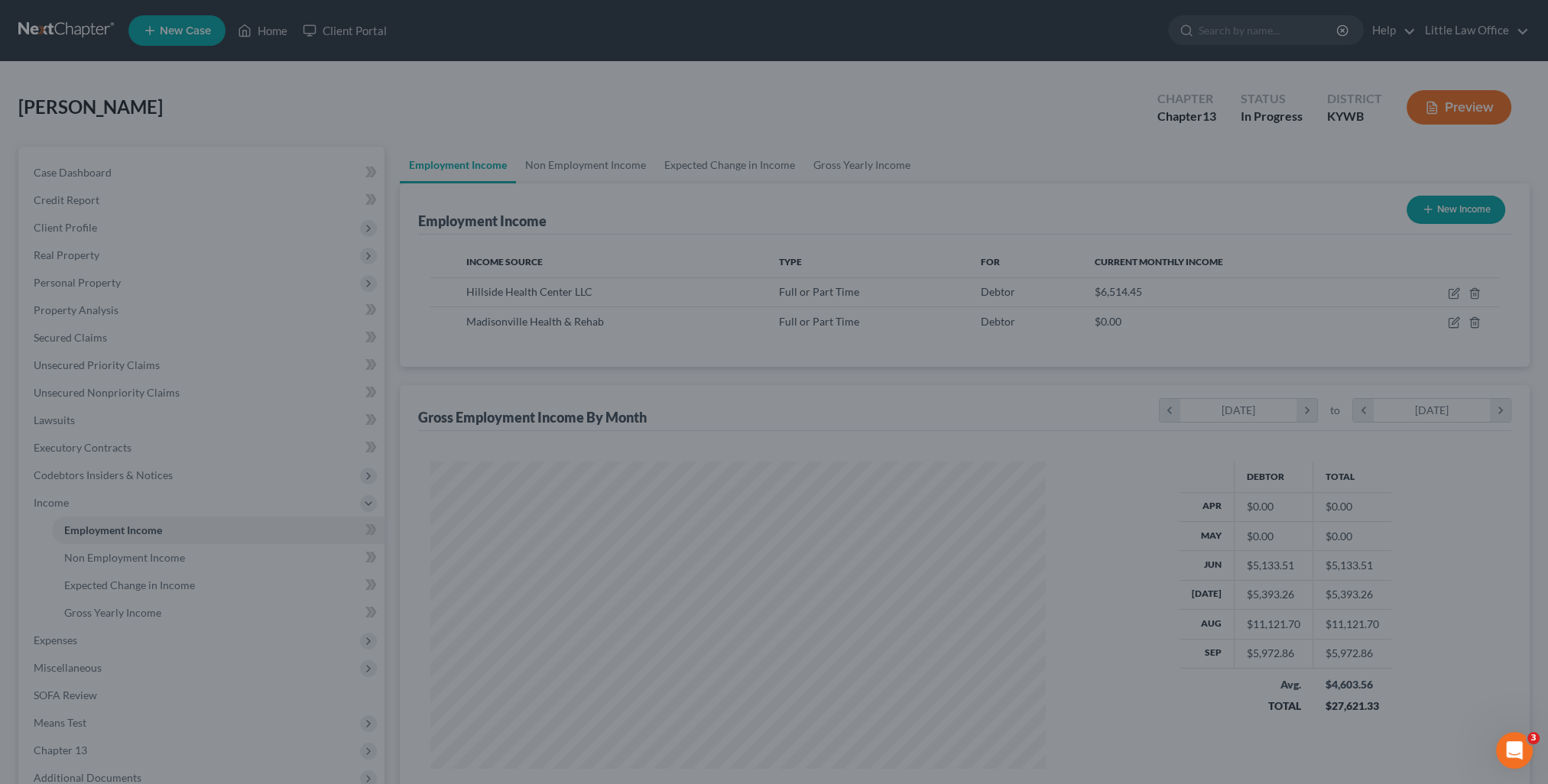
scroll to position [763757, 763809]
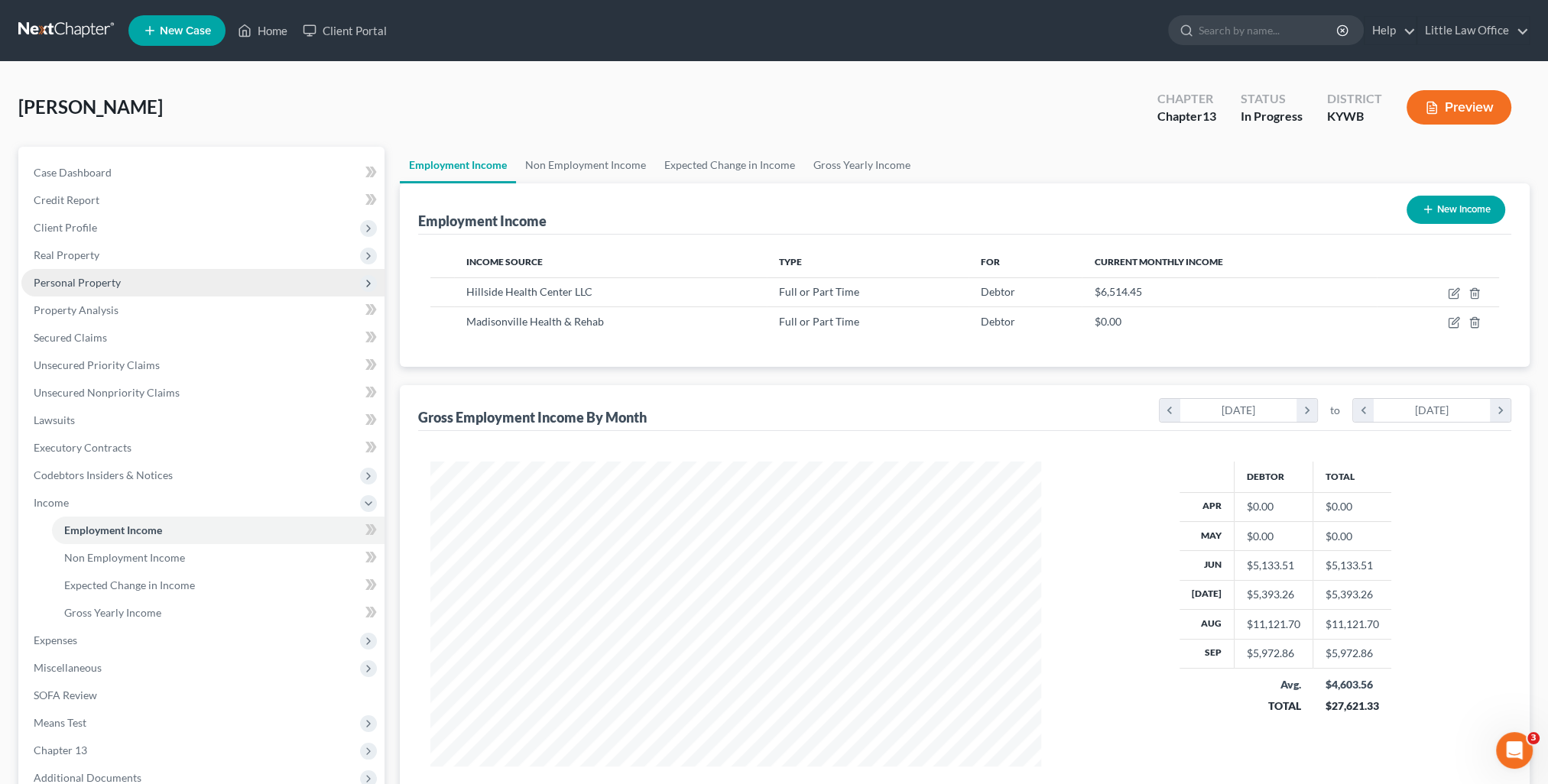
click at [141, 283] on span "Personal Property" at bounding box center [203, 282] width 364 height 27
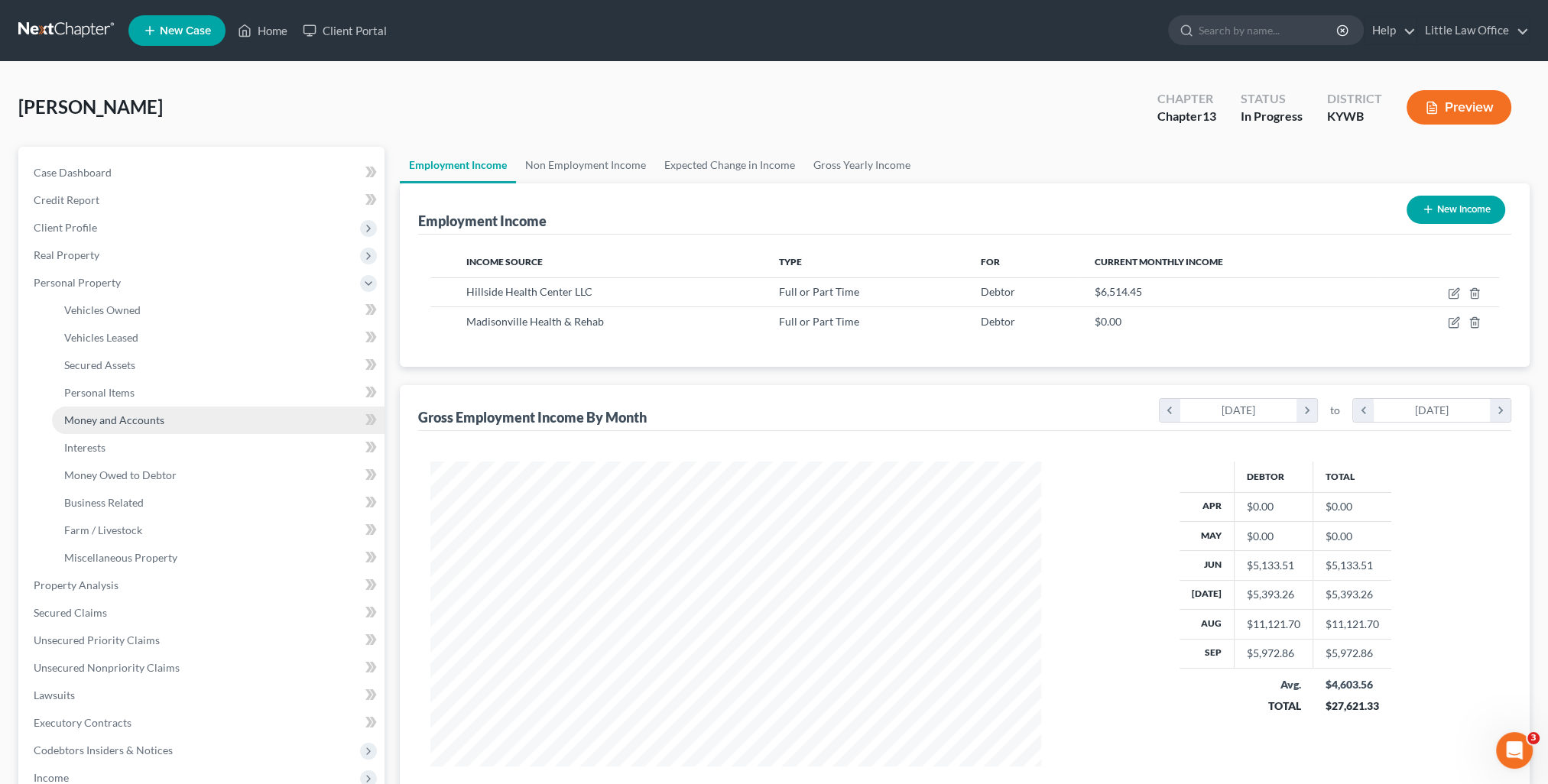
click at [109, 431] on link "Money and Accounts" at bounding box center [218, 420] width 333 height 27
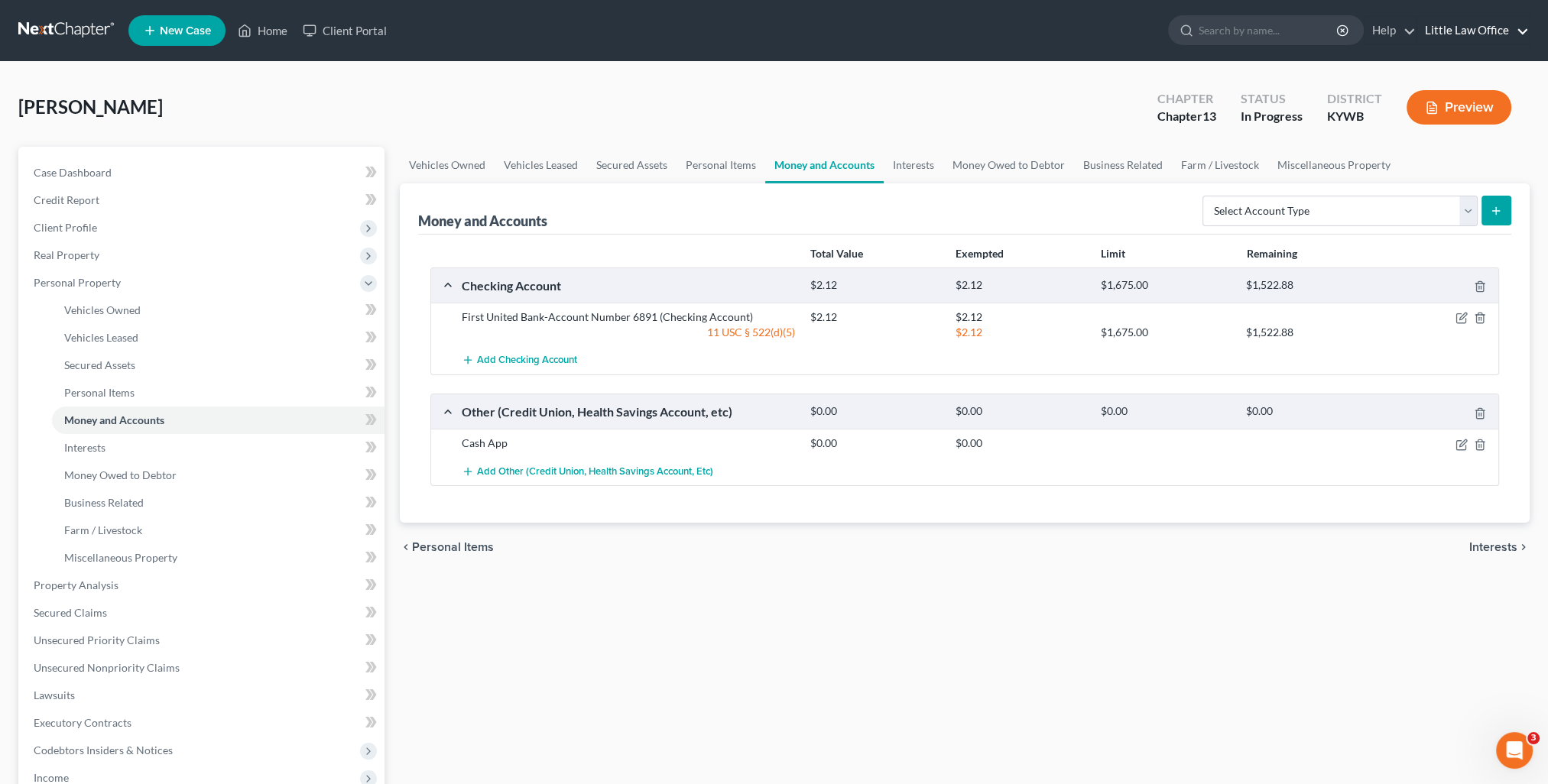
click at [1489, 21] on link "Little Law Office" at bounding box center [1473, 30] width 111 height 27
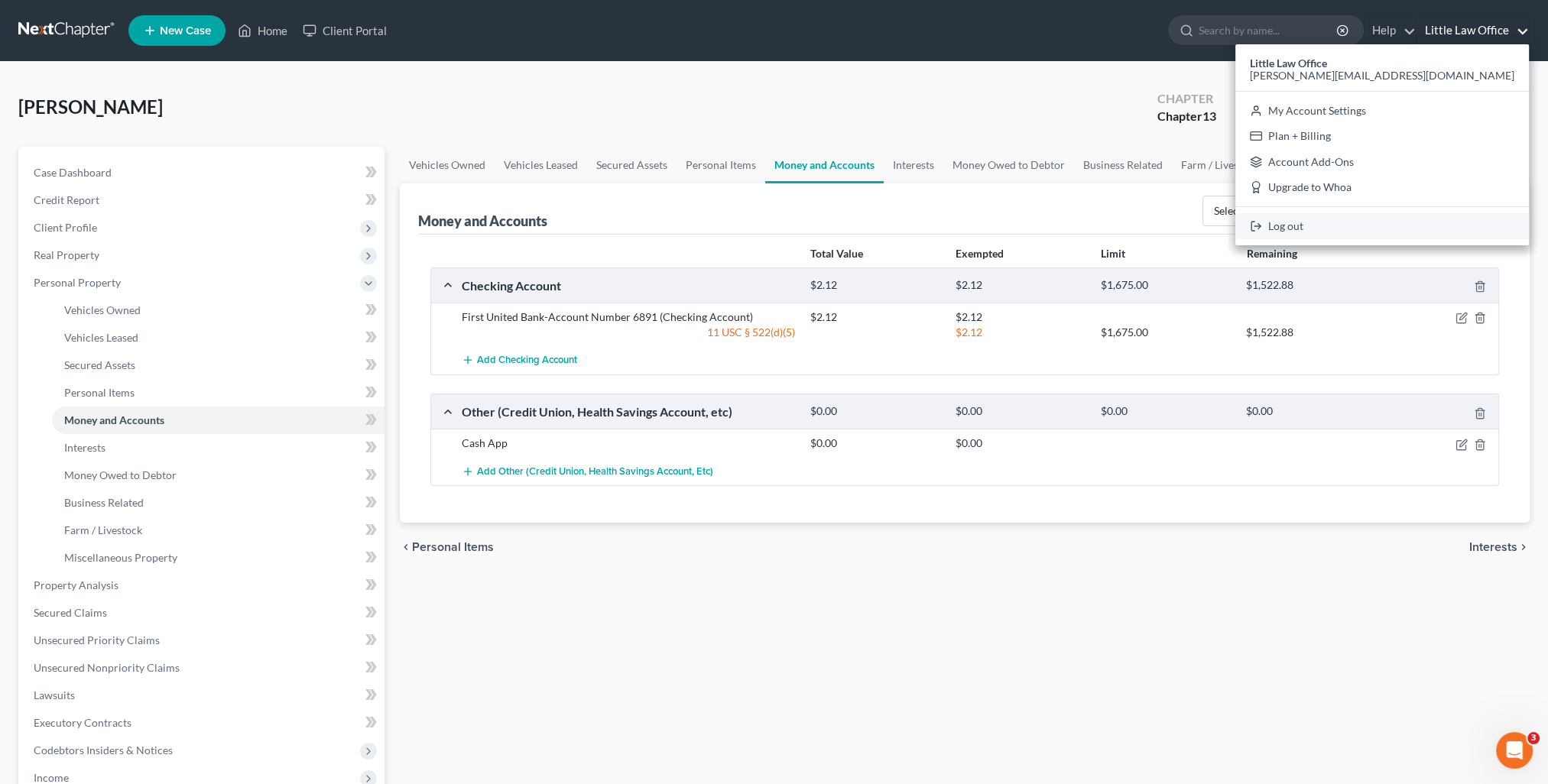
click at [1416, 221] on link "Log out" at bounding box center [1382, 225] width 294 height 26
